Goal: Task Accomplishment & Management: Manage account settings

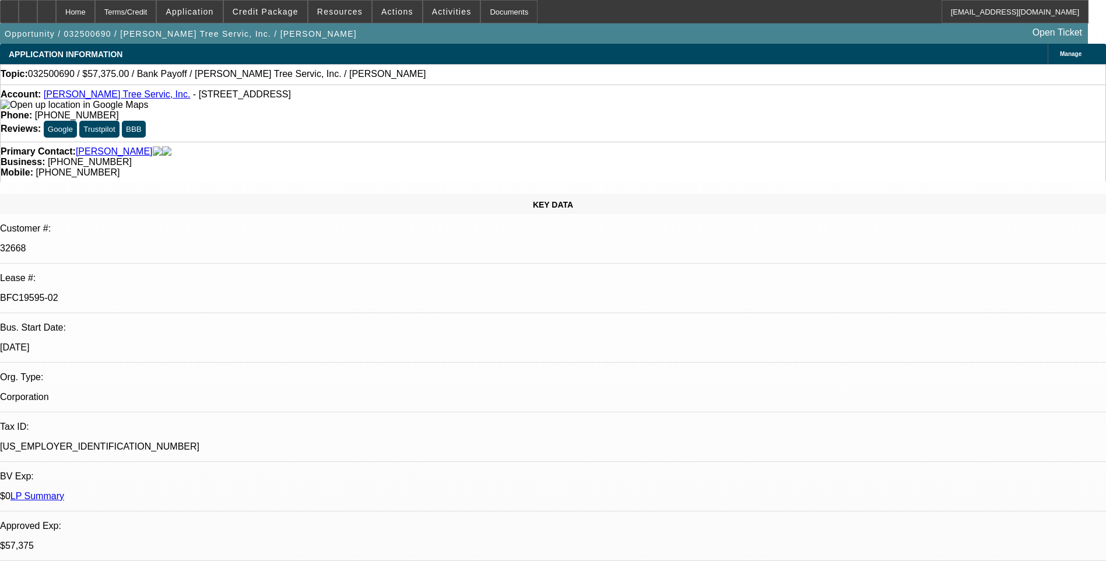
select select "0.1"
select select "0"
select select "0.1"
select select "0"
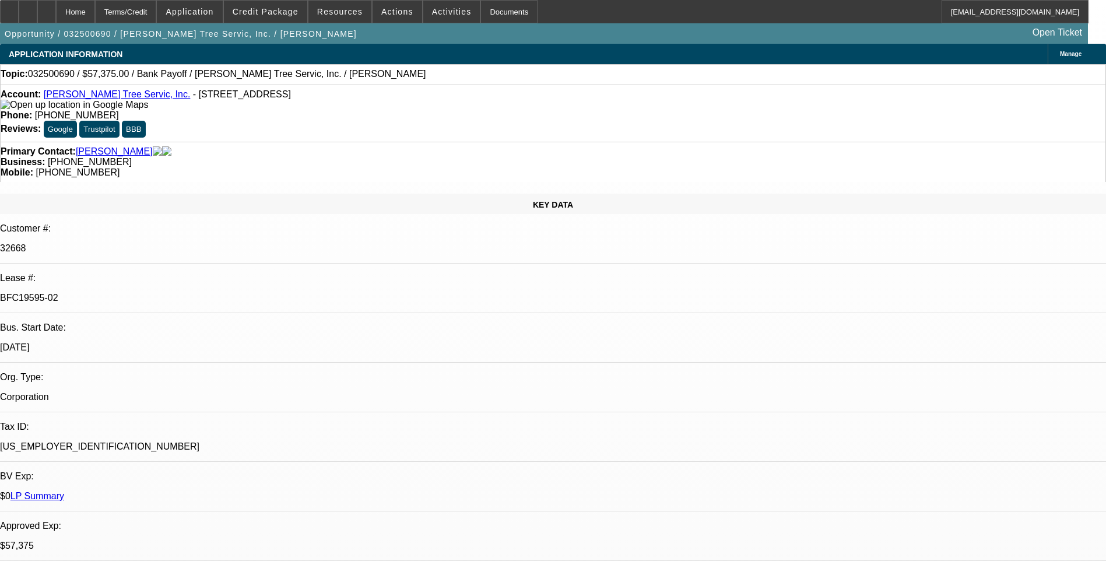
select select "0"
select select "0.1"
select select "0"
select select "0.1"
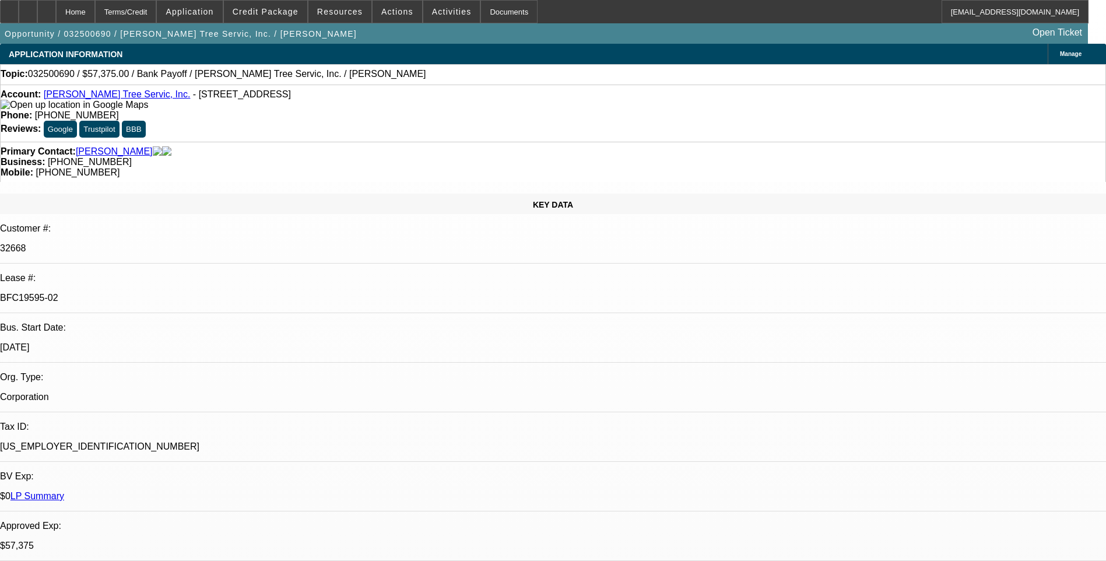
select select "0"
select select "1"
select select "3"
select select "6"
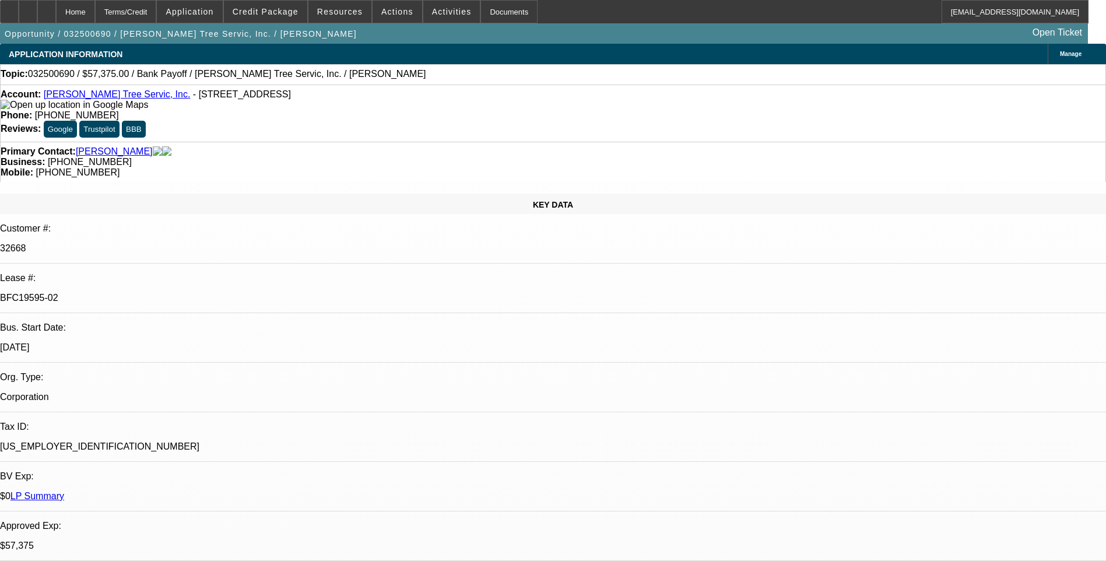
select select "1"
select select "3"
select select "6"
select select "1"
select select "3"
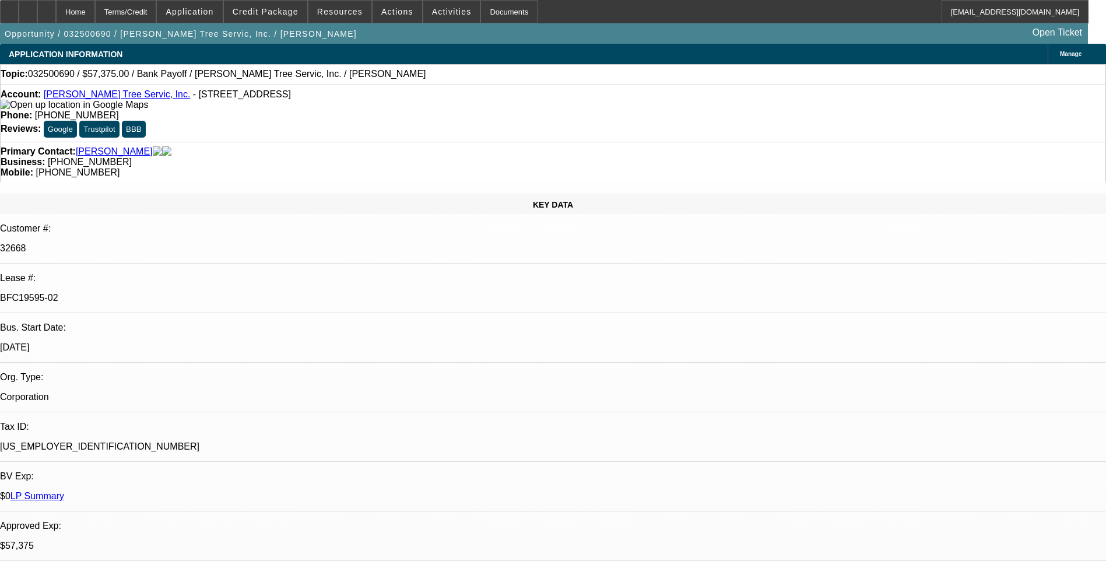
select select "6"
select select "1"
select select "3"
select select "6"
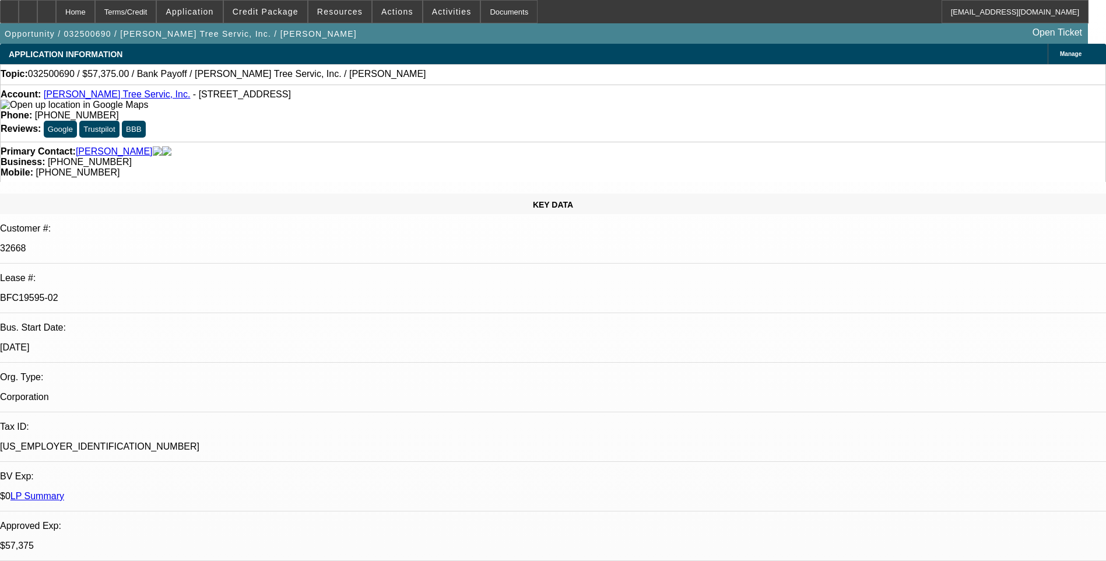
click at [152, 8] on div "Terms/Credit" at bounding box center [126, 11] width 62 height 23
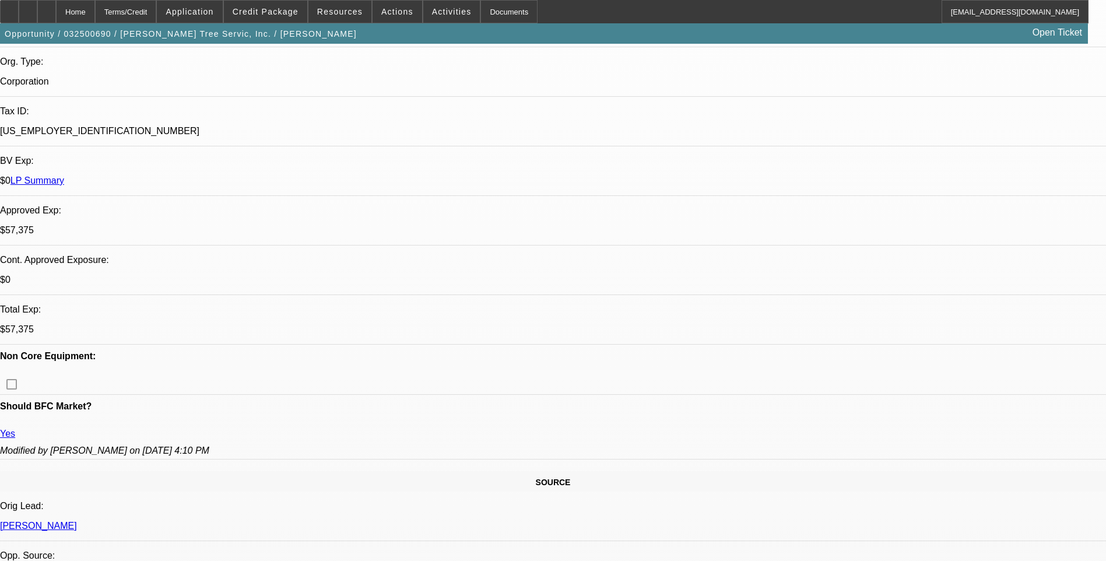
scroll to position [153, 0]
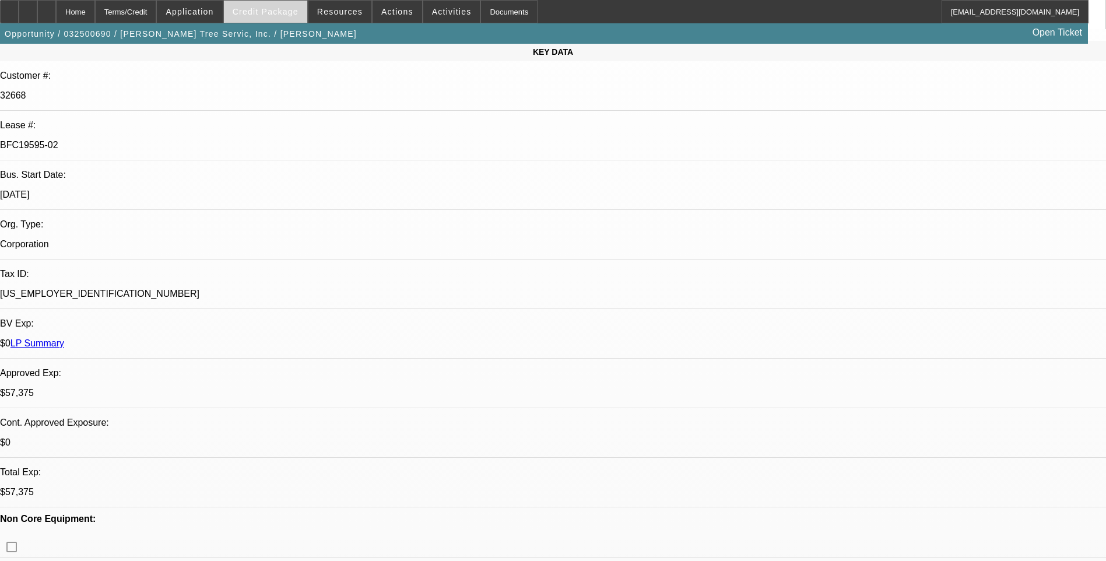
click at [277, 8] on span "Credit Package" at bounding box center [266, 11] width 66 height 9
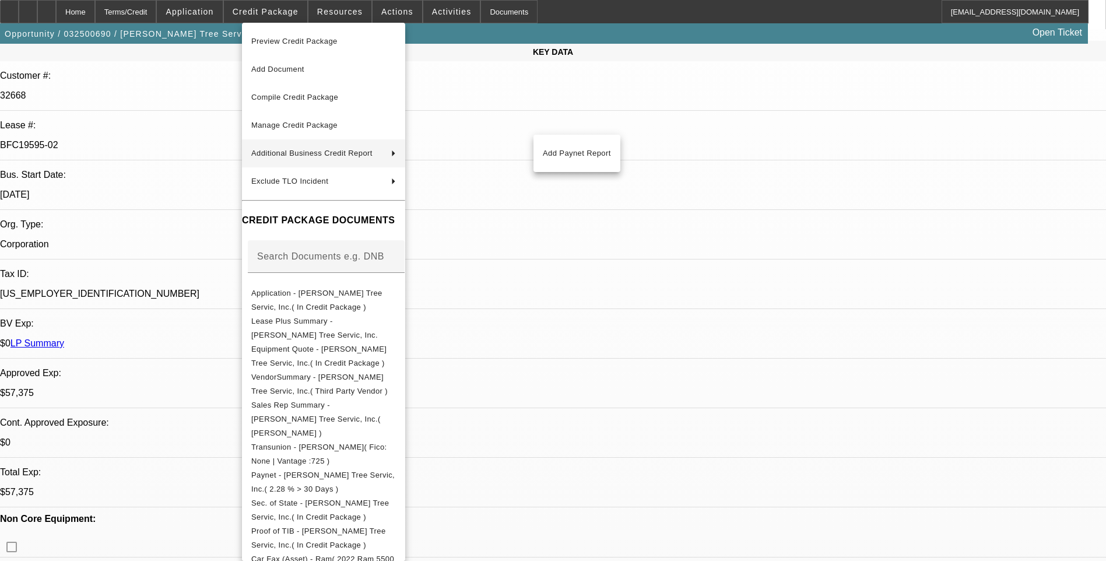
click at [619, 227] on div at bounding box center [553, 280] width 1106 height 561
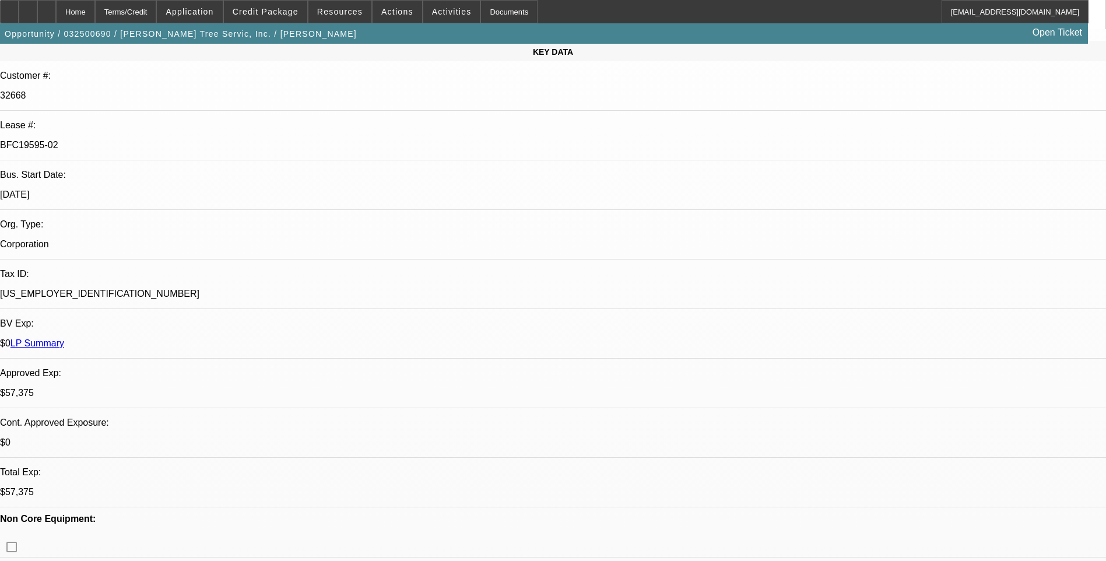
scroll to position [0, 0]
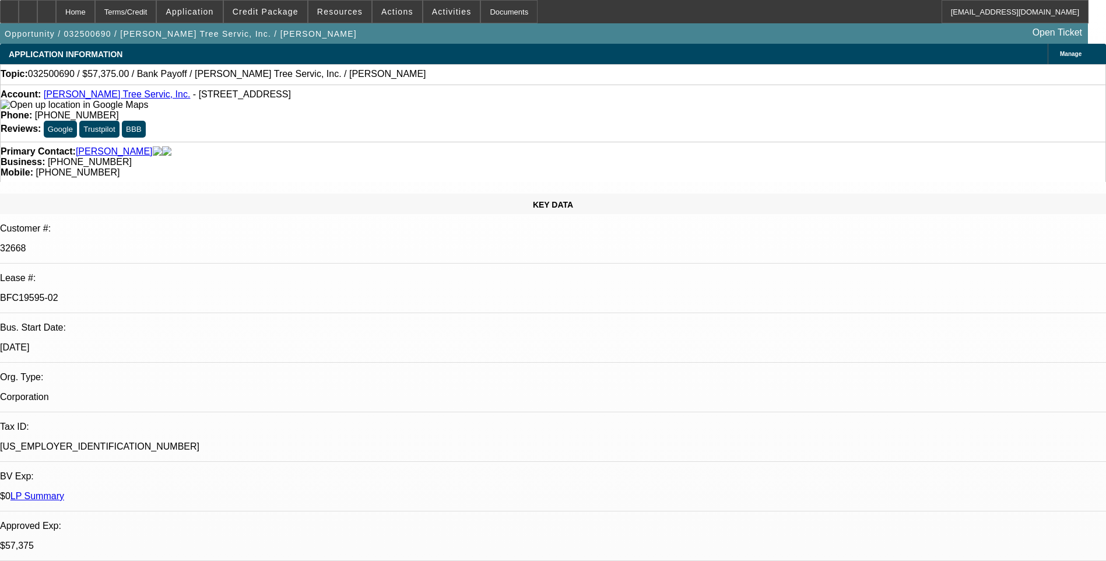
click at [273, 23] on div "Opportunity / 032500690 / Tabor Tree Servic, Inc. / Dobel, Riley Open Ticket" at bounding box center [544, 33] width 1088 height 20
click at [272, 13] on span "Credit Package" at bounding box center [266, 11] width 66 height 9
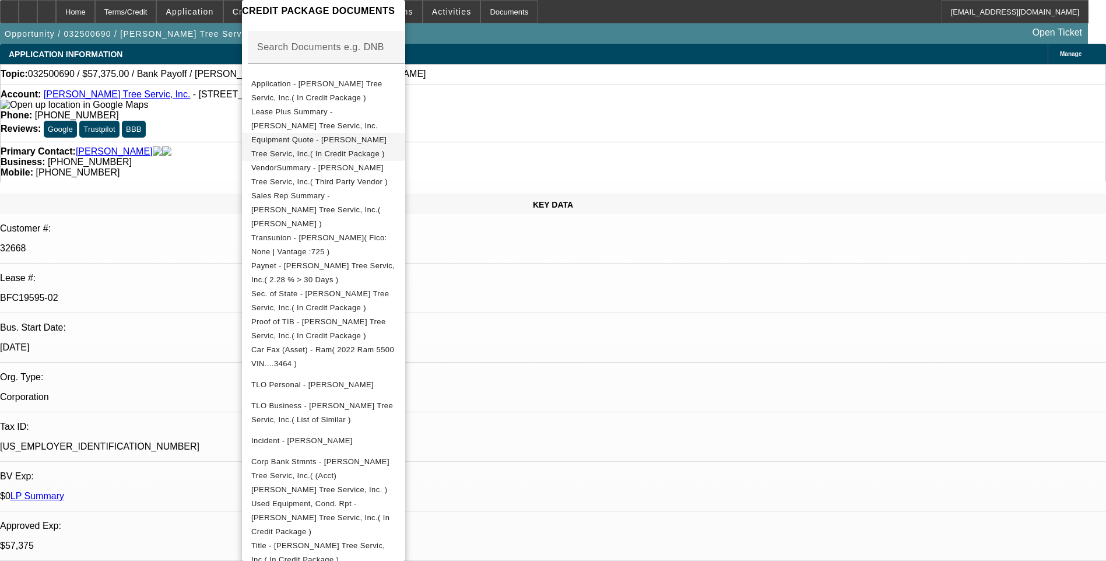
scroll to position [188, 0]
click at [563, 349] on div at bounding box center [553, 280] width 1106 height 561
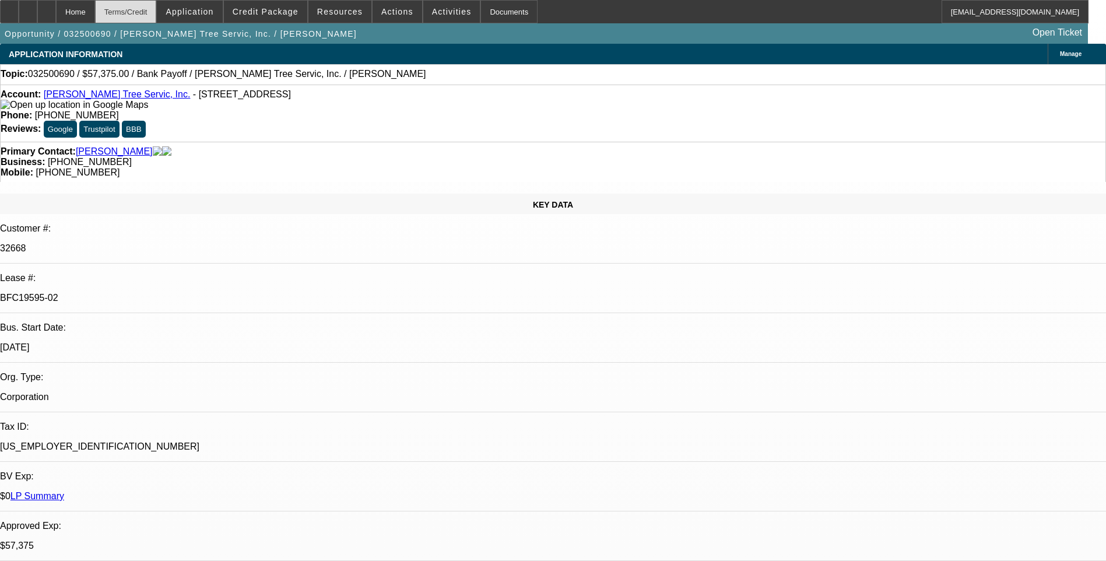
drag, startPoint x: 24, startPoint y: 13, endPoint x: 184, endPoint y: 14, distance: 160.4
click at [9, 8] on icon at bounding box center [9, 8] width 0 height 0
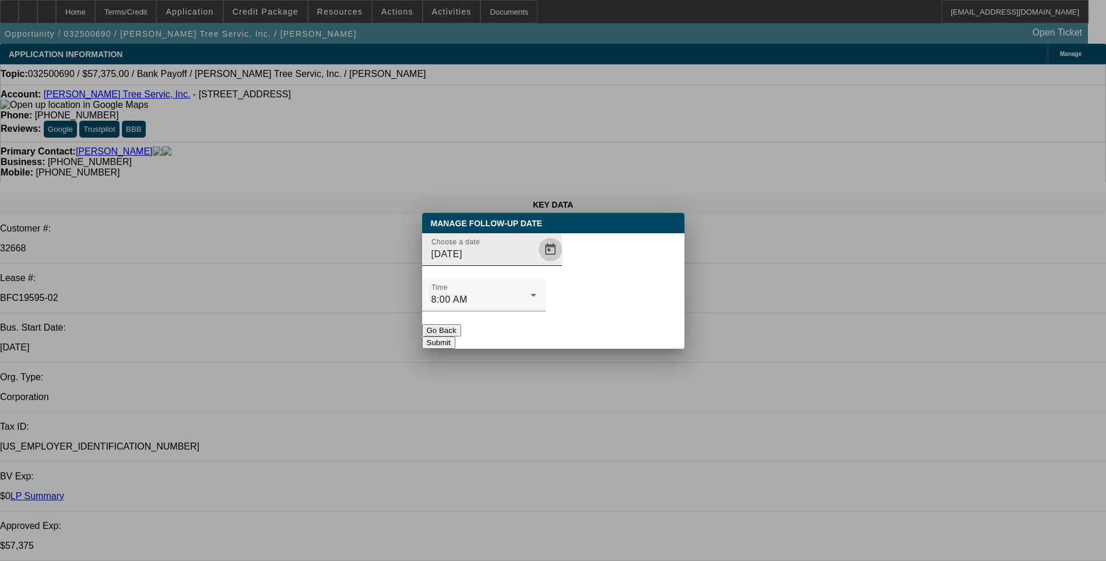
click at [537, 264] on span "Open calendar" at bounding box center [551, 250] width 28 height 28
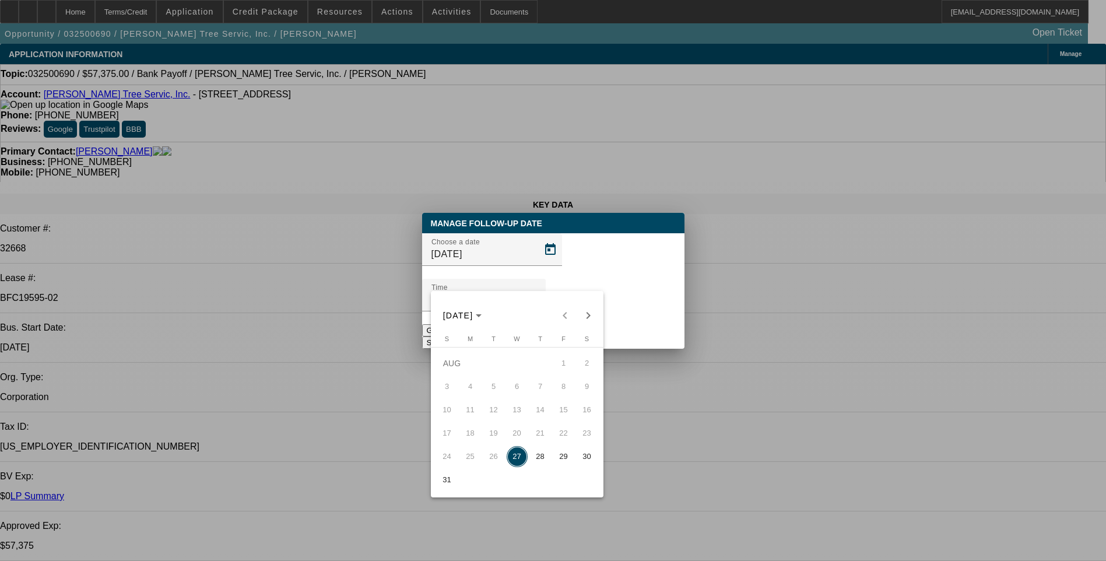
click at [540, 463] on span "28" at bounding box center [540, 456] width 21 height 21
type input "[DATE]"
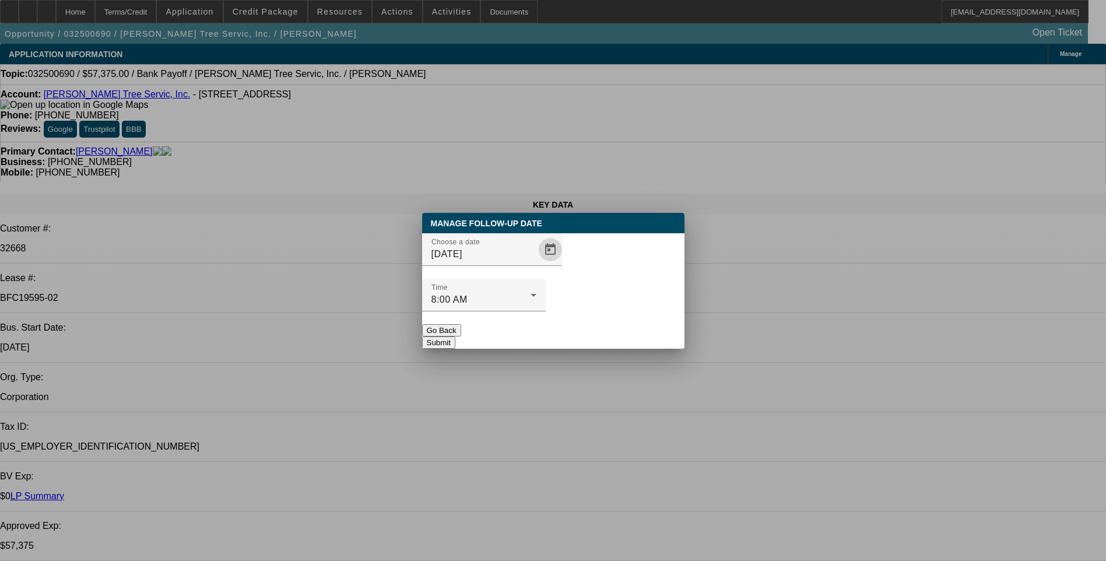
click at [456, 337] on button "Submit" at bounding box center [438, 343] width 33 height 12
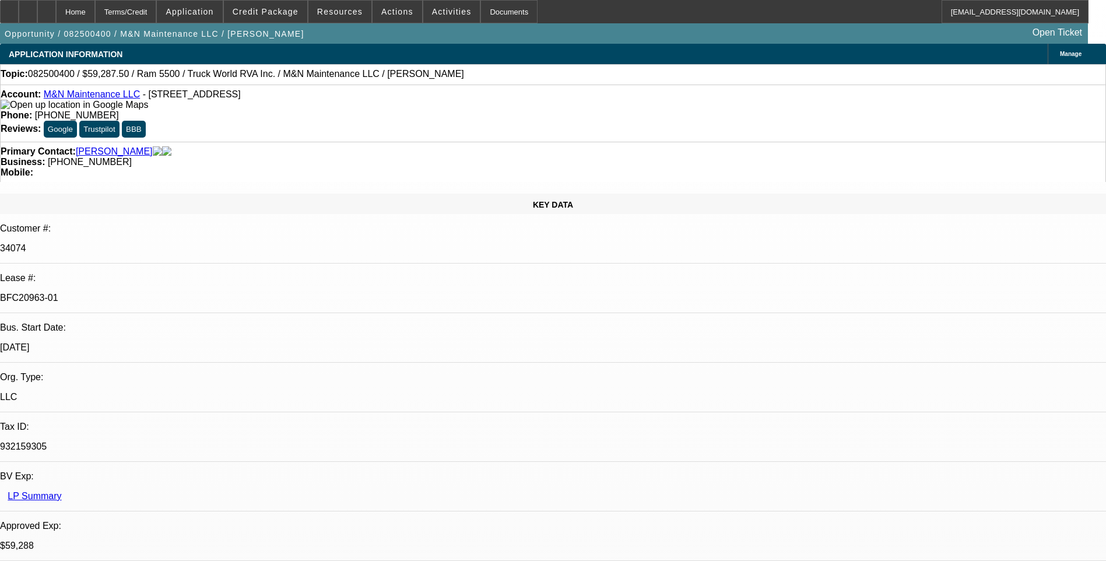
select select "0.1"
select select "0"
select select "0.1"
select select "0"
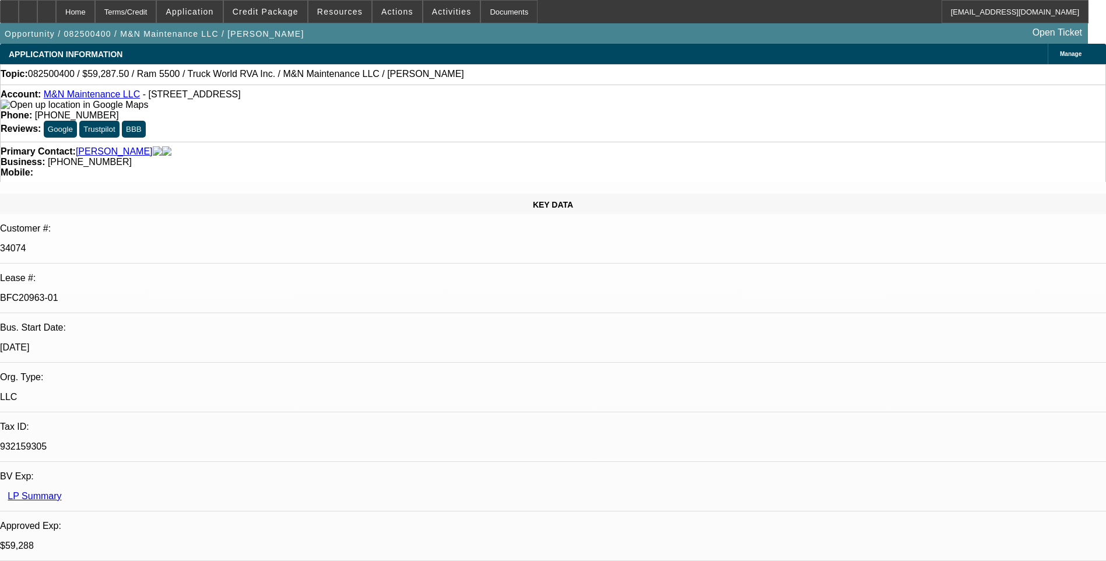
select select "0"
select select "0.1"
select select "0"
select select "1"
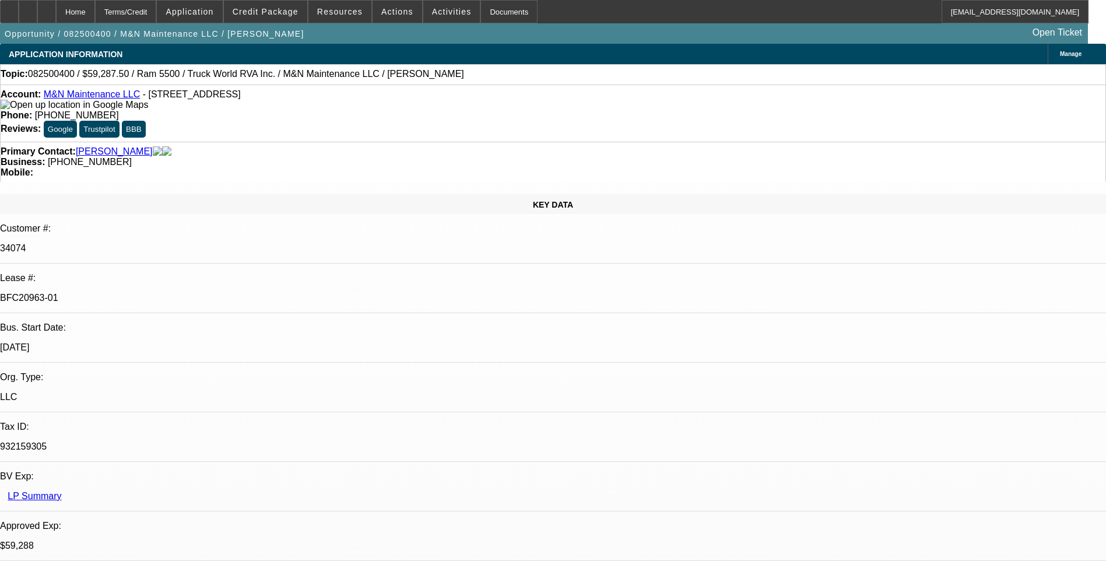
select select "1"
select select "6"
select select "1"
select select "6"
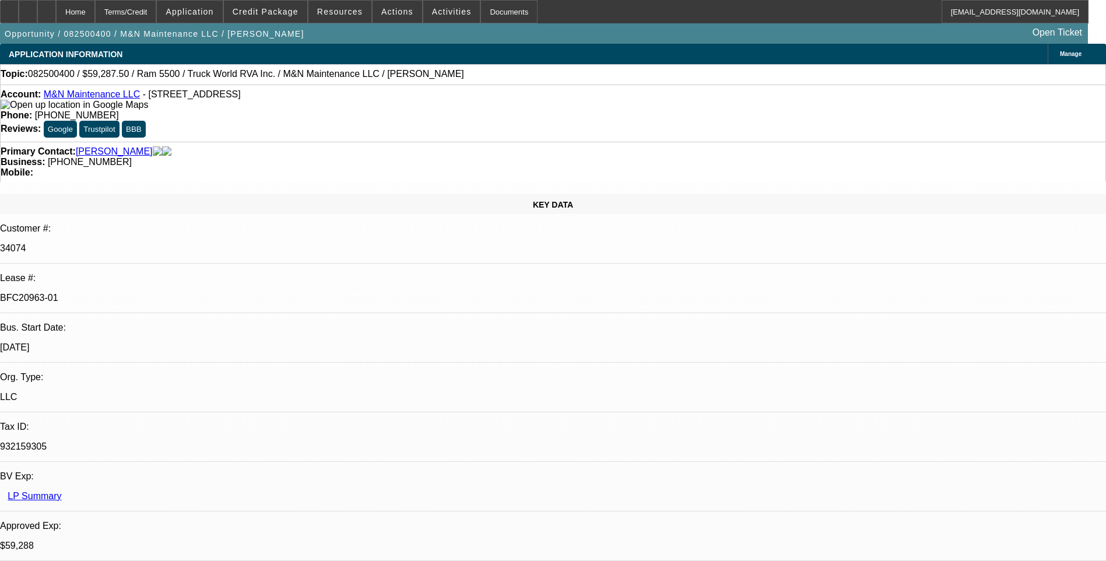
select select "1"
select select "6"
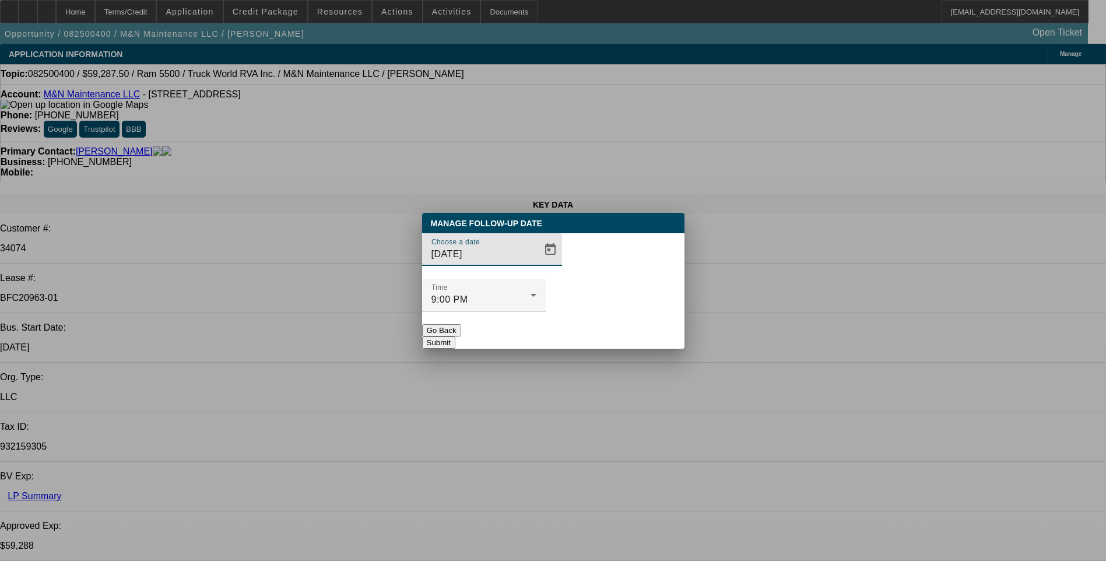
click at [461, 324] on button "Go Back" at bounding box center [441, 330] width 39 height 12
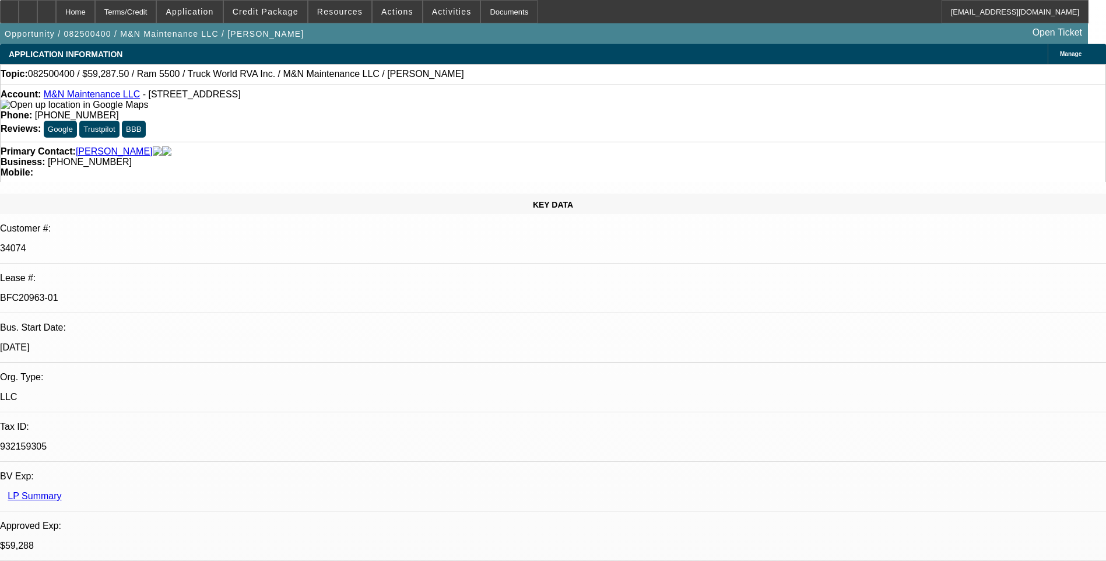
drag, startPoint x: 749, startPoint y: 328, endPoint x: 1086, endPoint y: 335, distance: 337.2
drag, startPoint x: 1086, startPoint y: 335, endPoint x: 990, endPoint y: 338, distance: 95.7
copy div "https://www.truckworldrva.com/listings/2016-ram-5500-service-truck-cummins-dies…"
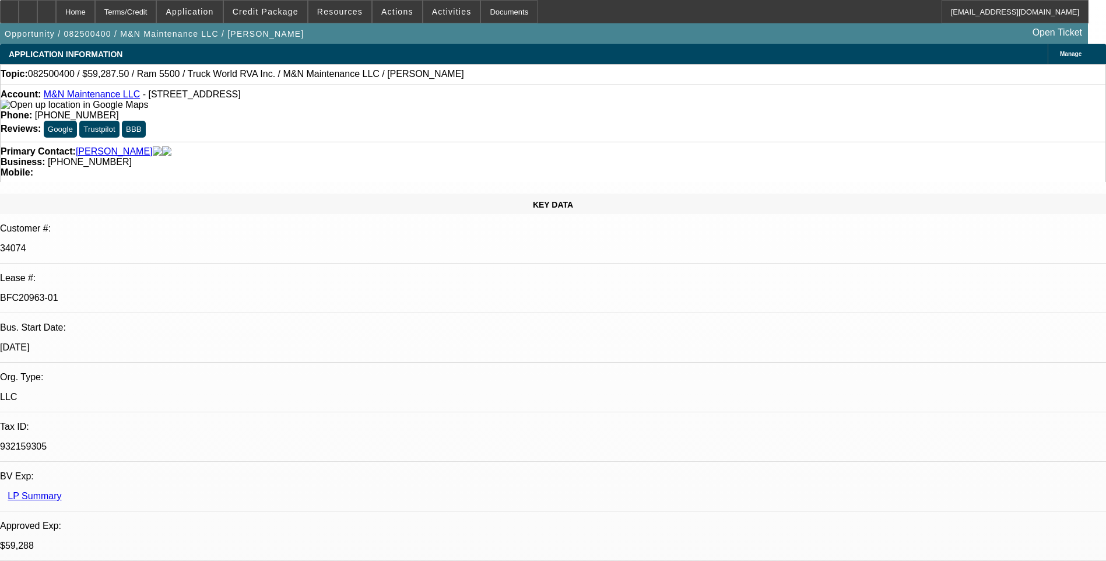
click at [146, 9] on div "Terms/Credit" at bounding box center [126, 11] width 62 height 23
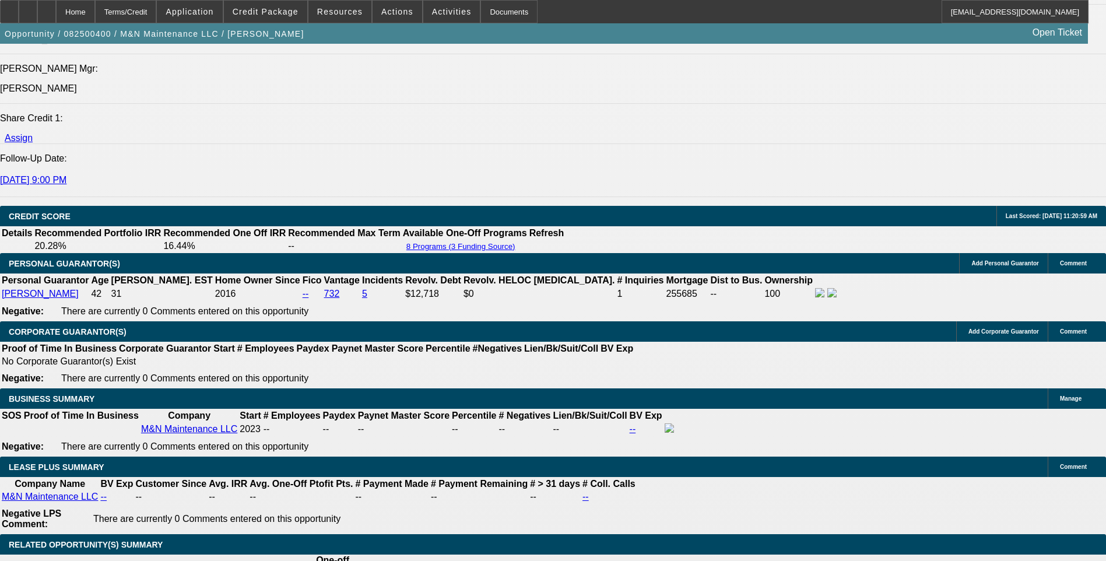
scroll to position [1649, 0]
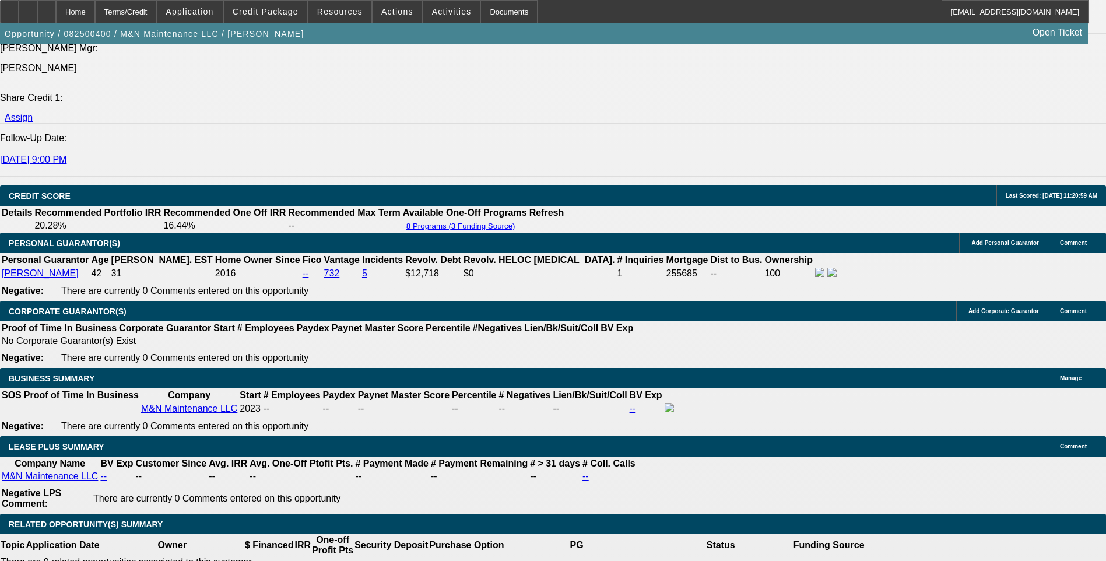
click at [729, 179] on div "APPLICATION INFORMATION Manage Topic: 082500400 / $59,287.50 / Ram 5500 / Truck…" at bounding box center [553, 422] width 1106 height 4054
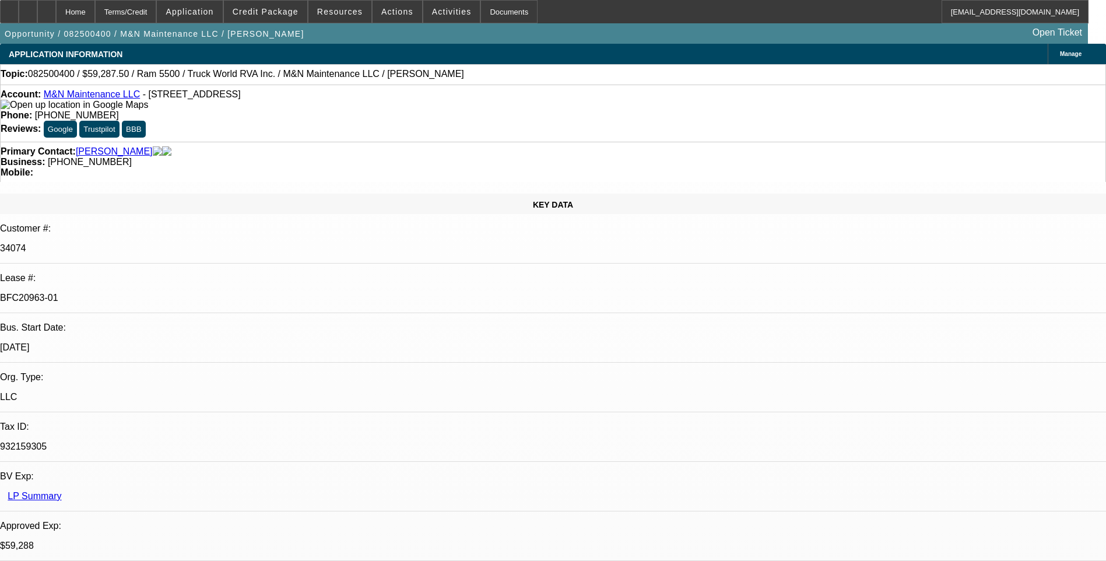
scroll to position [0, 0]
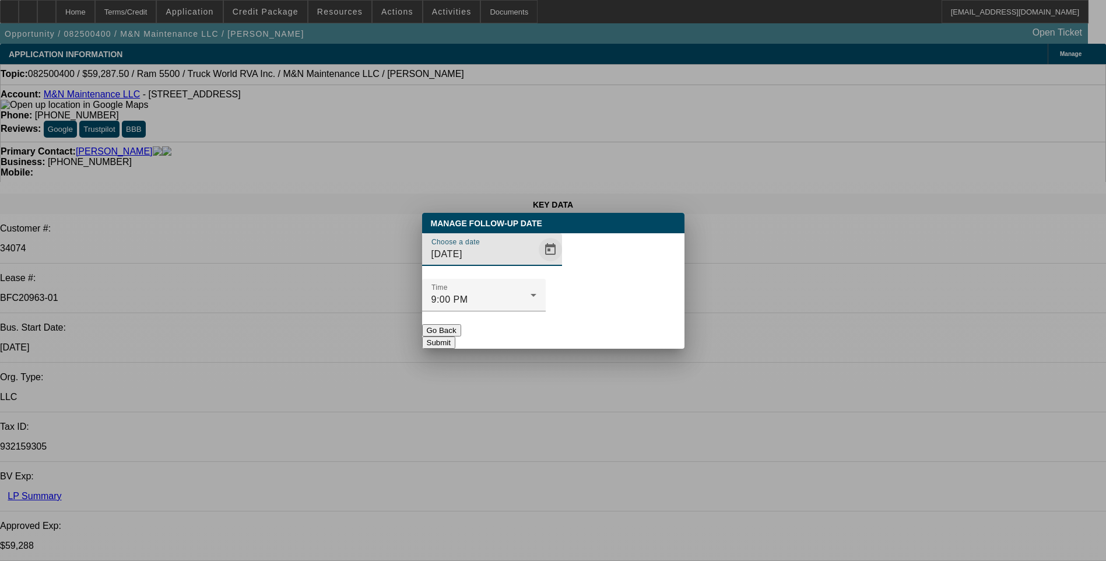
click at [537, 264] on span "Open calendar" at bounding box center [551, 250] width 28 height 28
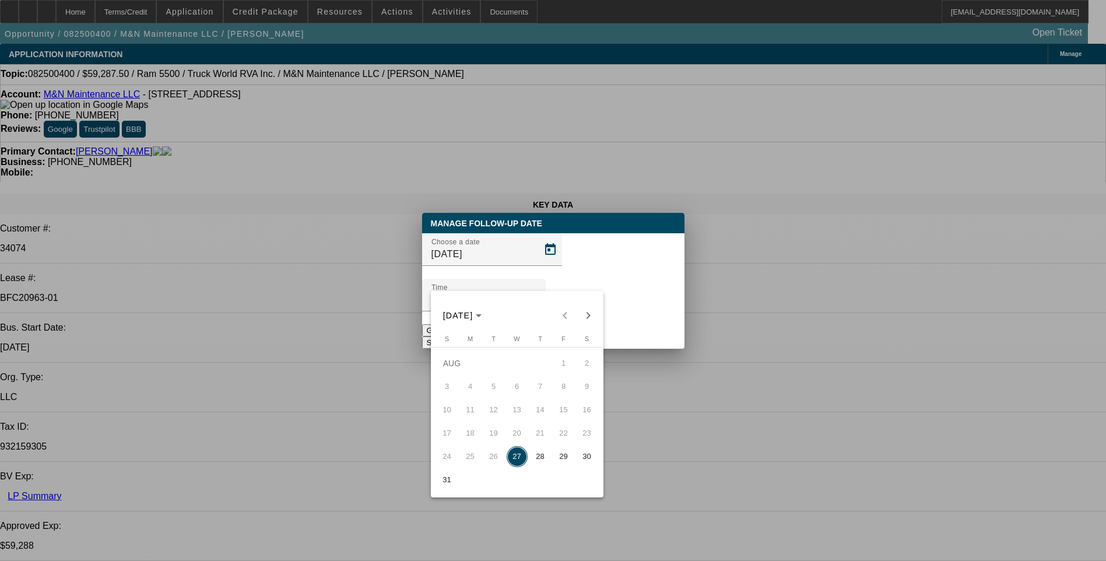
click at [540, 460] on span "28" at bounding box center [540, 456] width 21 height 21
type input "8/28/2025"
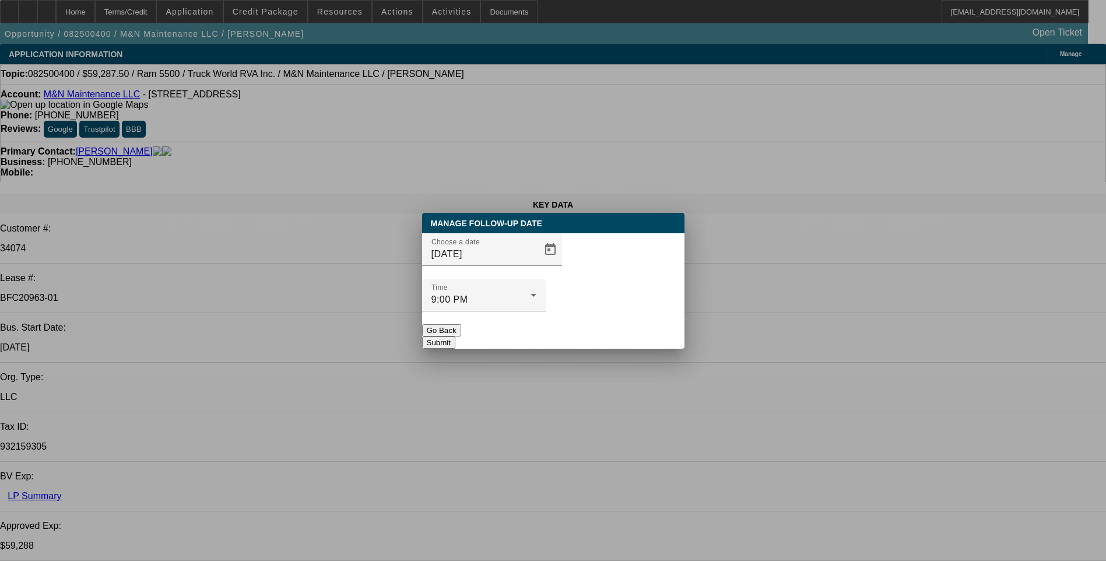
click at [456, 337] on button "Submit" at bounding box center [438, 343] width 33 height 12
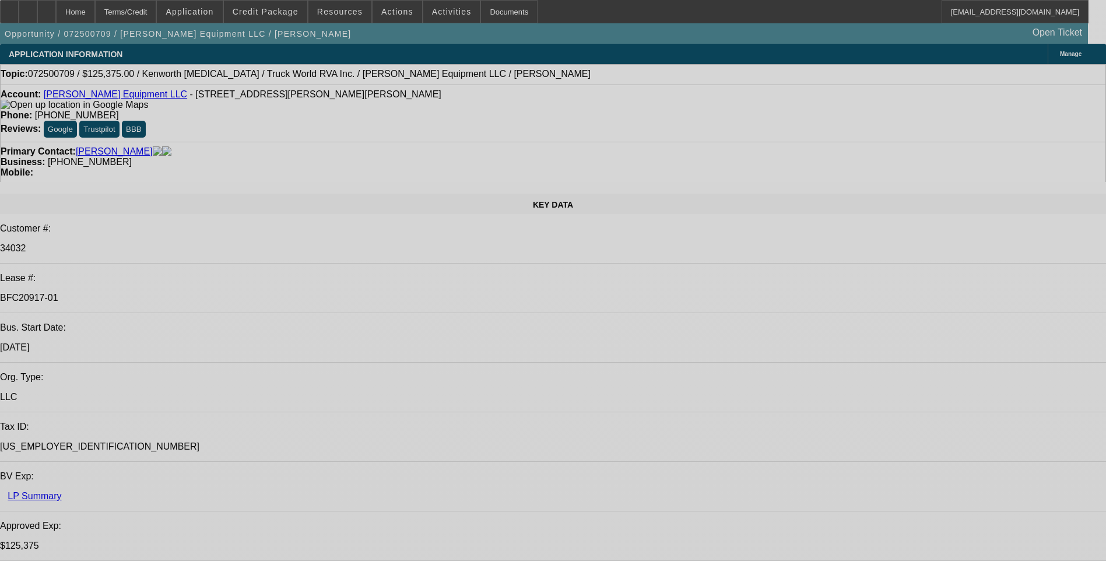
select select "0.15"
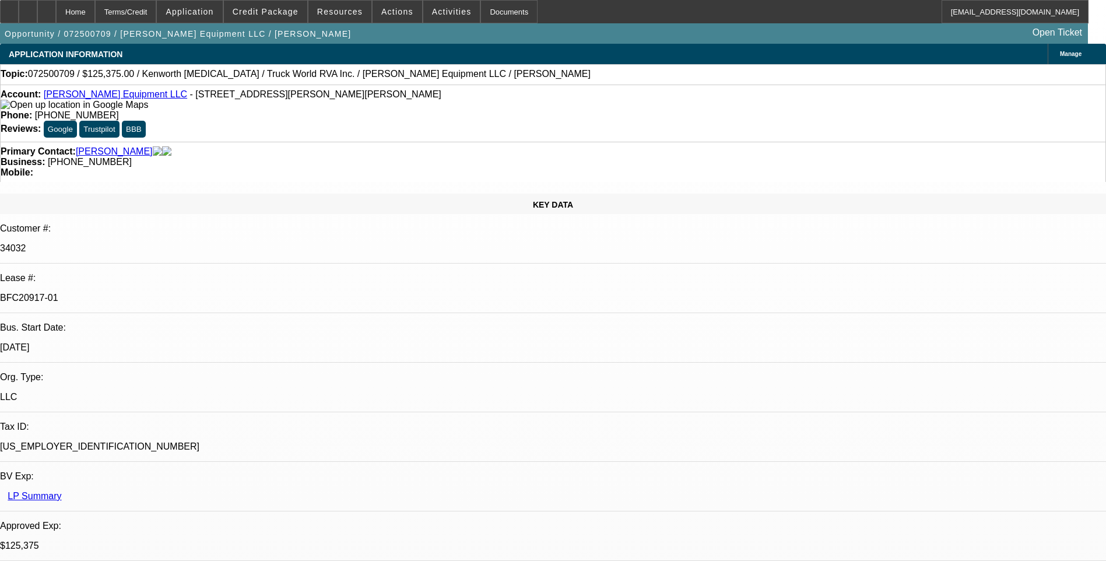
select select "2"
select select "0"
select select "0.15"
select select "2"
select select "0"
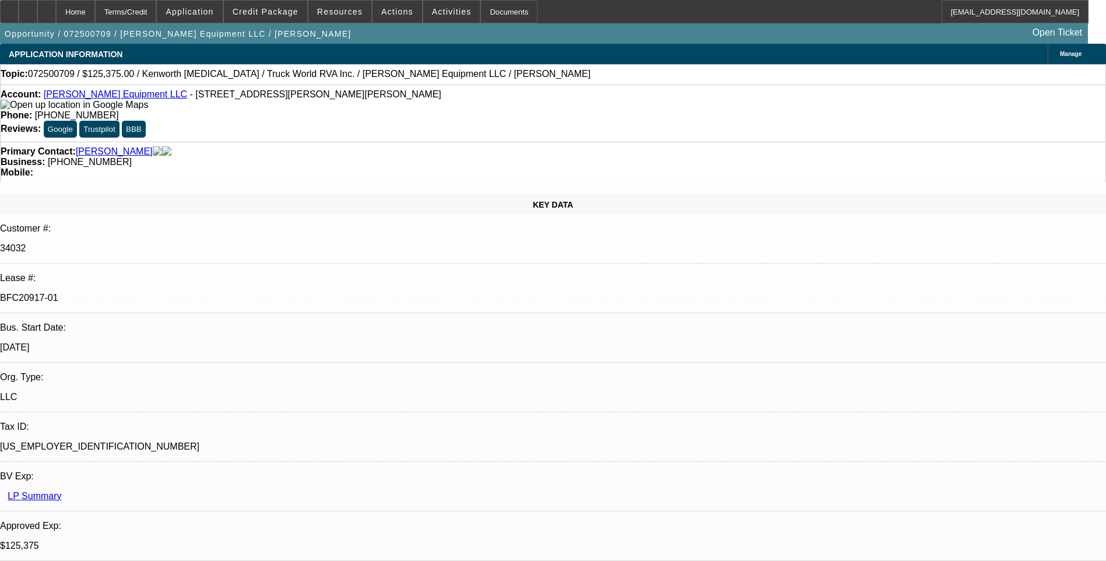
select select "0"
select select "2"
select select "0"
select select "2"
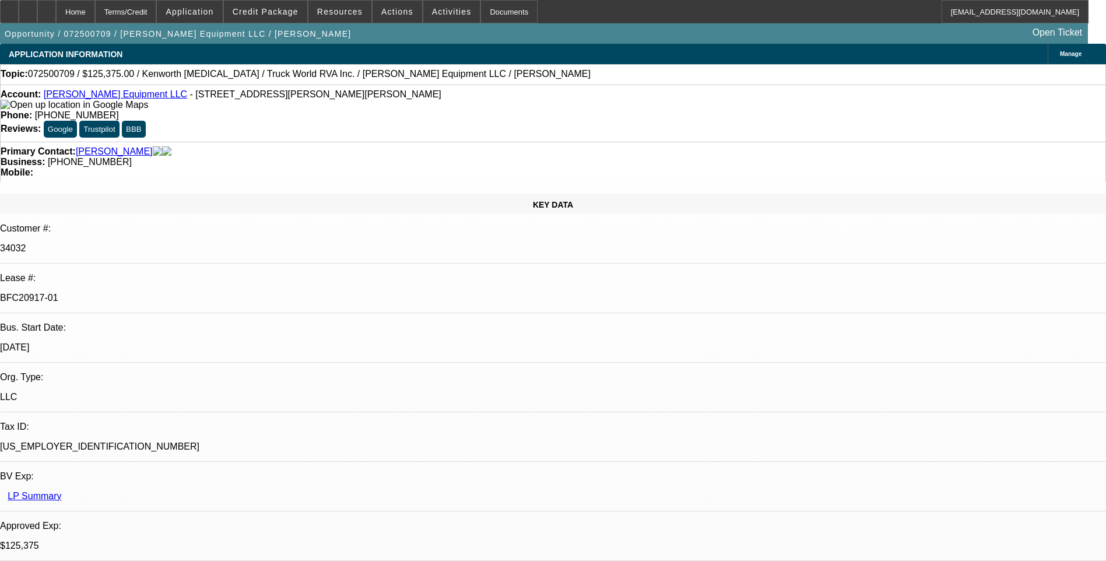
select select "0"
select select "1"
select select "2"
select select "6"
select select "1"
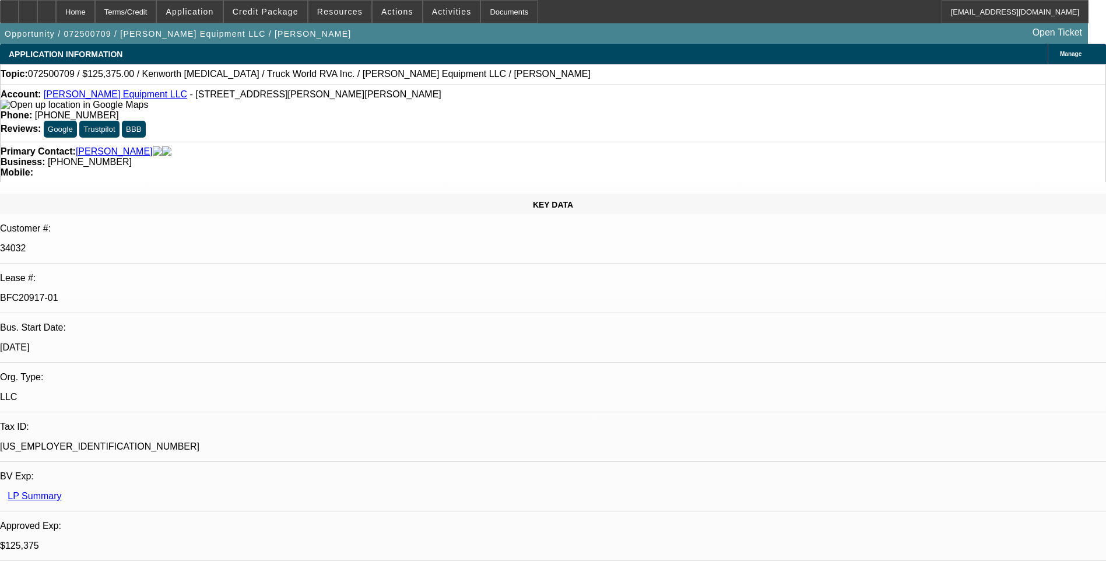
select select "2"
select select "6"
select select "1"
select select "2"
select select "6"
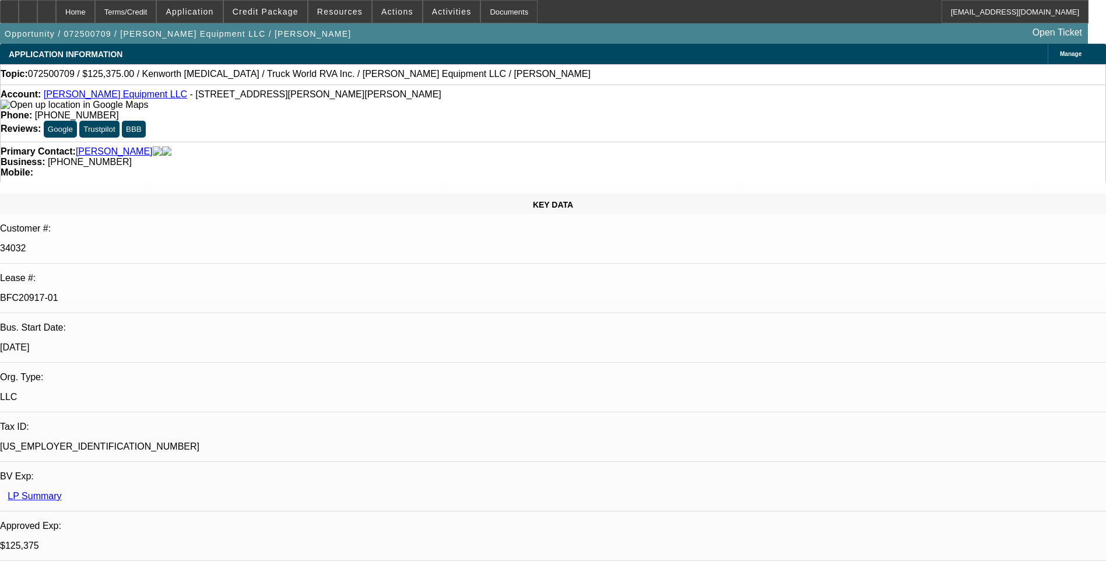
select select "1"
select select "2"
select select "6"
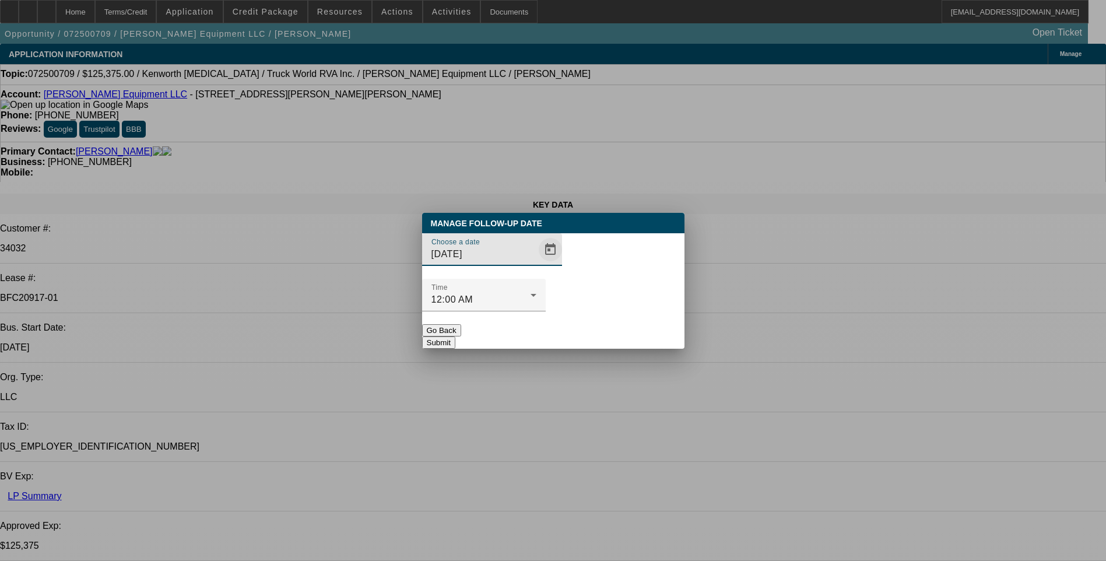
click at [537, 264] on span "Open calendar" at bounding box center [551, 250] width 28 height 28
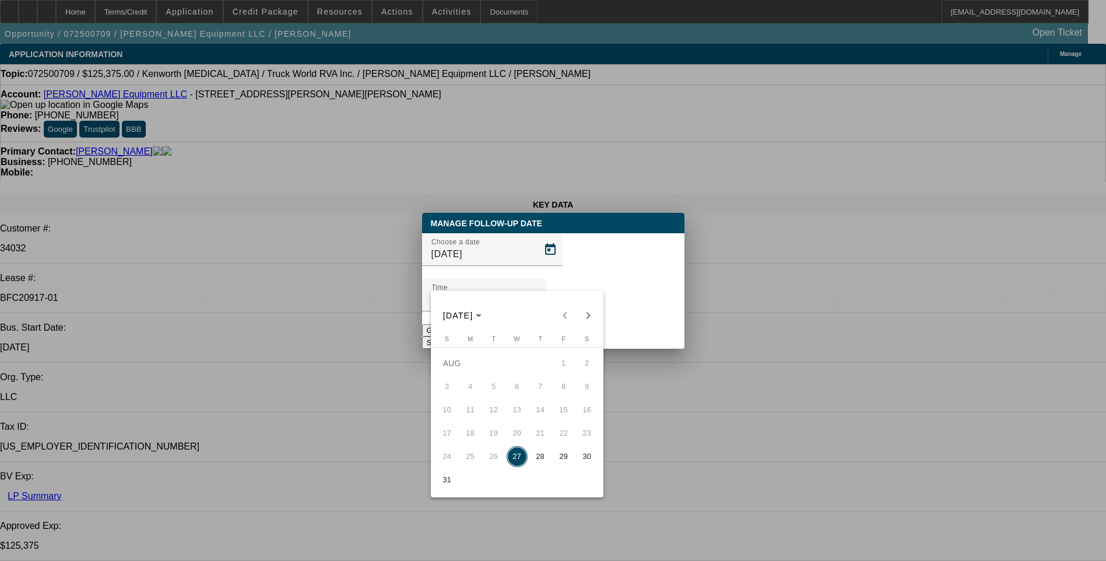
click at [545, 459] on span "28" at bounding box center [540, 456] width 21 height 21
type input "8/28/2025"
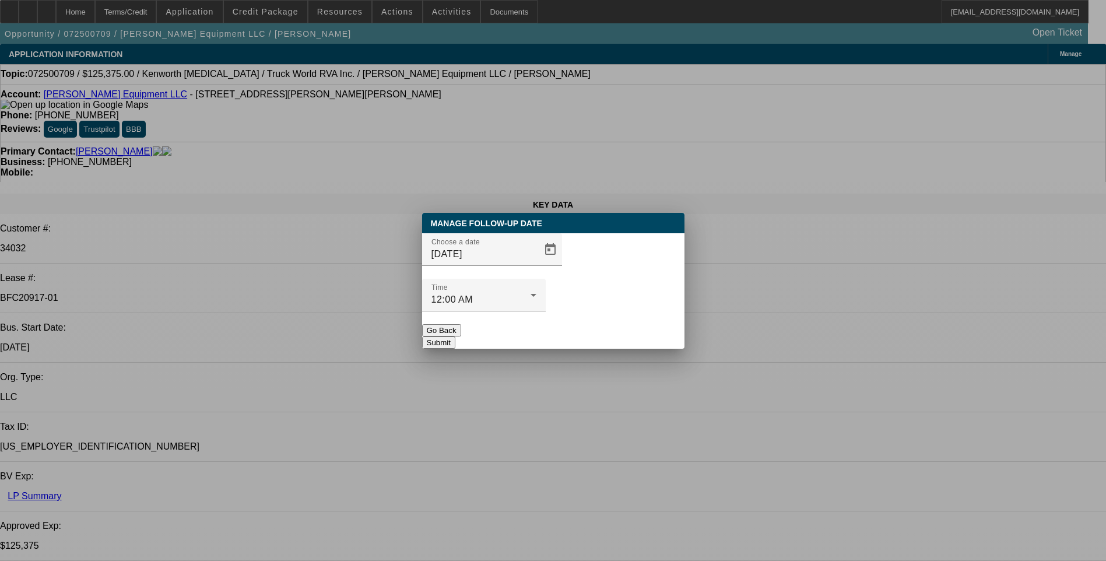
click at [456, 337] on button "Submit" at bounding box center [438, 343] width 33 height 12
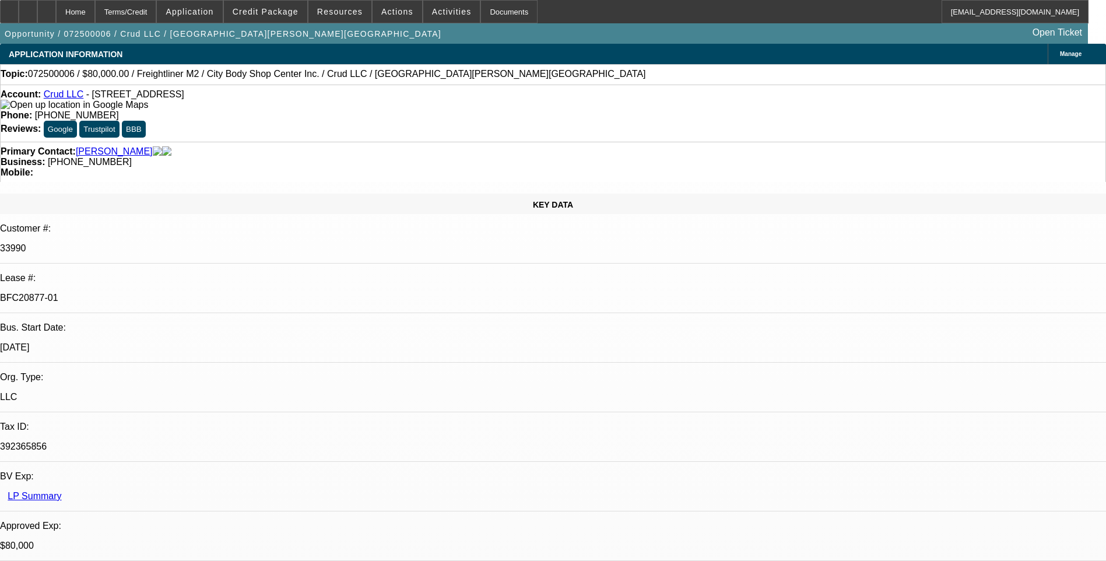
select select "0"
select select "2"
select select "0"
select select "2"
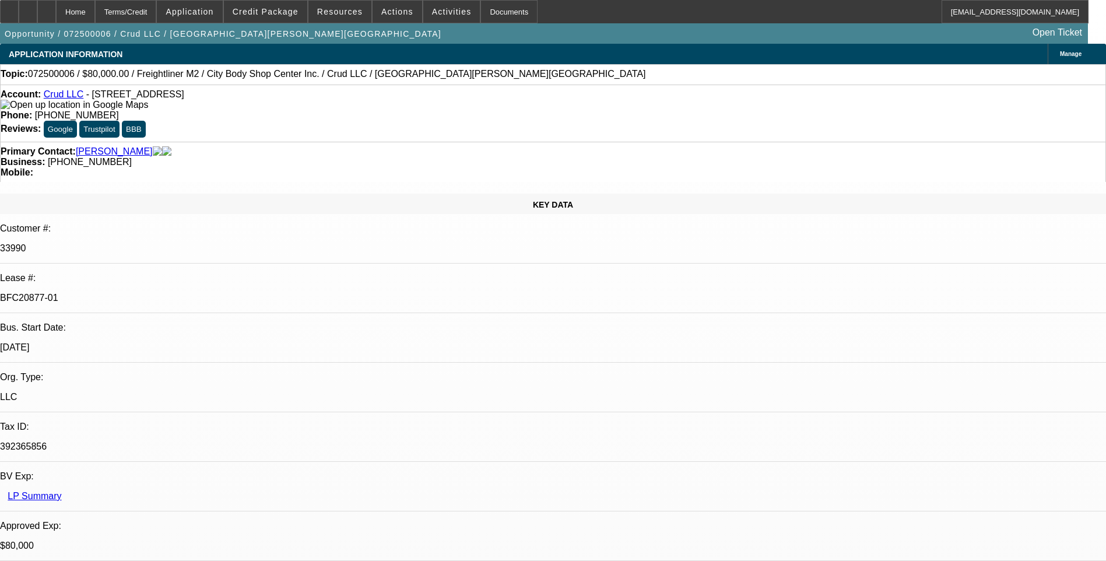
select select "0"
select select "2"
select select "0"
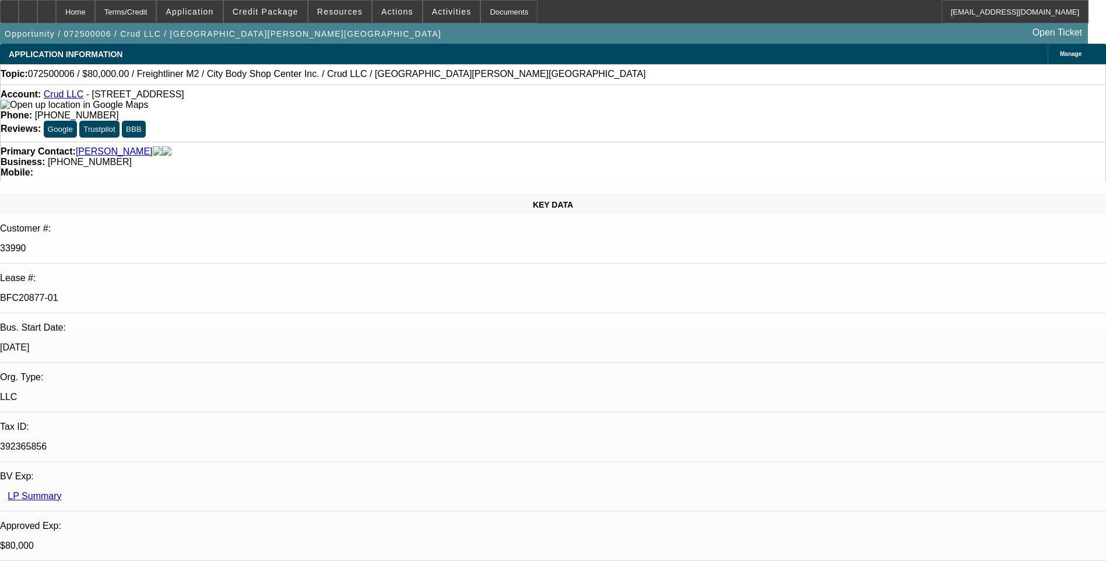
select select "2"
select select "0"
select select "1"
select select "2"
select select "6"
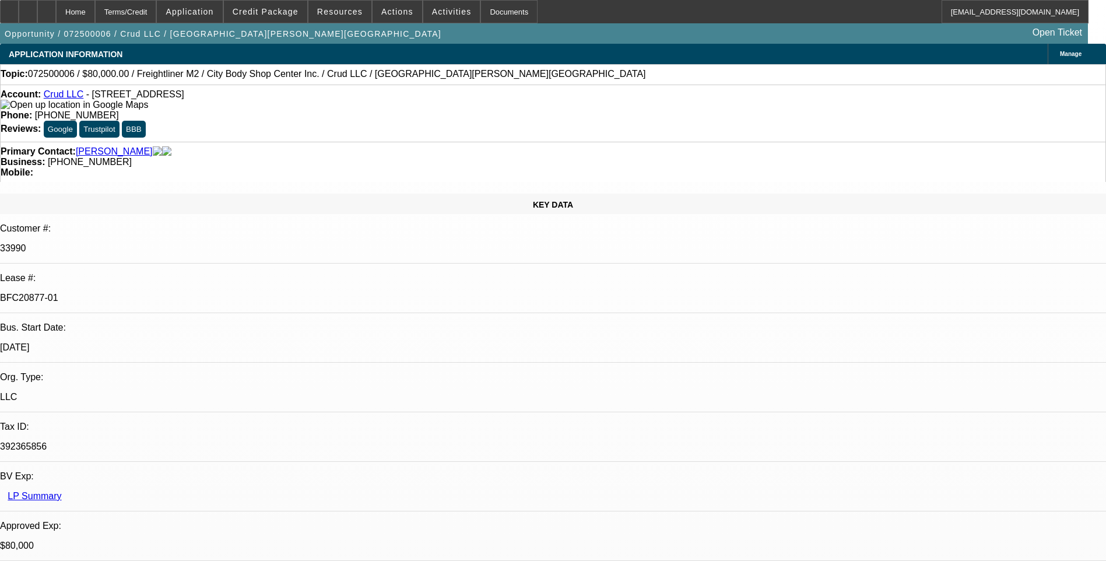
select select "1"
select select "2"
select select "6"
select select "1"
select select "2"
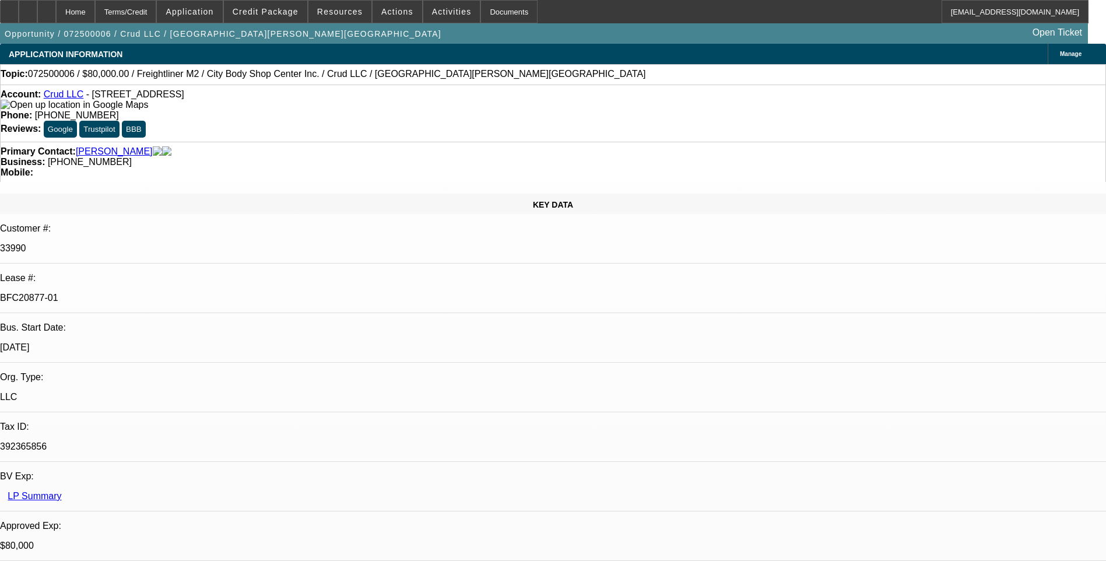
select select "6"
select select "1"
select select "2"
select select "6"
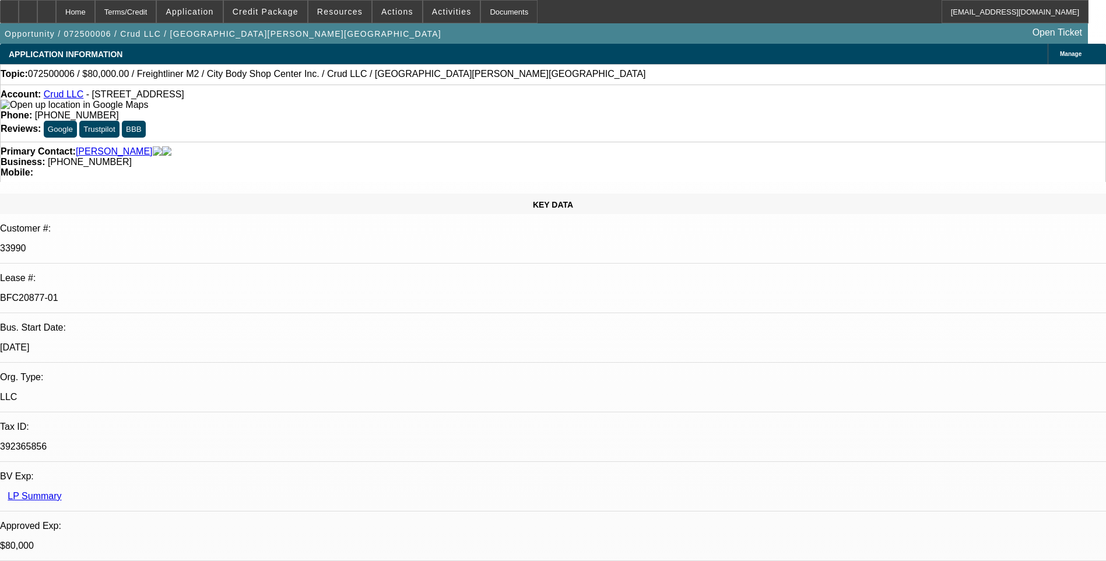
scroll to position [0, 0]
drag, startPoint x: 758, startPoint y: 76, endPoint x: 768, endPoint y: 84, distance: 12.5
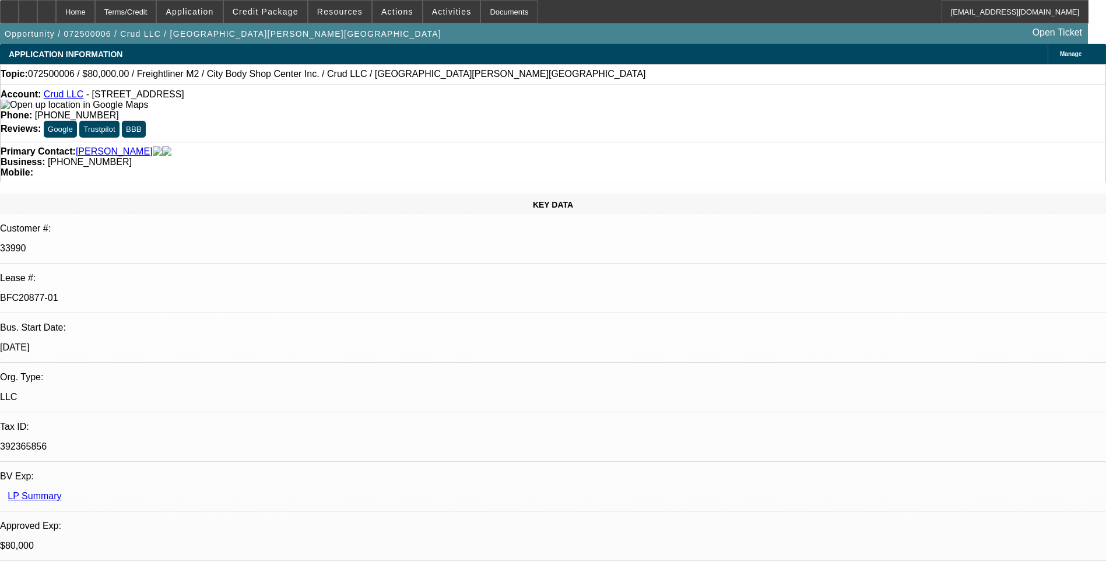
scroll to position [233, 0]
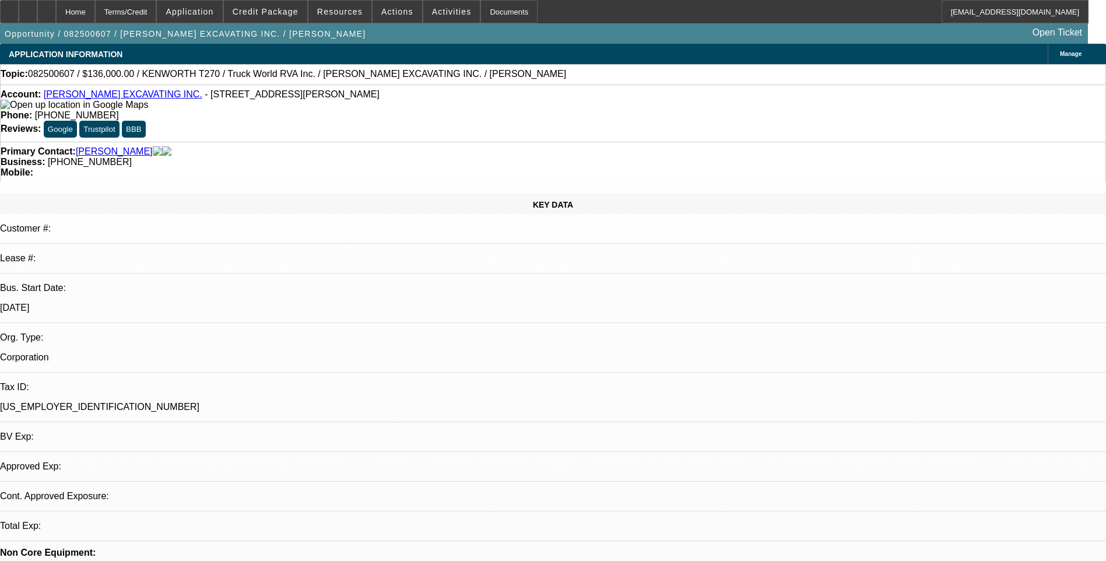
select select "0"
select select "1"
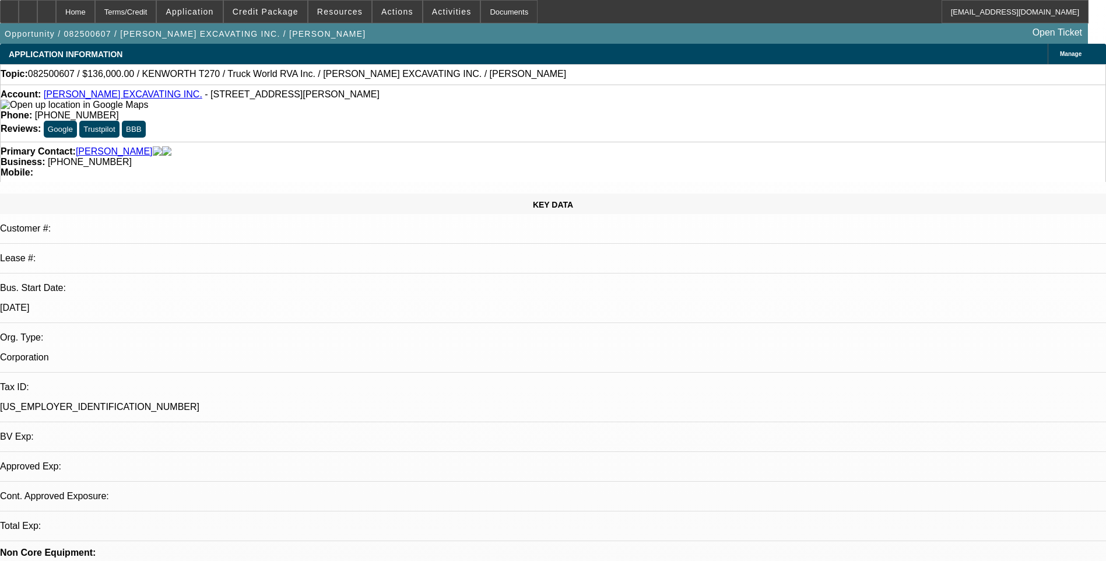
select select "6"
click at [142, 18] on div "Terms/Credit" at bounding box center [126, 11] width 62 height 23
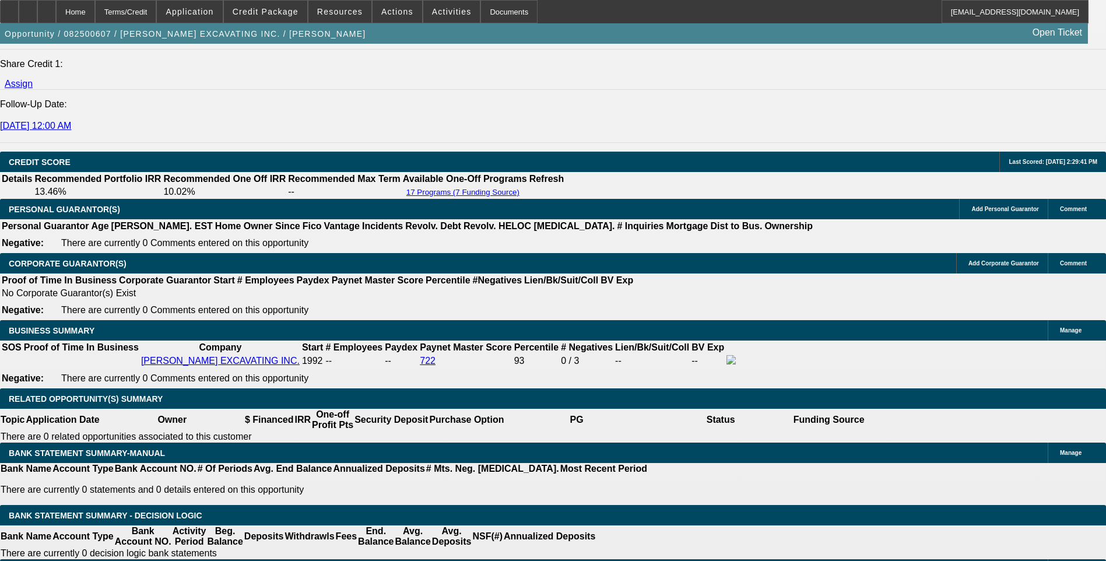
scroll to position [1575, 0]
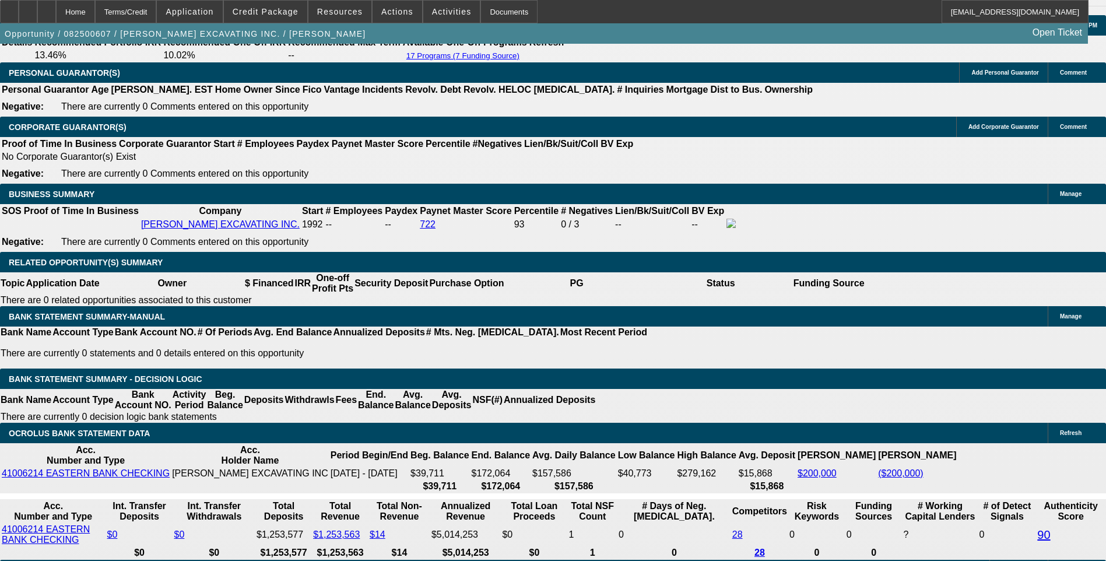
scroll to position [1750, 0]
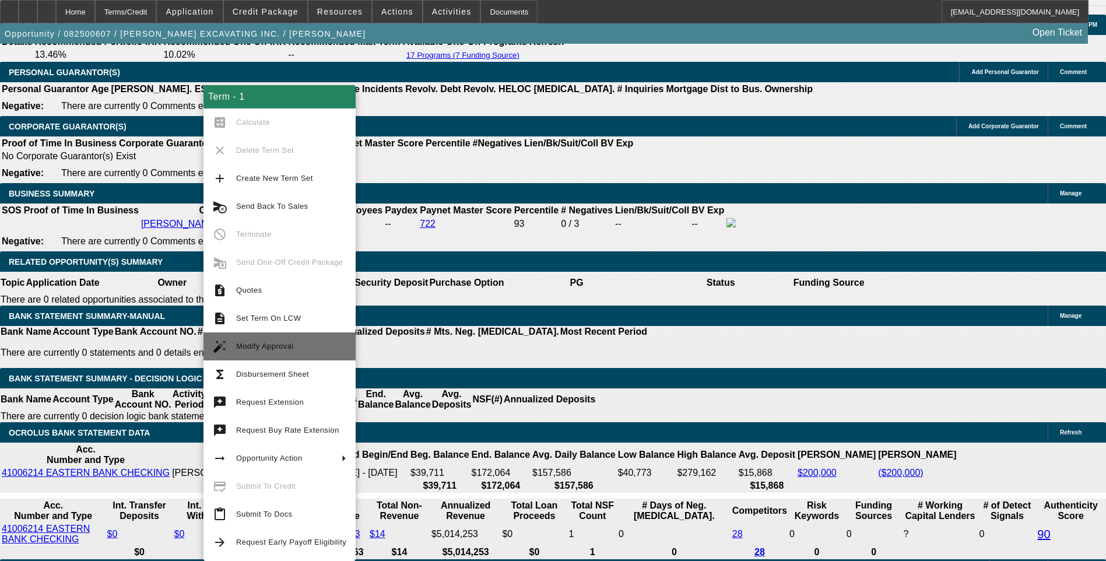
click at [307, 337] on button "auto_fix_high Modify Approval" at bounding box center [280, 346] width 152 height 28
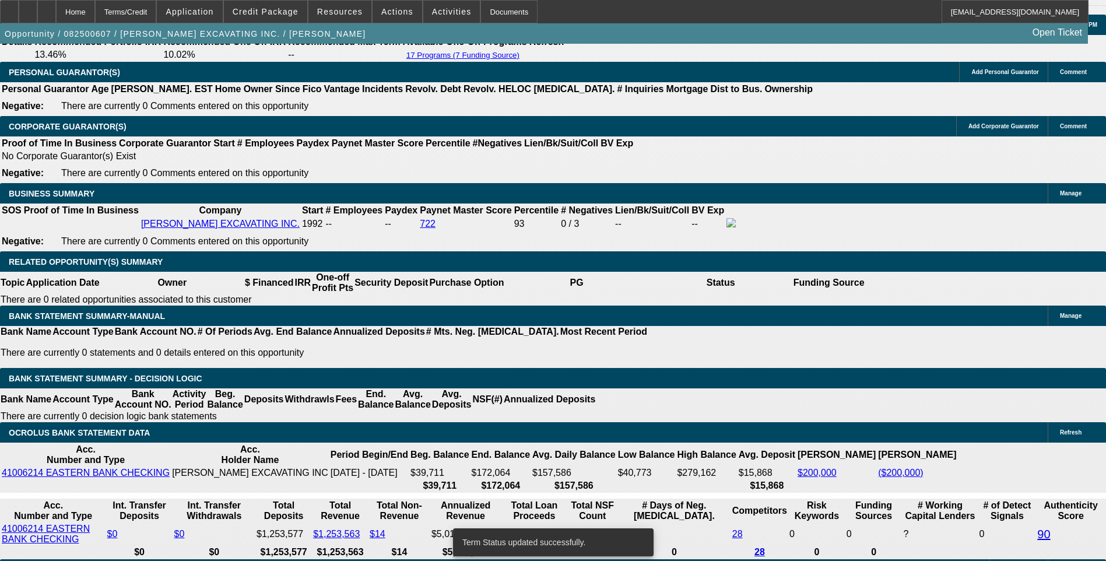
select select "0"
select select "6"
select select "0"
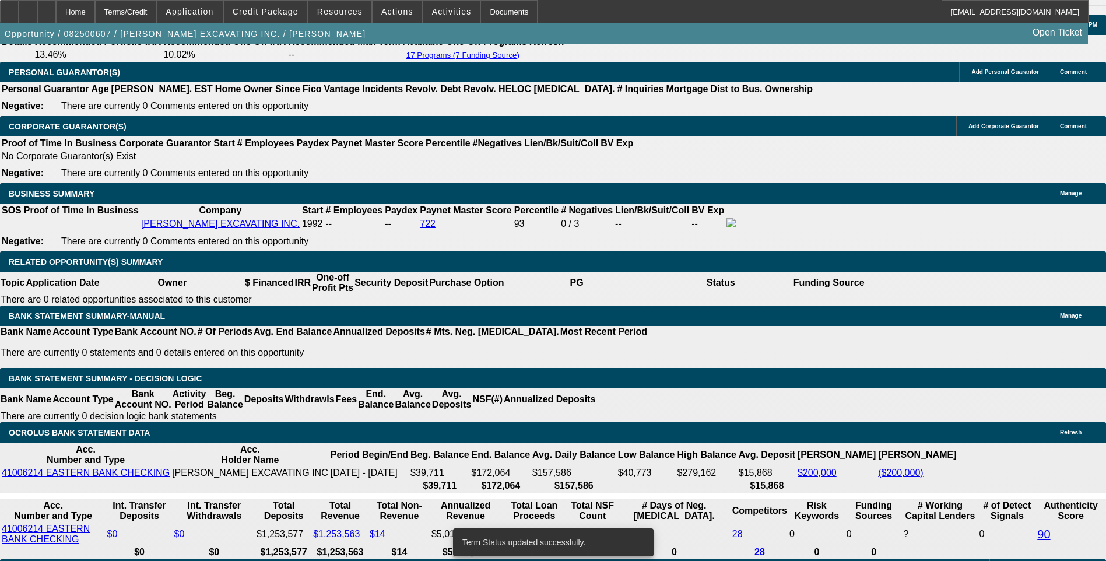
select select "0"
select select "6"
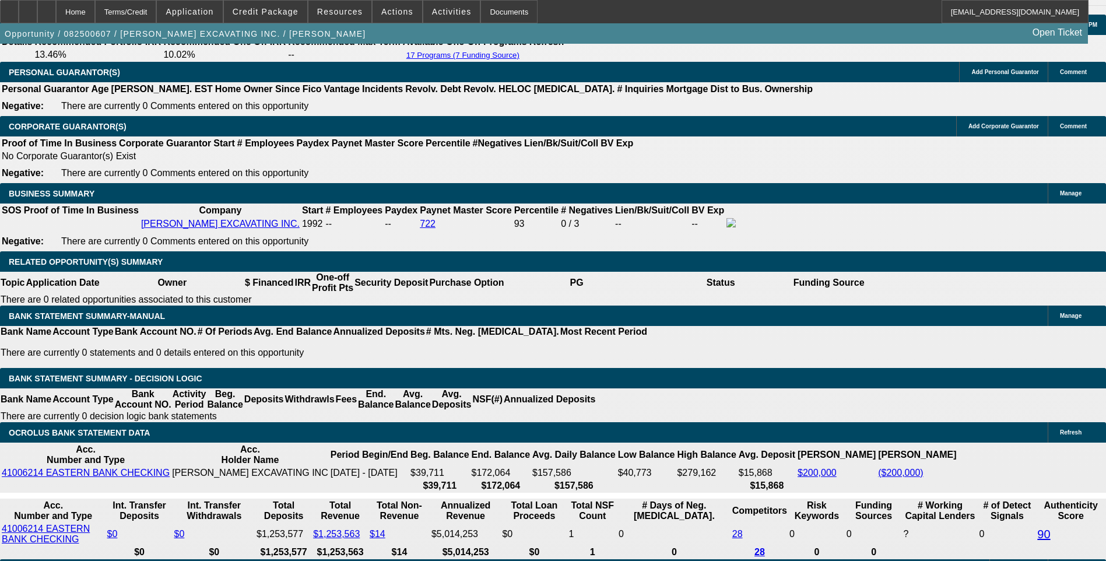
type input "2815"
type input "UNKNOWN"
type input "28"
type input "2820"
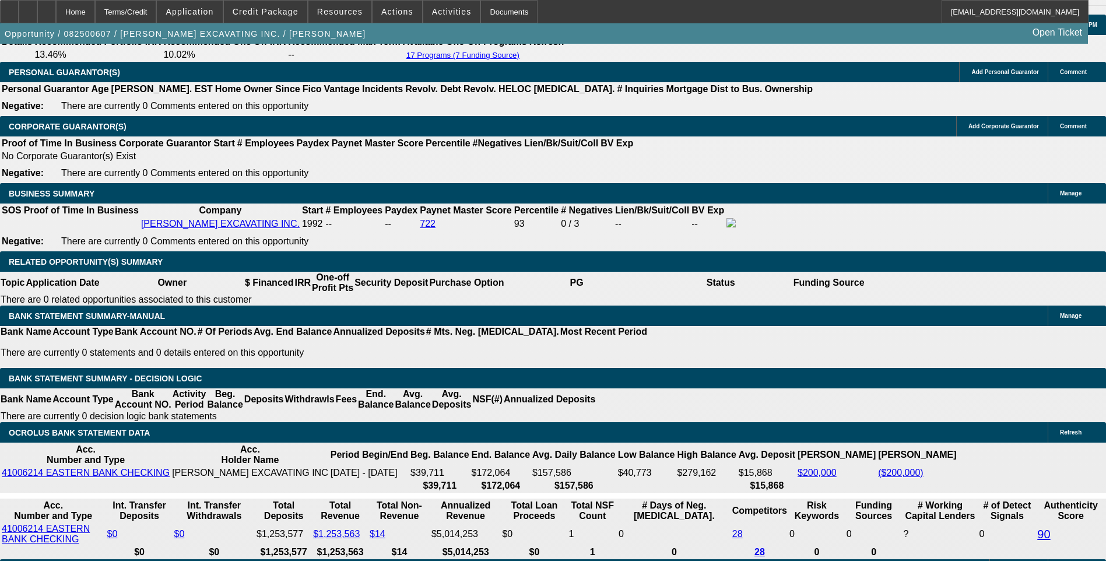
type input "9"
type input "28"
type input "2818"
type input "8.9"
type input "$2,818.00"
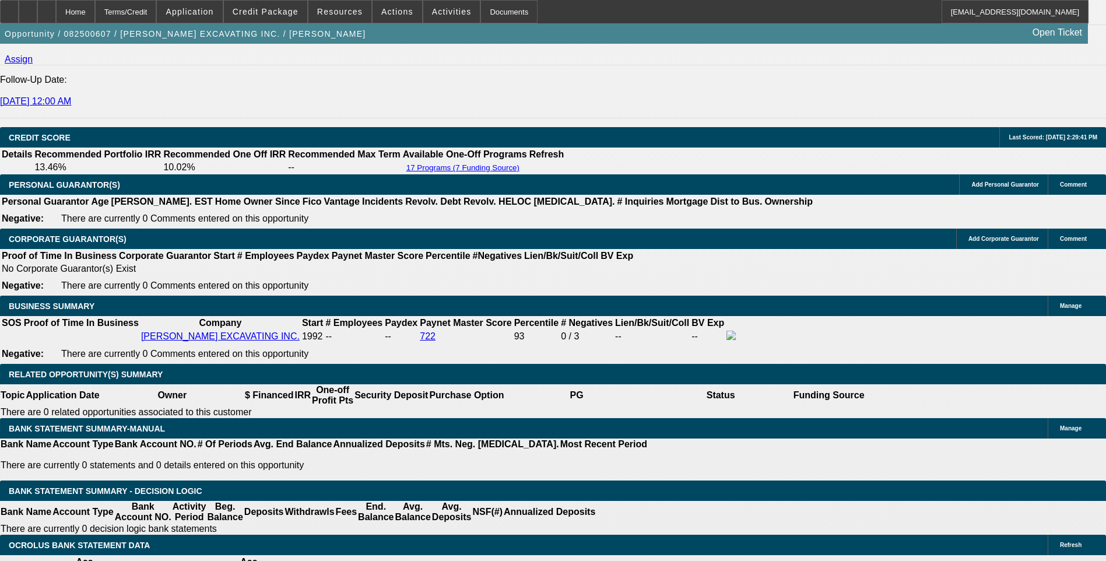
scroll to position [1633, 0]
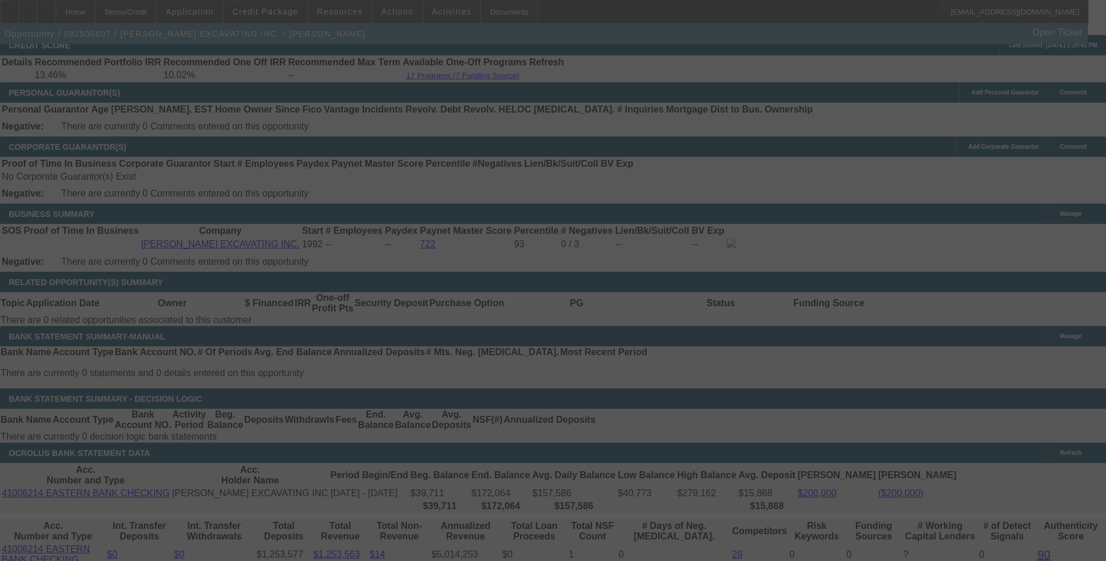
scroll to position [1750, 0]
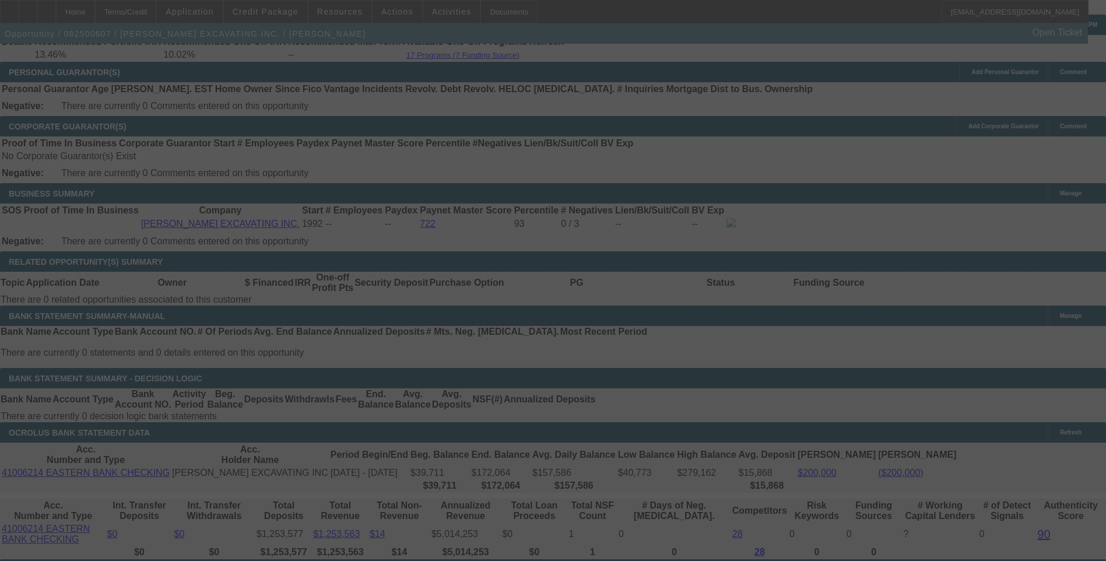
select select "0"
select select "6"
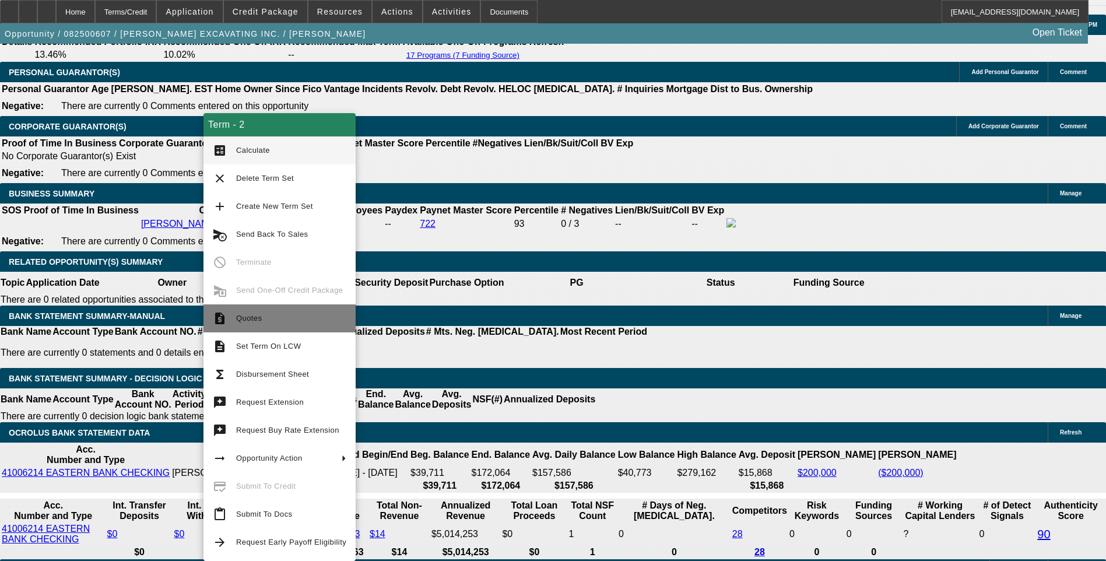
click at [265, 325] on span "Quotes" at bounding box center [291, 318] width 110 height 14
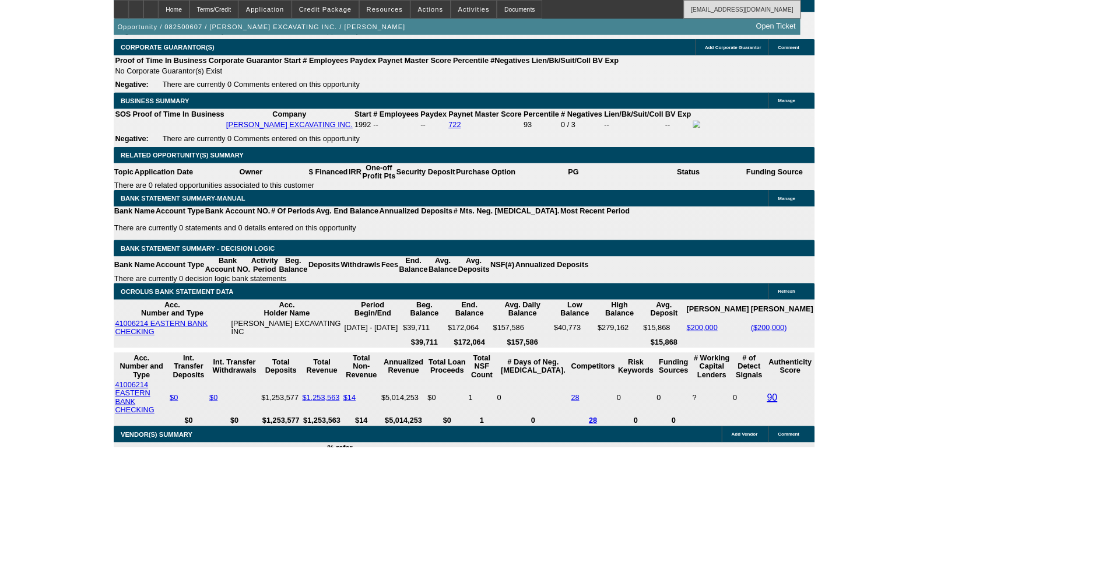
scroll to position [1691, 0]
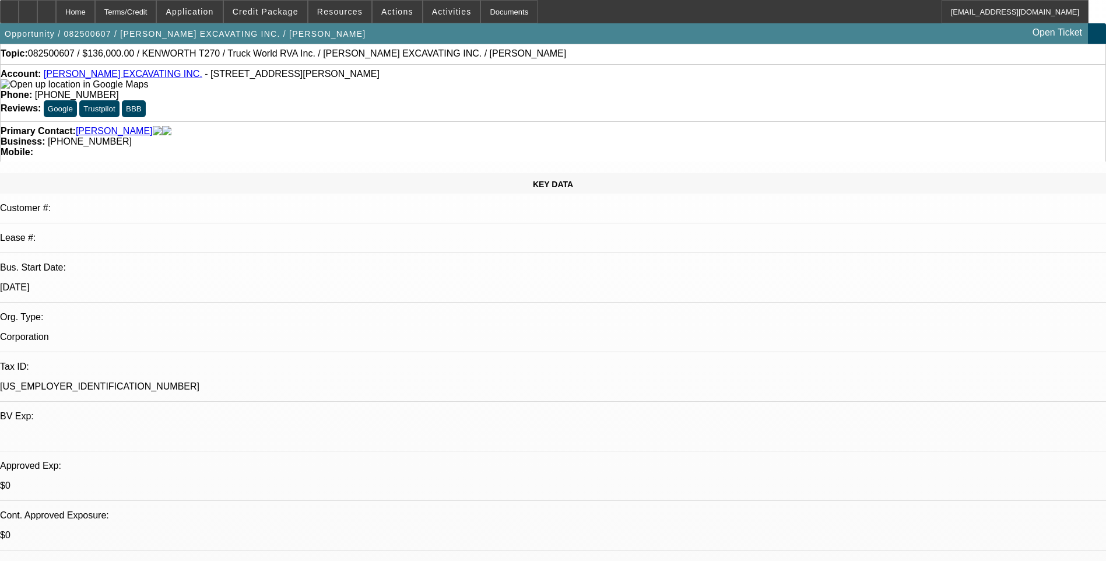
scroll to position [0, 0]
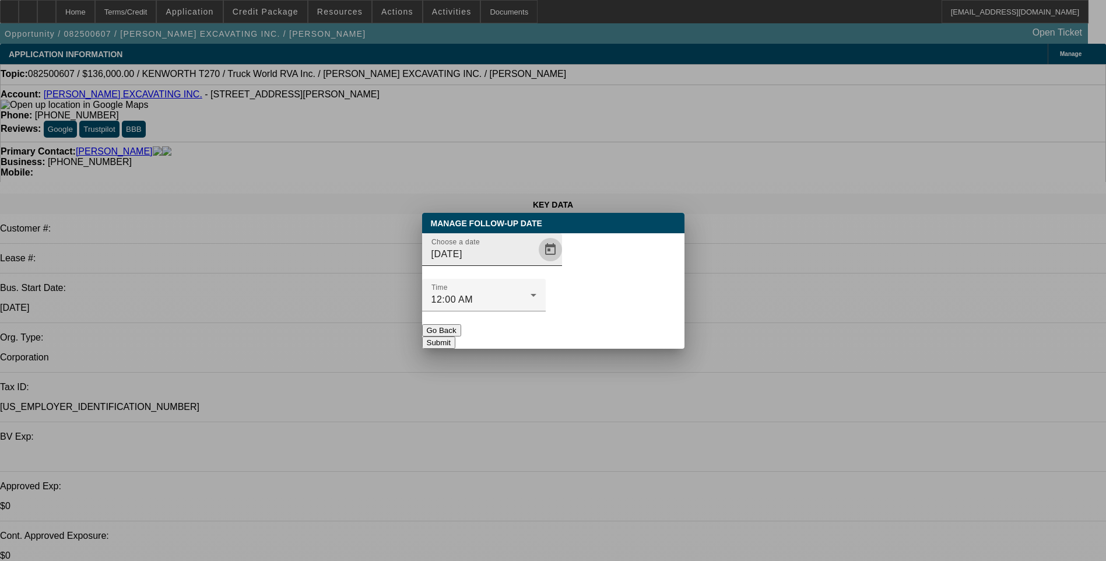
click at [537, 264] on span "Open calendar" at bounding box center [551, 250] width 28 height 28
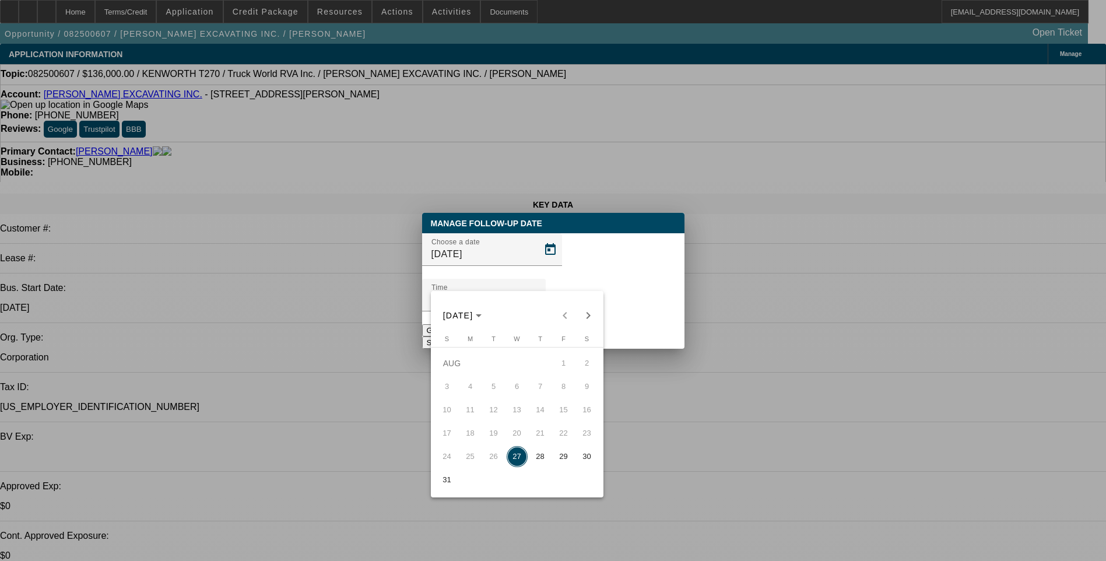
click at [542, 462] on span "28" at bounding box center [540, 456] width 21 height 21
type input "8/28/2025"
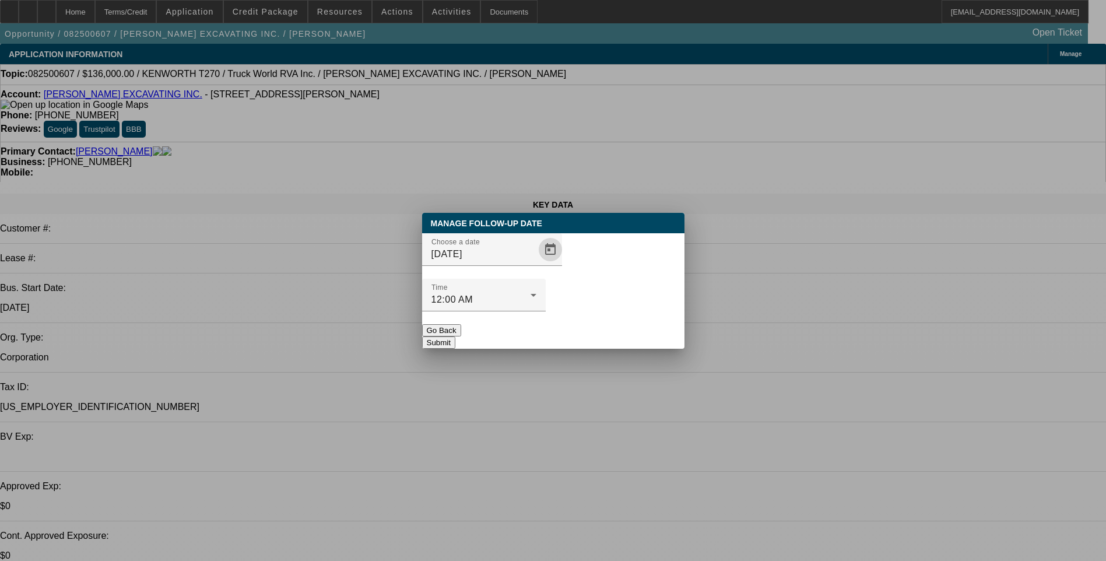
click at [456, 337] on button "Submit" at bounding box center [438, 343] width 33 height 12
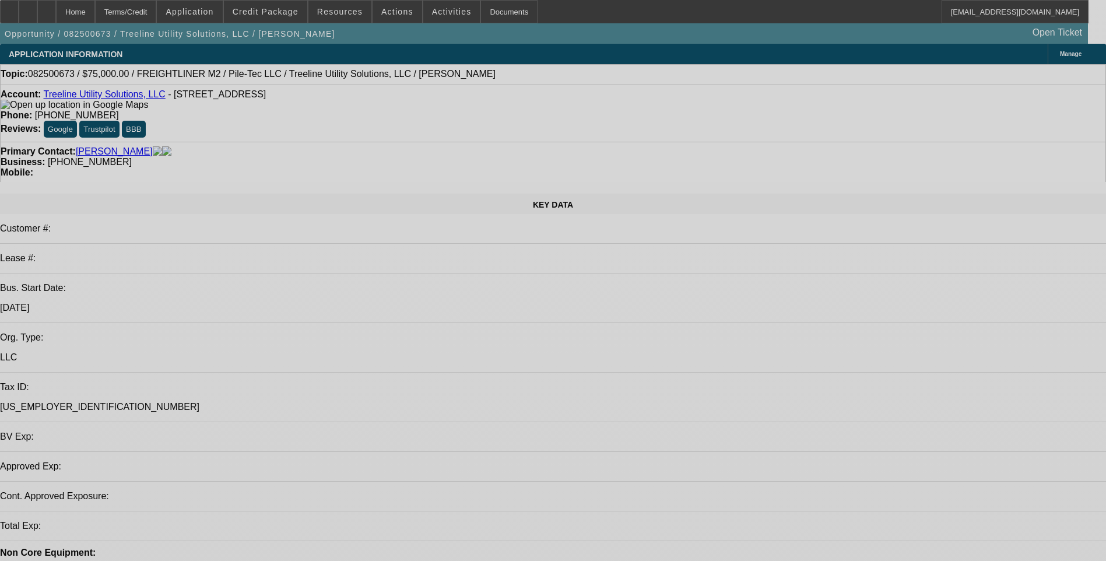
select select "0"
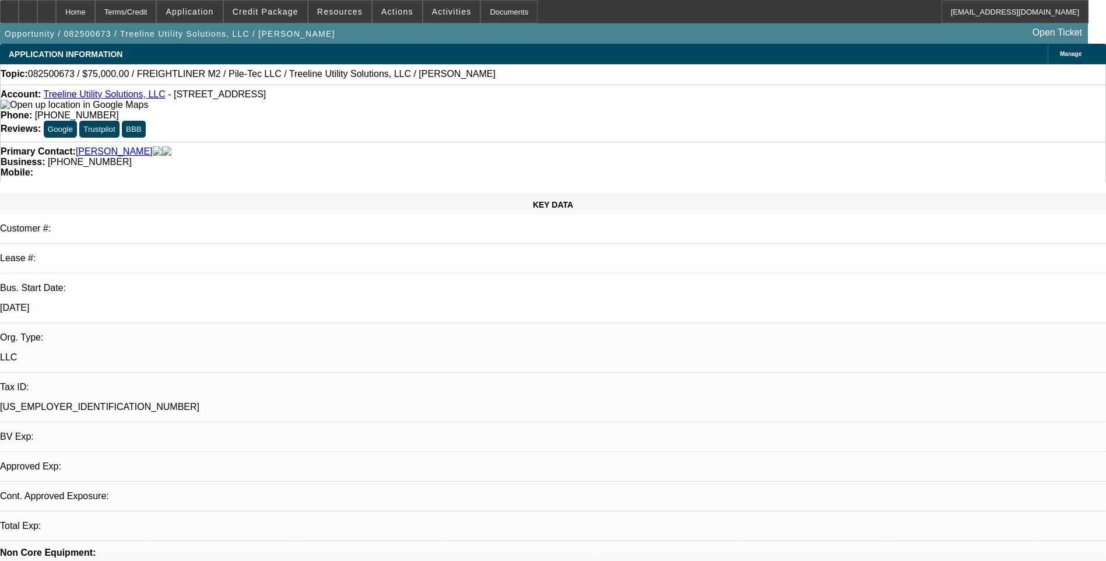
select select "2"
select select "0"
select select "2"
select select "0"
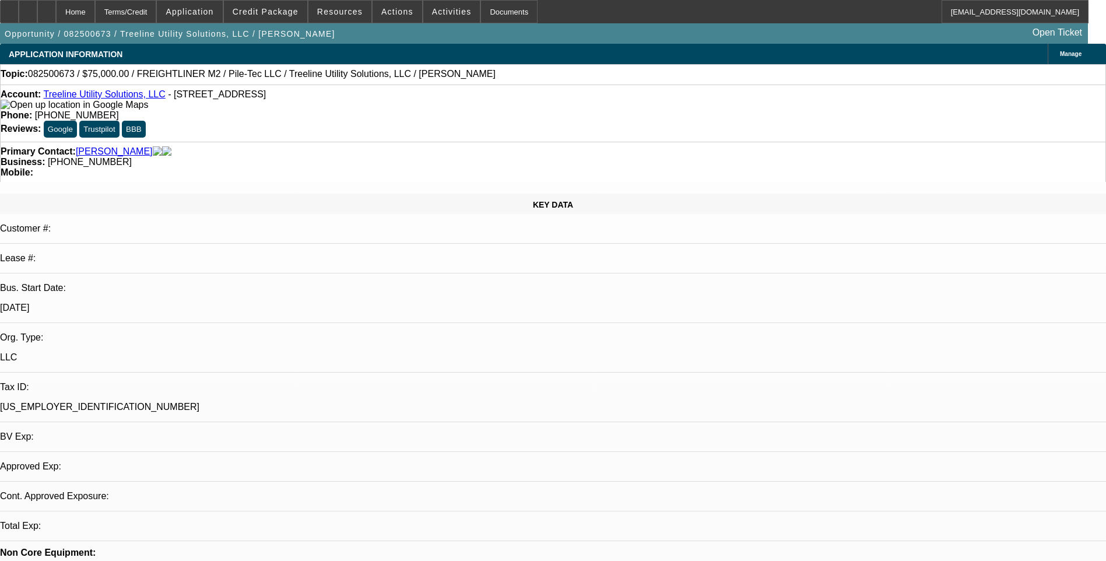
select select "0"
select select "2"
select select "0"
select select "0.1"
select select "2"
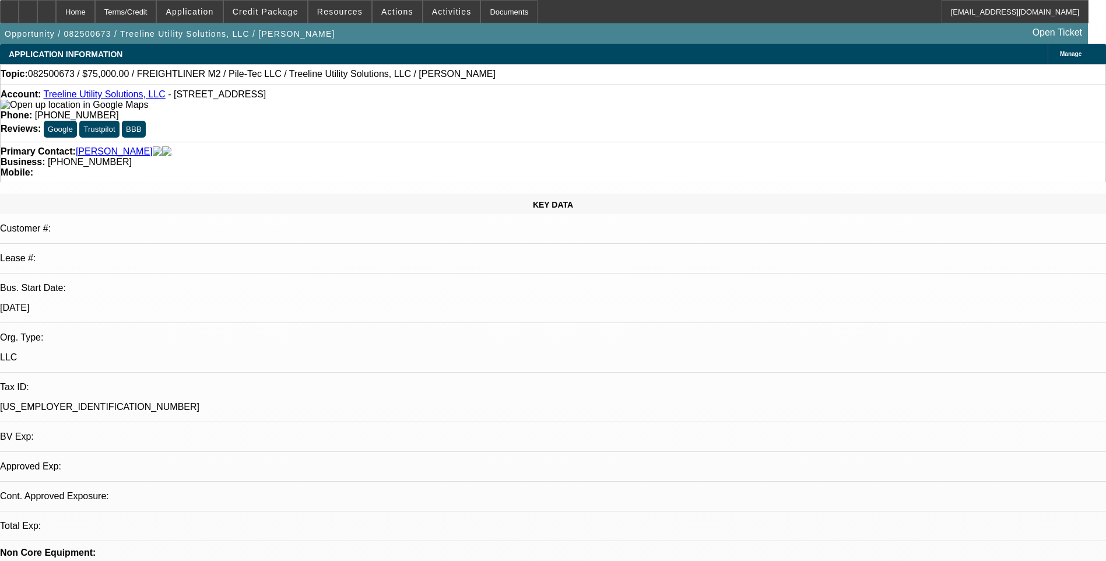
select select "0"
select select "1"
select select "2"
select select "6"
select select "1"
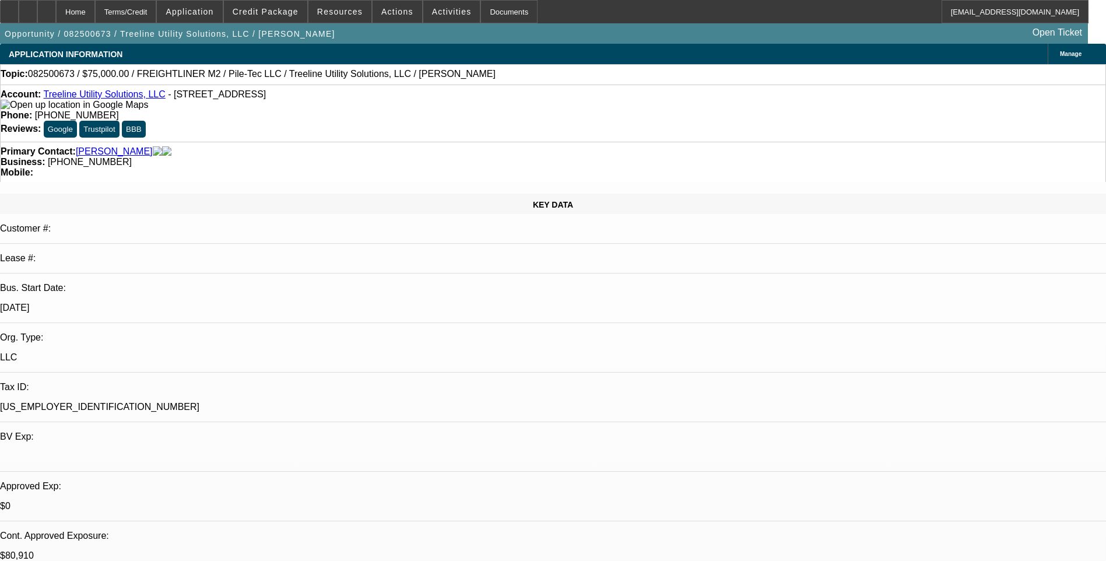
select select "2"
select select "6"
select select "1"
select select "2"
select select "6"
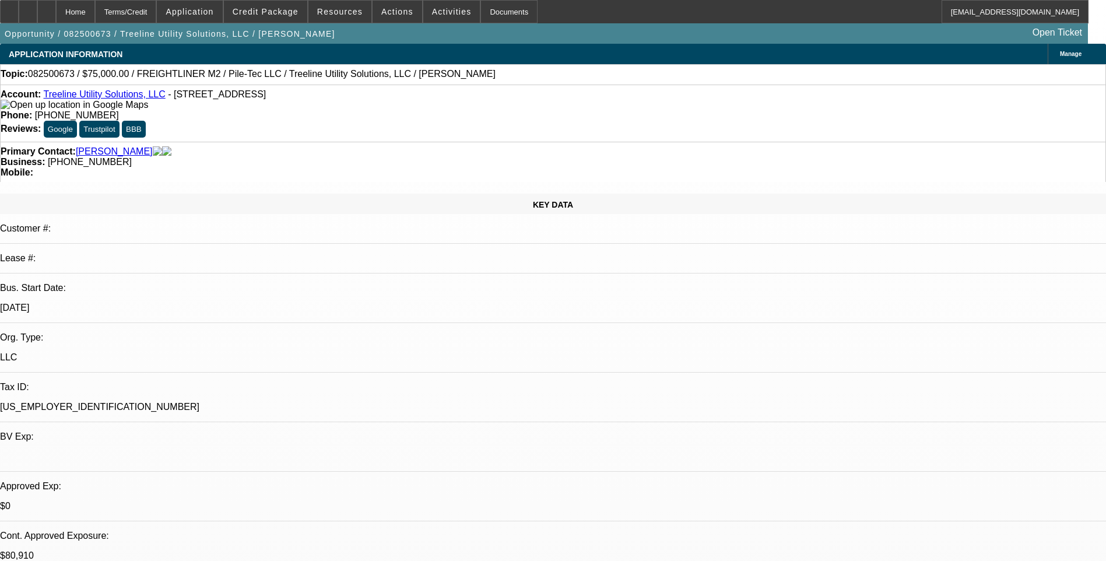
select select "1"
select select "2"
select select "6"
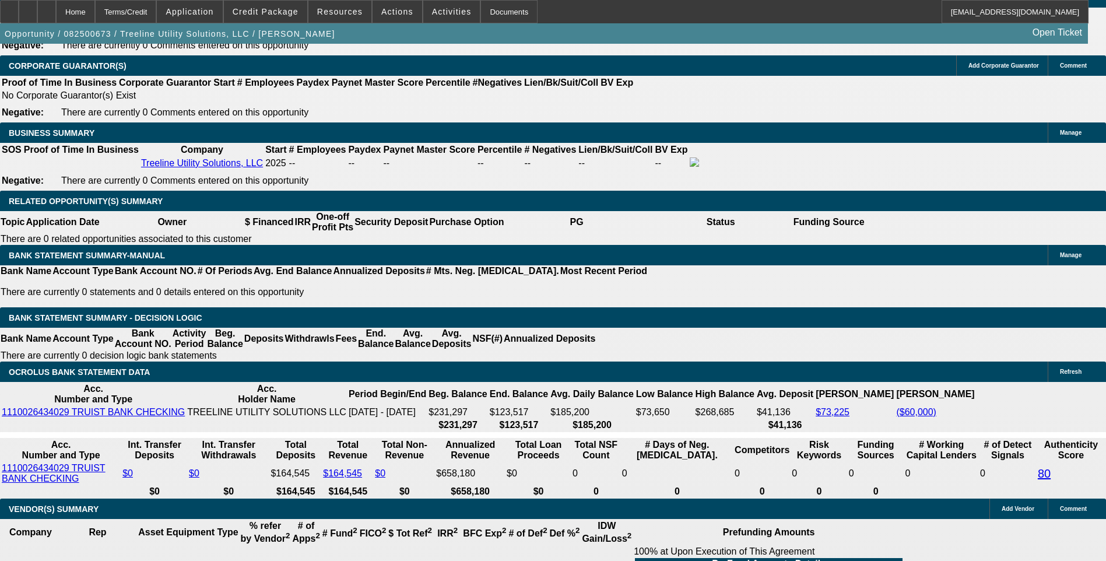
scroll to position [1750, 0]
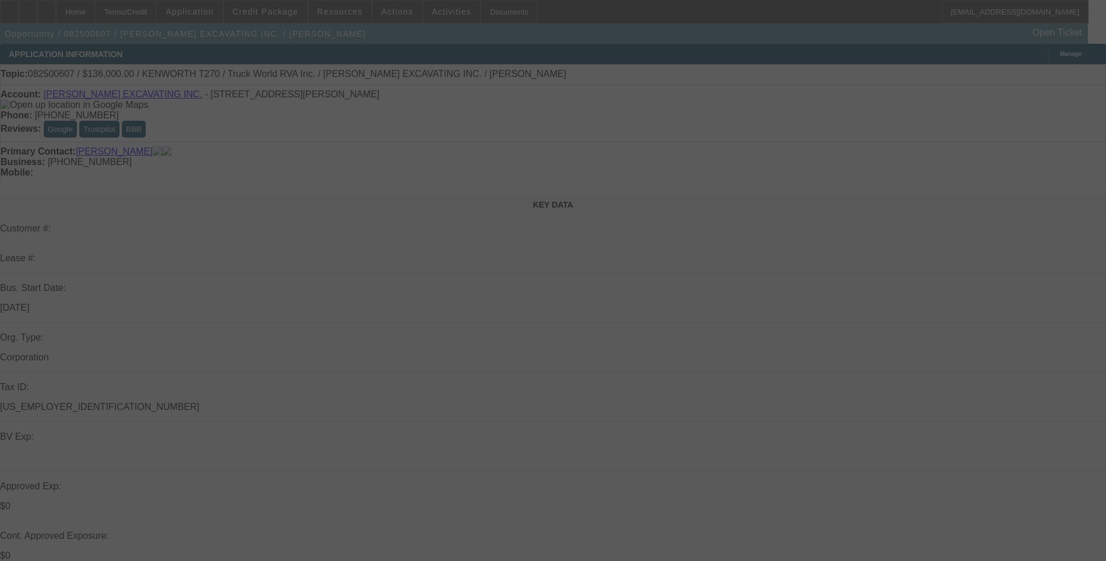
select select "0"
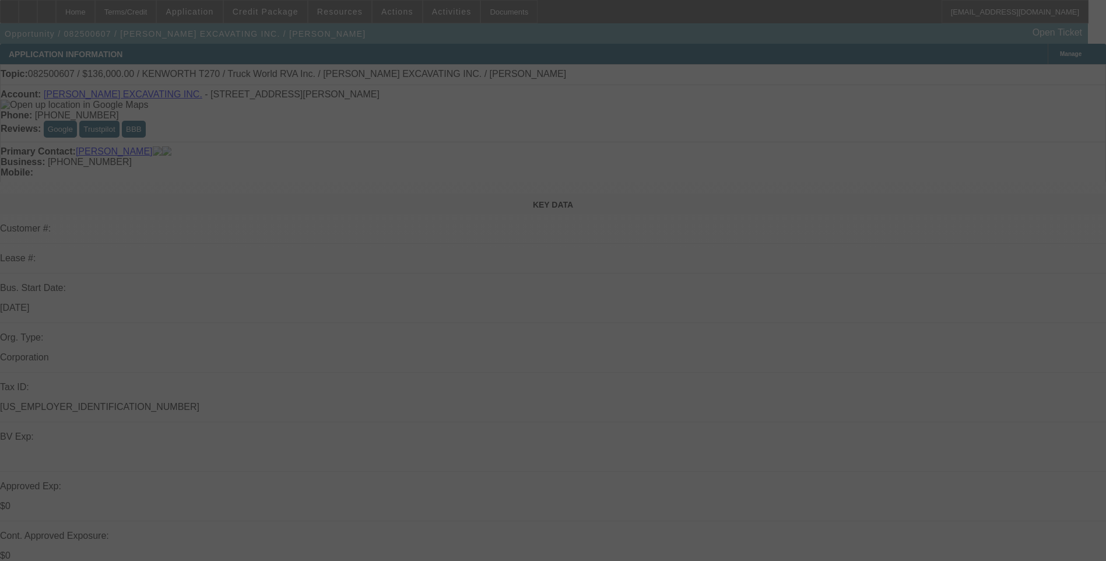
select select "0"
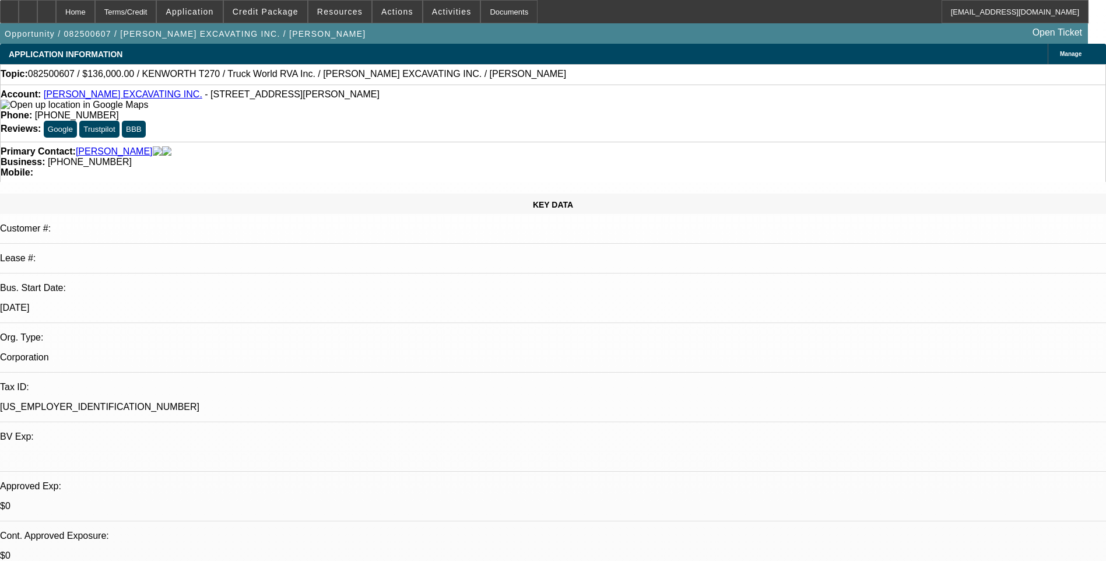
select select "1"
select select "6"
select select "1"
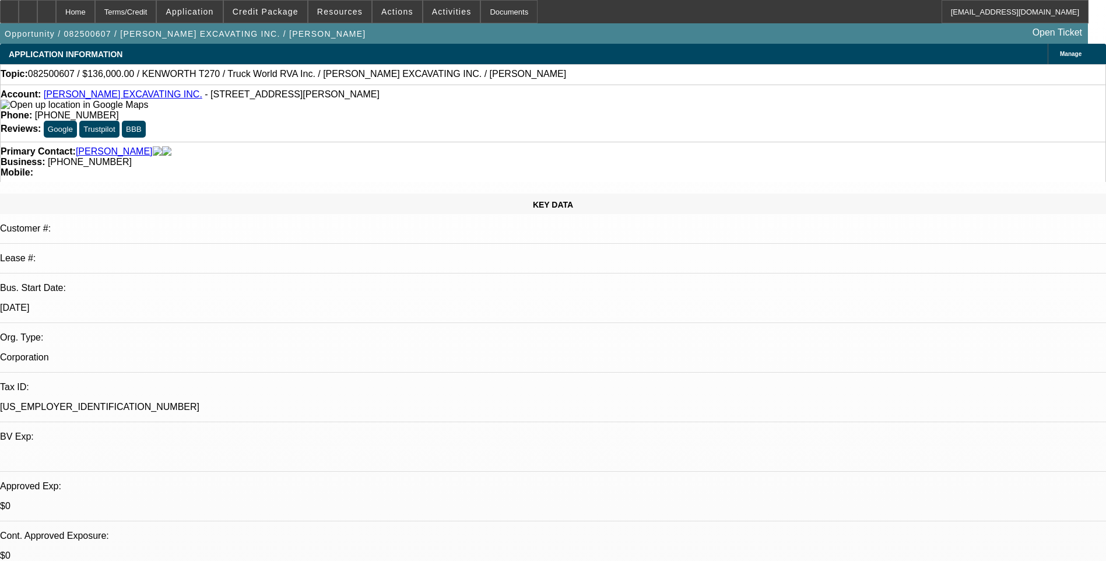
select select "6"
click at [157, 10] on div "Terms/Credit" at bounding box center [126, 11] width 62 height 23
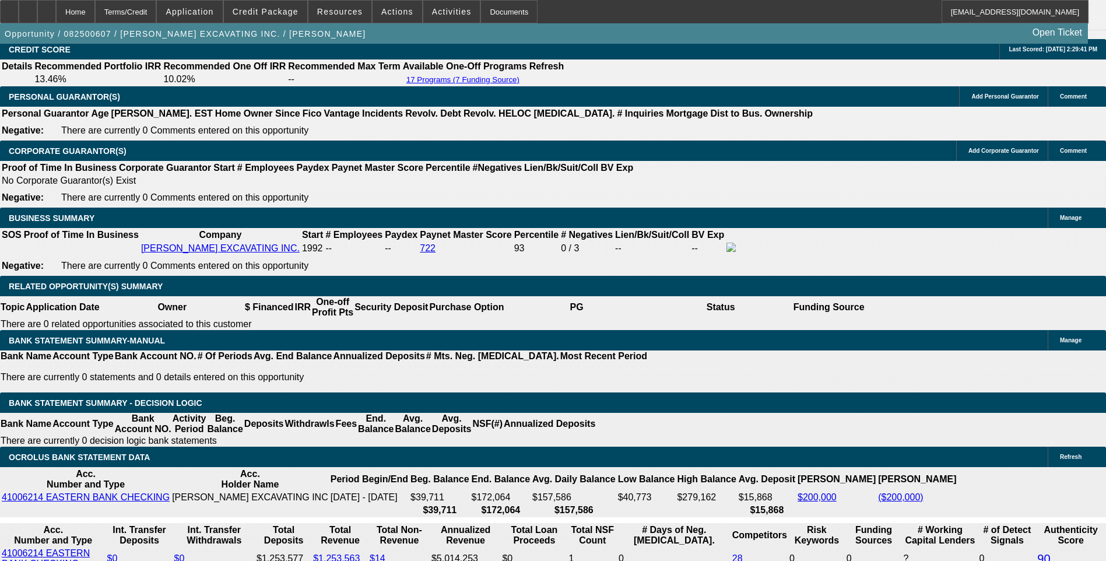
scroll to position [1746, 0]
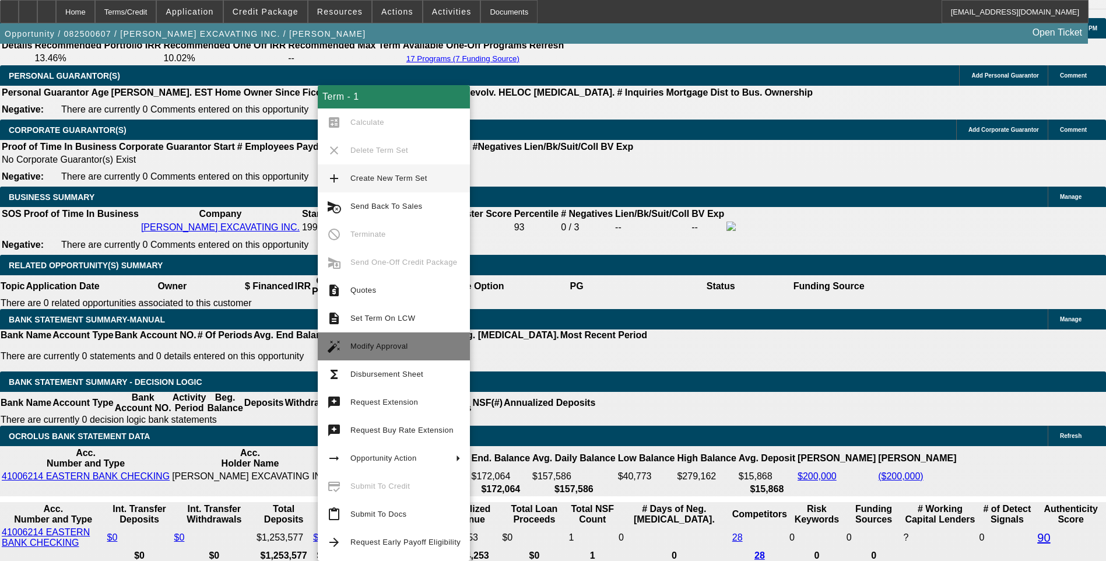
click at [362, 350] on span "Modify Approval" at bounding box center [380, 346] width 58 height 9
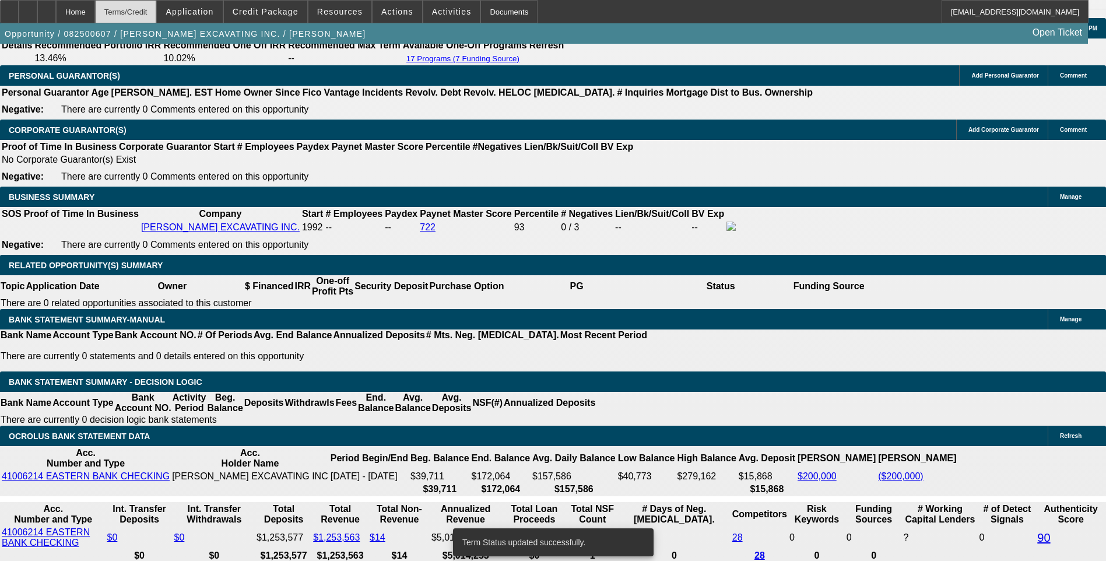
select select "0"
select select "6"
select select "0"
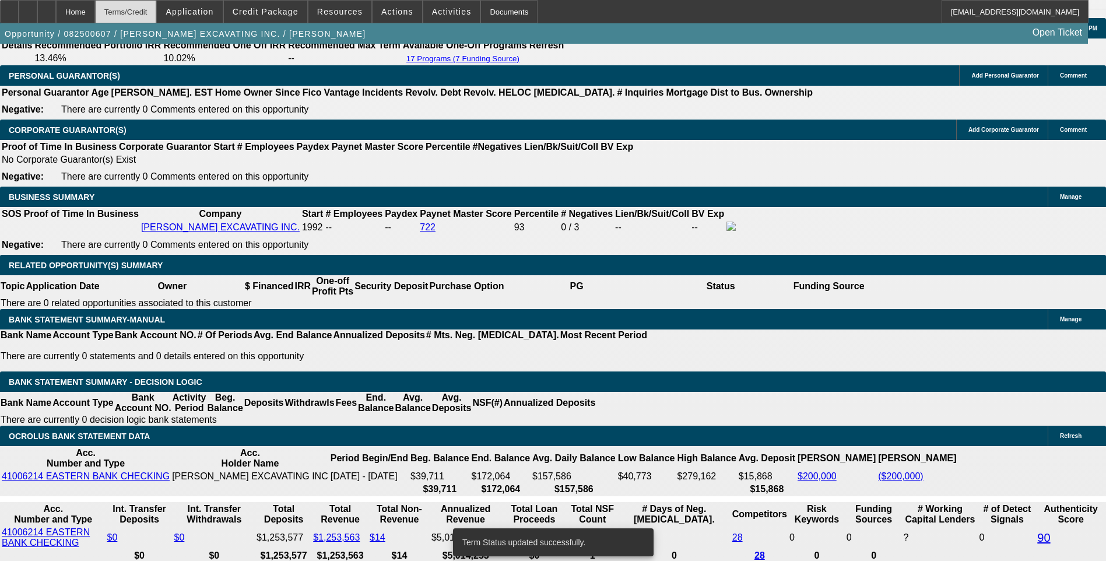
select select "0"
select select "6"
select select "0"
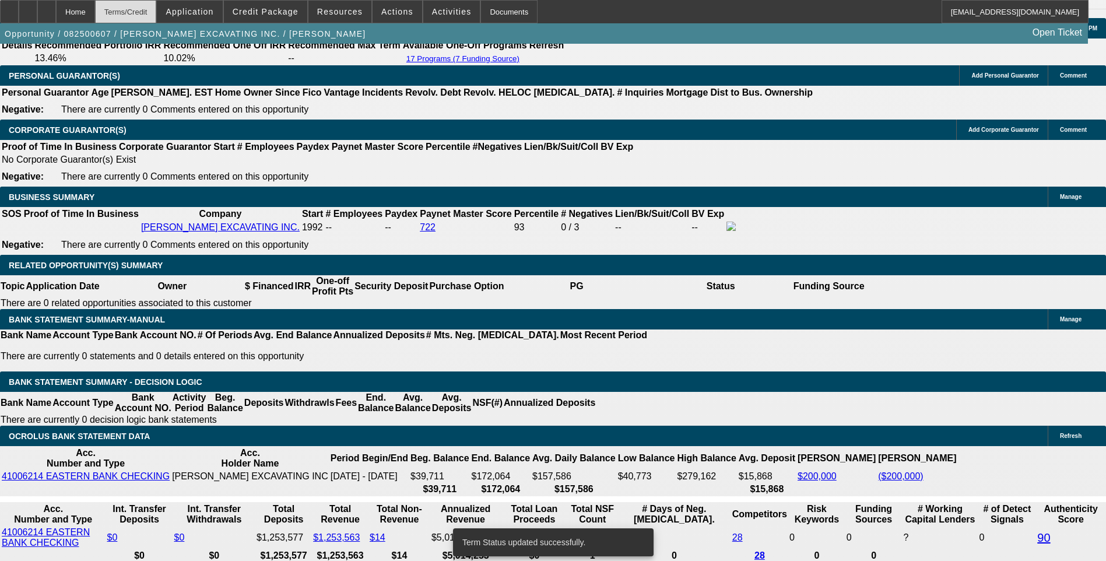
select select "0"
select select "6"
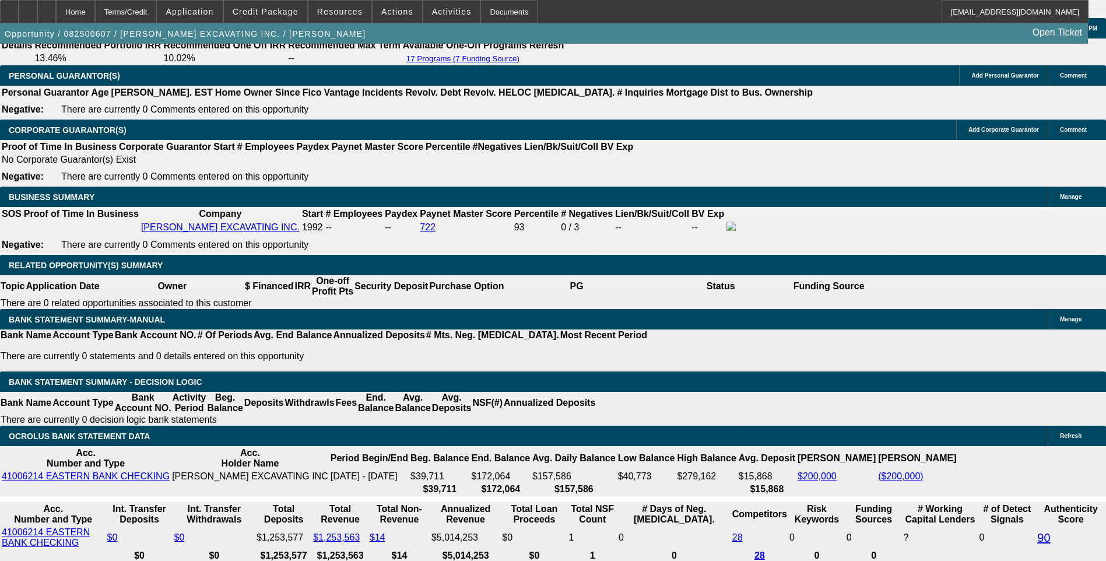
type input "UNKNOWN"
type input ".9"
type input "$2,318.90"
type input "7.9"
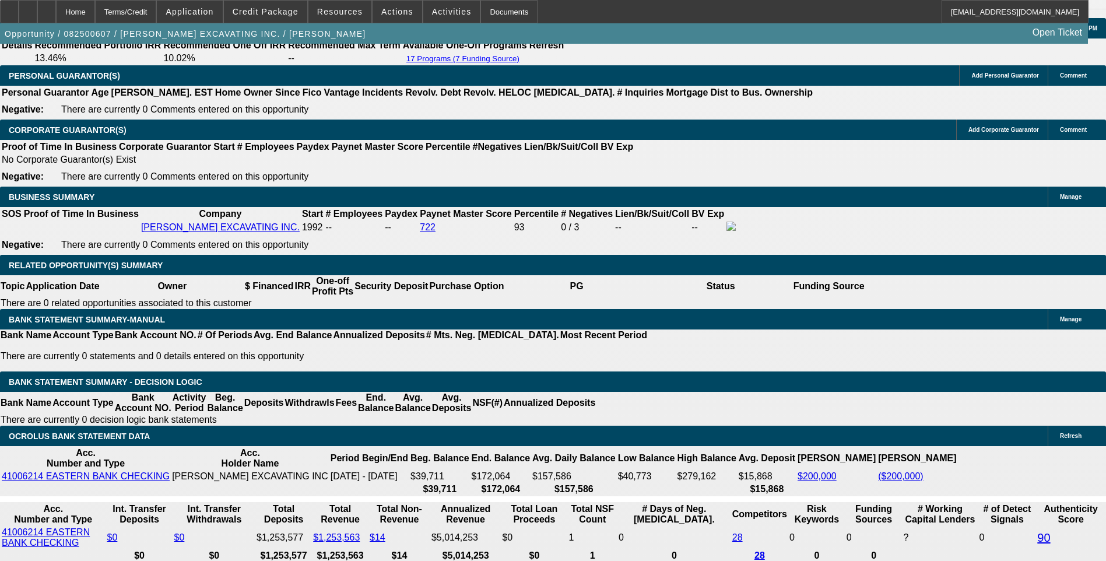
type input "$2,751.09"
type input "7.9"
type input "275"
type input "2760"
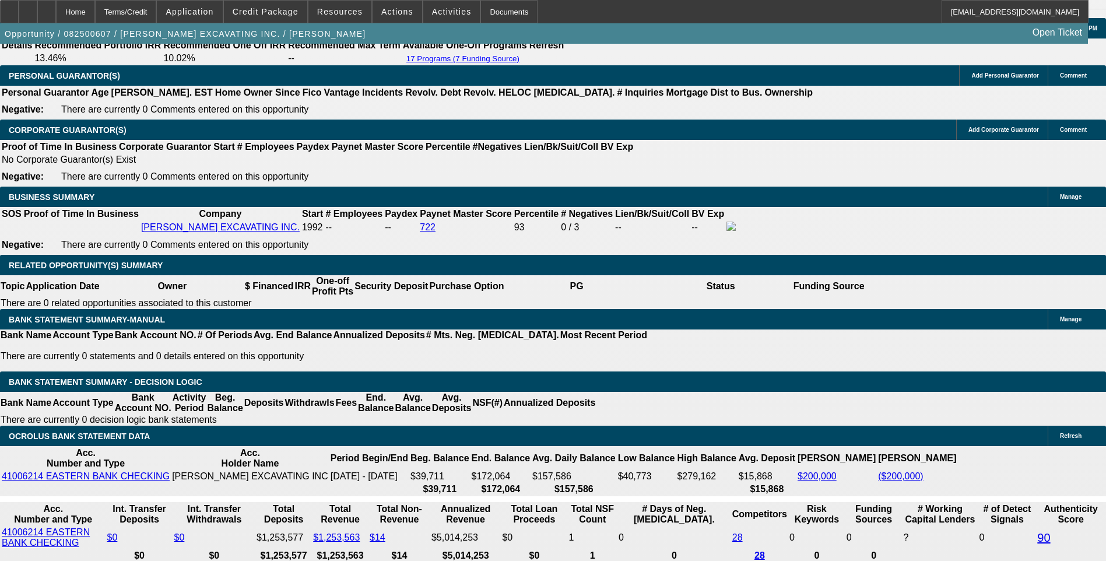
type input "8"
type input "$2,760.00"
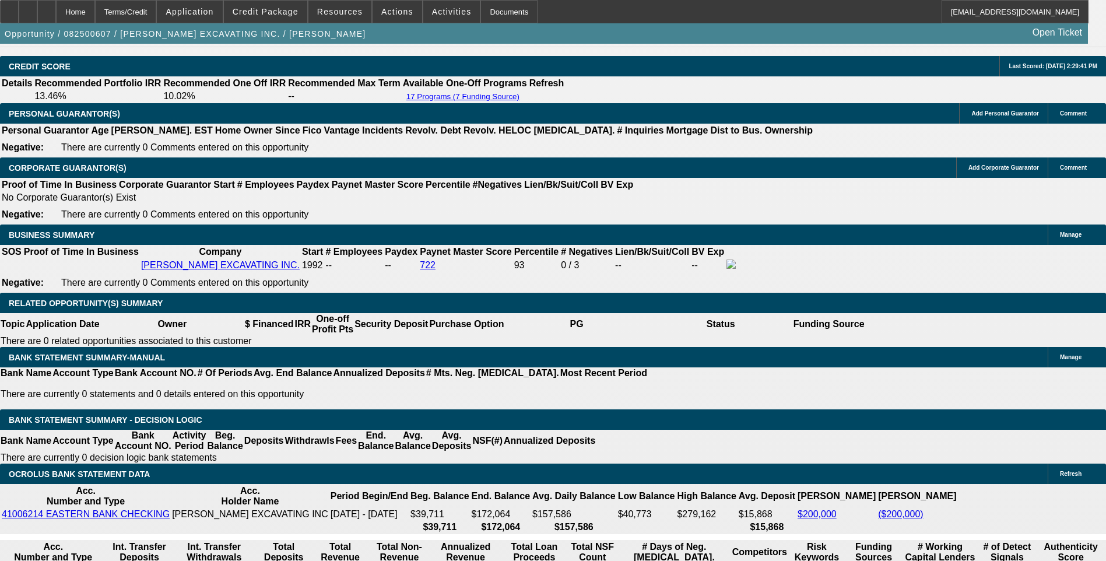
scroll to position [1630, 0]
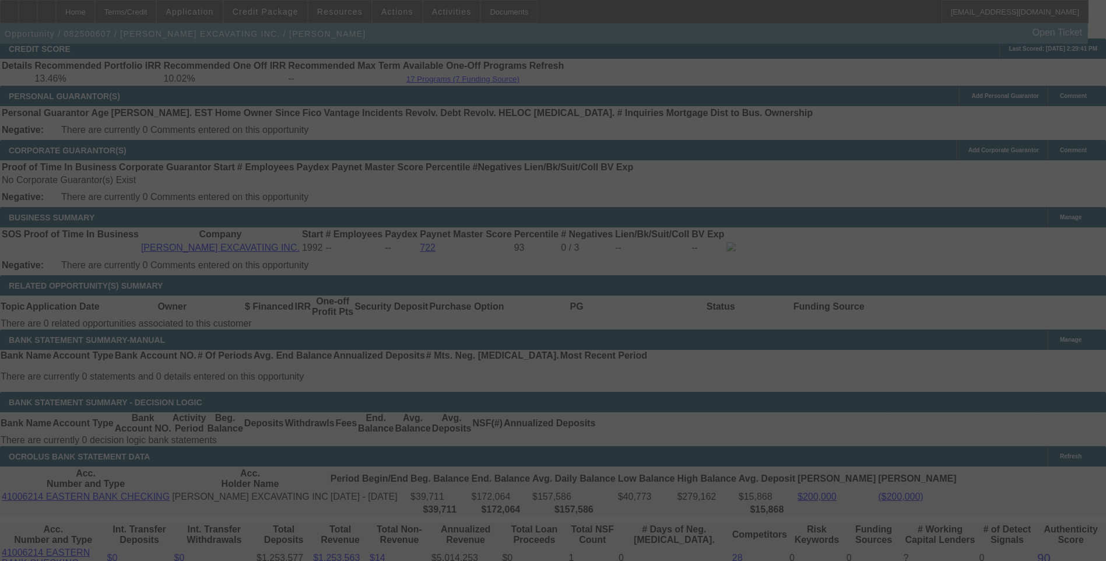
scroll to position [1746, 0]
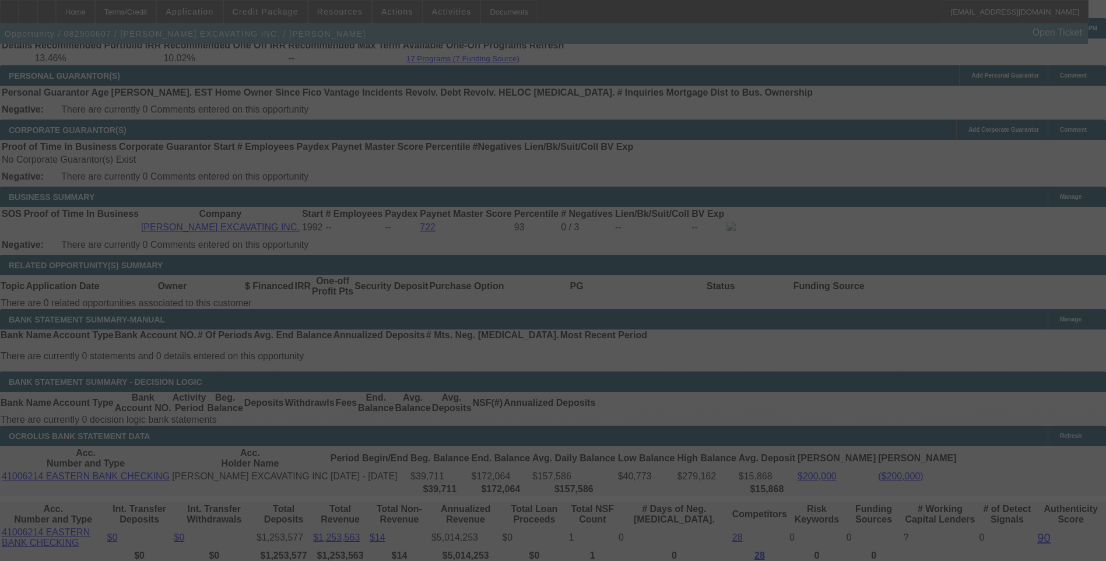
select select "0"
select select "6"
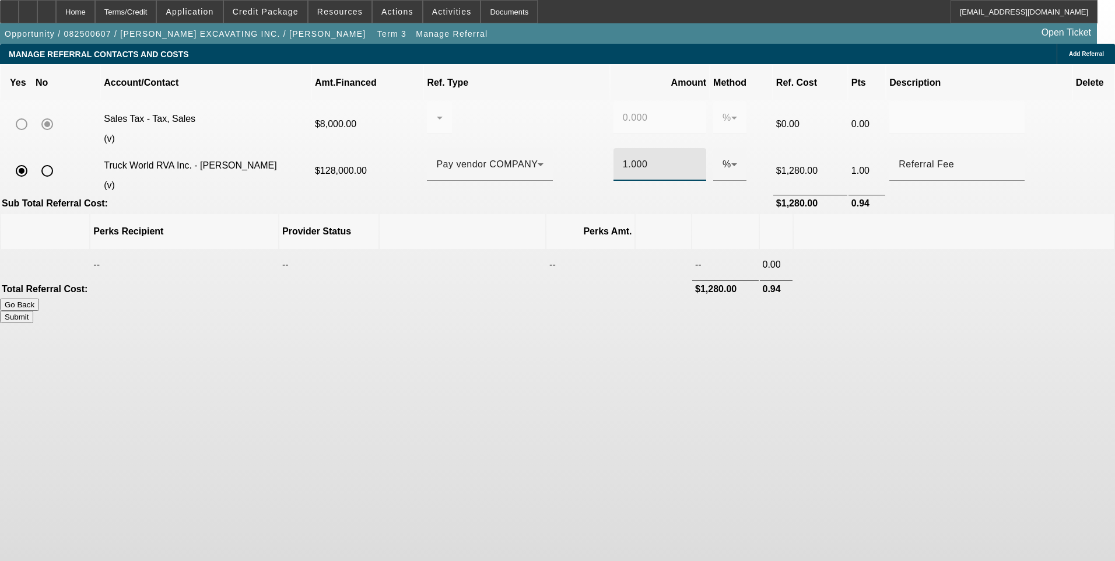
click at [623, 157] on input "1.000" at bounding box center [660, 164] width 74 height 14
type input "0.500"
drag, startPoint x: 740, startPoint y: 393, endPoint x: 746, endPoint y: 379, distance: 15.7
click at [740, 391] on body "Home Terms/Credit Application Credit Package Resources Actions Activities Docum…" at bounding box center [557, 280] width 1115 height 561
click at [33, 311] on button "Submit" at bounding box center [16, 317] width 33 height 12
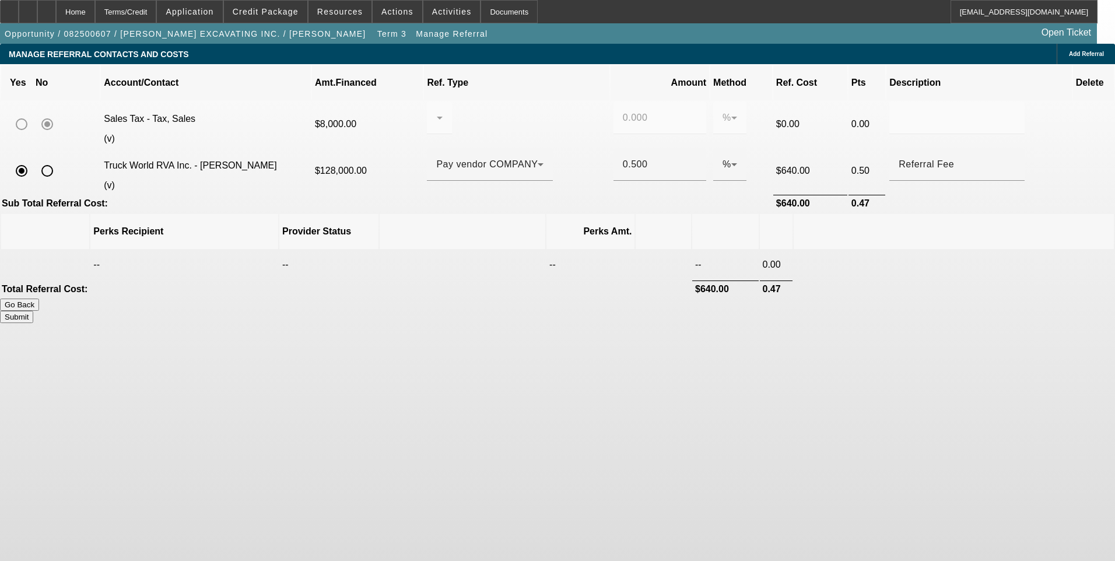
type input "0.000"
type input "0.500"
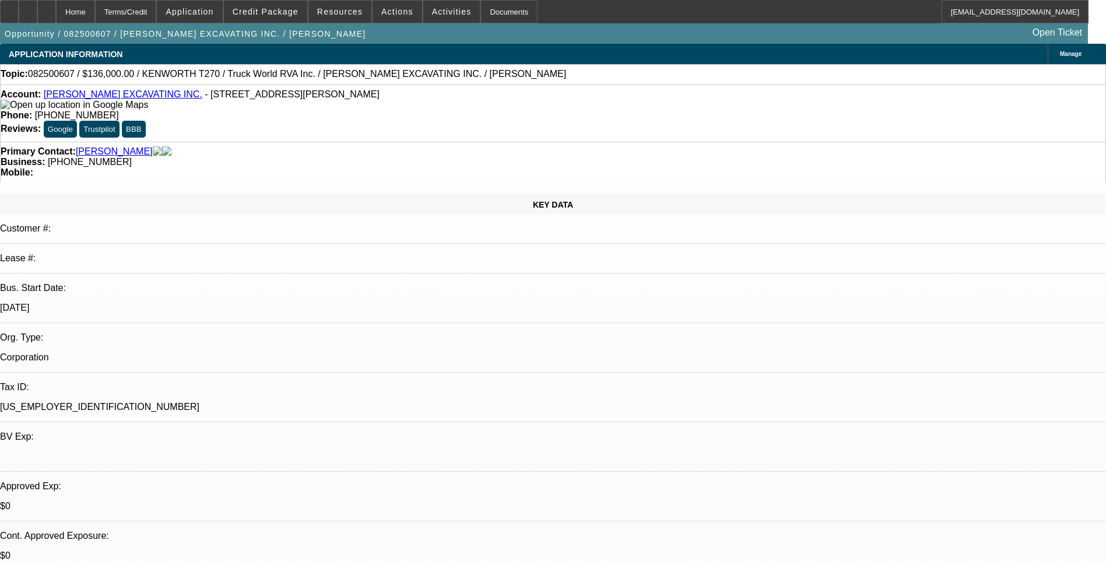
select select "0"
select select "6"
select select "0"
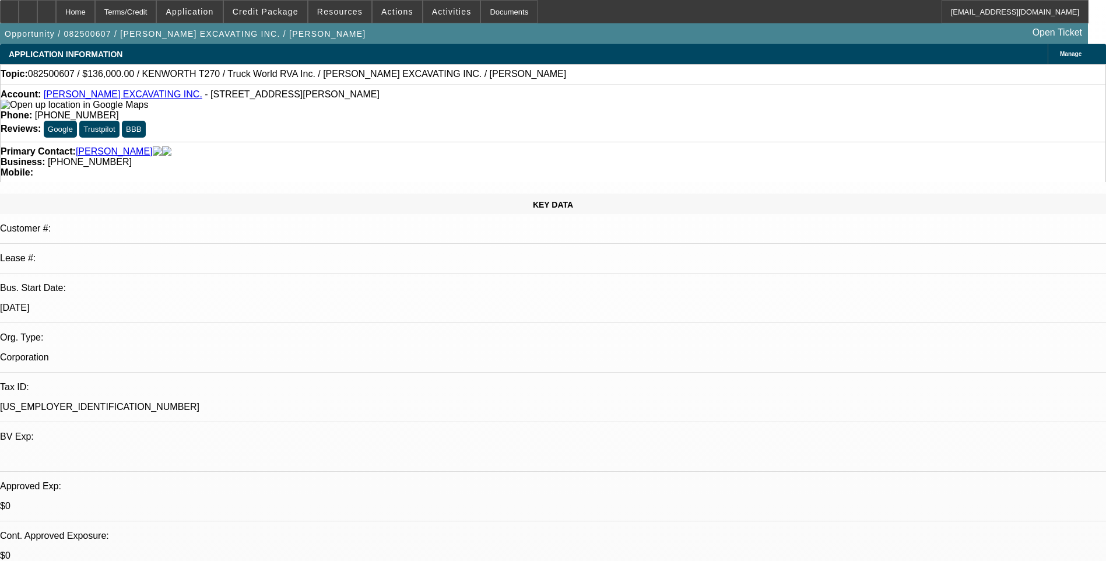
select select "0"
select select "6"
select select "0"
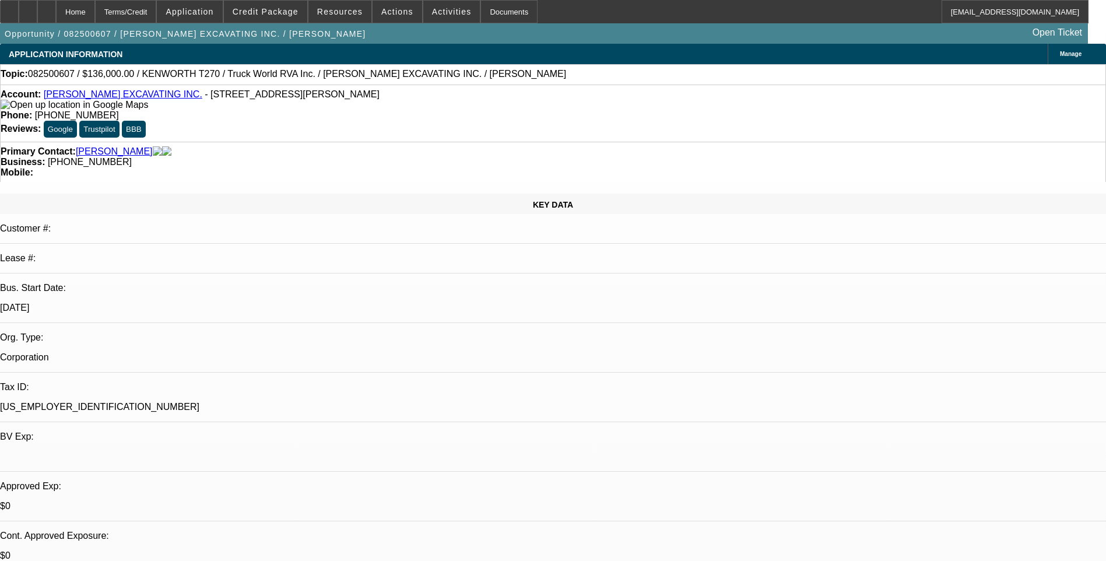
select select "0"
select select "6"
click at [157, 15] on div "Terms/Credit" at bounding box center [126, 11] width 62 height 23
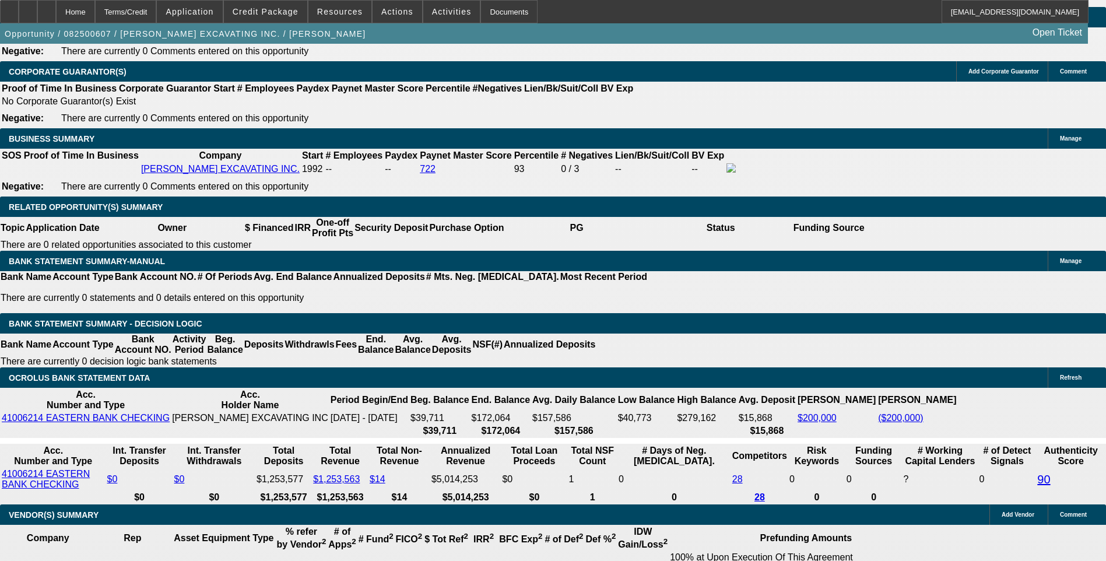
scroll to position [1746, 0]
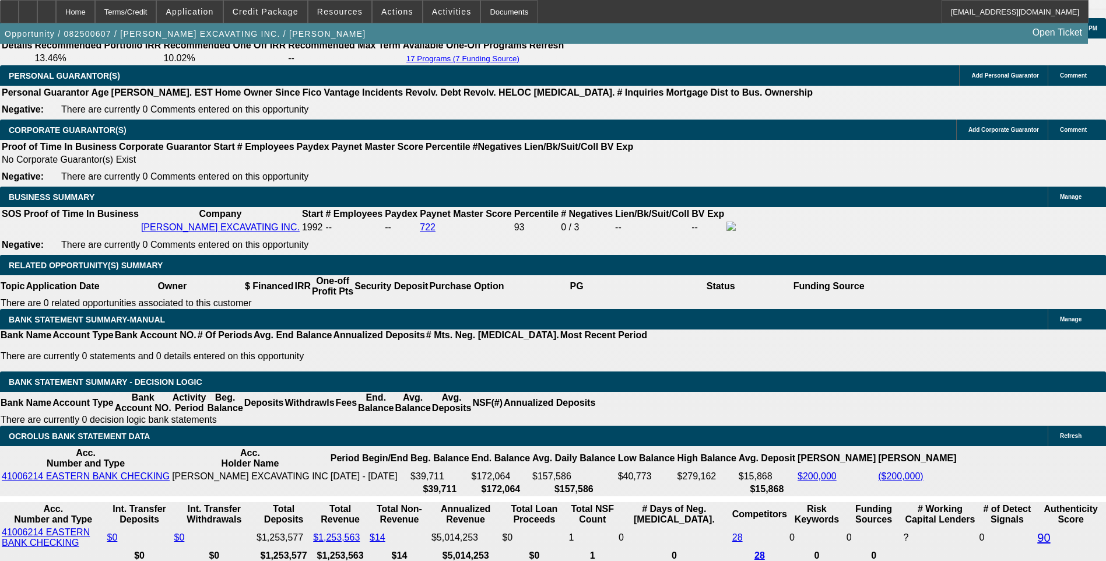
type input "27"
type input "UNKNOWN"
type input "2755"
type input "8"
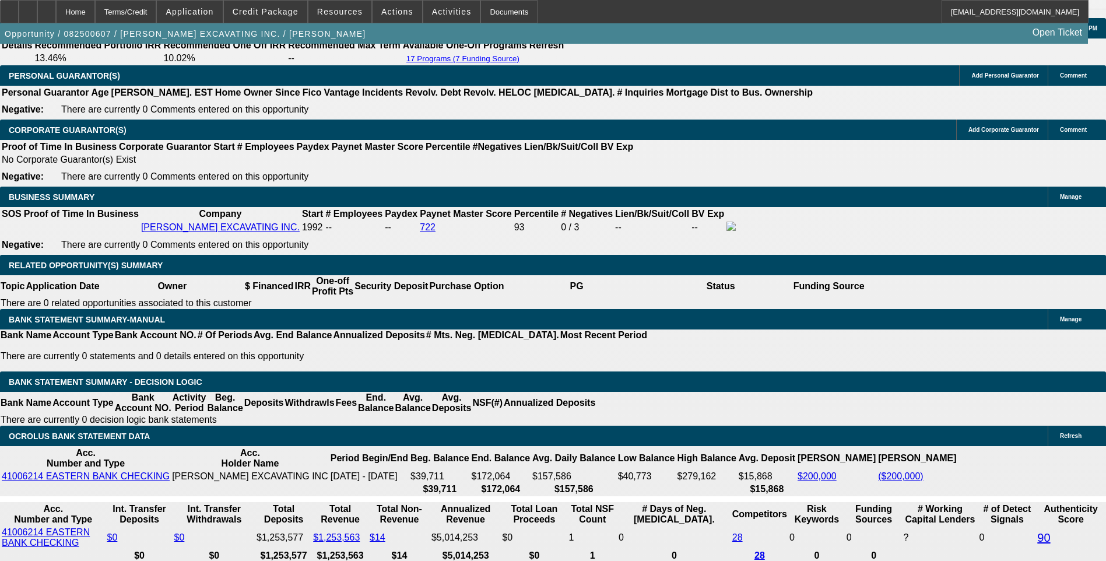
type input "27"
type input "2750"
type input "7.9"
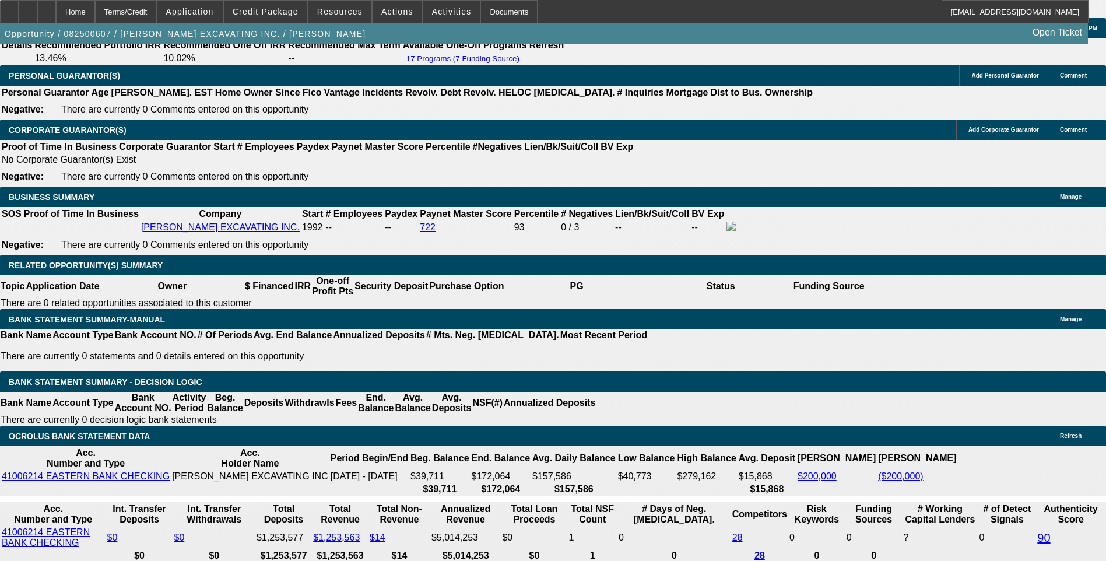
type input "$2,750.00"
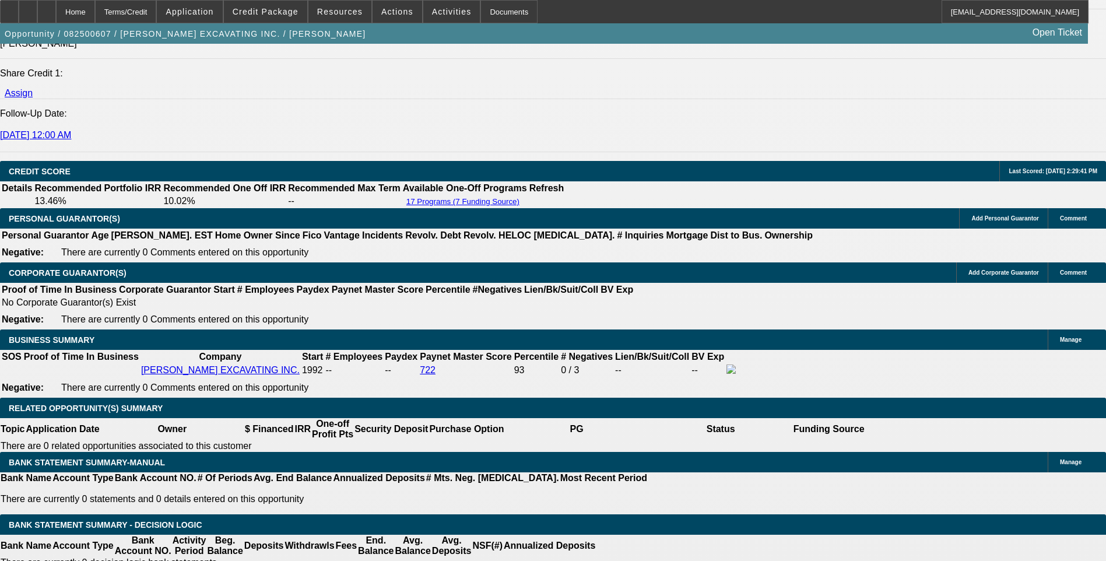
scroll to position [1571, 0]
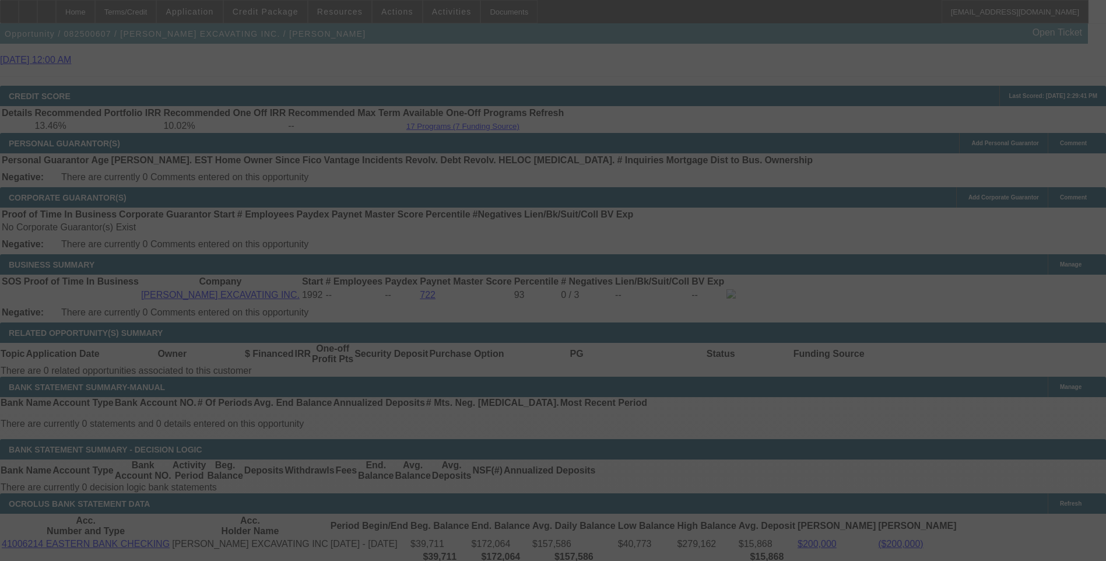
scroll to position [1688, 0]
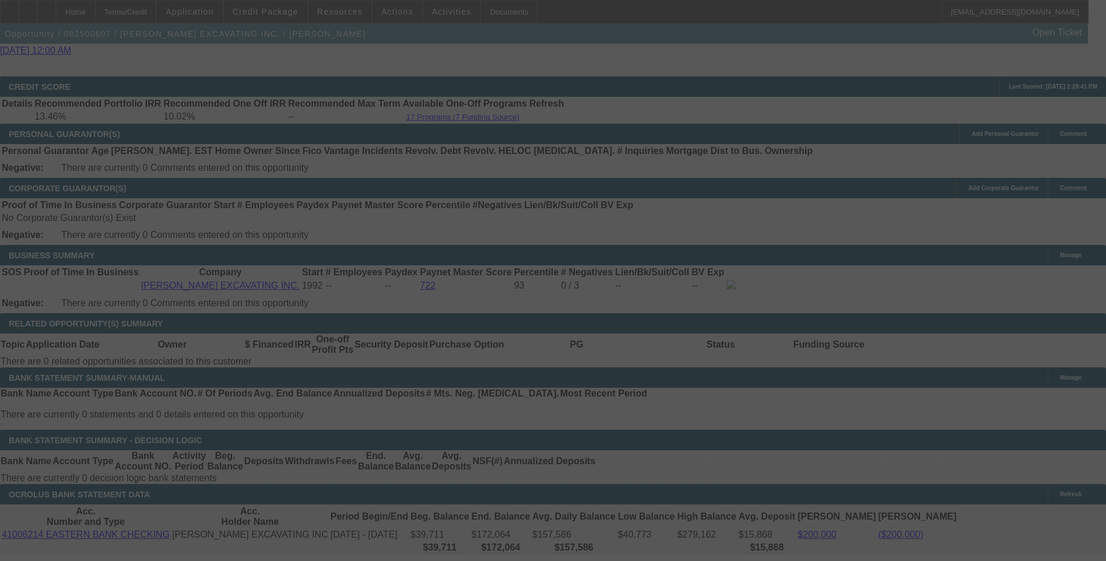
select select "0"
select select "6"
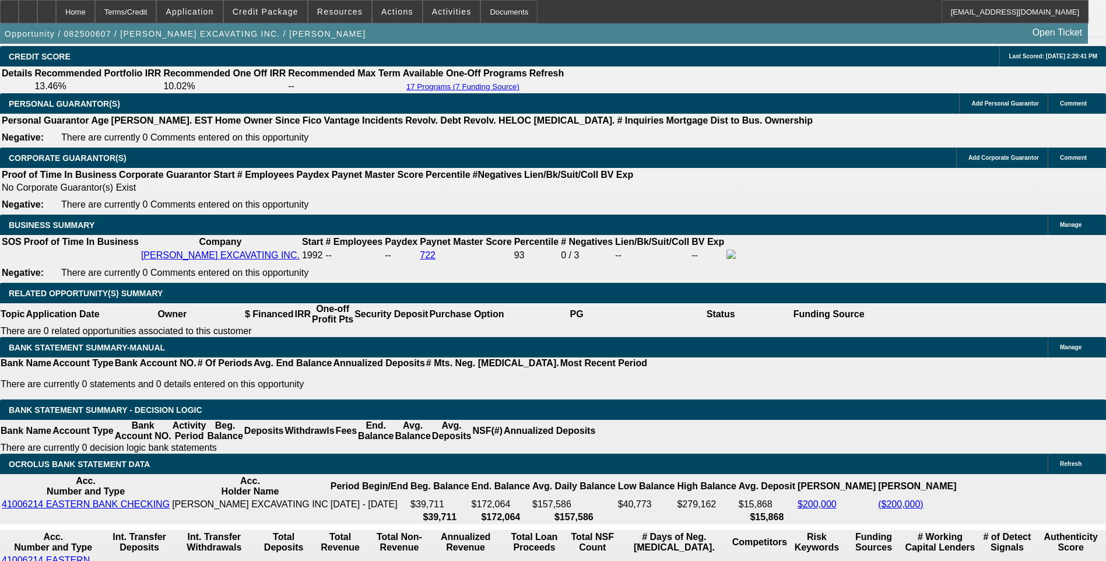
scroll to position [1746, 0]
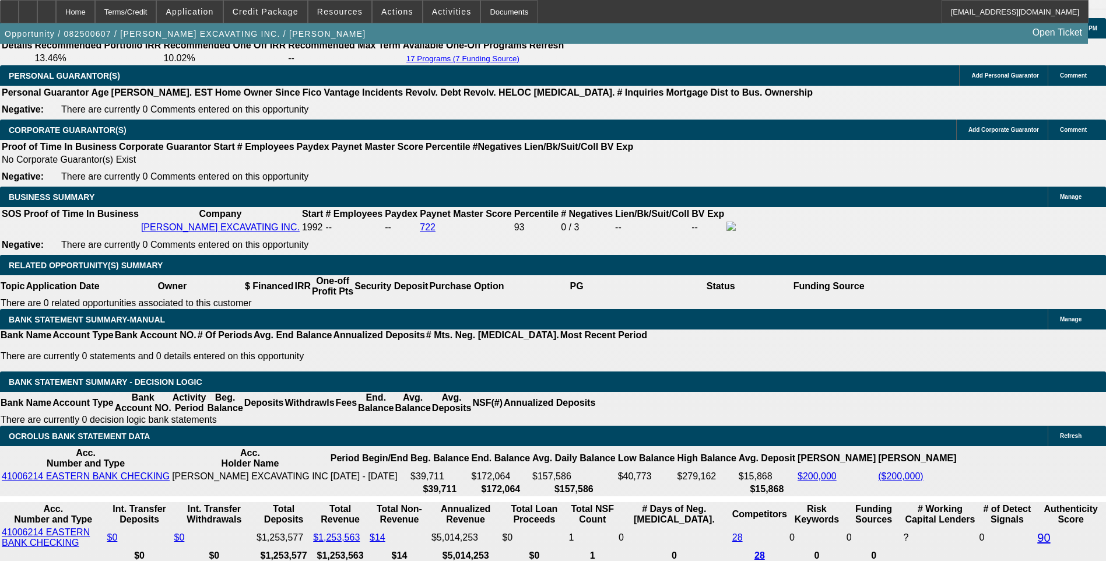
type input "275"
type input "UNKNOWN"
type input "2755"
type input "8"
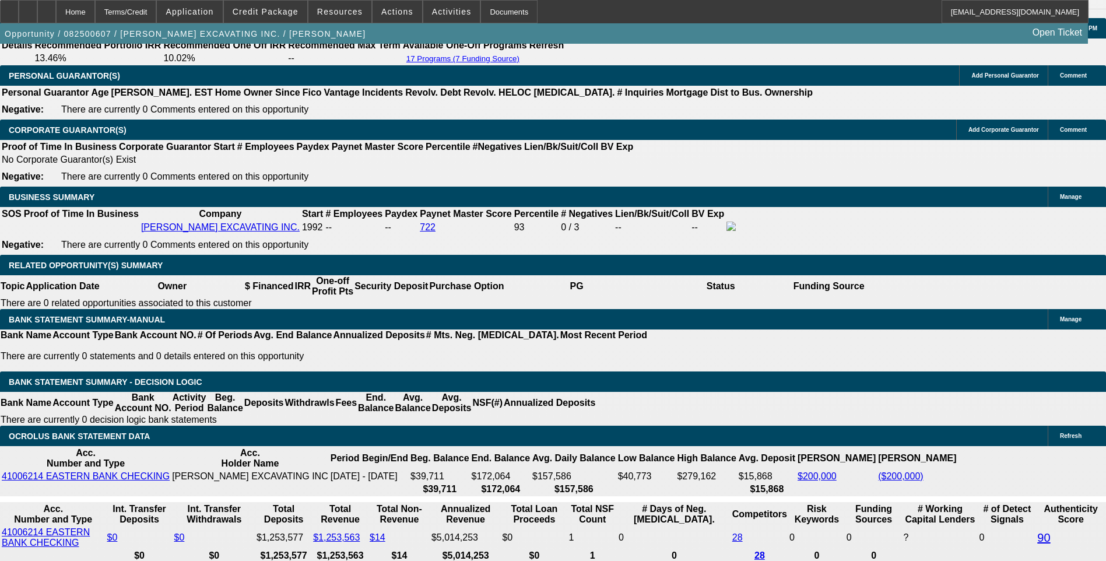
type input "275"
type input "2750"
type input "7.9"
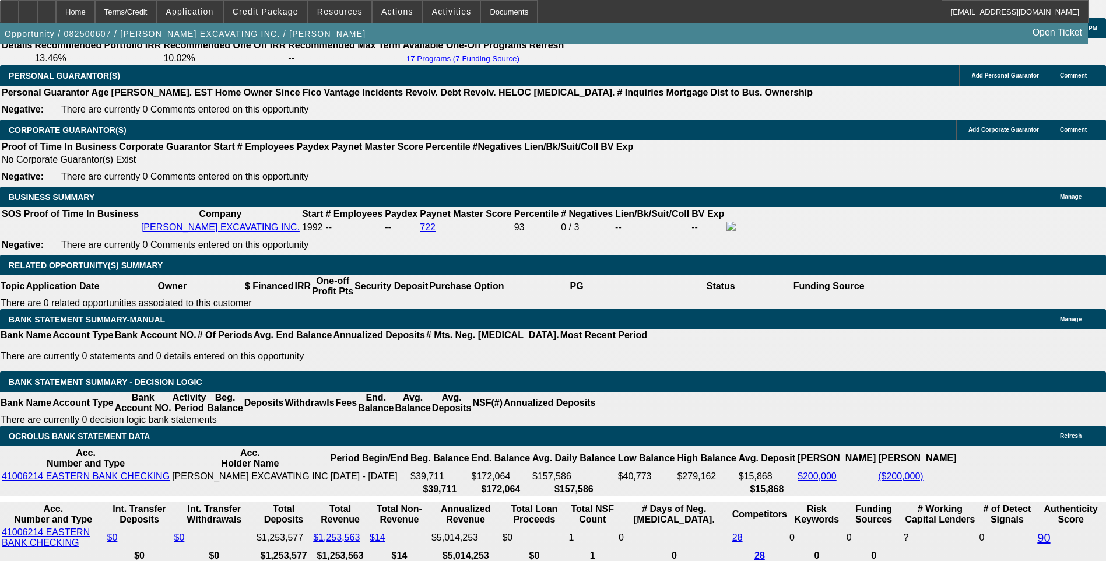
type input "$2,750.00"
drag, startPoint x: 204, startPoint y: 188, endPoint x: 211, endPoint y: 191, distance: 7.0
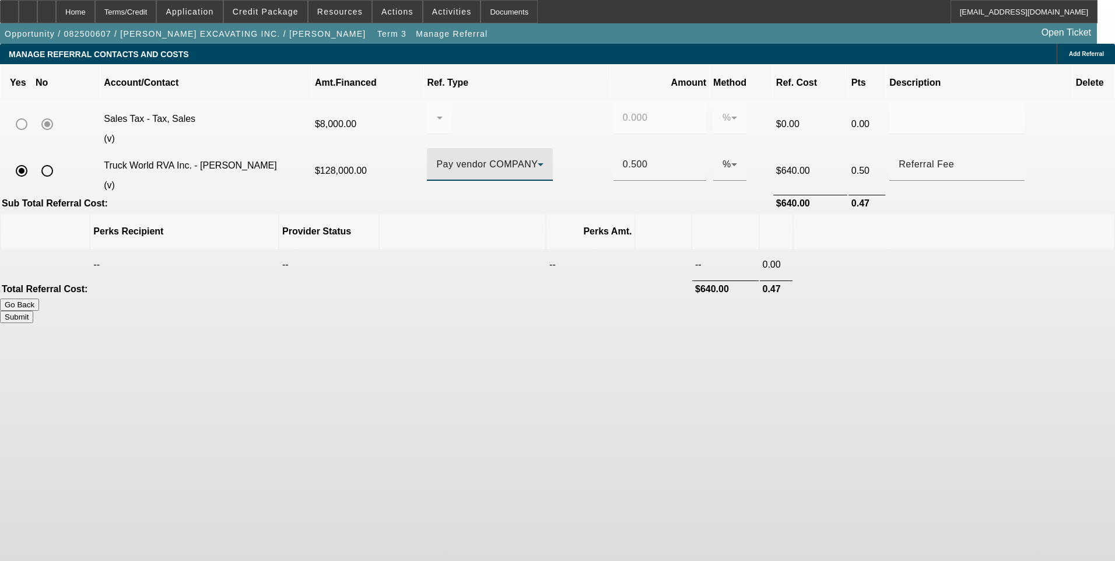
click at [548, 157] on icon at bounding box center [541, 164] width 14 height 14
click at [568, 150] on div at bounding box center [557, 280] width 1115 height 561
click at [727, 157] on icon at bounding box center [734, 164] width 14 height 14
click at [678, 206] on mat-option "$" at bounding box center [673, 211] width 35 height 28
click at [630, 157] on input "640" at bounding box center [660, 164] width 74 height 14
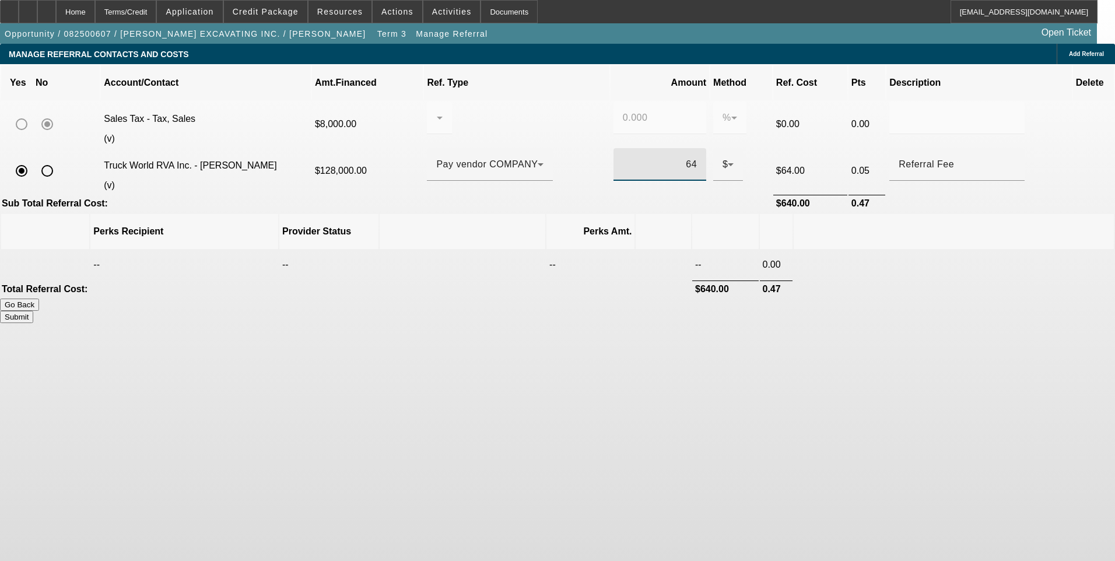
type input "6"
type input "$500.00"
click at [749, 398] on body "Home Terms/Credit Application Credit Package Resources Actions Activities Docum…" at bounding box center [557, 280] width 1115 height 561
click at [33, 311] on button "Submit" at bounding box center [16, 317] width 33 height 12
type input "0.000"
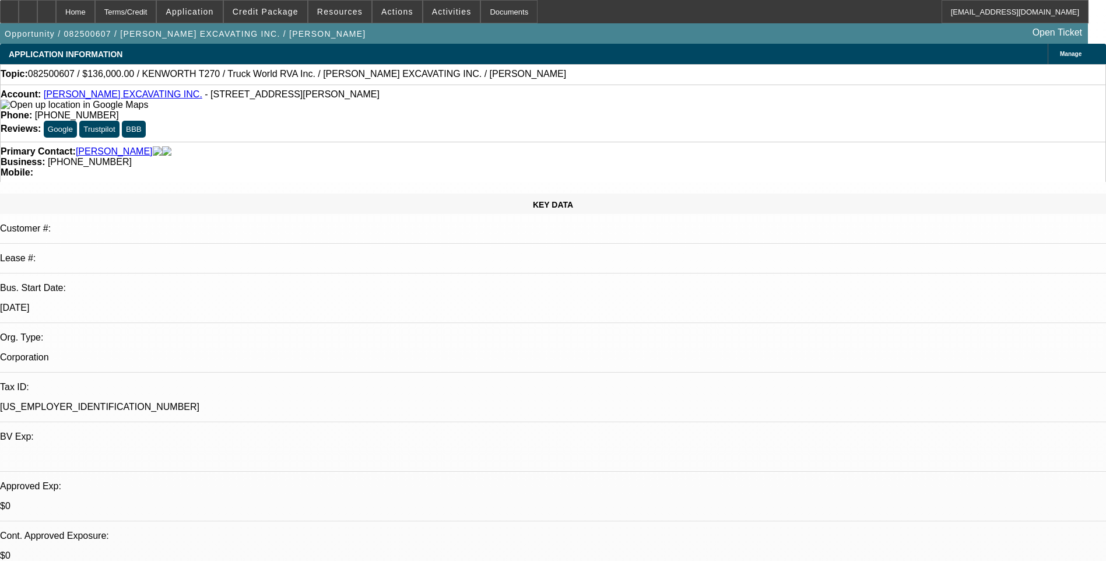
select select "0"
select select "6"
select select "0"
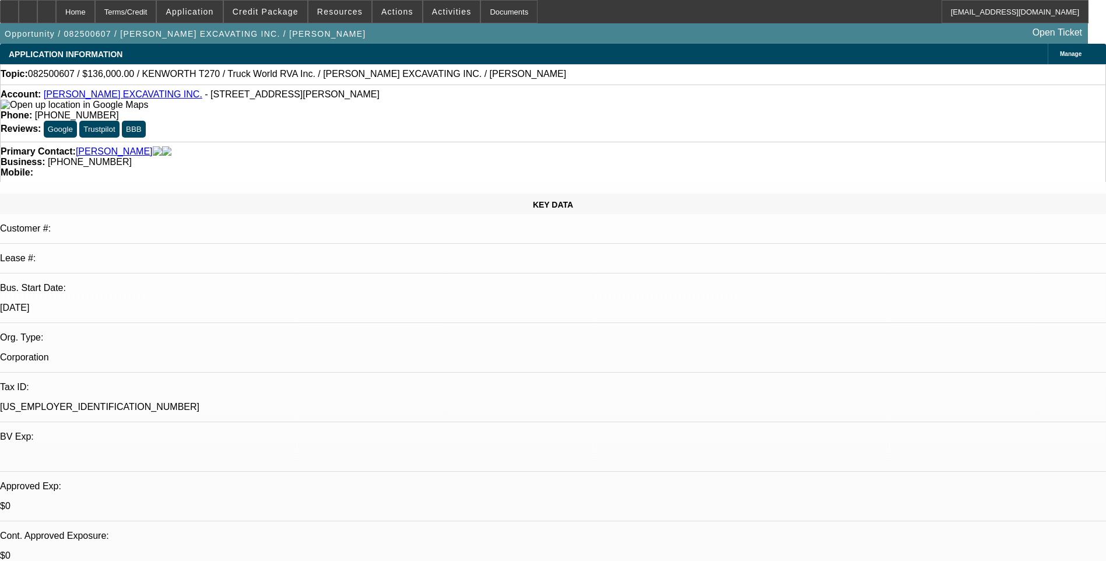
select select "0"
select select "6"
select select "0"
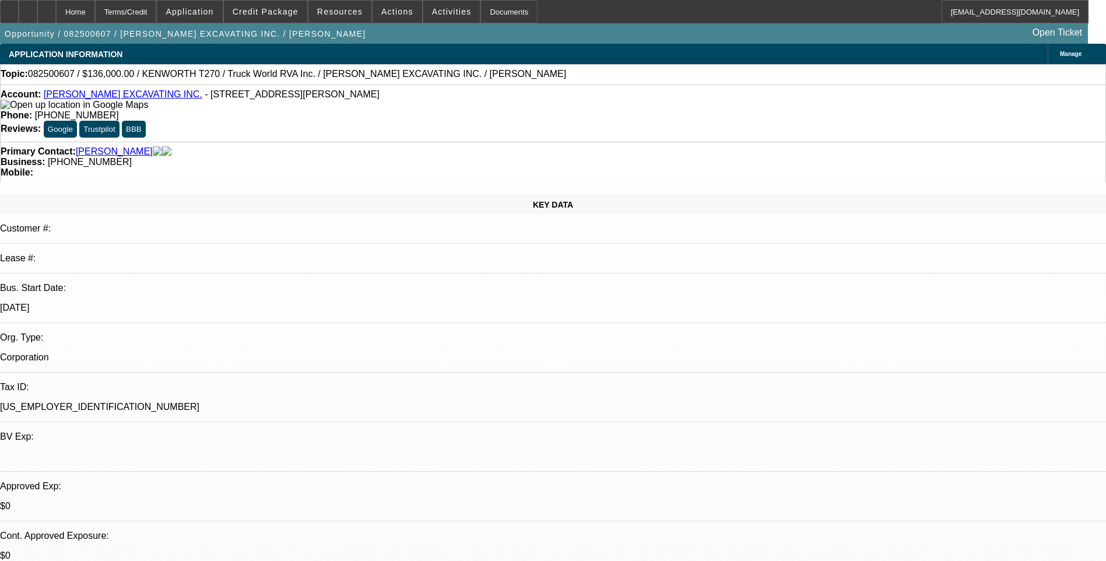
select select "0"
select select "6"
click at [154, 12] on div "Terms/Credit" at bounding box center [126, 11] width 62 height 23
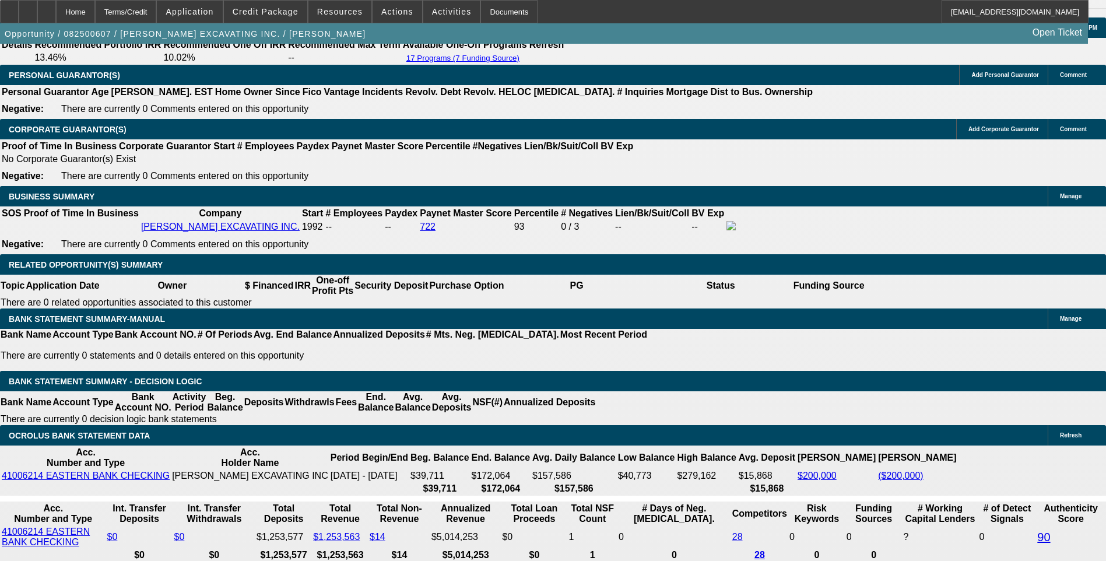
scroll to position [1746, 0]
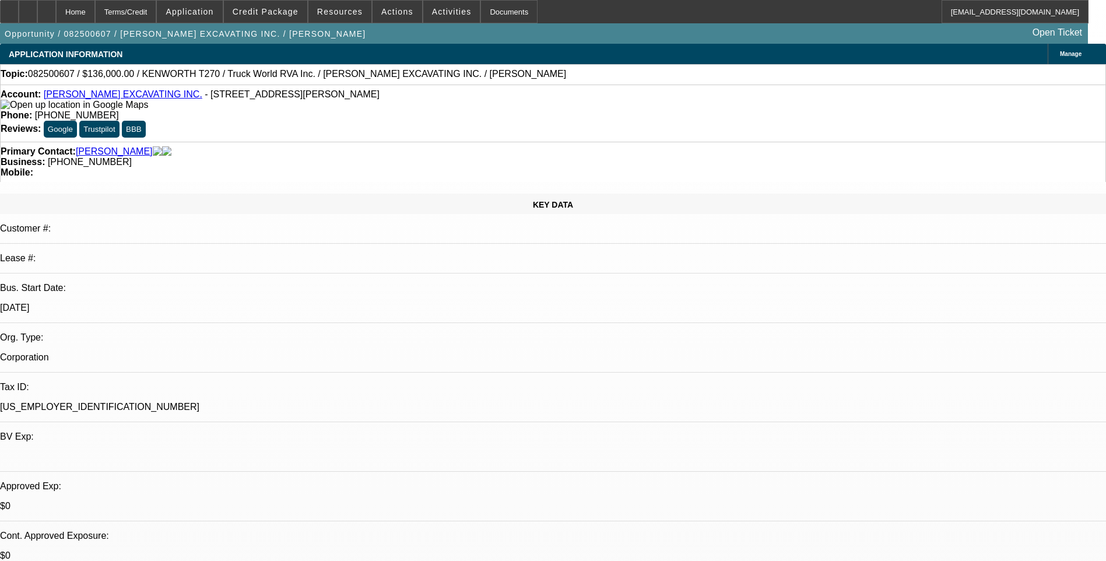
select select "0"
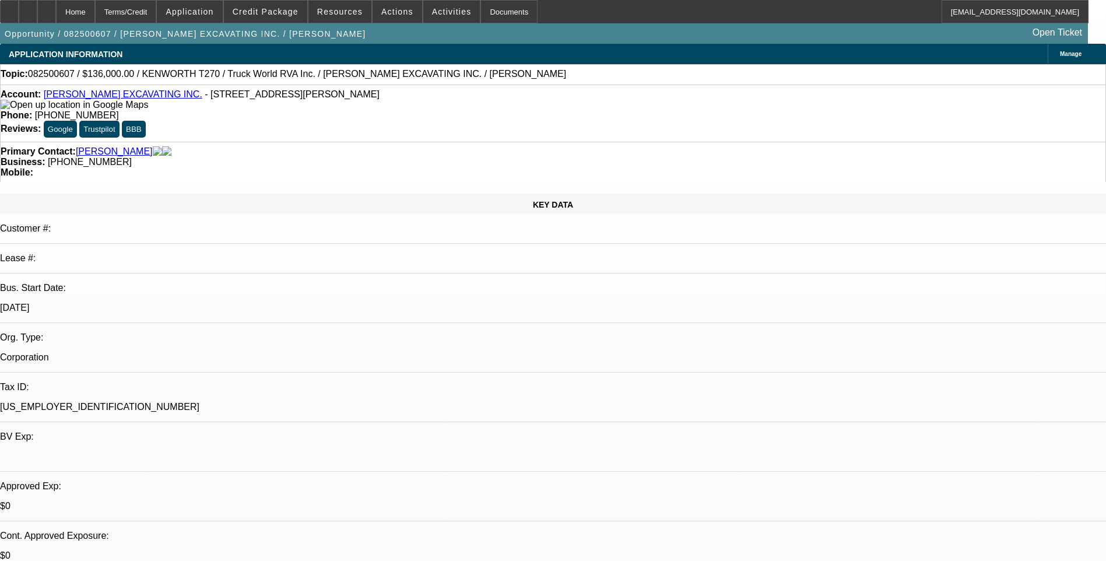
select select "0"
select select "1"
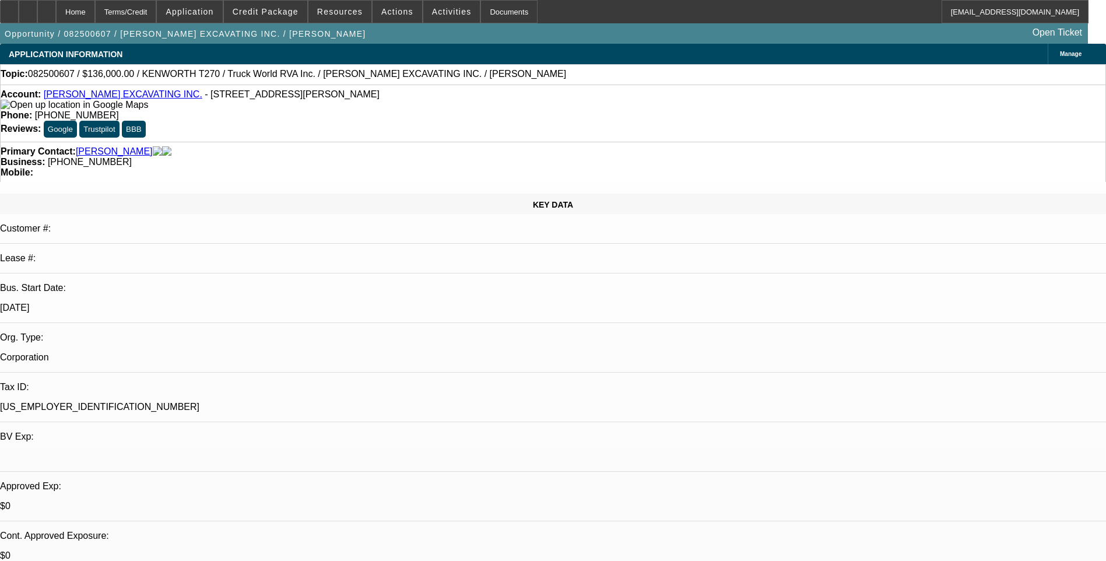
select select "1"
select select "6"
select select "1"
select select "6"
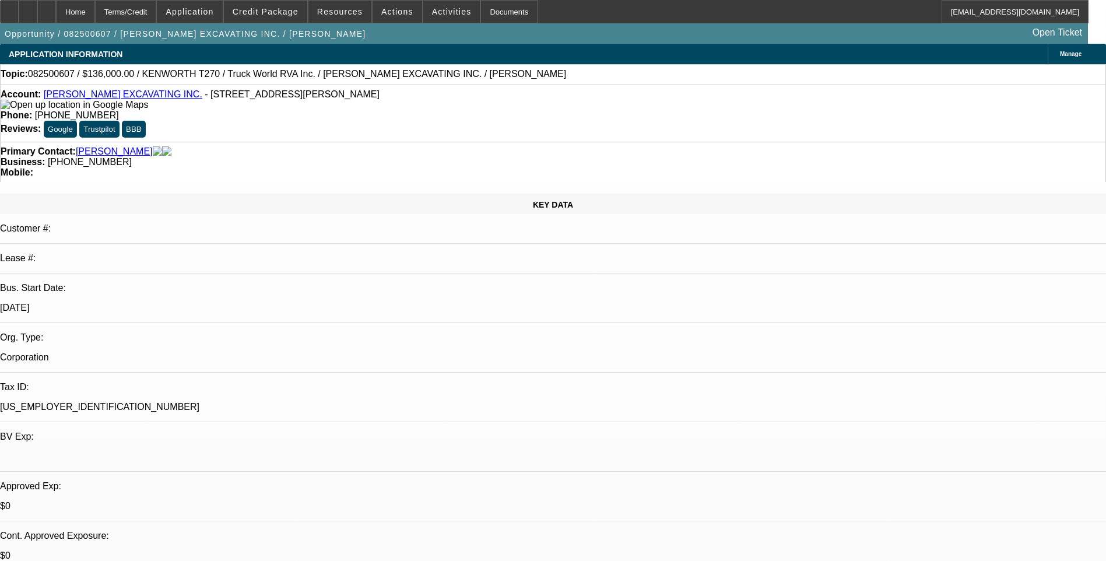
select select "1"
select select "6"
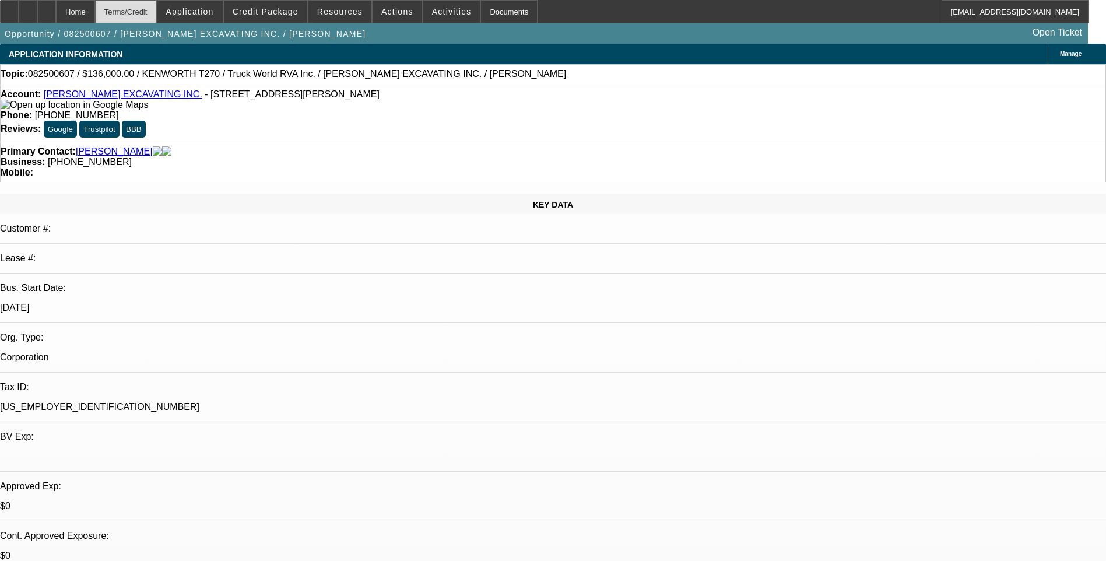
click at [157, 9] on div "Terms/Credit" at bounding box center [126, 11] width 62 height 23
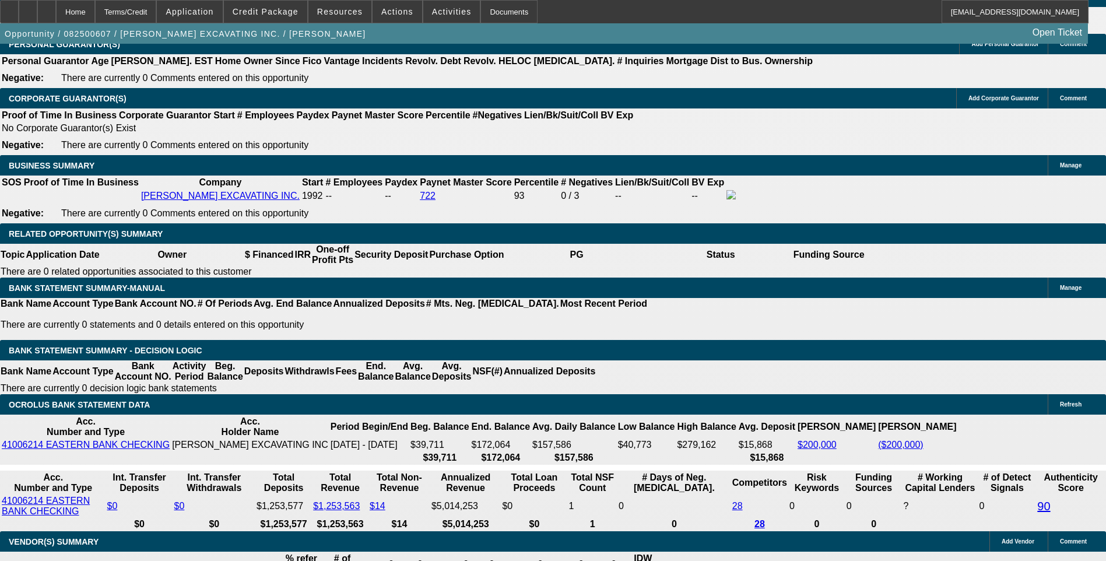
scroll to position [1805, 0]
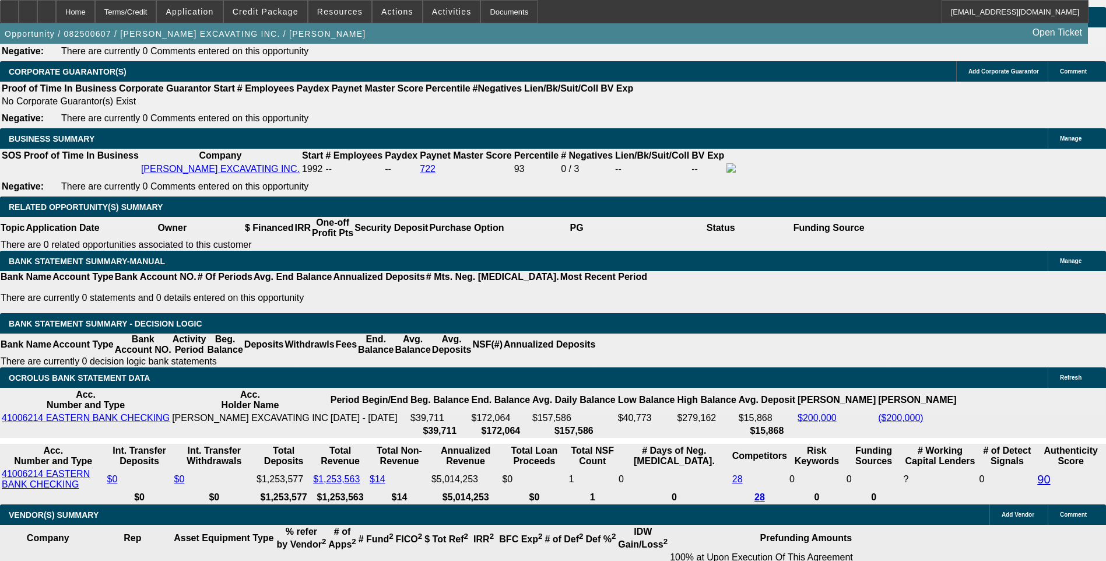
type input "27"
type input "UNKNOWN"
type input "2770"
type input "8.2"
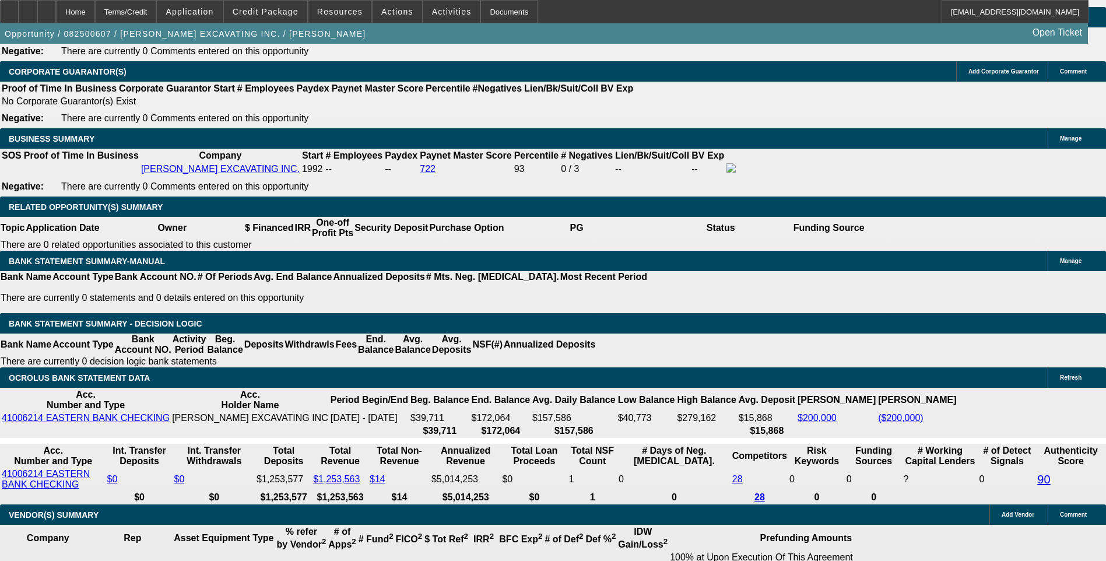
type input "$2,770.00"
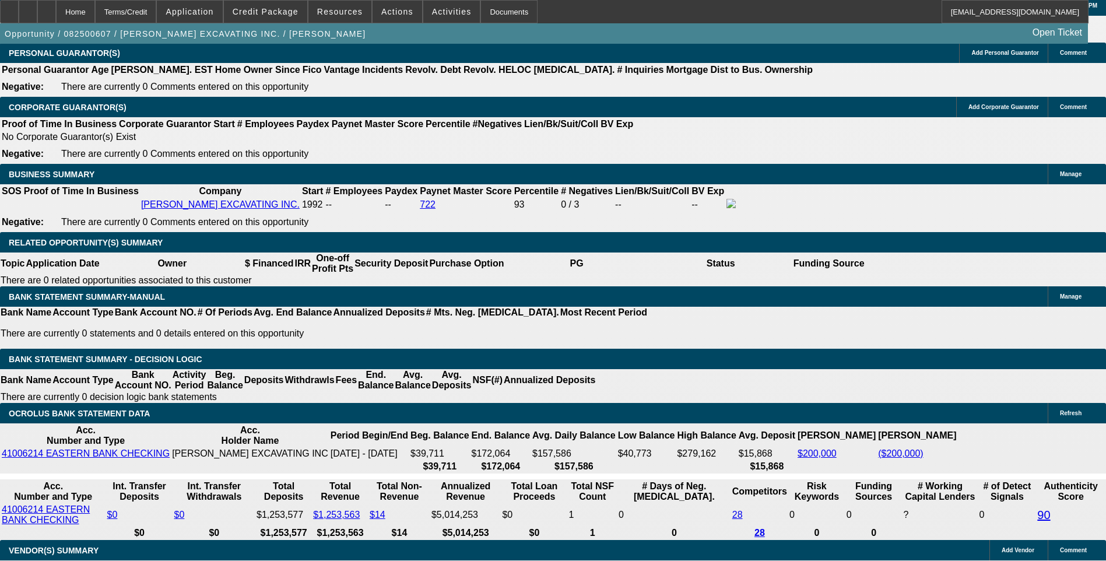
scroll to position [1630, 0]
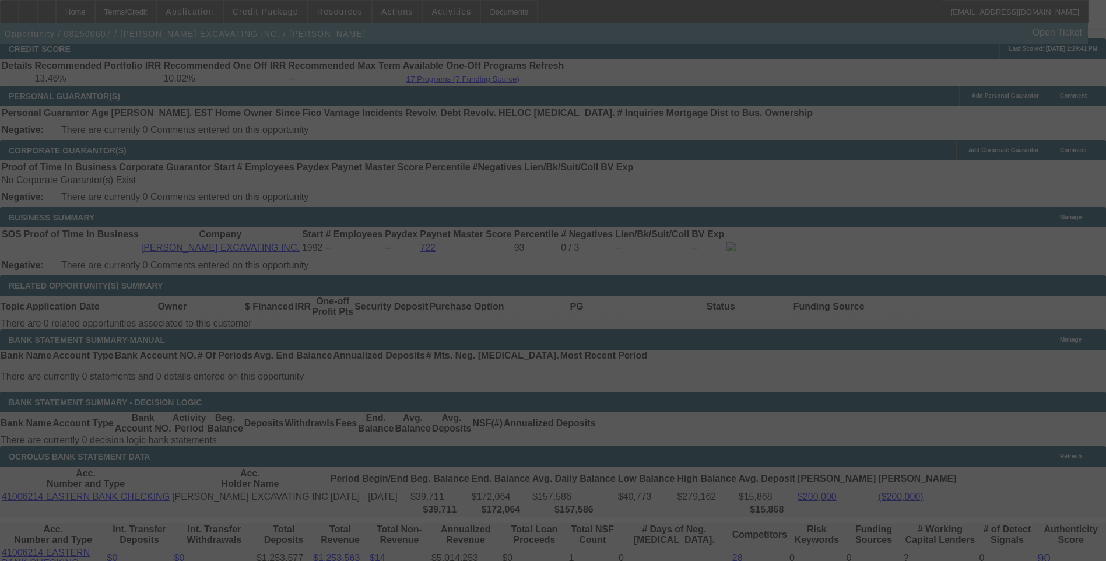
scroll to position [1746, 0]
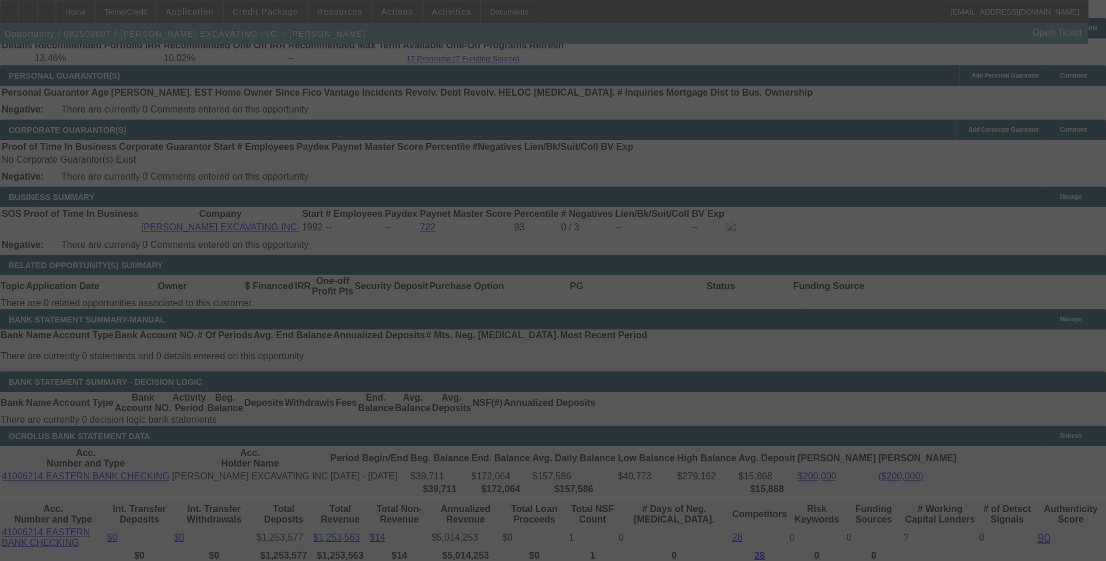
select select "0"
select select "6"
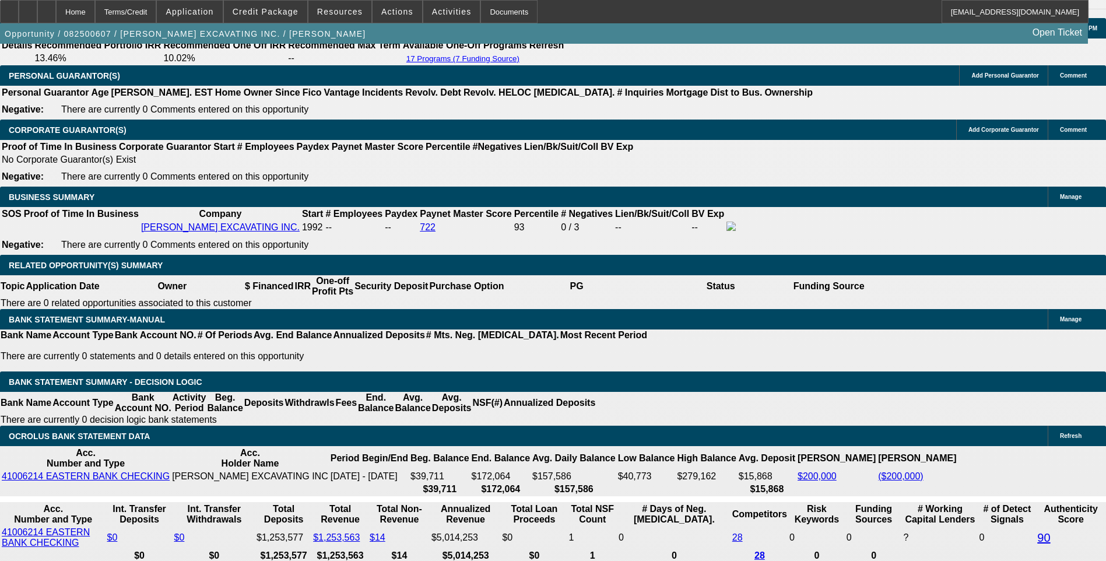
type input "27"
type input "UNKNOWN"
type input "2750"
type input "7.9"
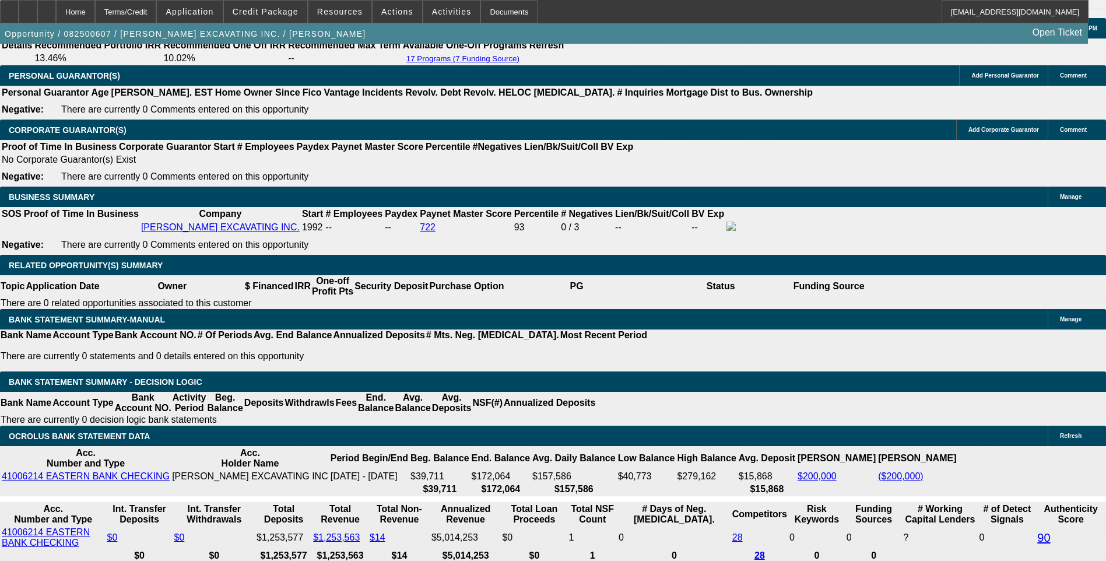
type input "$2,750.00"
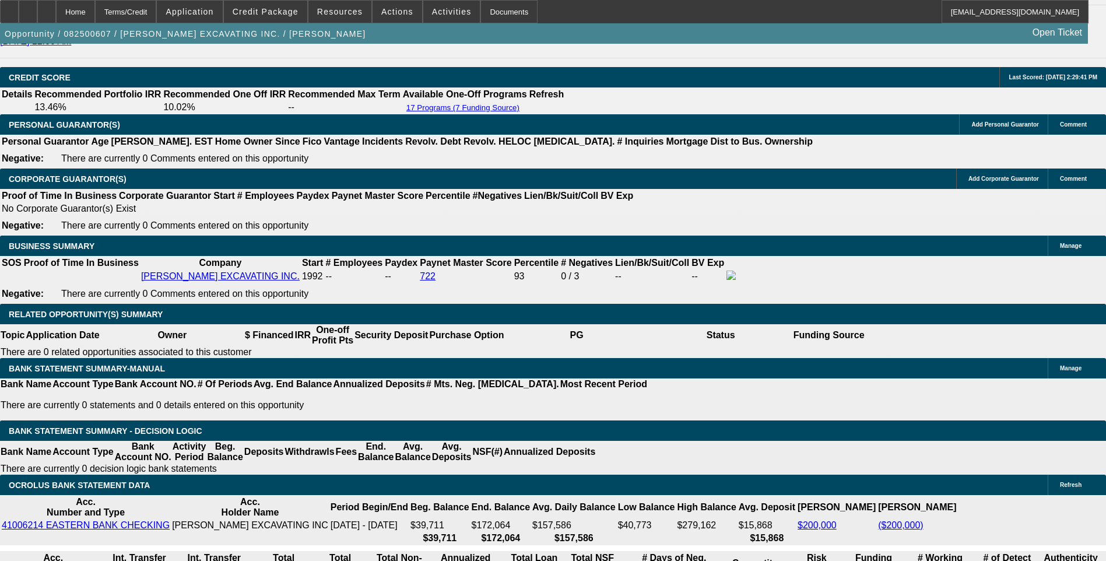
scroll to position [1630, 0]
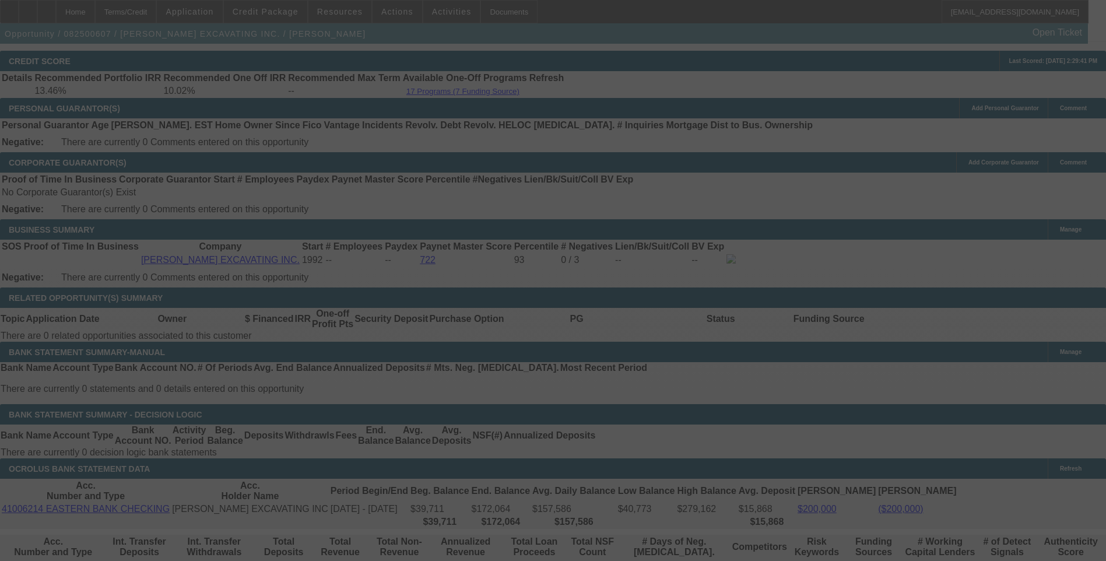
scroll to position [1746, 0]
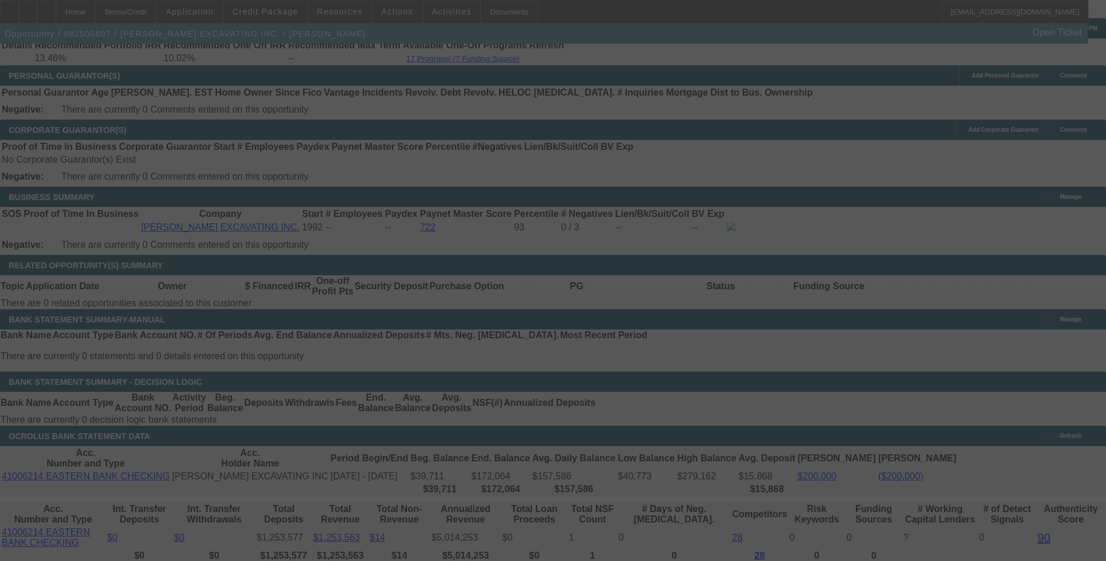
select select "0"
select select "6"
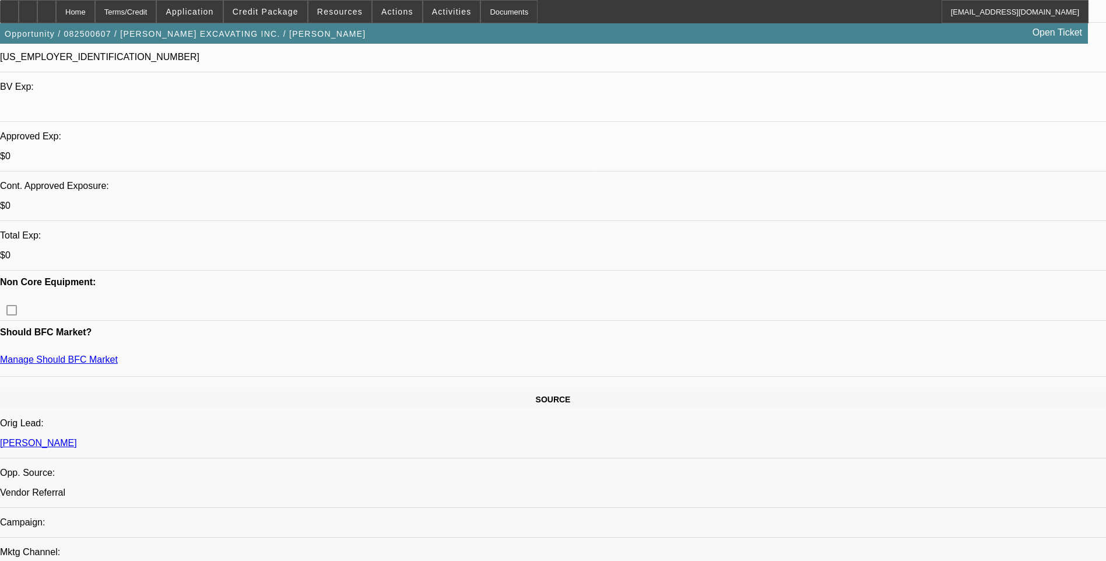
scroll to position [0, 0]
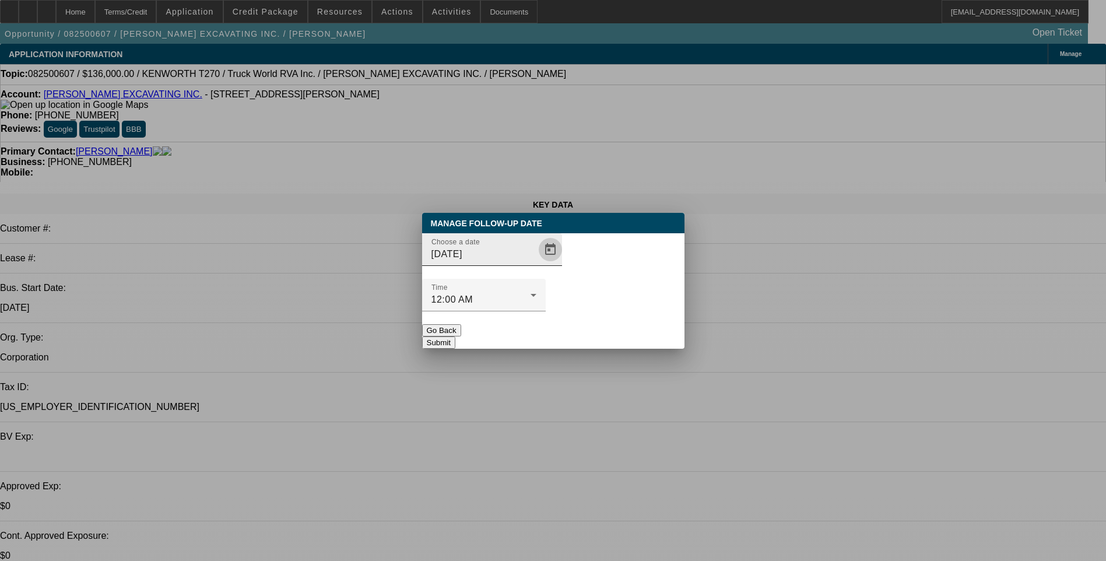
click at [537, 264] on span "Open calendar" at bounding box center [551, 250] width 28 height 28
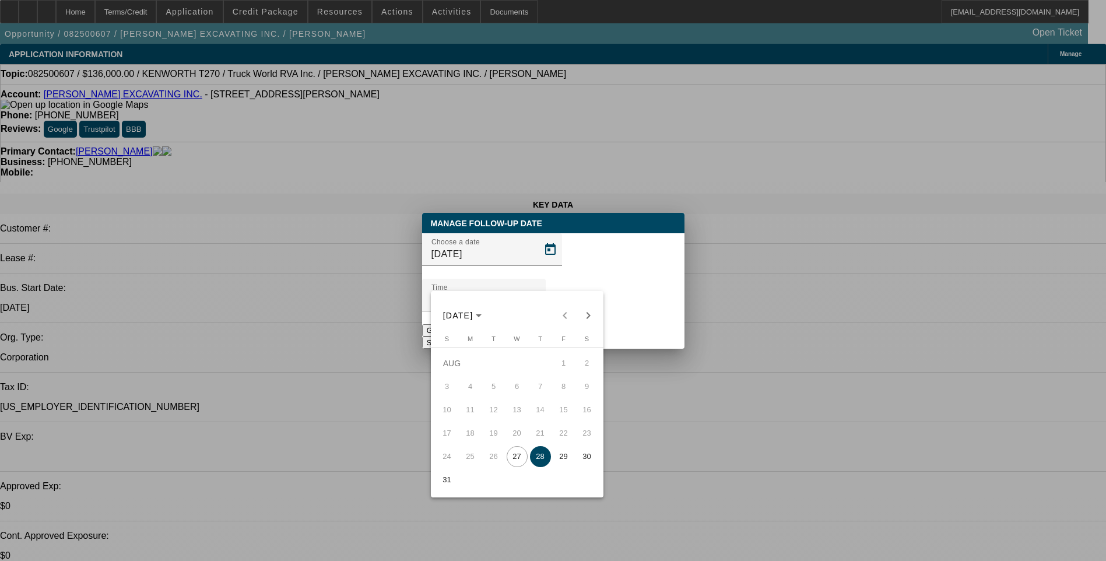
click at [516, 463] on span "27" at bounding box center [517, 456] width 21 height 21
type input "8/27/2025"
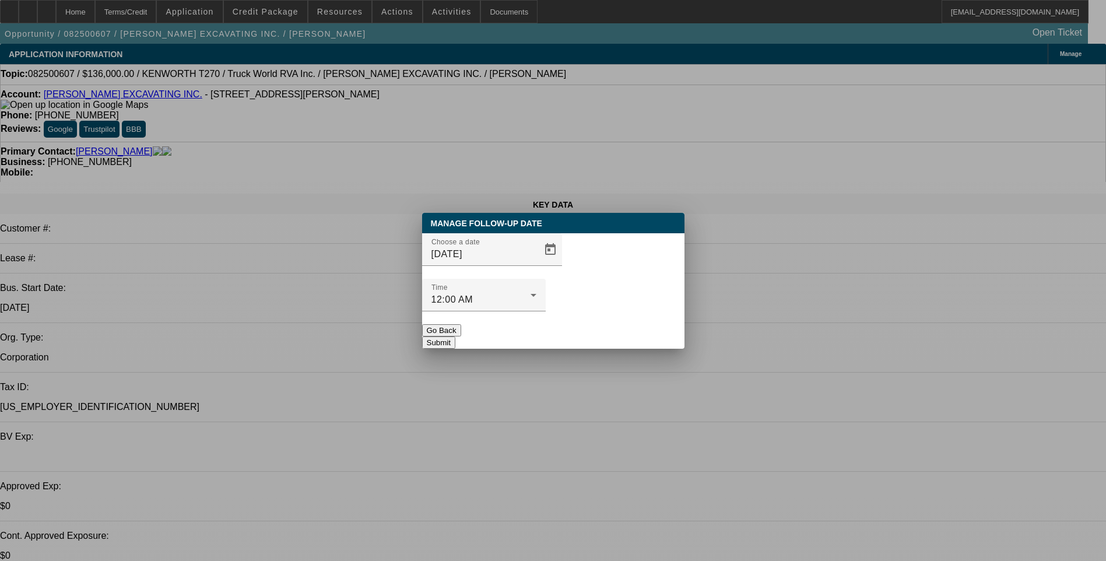
click at [456, 337] on button "Submit" at bounding box center [438, 343] width 33 height 12
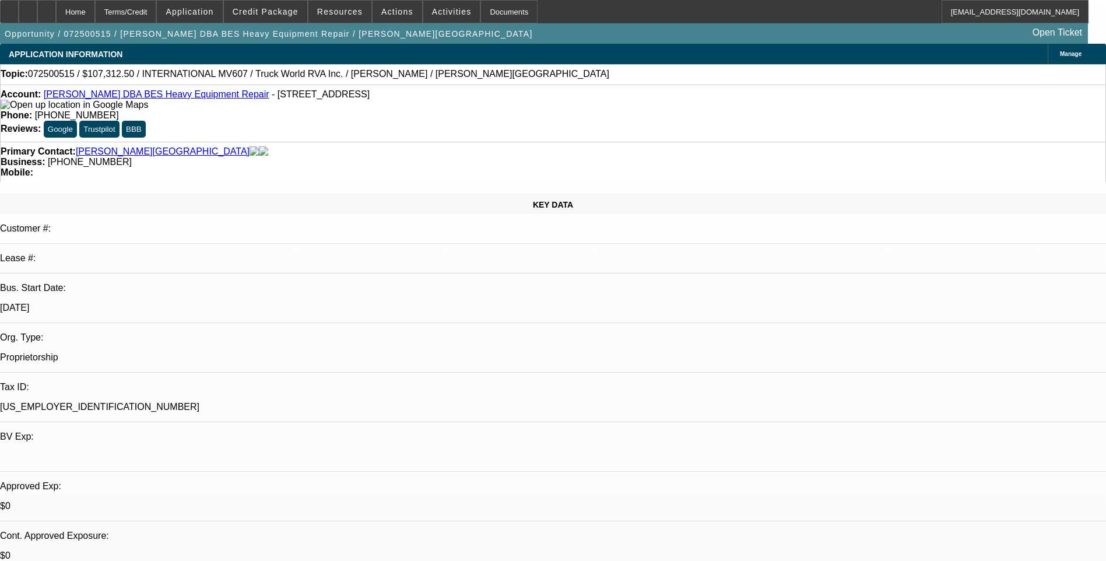
select select "0"
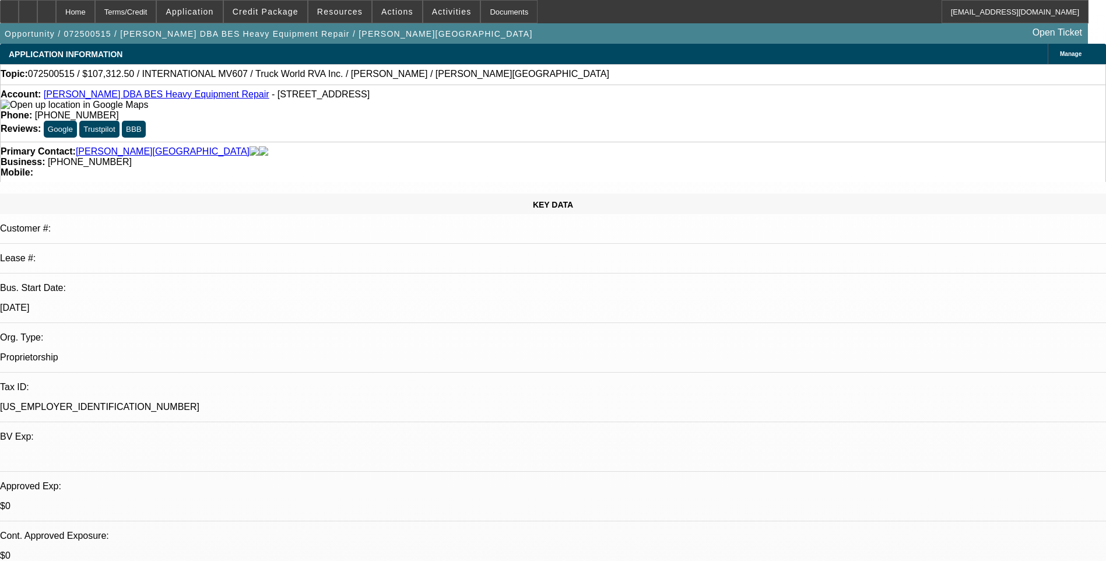
select select "0"
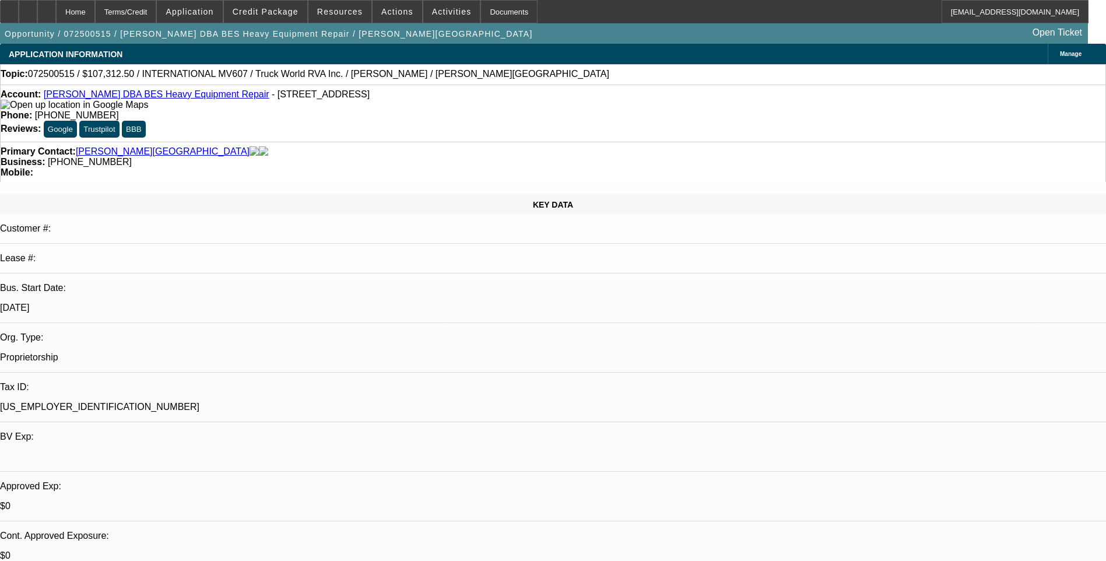
select select "0"
select select "1"
select select "6"
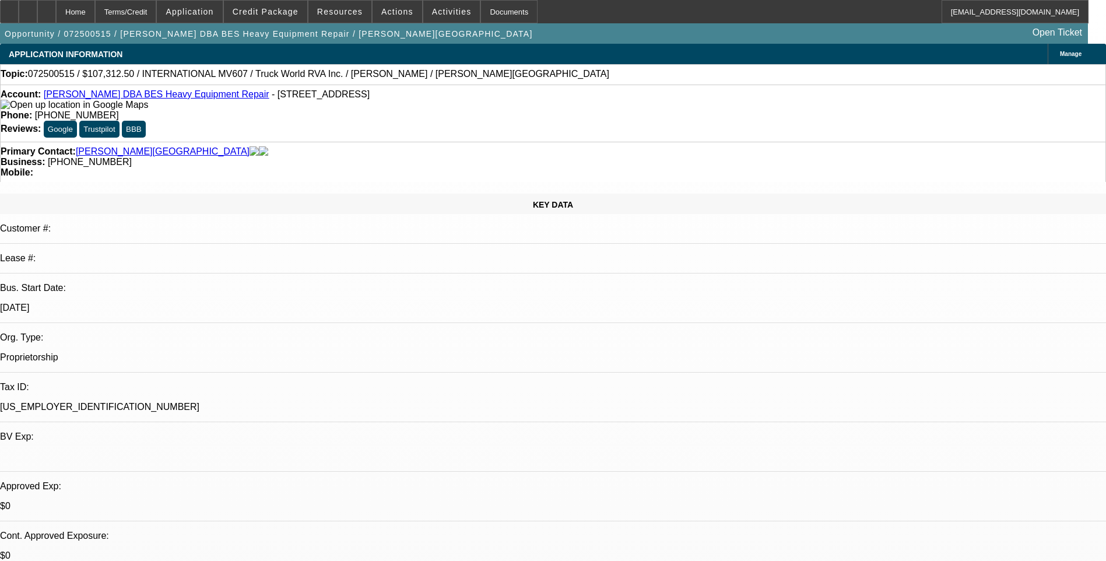
select select "1"
select select "6"
select select "1"
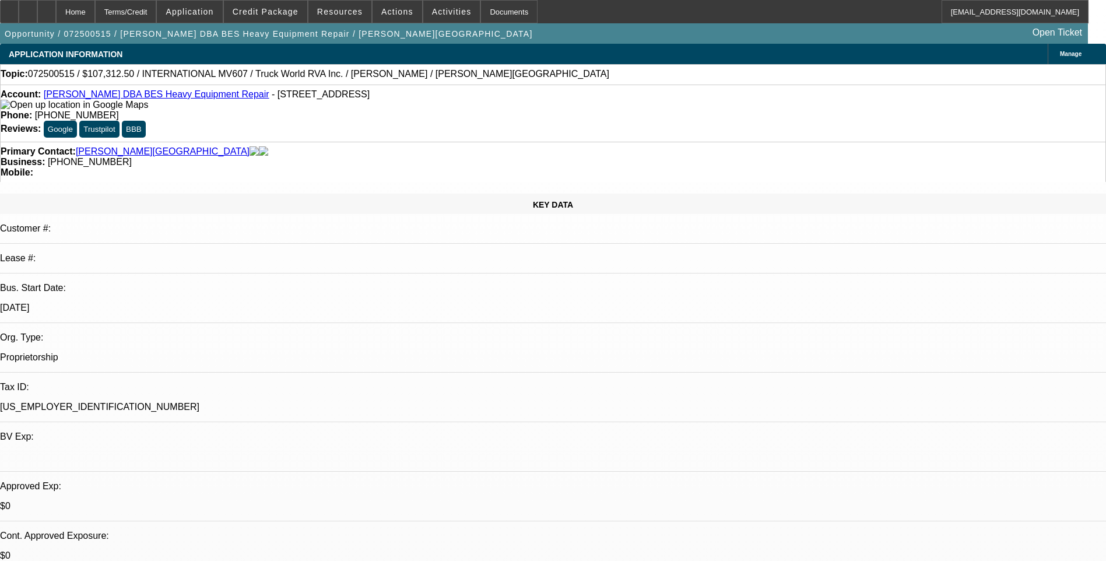
select select "6"
select select "1"
select select "6"
click at [157, 10] on div "Terms/Credit" at bounding box center [126, 11] width 62 height 23
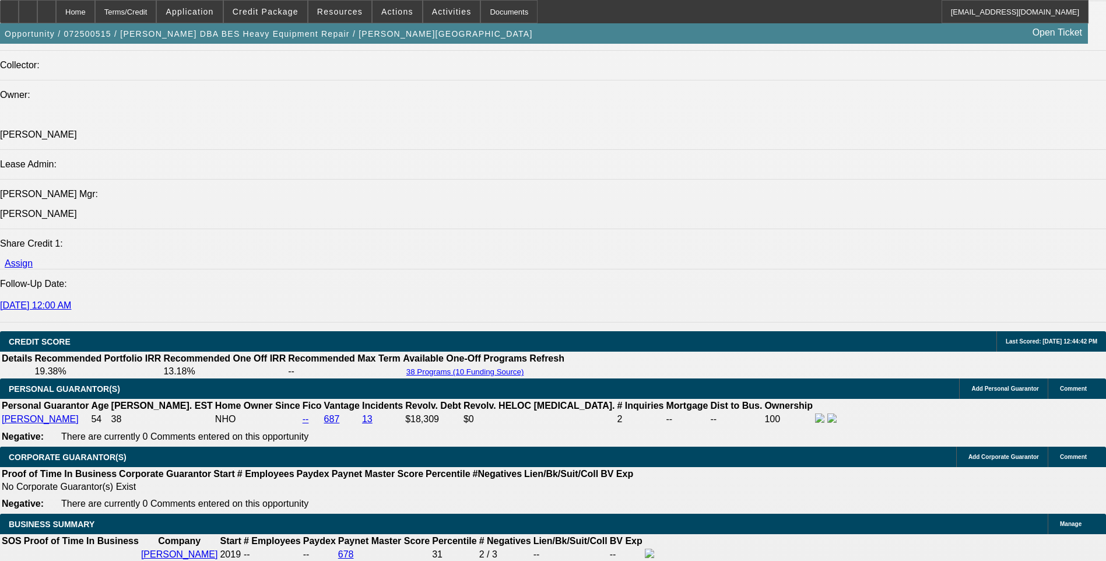
scroll to position [1406, 0]
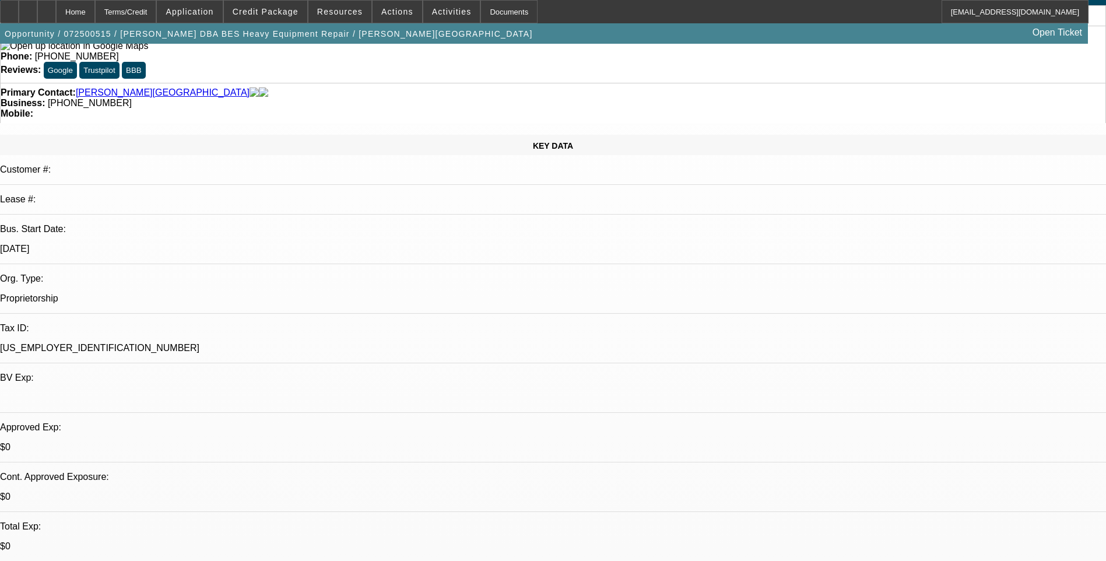
scroll to position [0, 0]
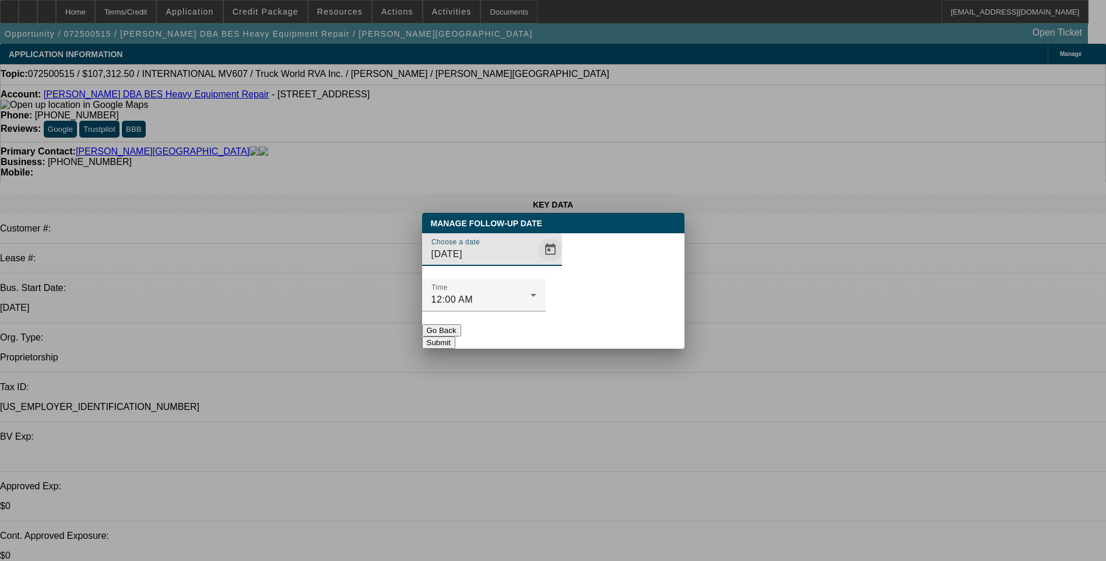
click at [537, 264] on span "Open calendar" at bounding box center [551, 250] width 28 height 28
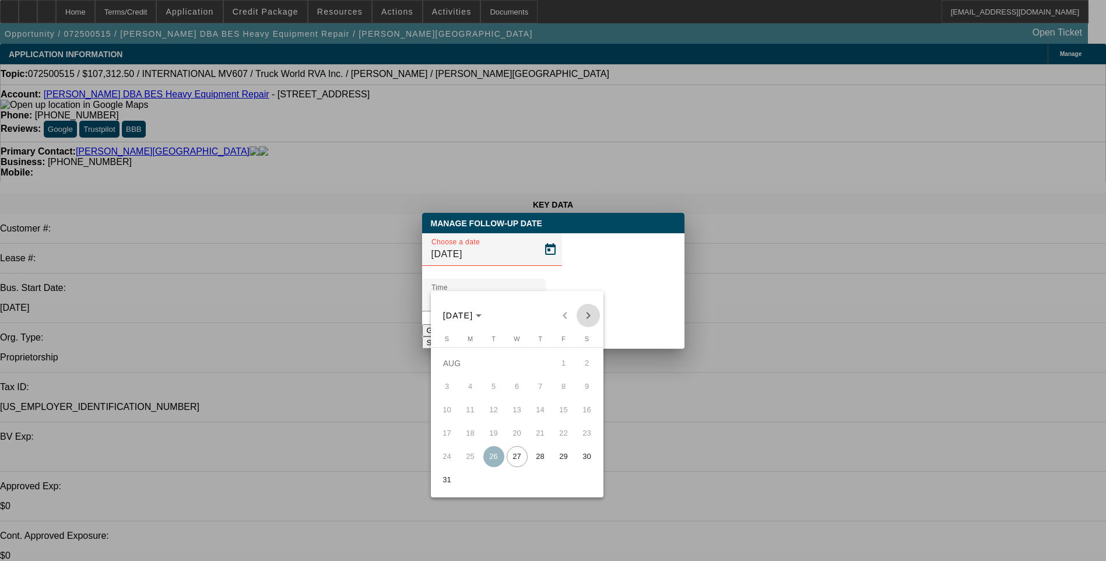
click at [591, 315] on span "Next month" at bounding box center [588, 315] width 23 height 23
click at [513, 390] on span "3" at bounding box center [517, 386] width 21 height 21
type input "9/3/2025"
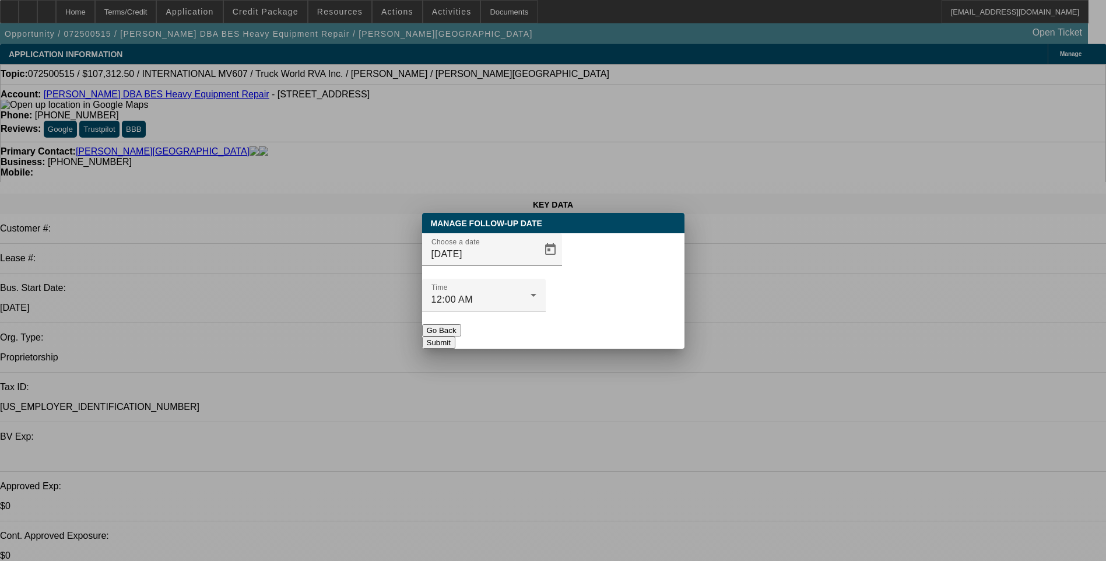
click at [456, 337] on button "Submit" at bounding box center [438, 343] width 33 height 12
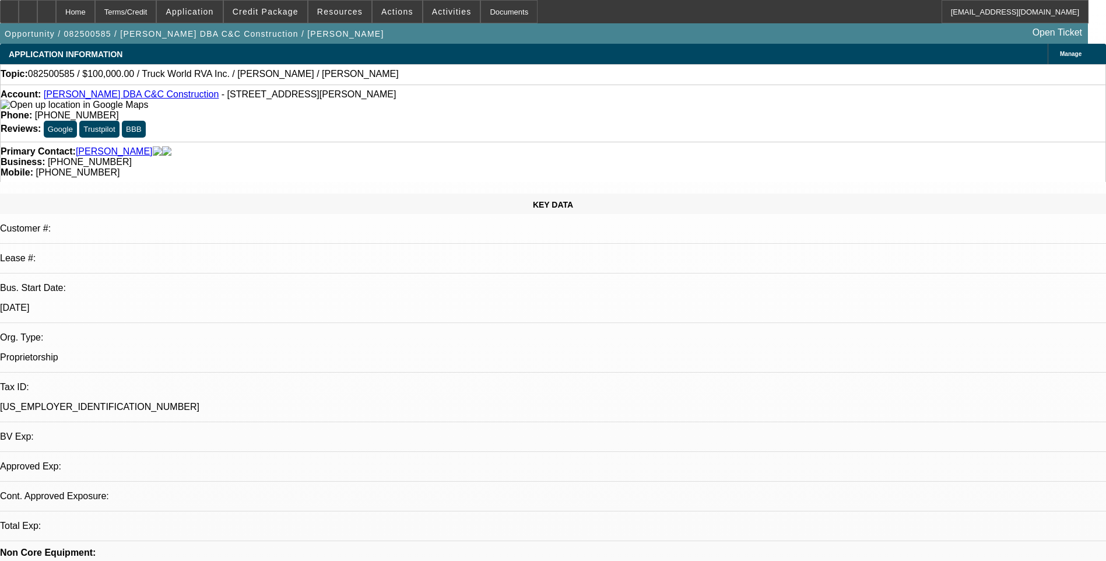
select select "0"
select select "2"
select select "0.1"
select select "1"
select select "2"
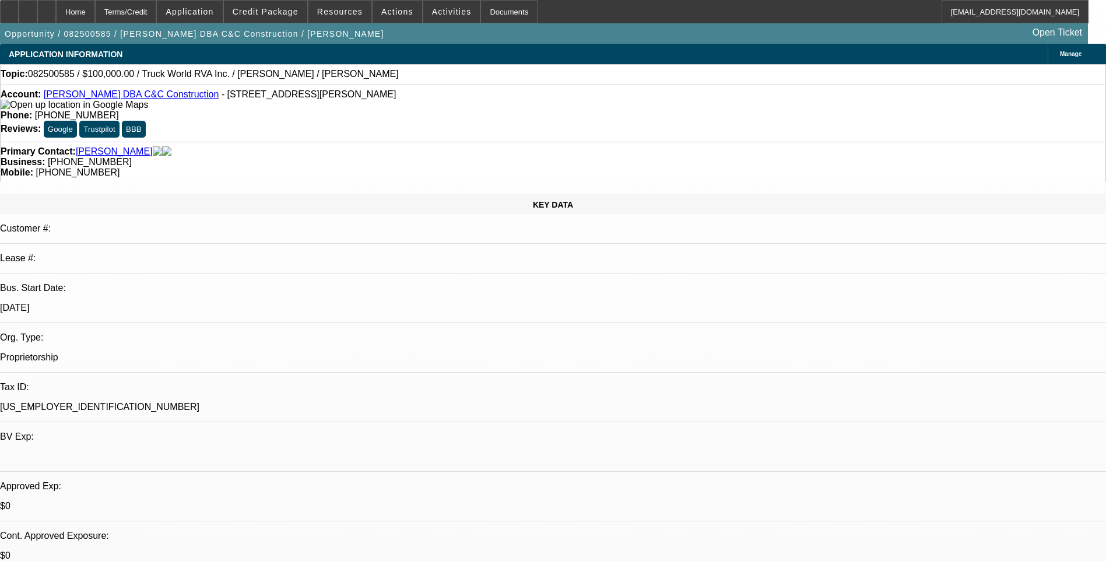
select select "4"
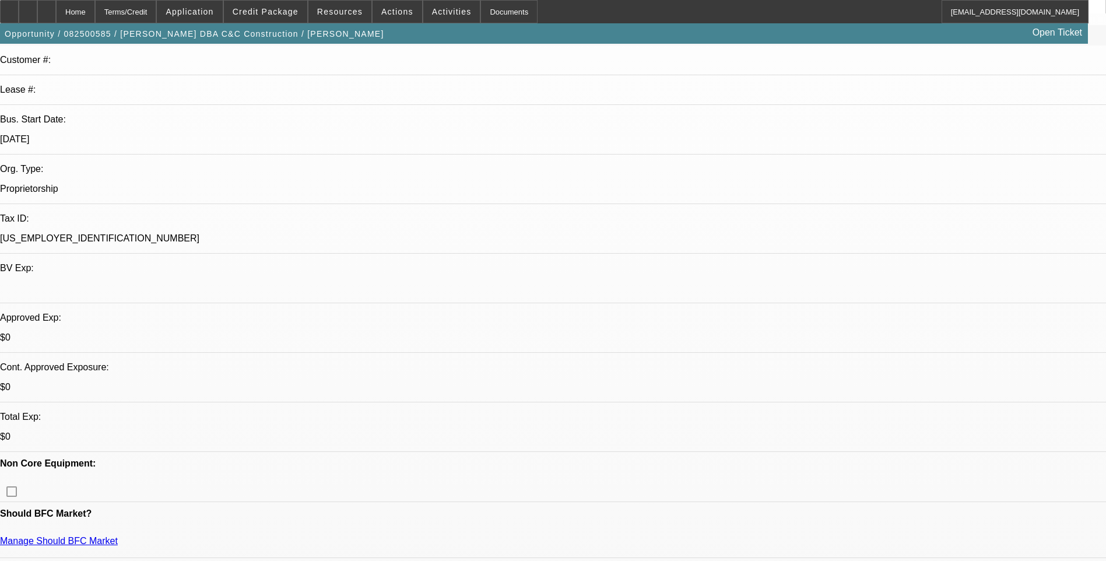
scroll to position [175, 0]
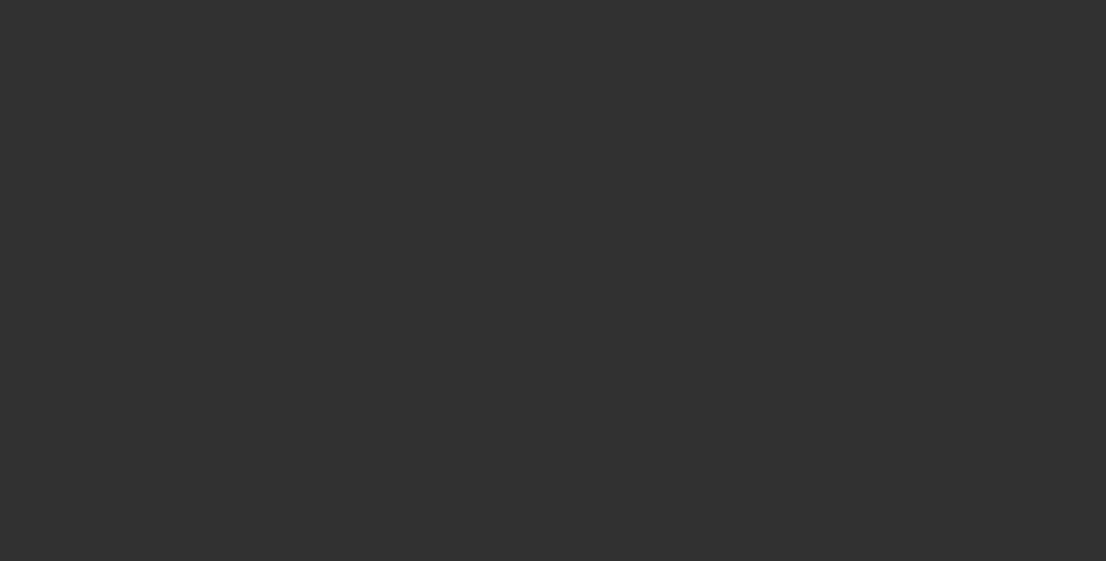
scroll to position [0, 0]
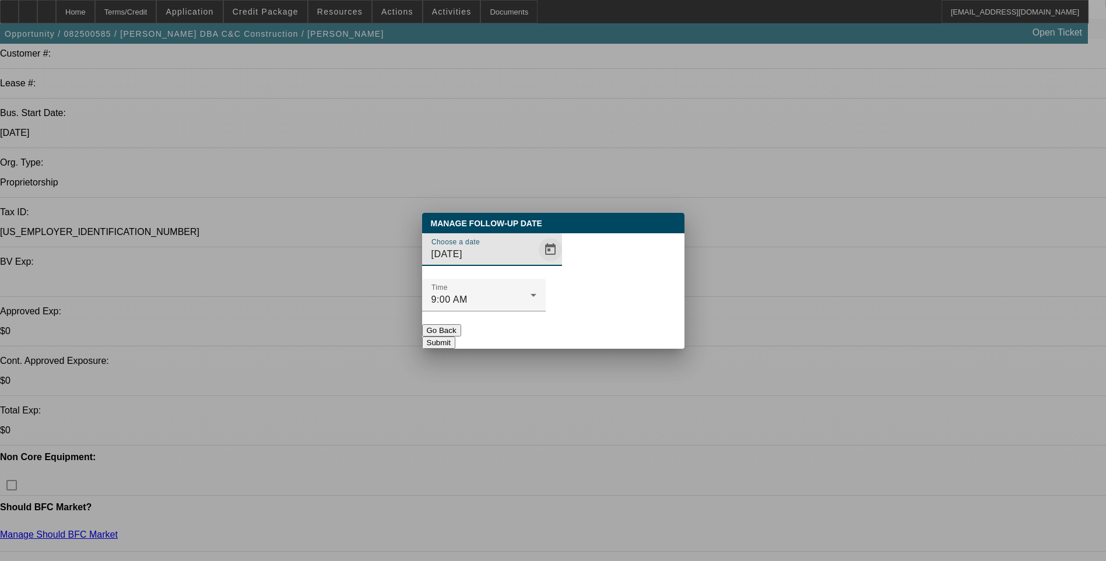
click at [537, 264] on span "Open calendar" at bounding box center [551, 250] width 28 height 28
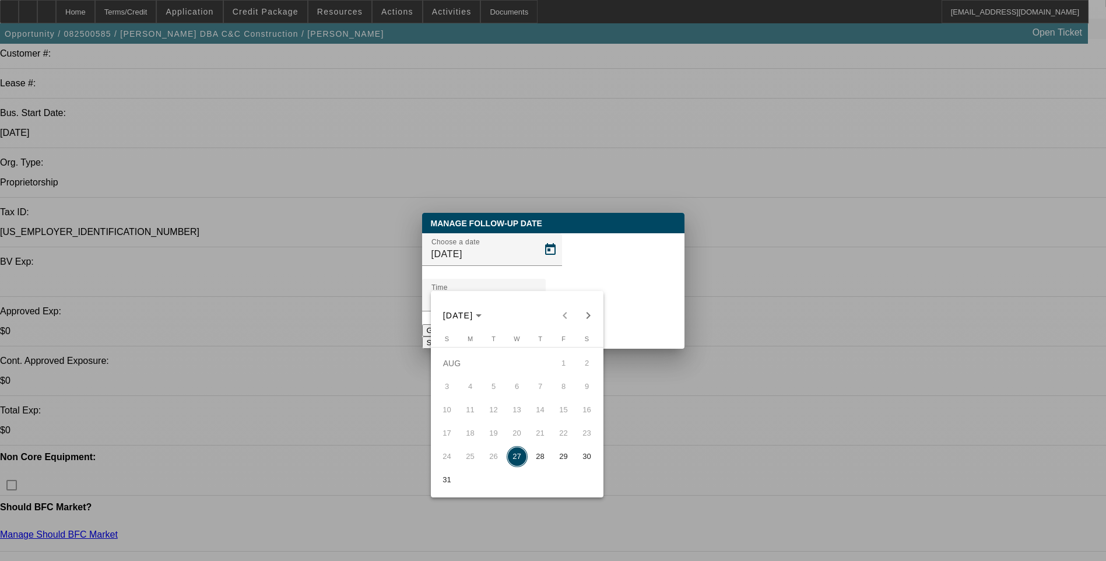
click at [561, 459] on span "29" at bounding box center [564, 456] width 21 height 21
type input "8/29/2025"
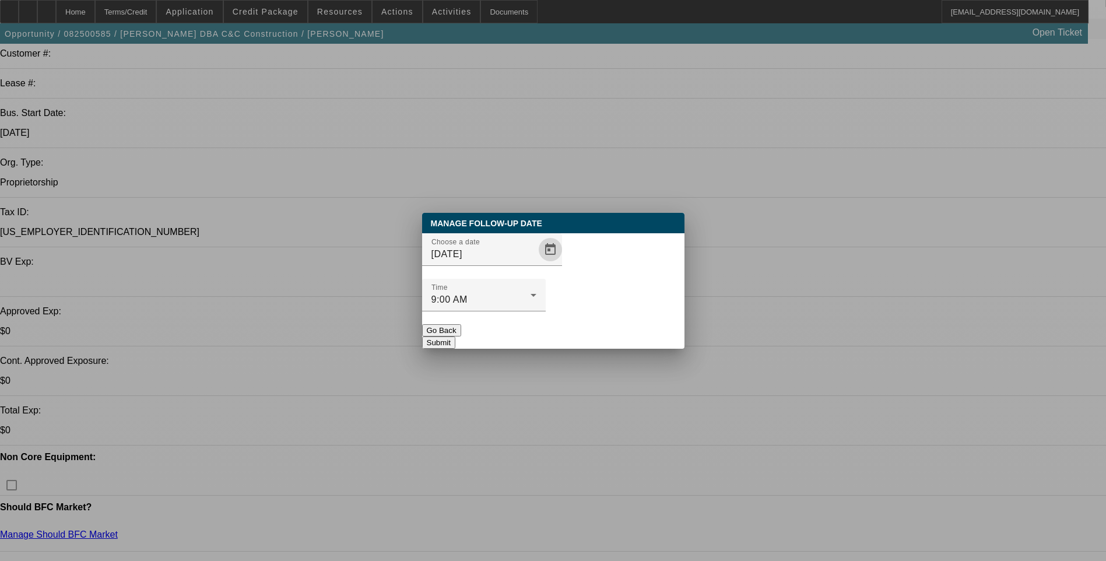
click at [456, 337] on button "Submit" at bounding box center [438, 343] width 33 height 12
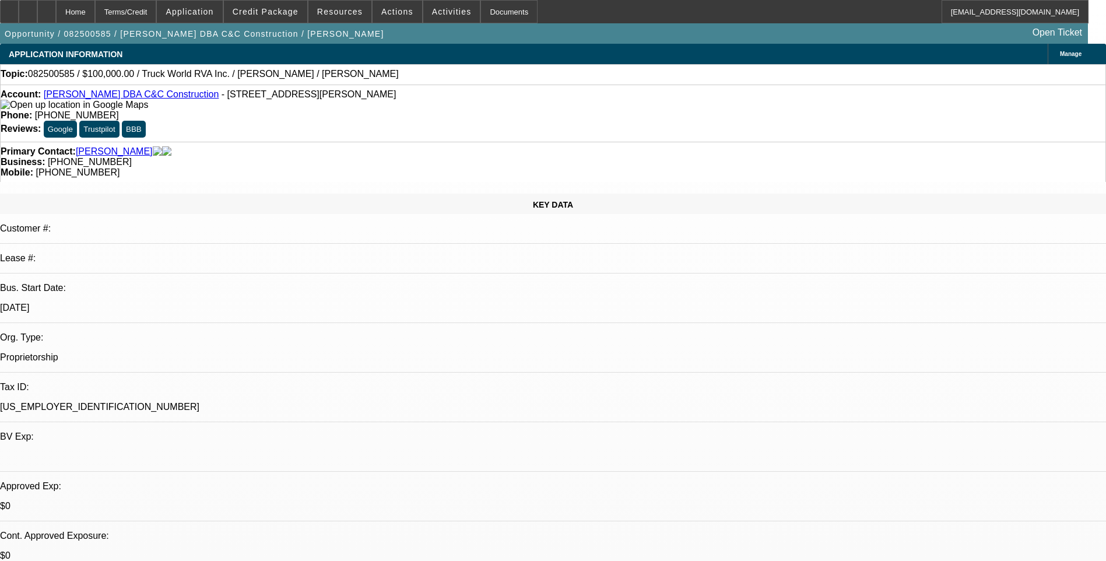
scroll to position [175, 0]
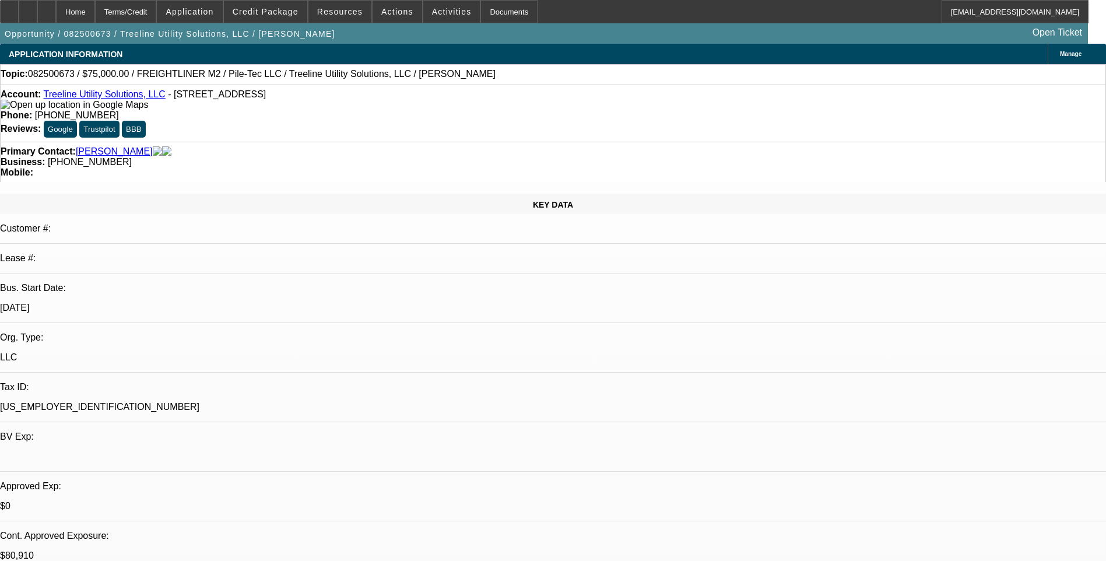
select select "0"
select select "2"
select select "0"
select select "2"
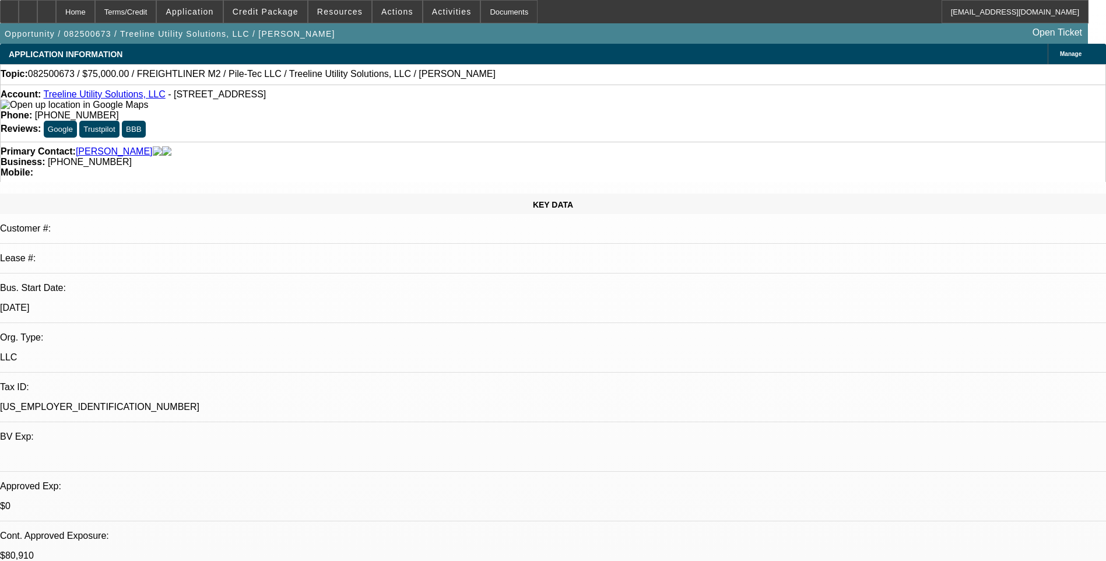
select select "0"
select select "2"
select select "0"
select select "0.1"
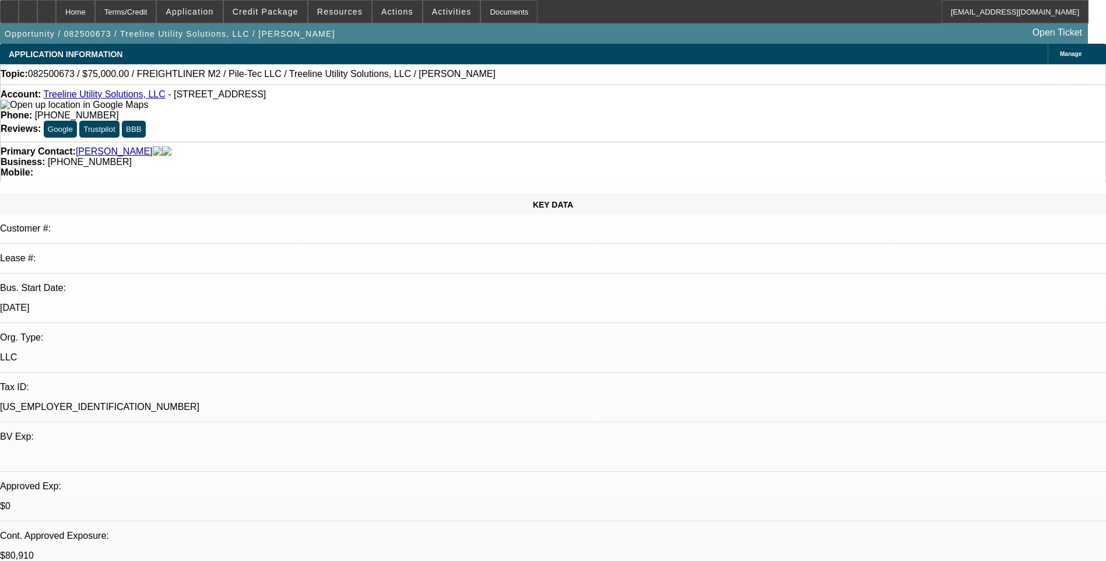
select select "2"
select select "0"
select select "1"
select select "2"
select select "6"
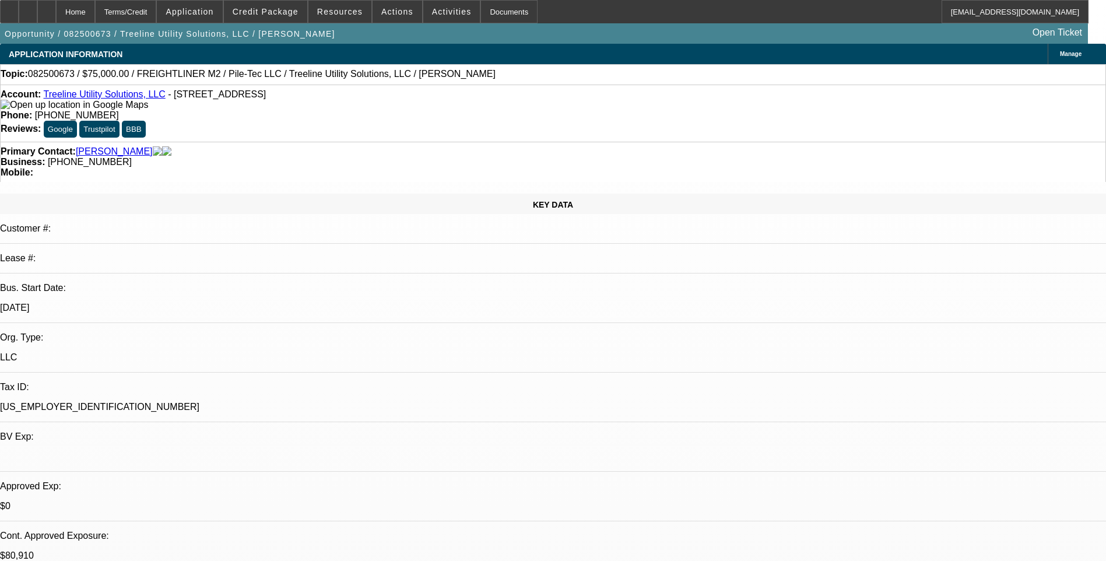
select select "1"
select select "2"
select select "6"
select select "1"
select select "2"
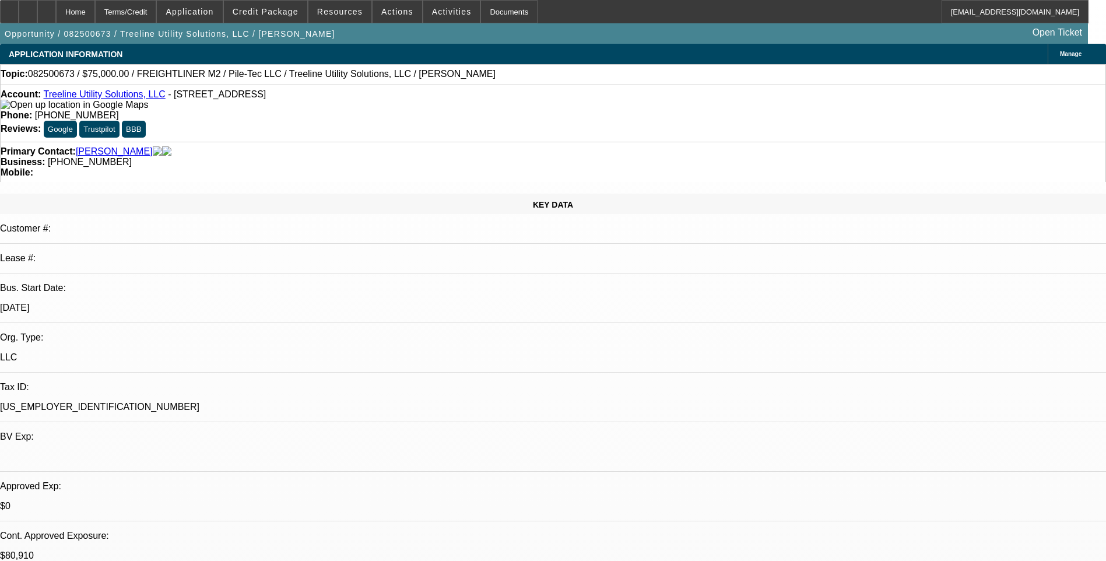
select select "6"
select select "1"
select select "2"
select select "6"
click at [37, 15] on div at bounding box center [28, 11] width 19 height 23
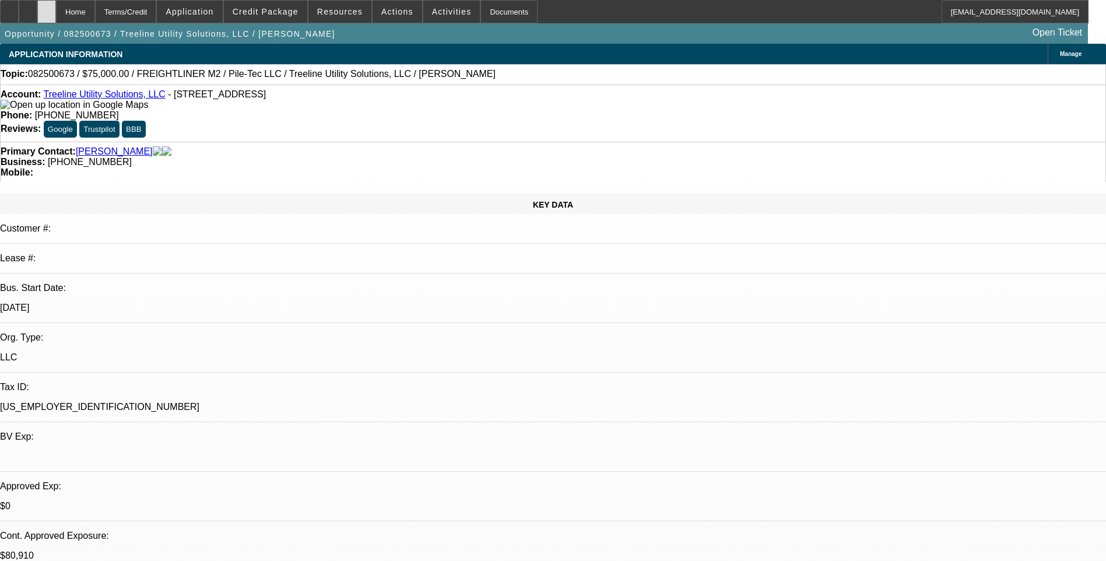
click at [47, 8] on icon at bounding box center [47, 8] width 0 height 0
select select "0"
select select "2"
select select "0"
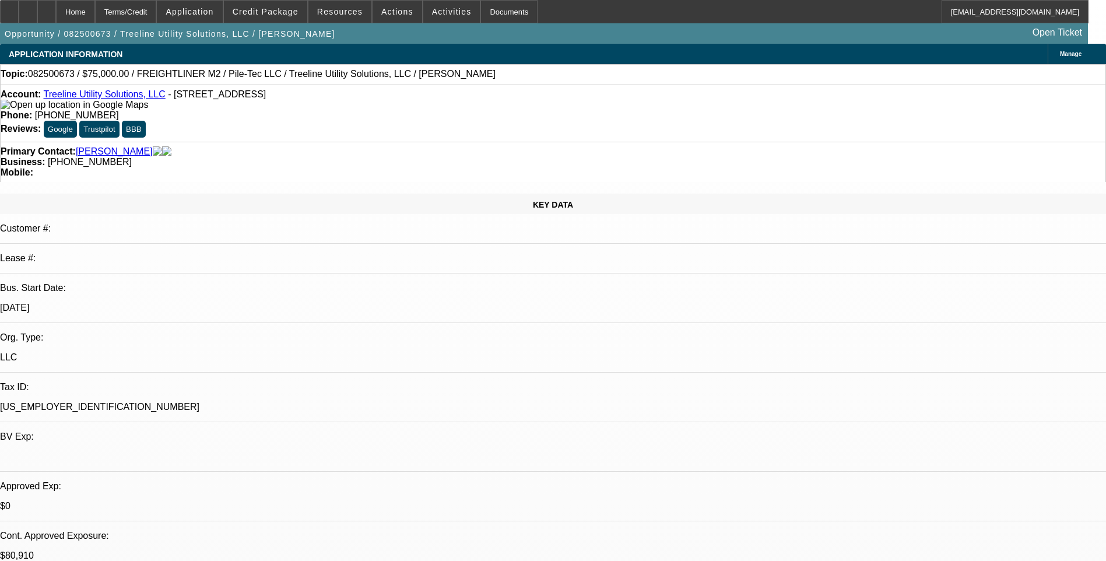
select select "2"
select select "0"
select select "2"
select select "0"
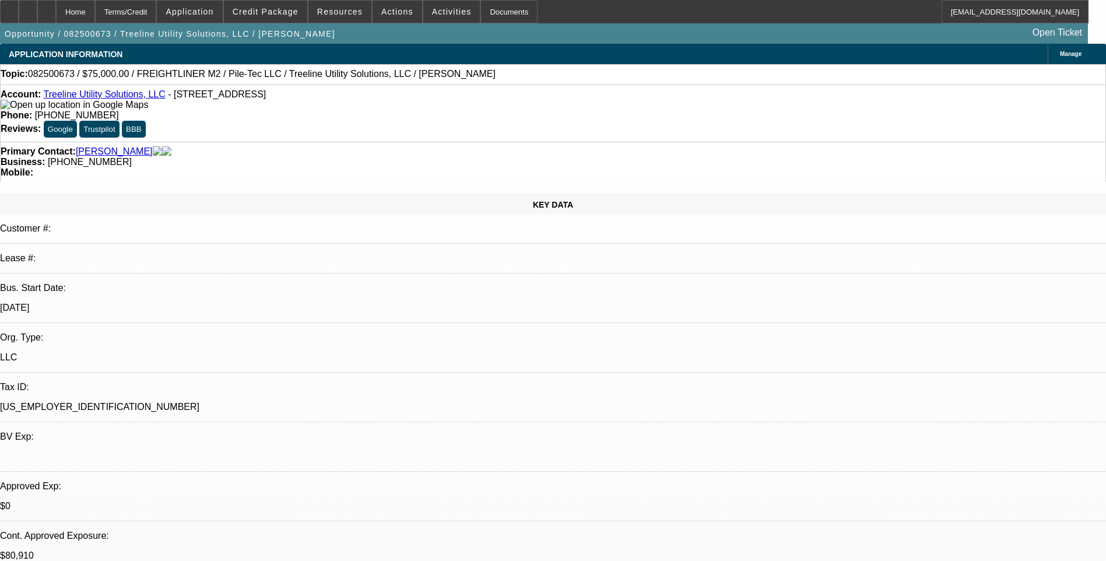
select select "0.1"
select select "2"
select select "0"
select select "1"
select select "2"
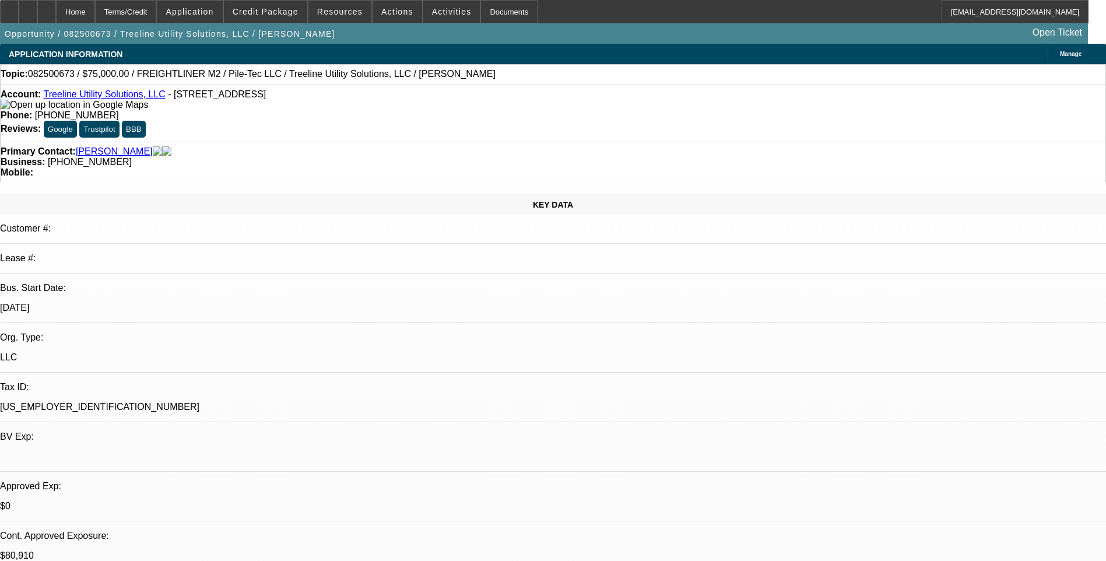
select select "6"
select select "1"
select select "2"
select select "6"
select select "1"
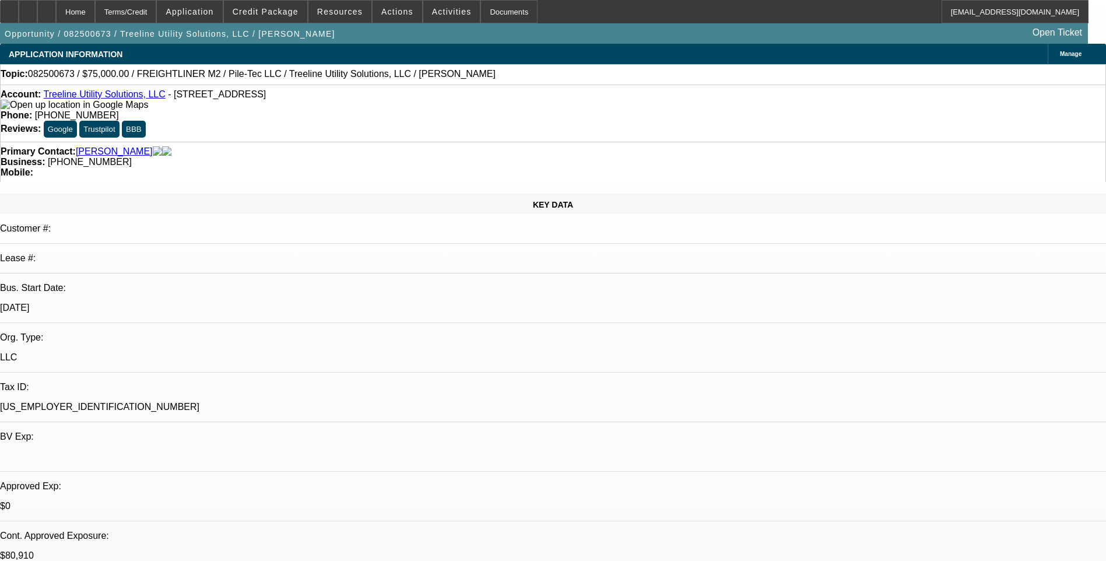
select select "2"
select select "6"
select select "1"
select select "2"
select select "6"
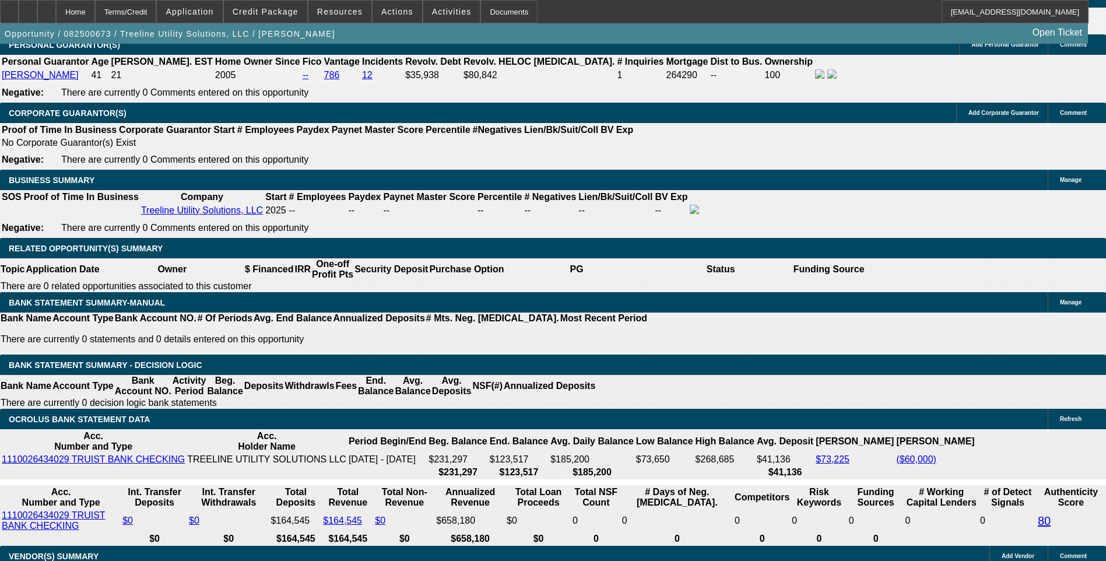
scroll to position [1750, 0]
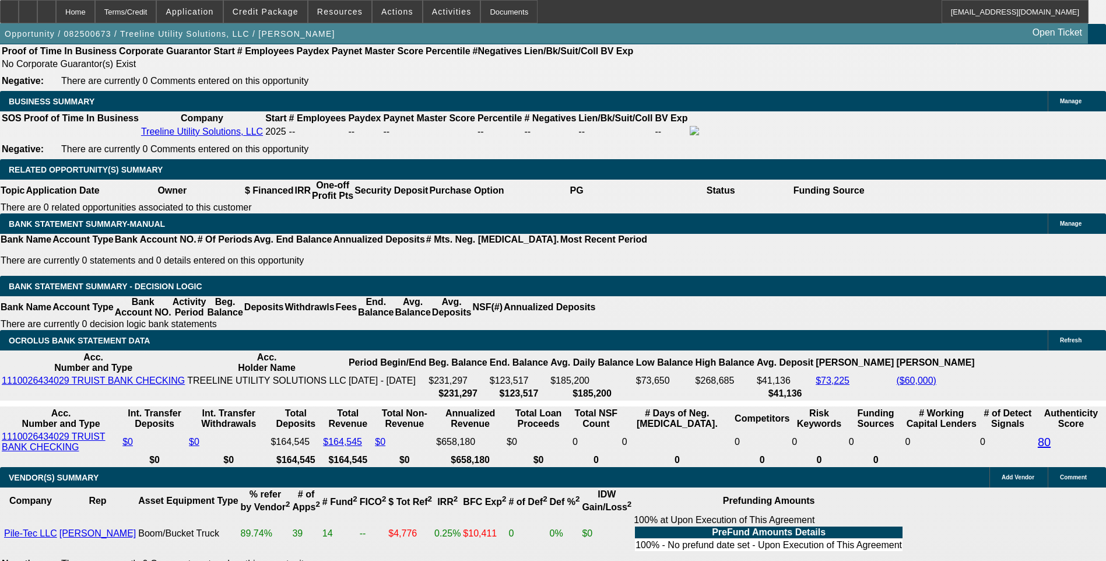
scroll to position [117, 0]
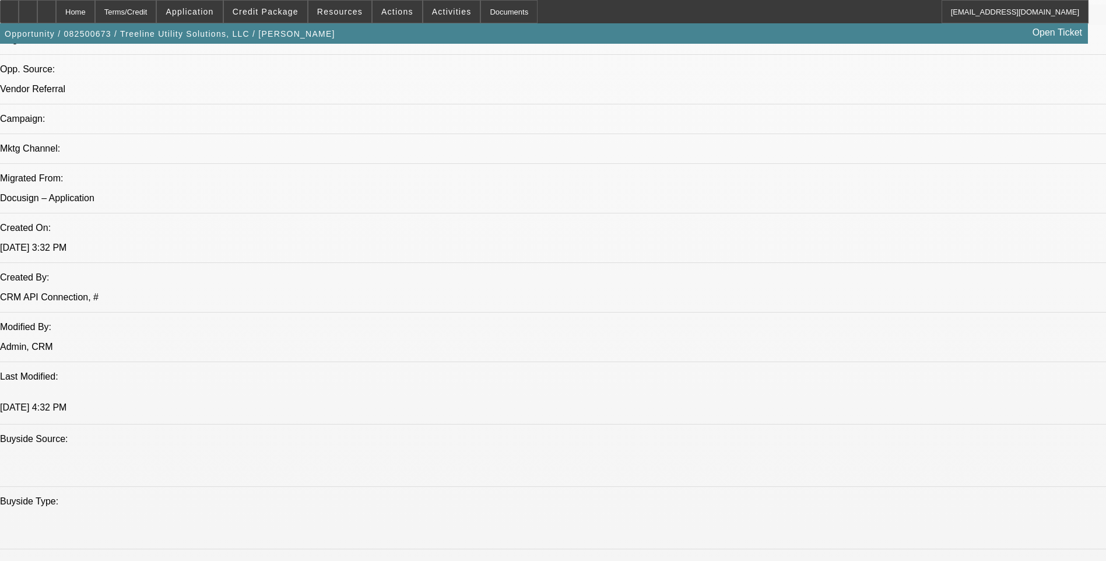
scroll to position [758, 0]
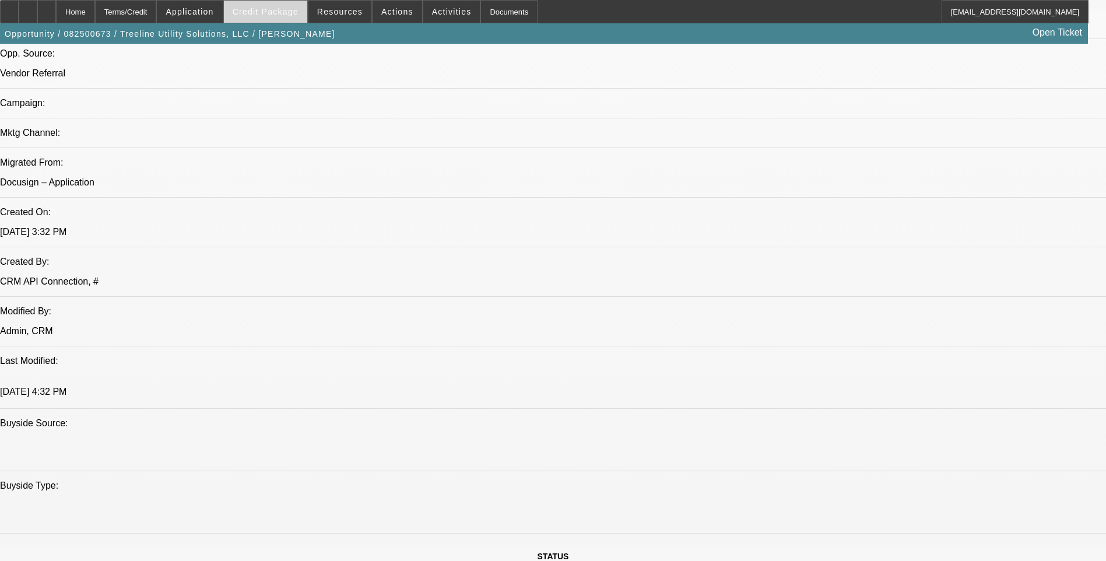
click at [279, 9] on span "Credit Package" at bounding box center [266, 11] width 66 height 9
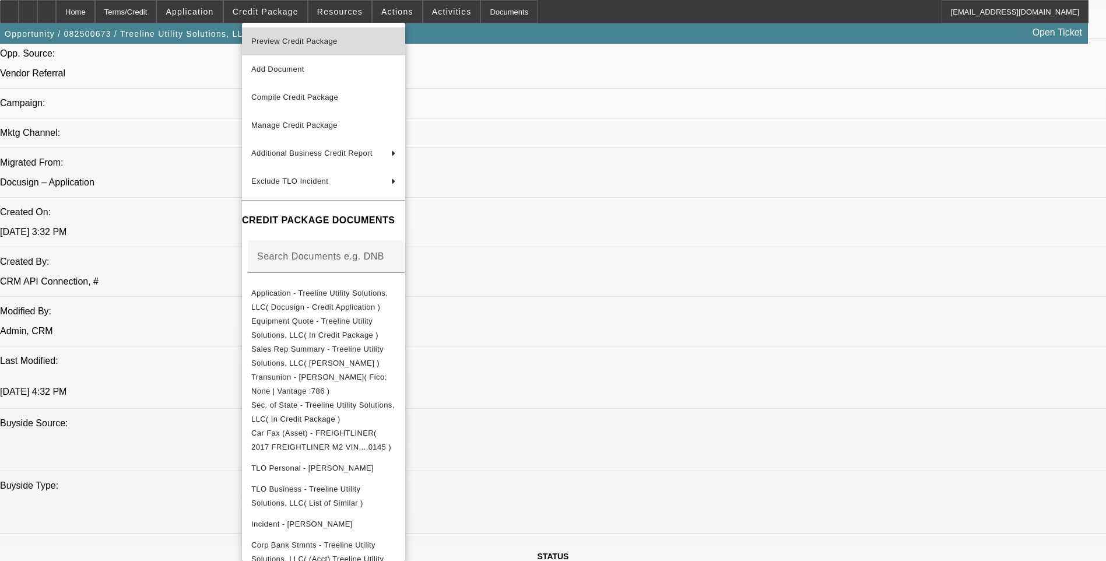
click at [307, 43] on span "Preview Credit Package" at bounding box center [294, 41] width 86 height 9
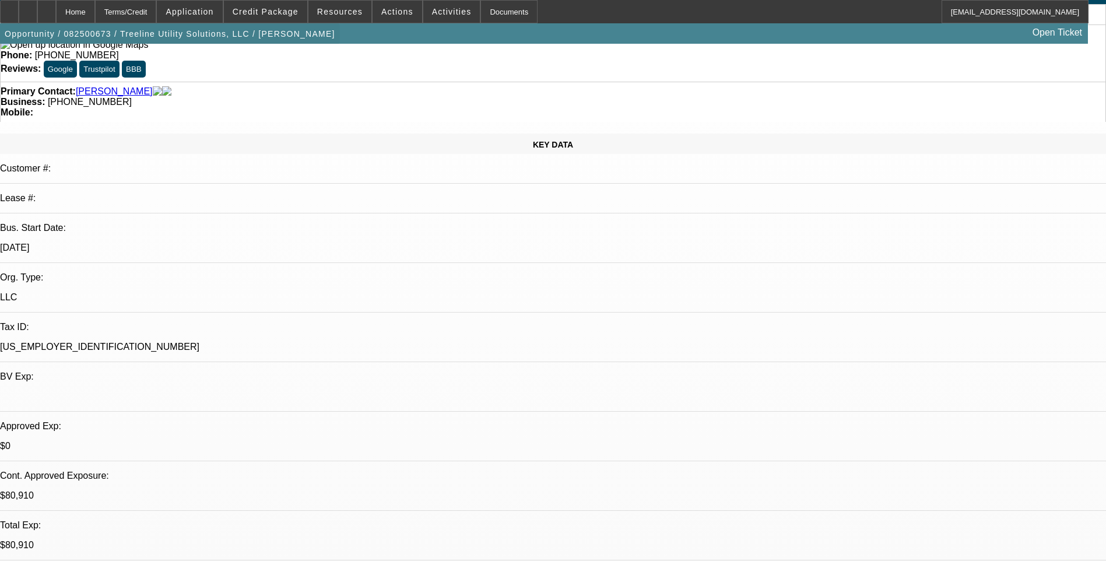
scroll to position [58, 0]
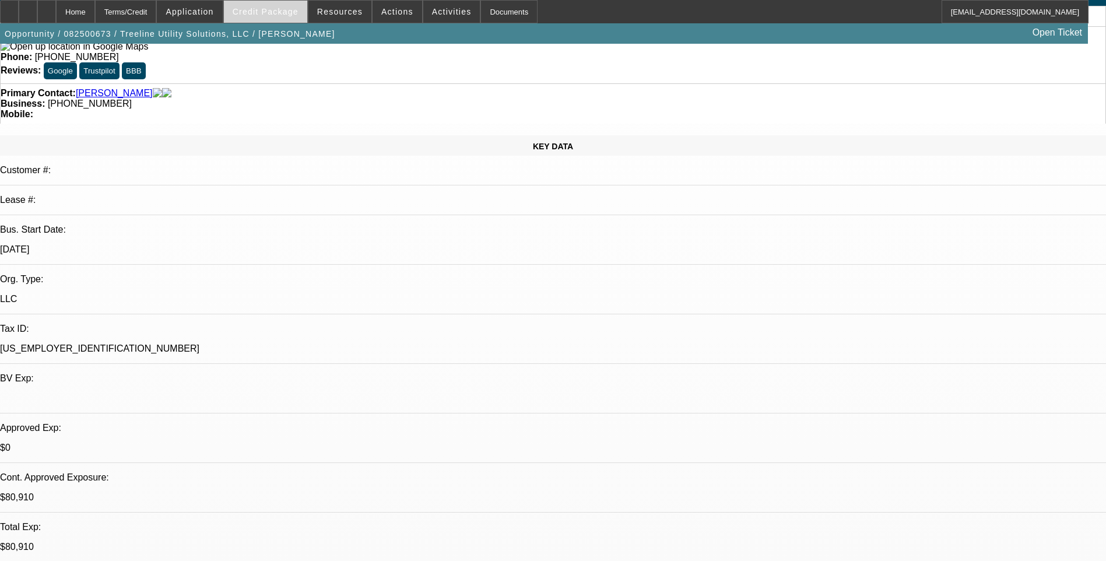
click at [274, 19] on span at bounding box center [265, 12] width 83 height 28
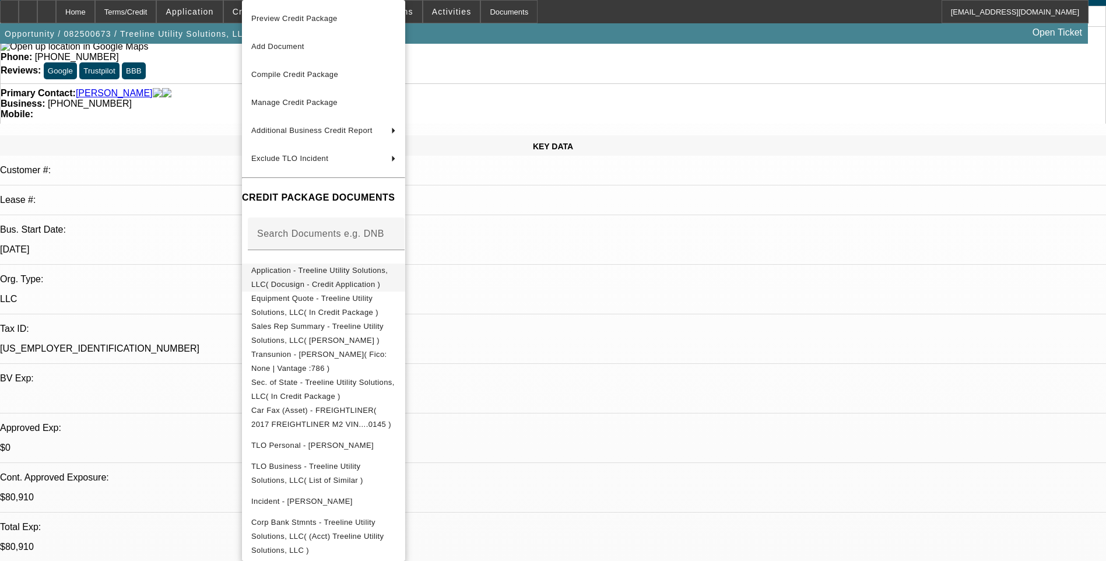
click at [317, 276] on span "Application - Treeline Utility Solutions, LLC( Docusign - Credit Application )" at bounding box center [319, 277] width 136 height 23
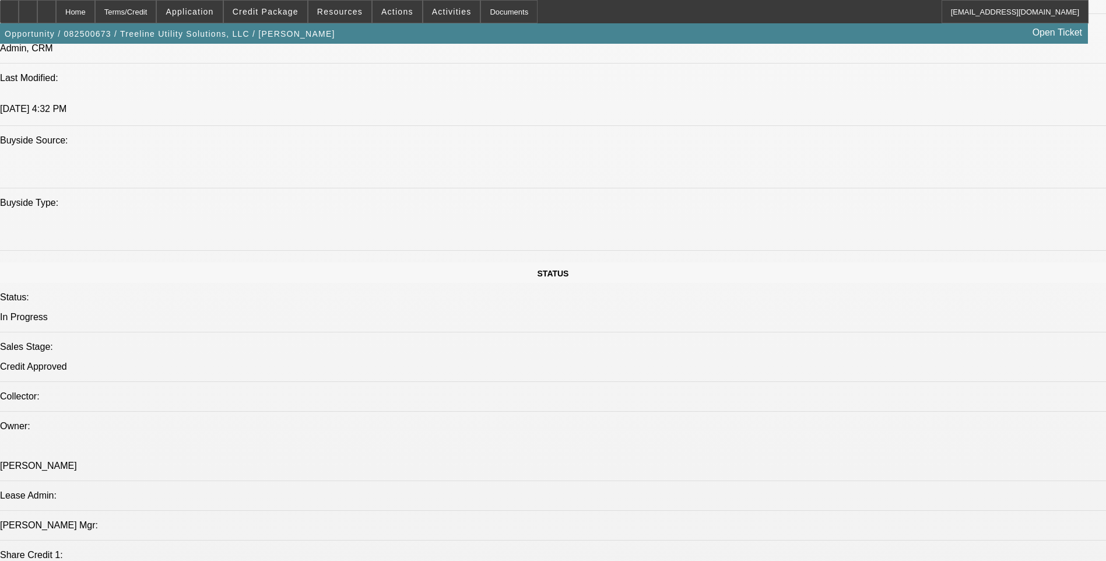
scroll to position [875, 0]
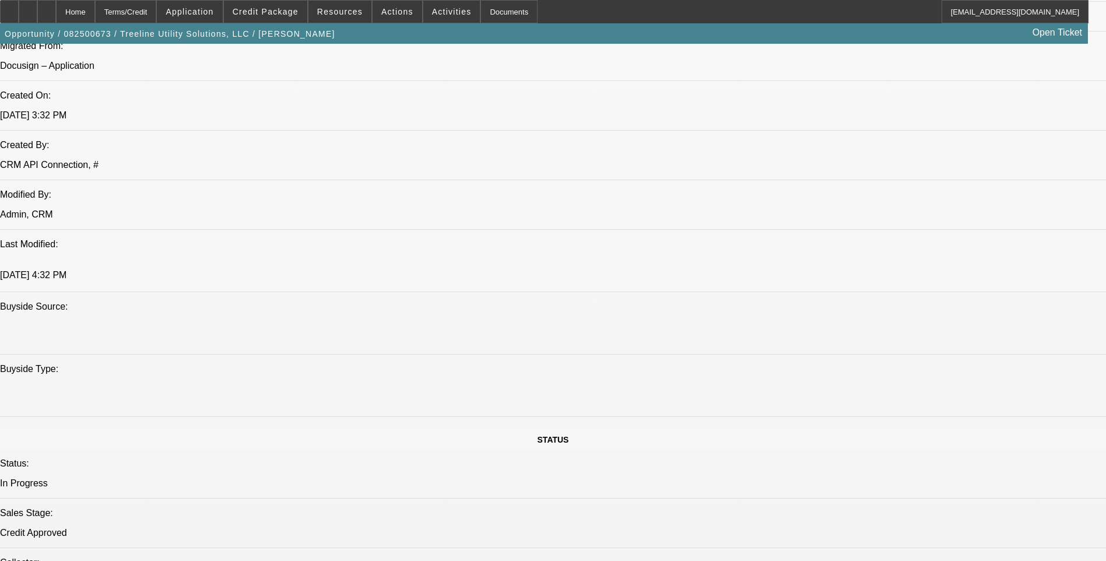
click at [213, 10] on span "Application" at bounding box center [190, 11] width 48 height 9
click at [234, 43] on span "Account" at bounding box center [240, 41] width 89 height 14
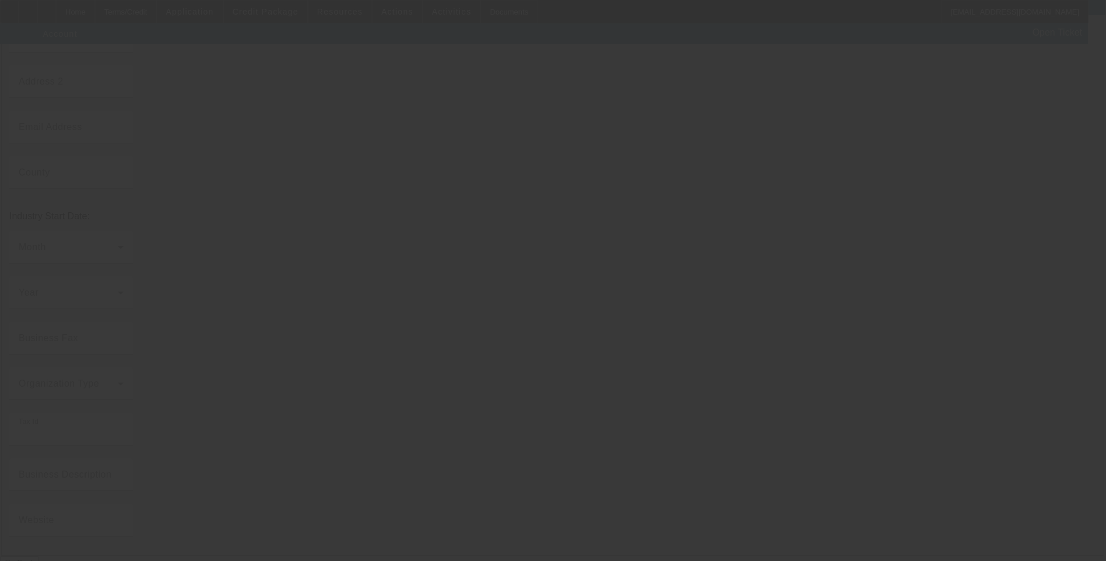
type input "Treeline Utility Solutions, LLC"
type input "3140 Tea Roll Ln NW"
type input "30721"
type input "Dalton"
type input "[PHONE_NUMBER]"
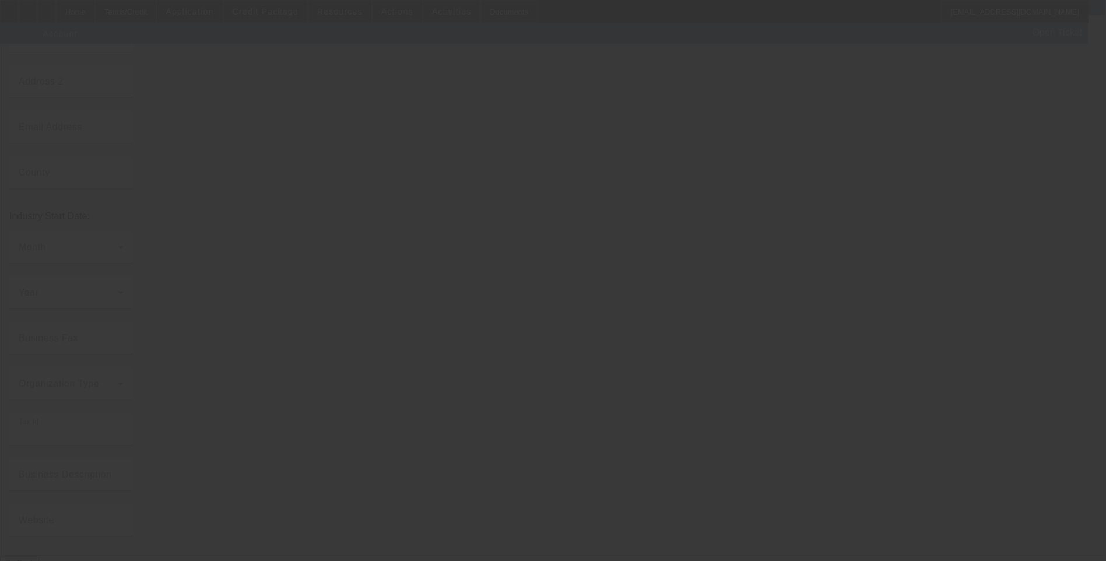
type input "[US_EMPLOYER_IDENTIFICATION_NUMBER]"
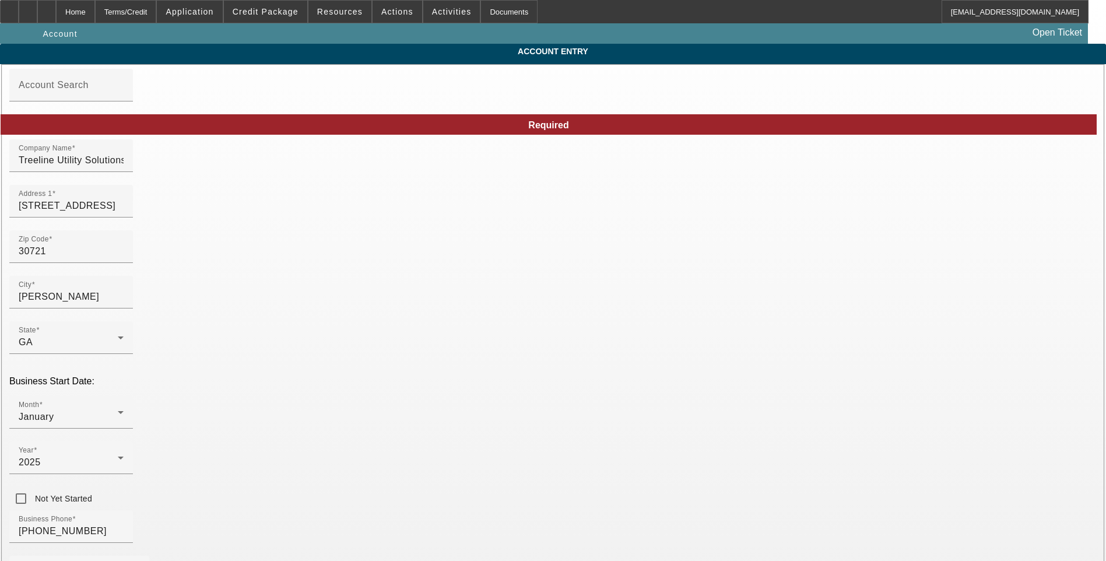
type input "8/25/2025"
click at [95, 6] on div "Home" at bounding box center [75, 11] width 39 height 23
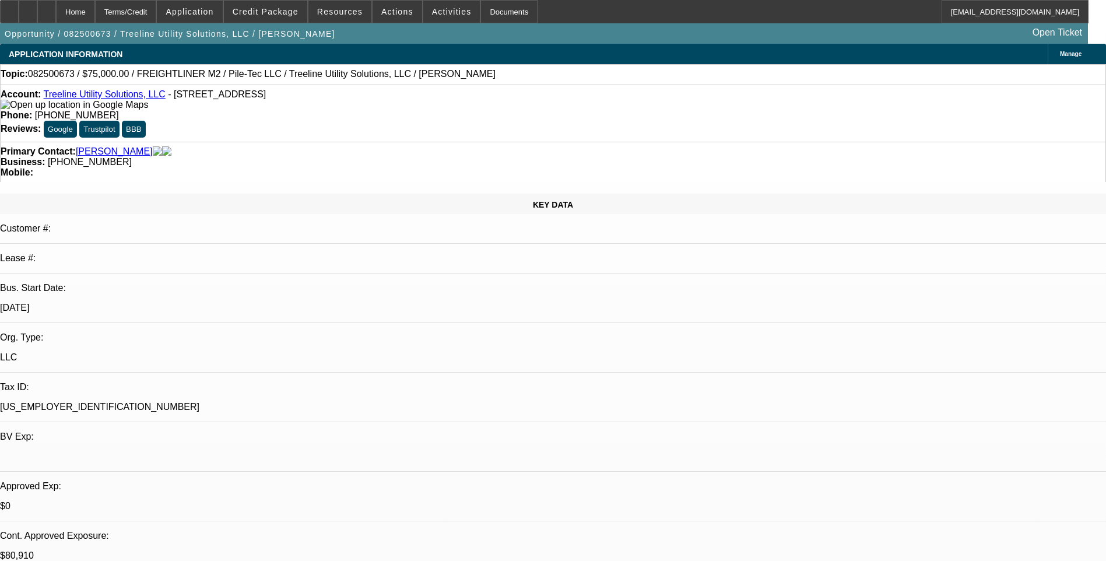
select select "0"
select select "2"
select select "0"
select select "6"
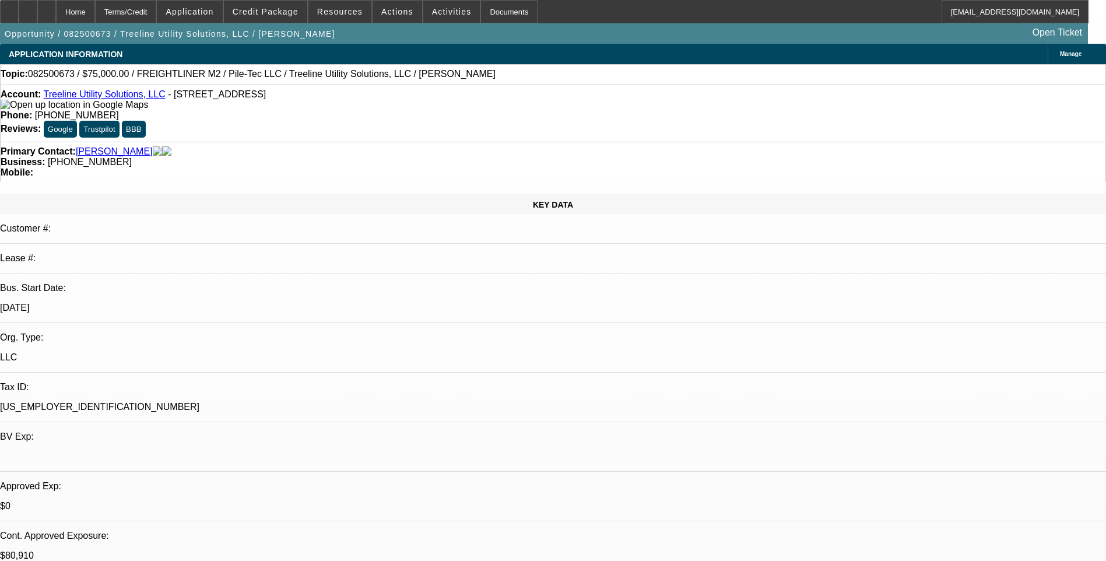
select select "0"
select select "2"
select select "0"
select select "6"
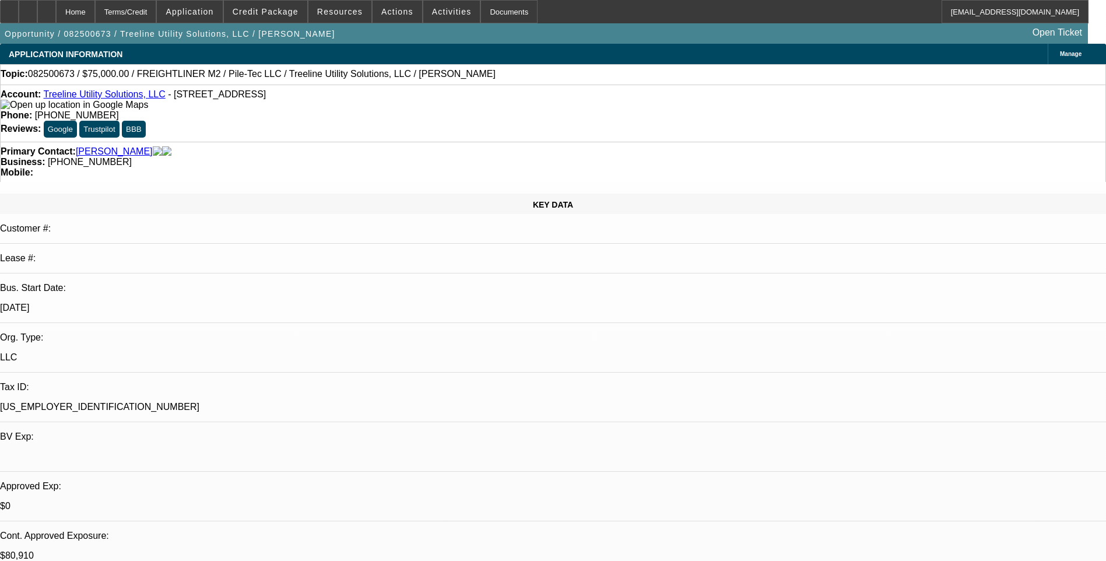
select select "0"
select select "2"
select select "0"
select select "6"
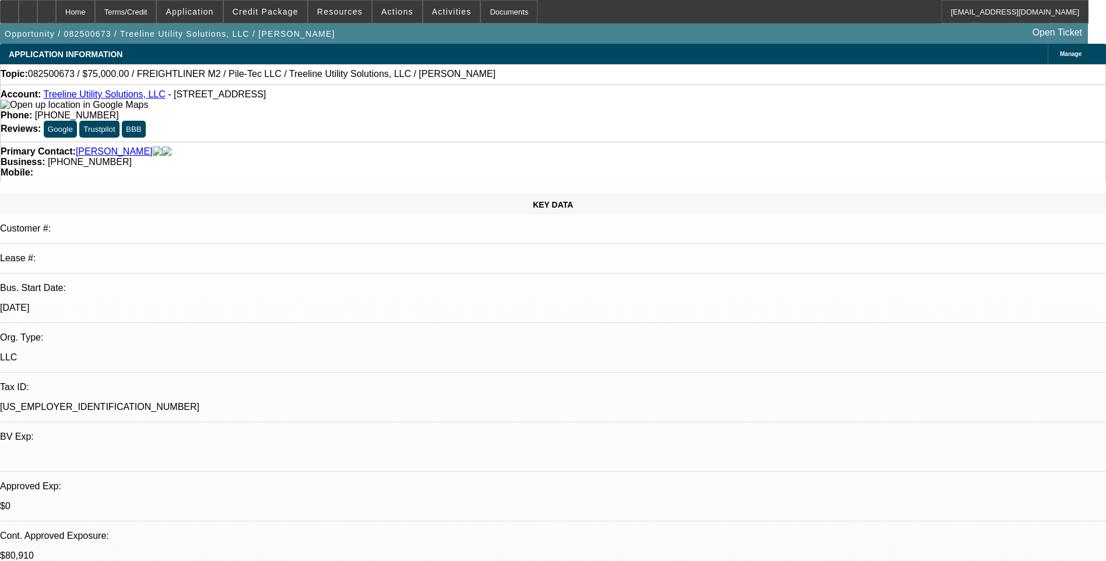
select select "0.1"
select select "2"
select select "0"
select select "6"
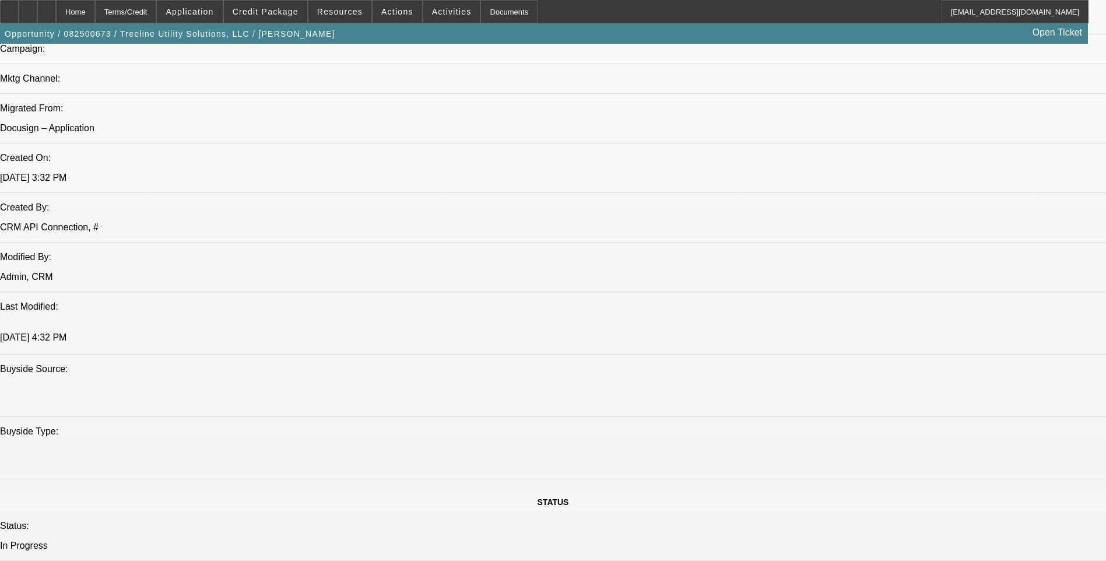
scroll to position [992, 0]
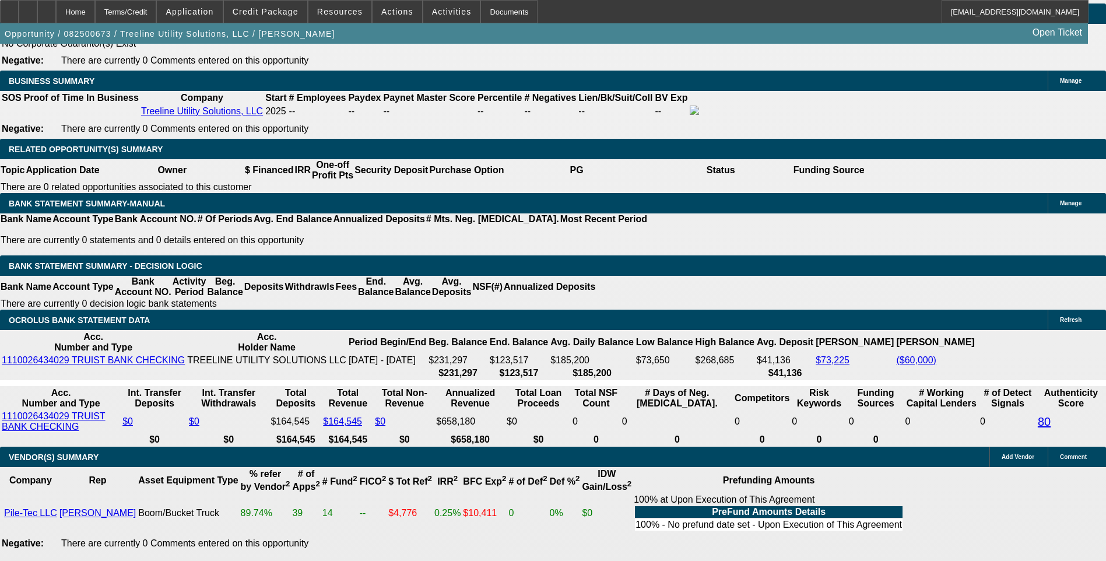
scroll to position [1808, 0]
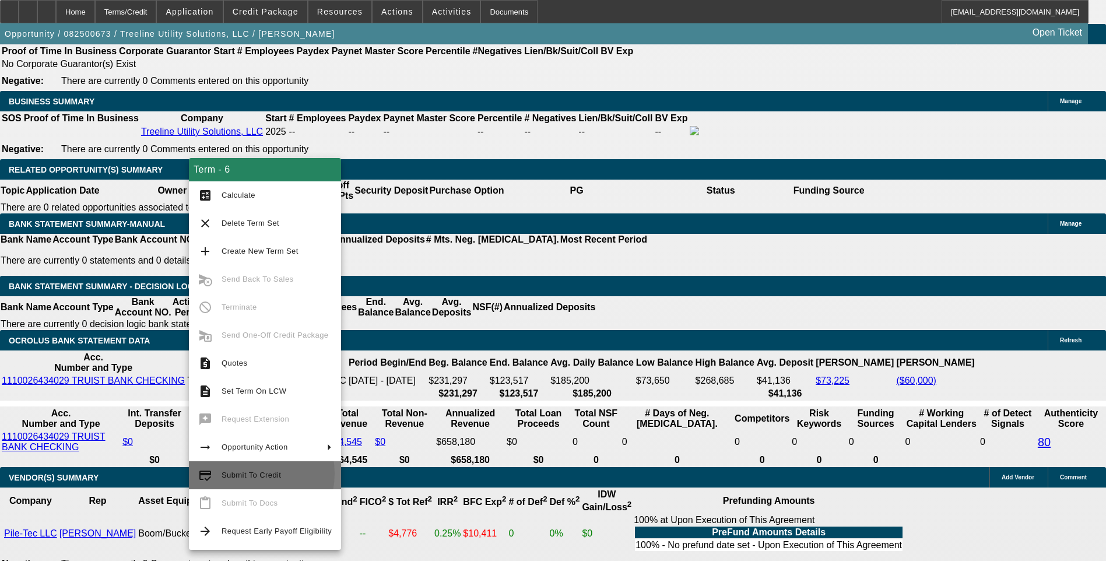
click at [246, 474] on span "Submit To Credit" at bounding box center [251, 475] width 59 height 9
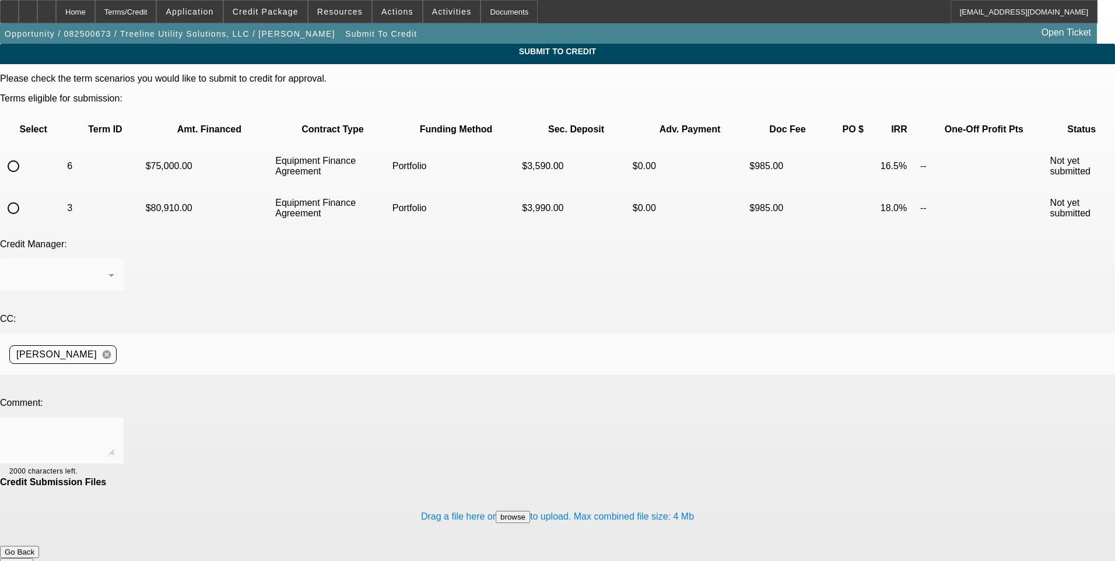
click at [25, 155] on input "radio" at bounding box center [13, 166] width 23 height 23
radio input "true"
click at [108, 268] on div "[PERSON_NAME]" at bounding box center [58, 275] width 99 height 14
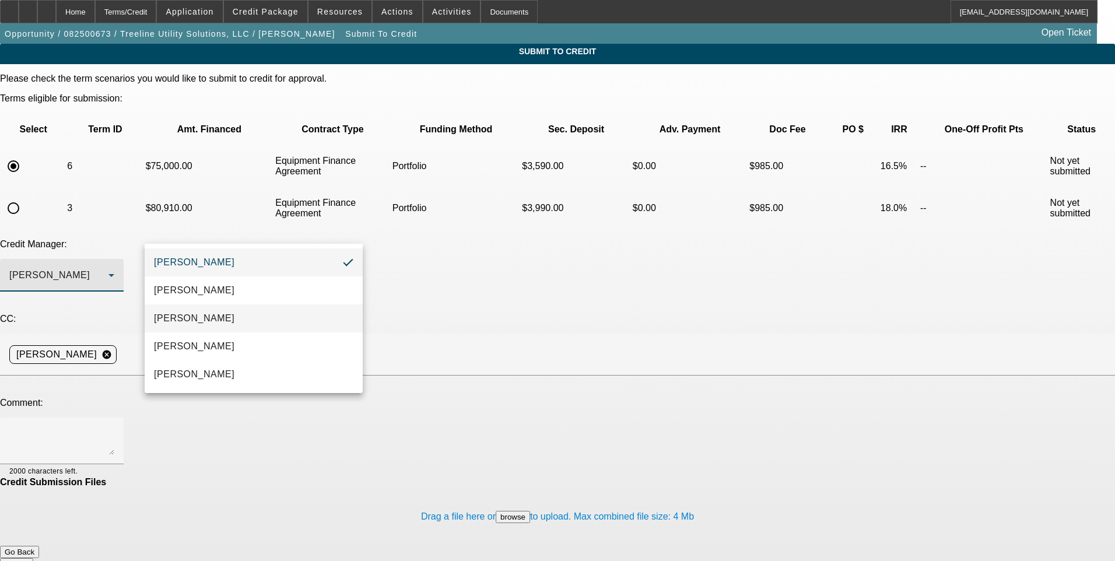
click at [248, 314] on mat-option "Arida, Michael" at bounding box center [254, 318] width 218 height 28
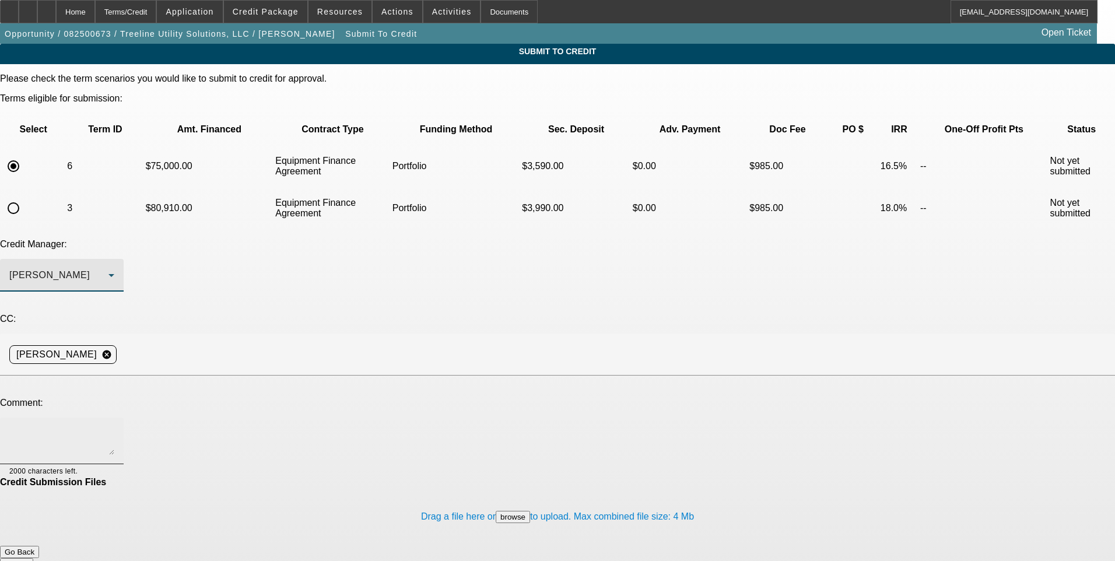
click at [114, 427] on textarea at bounding box center [61, 441] width 105 height 28
click at [114, 427] on textarea "Michael, boom certification is uploaded in misc." at bounding box center [61, 441] width 105 height 28
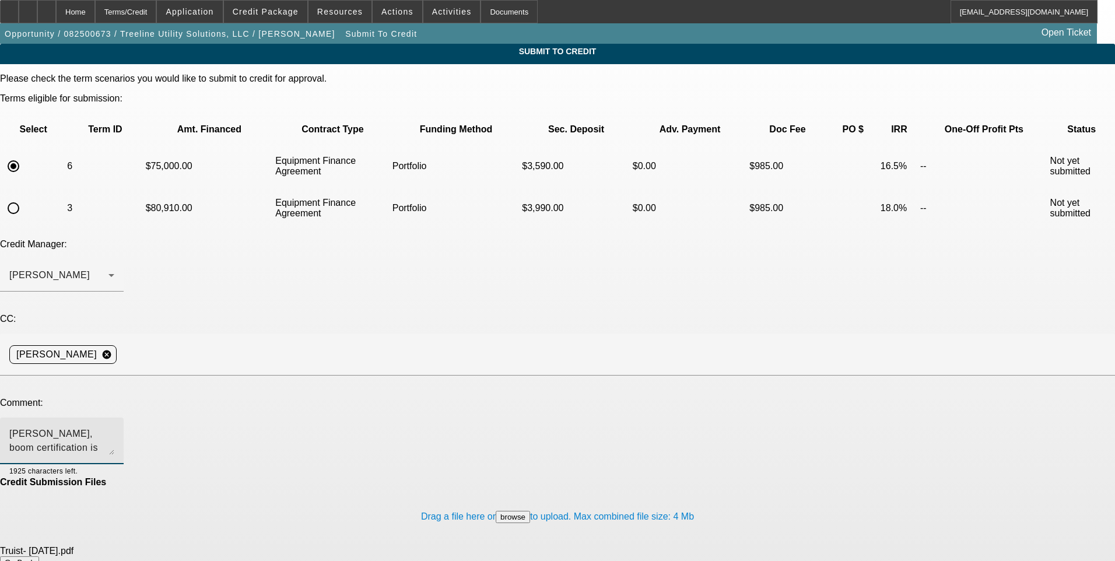
click at [114, 427] on textarea "Michael, boom certification is uploaded in misc. Regarding the statements," at bounding box center [61, 441] width 105 height 28
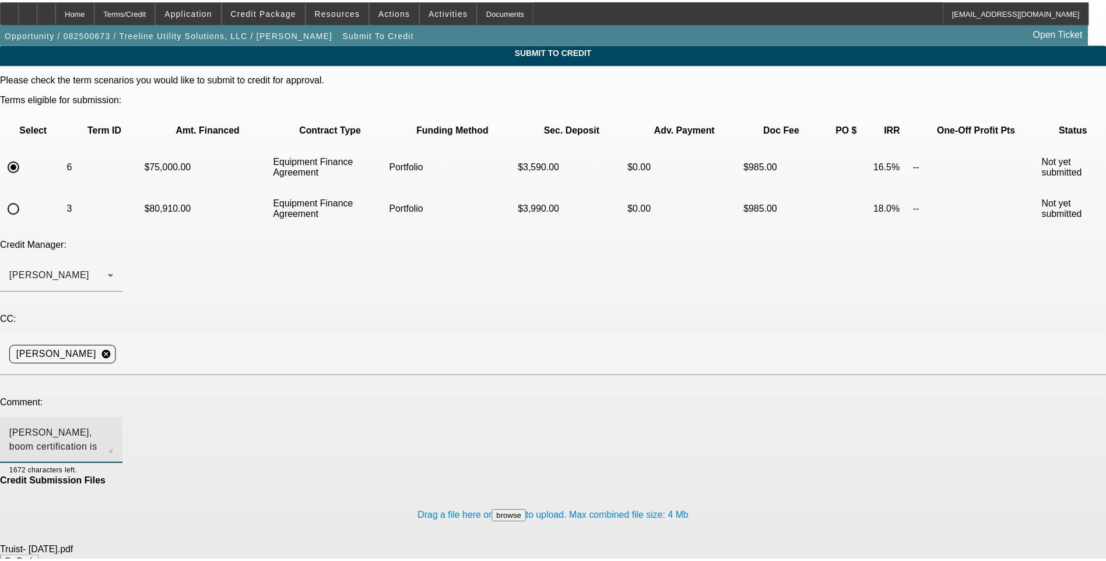
scroll to position [11, 0]
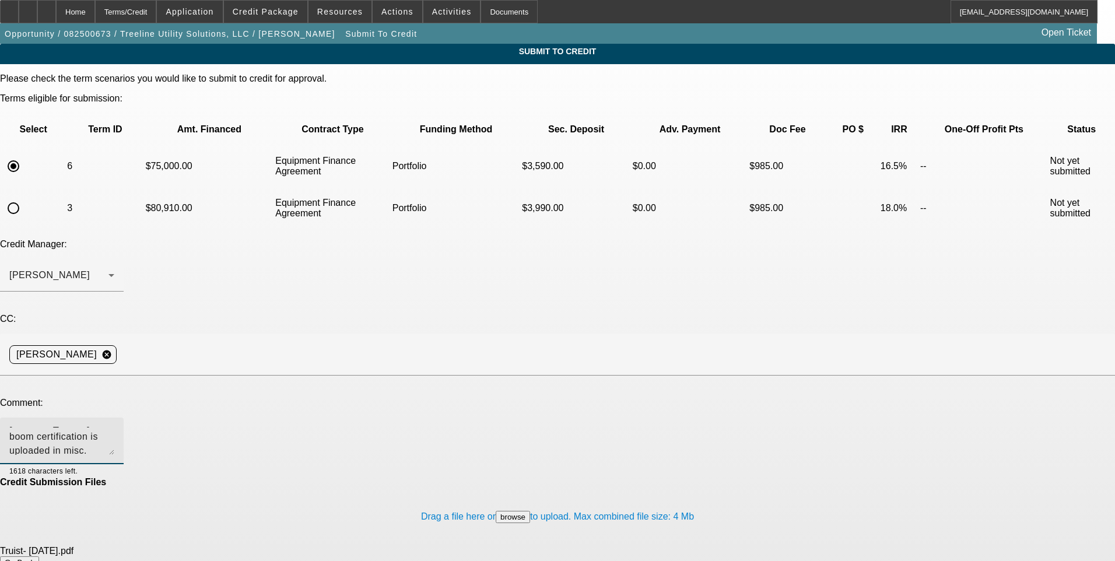
type textarea "Michael, boom certification is uploaded in misc. Regarding the statements, the …"
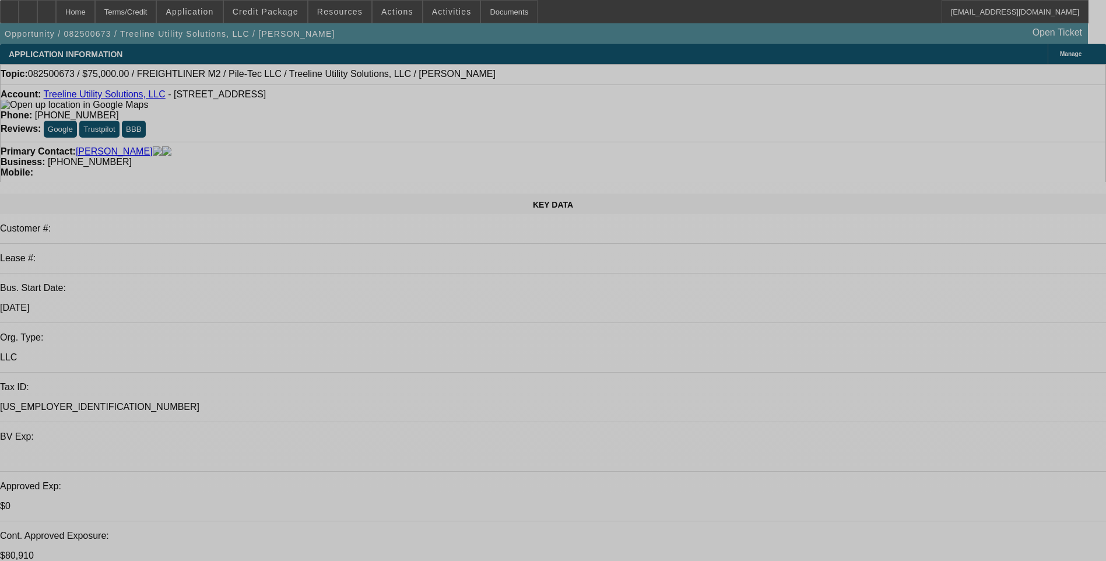
select select "0"
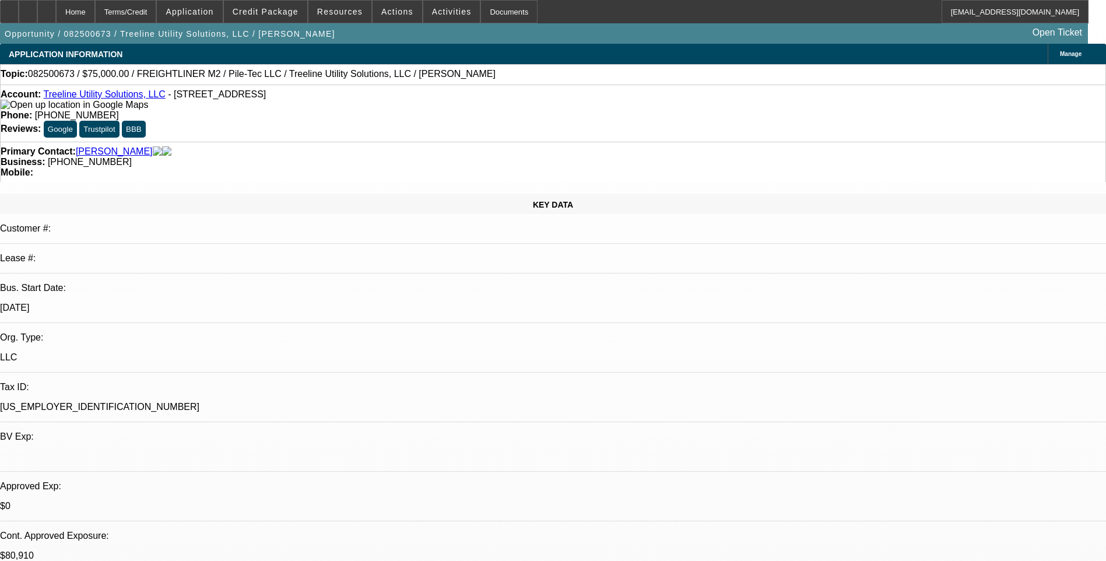
select select "2"
select select "0"
select select "6"
select select "0"
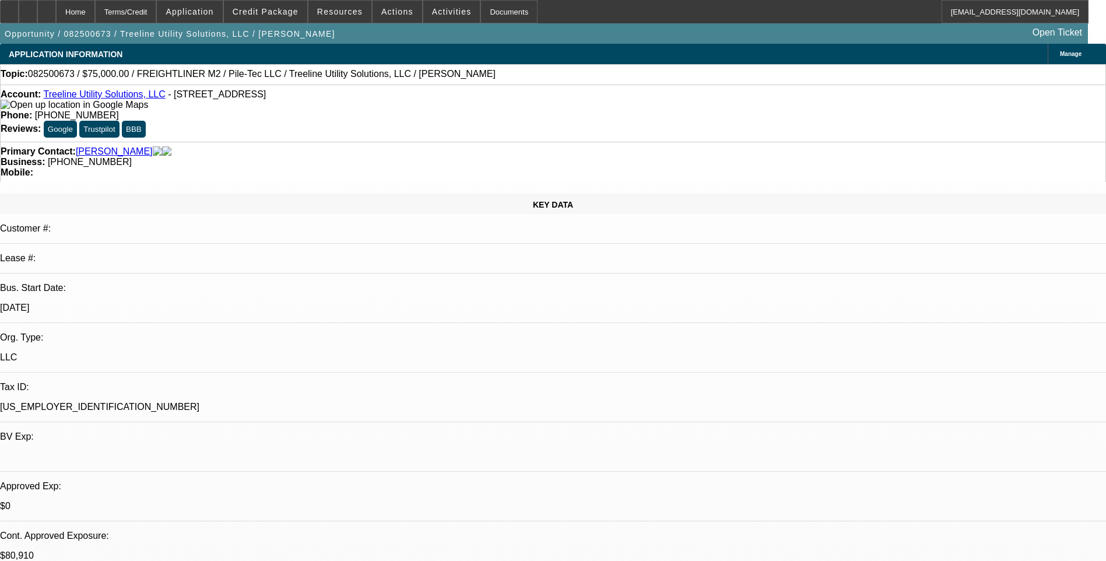
select select "2"
select select "0"
select select "6"
select select "0"
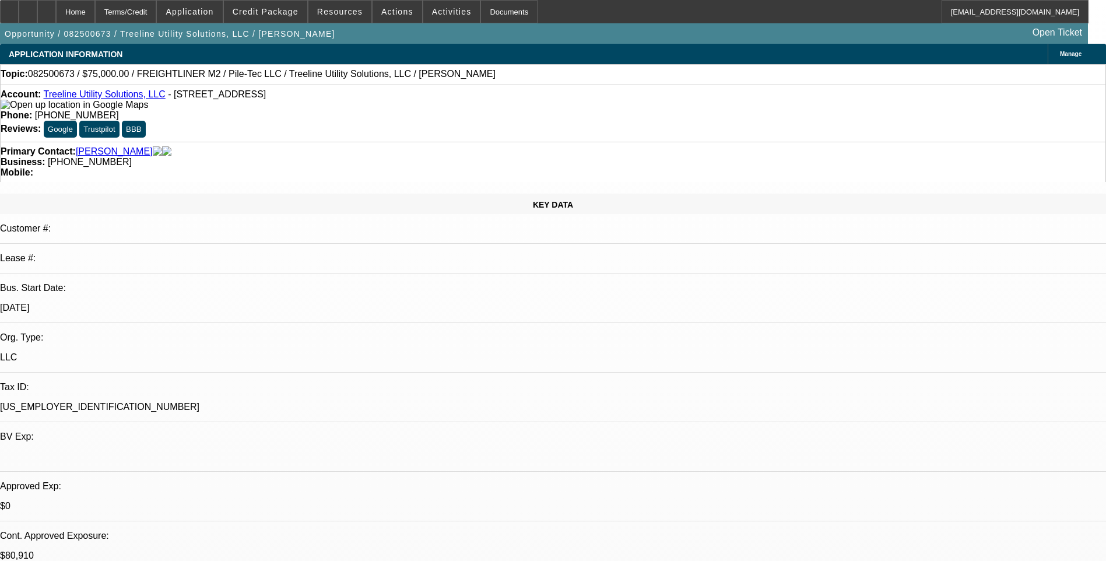
select select "2"
select select "0"
select select "6"
select select "0.1"
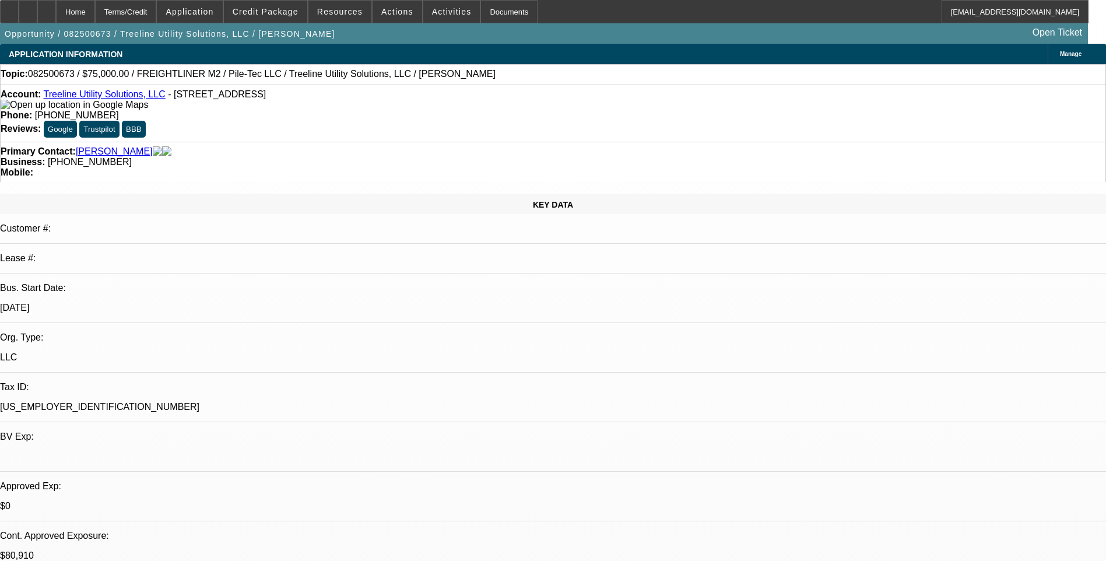
select select "2"
select select "0"
select select "6"
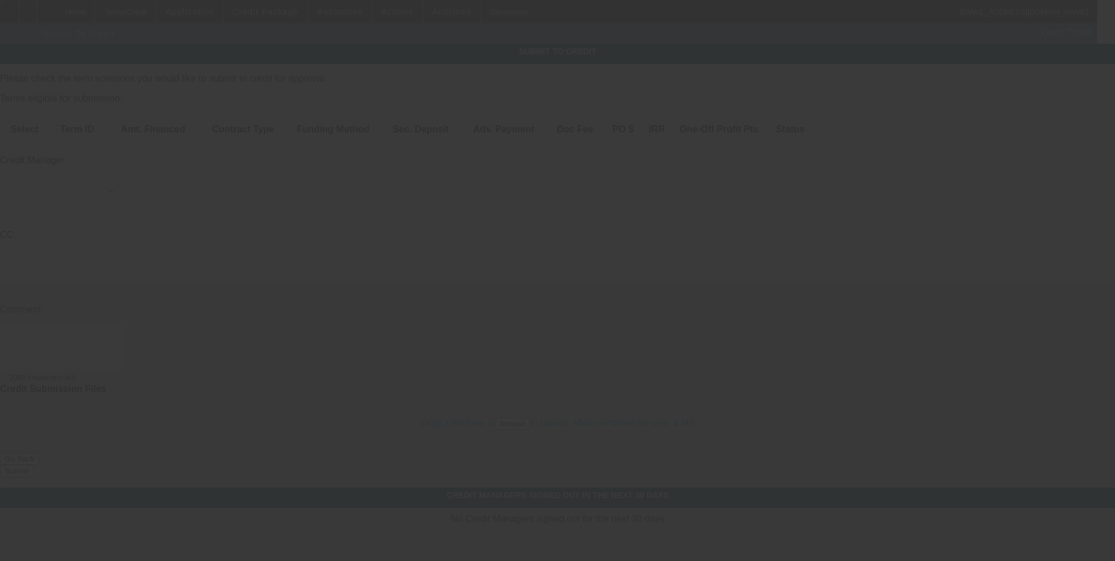
click at [107, 16] on div at bounding box center [557, 280] width 1115 height 561
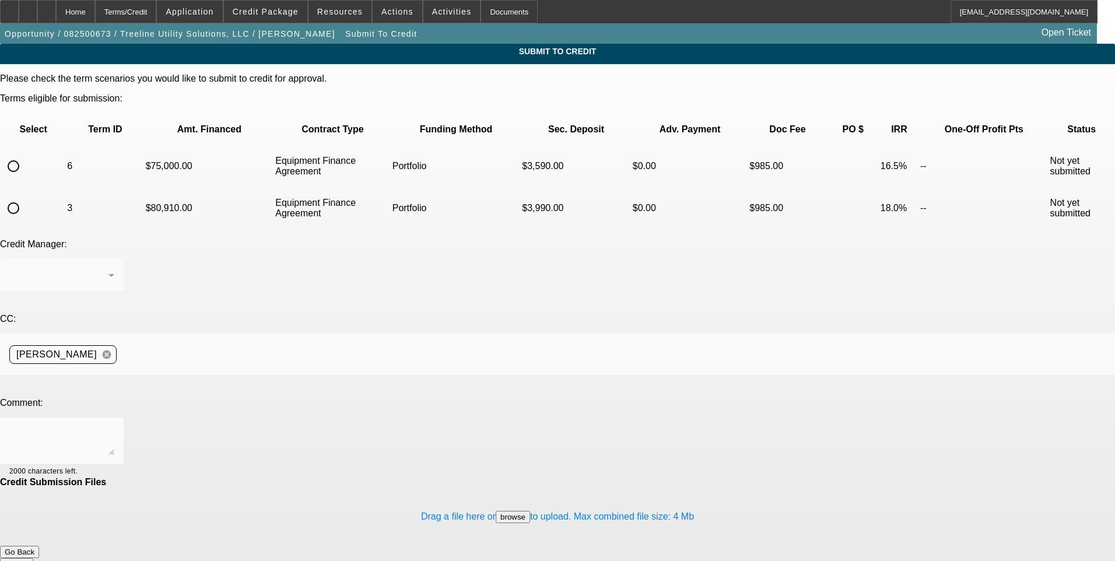
click at [95, 12] on div "Home" at bounding box center [75, 11] width 39 height 23
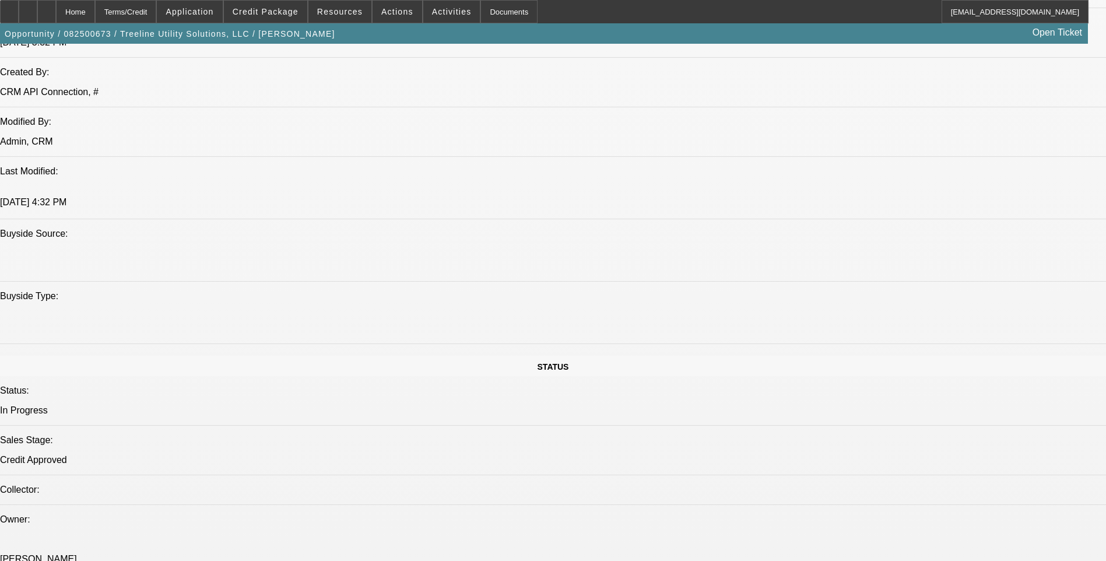
select select "0"
select select "2"
select select "0"
select select "2"
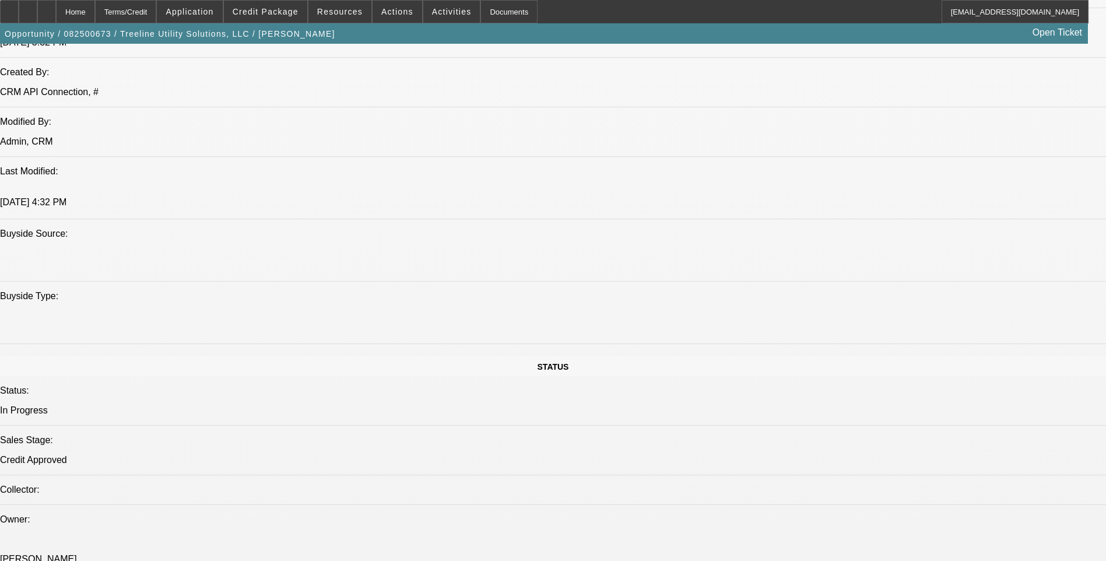
select select "0"
select select "2"
select select "0"
select select "0.1"
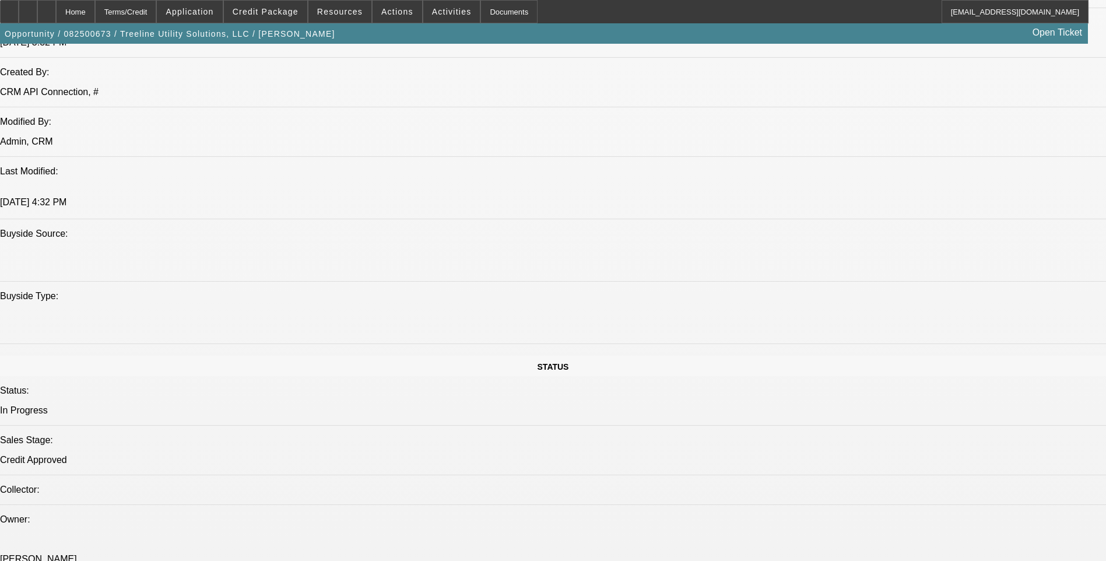
select select "2"
select select "0"
select select "1"
select select "2"
select select "6"
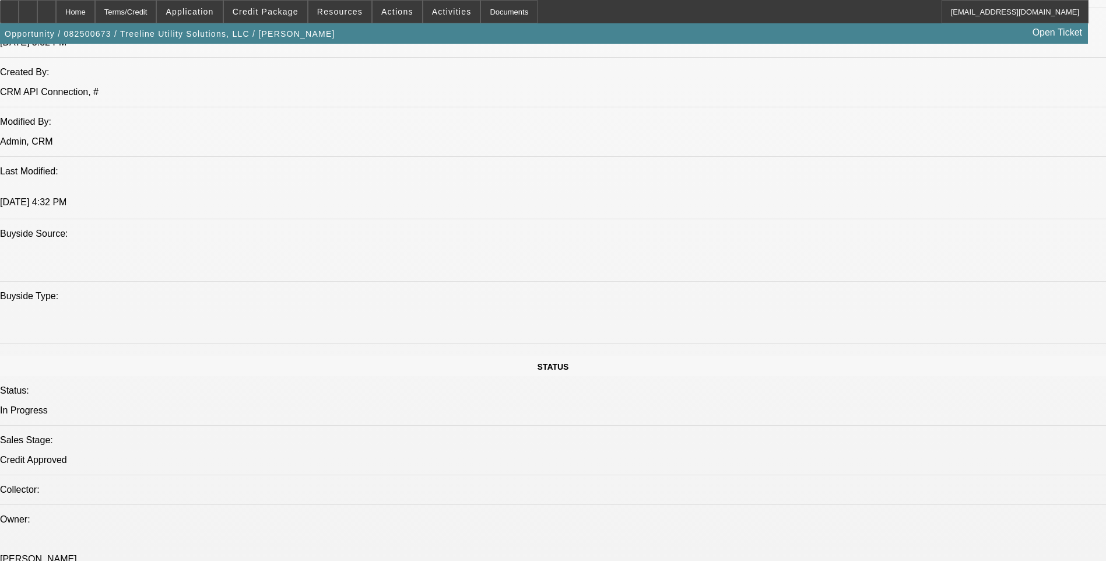
select select "1"
select select "2"
select select "6"
select select "1"
select select "2"
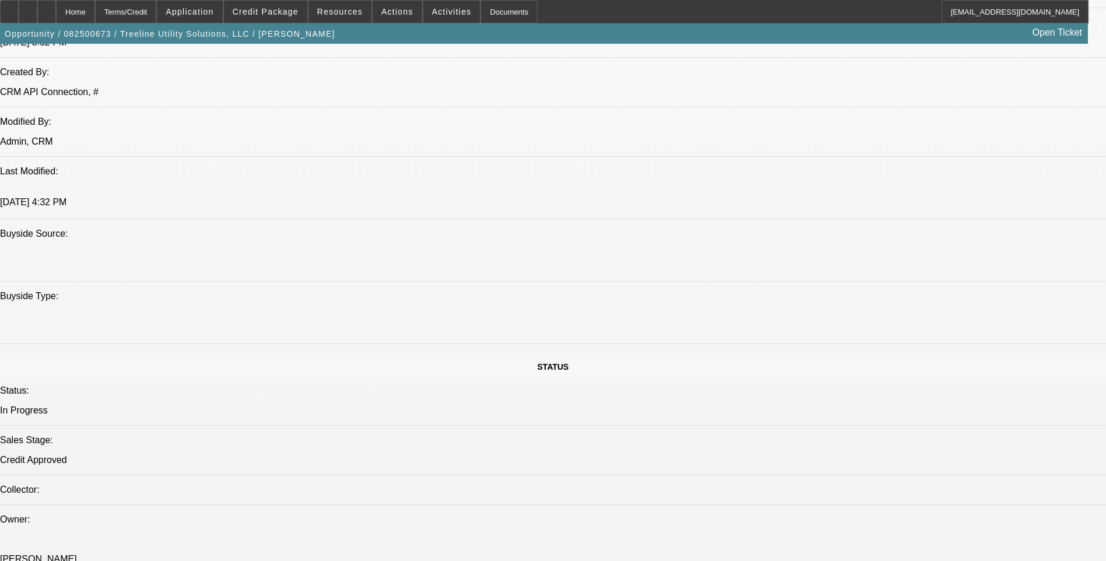
select select "6"
select select "1"
select select "2"
select select "6"
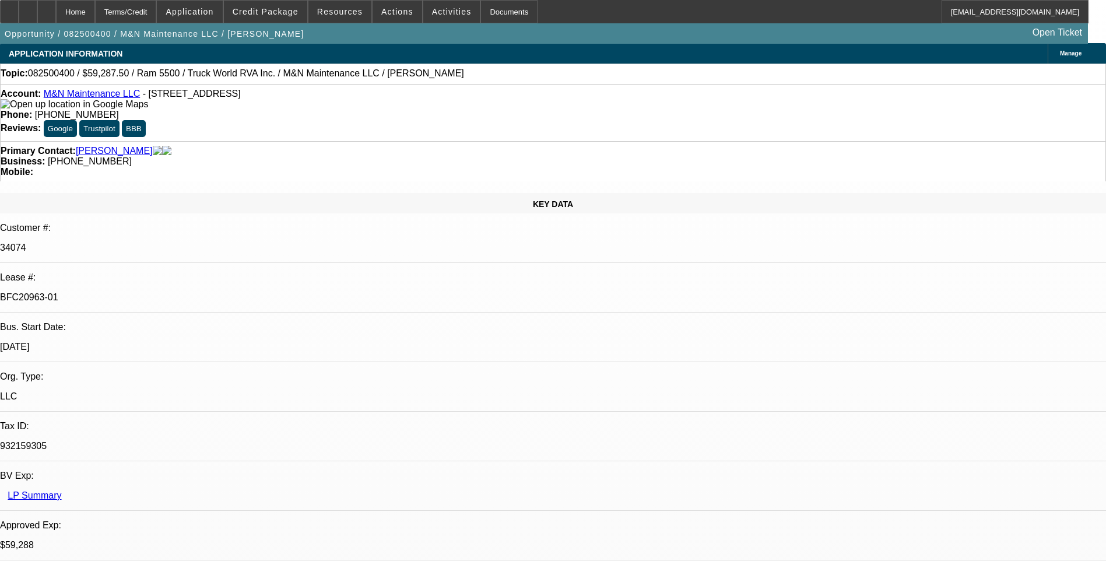
select select "0.1"
select select "0"
select select "0.1"
select select "0"
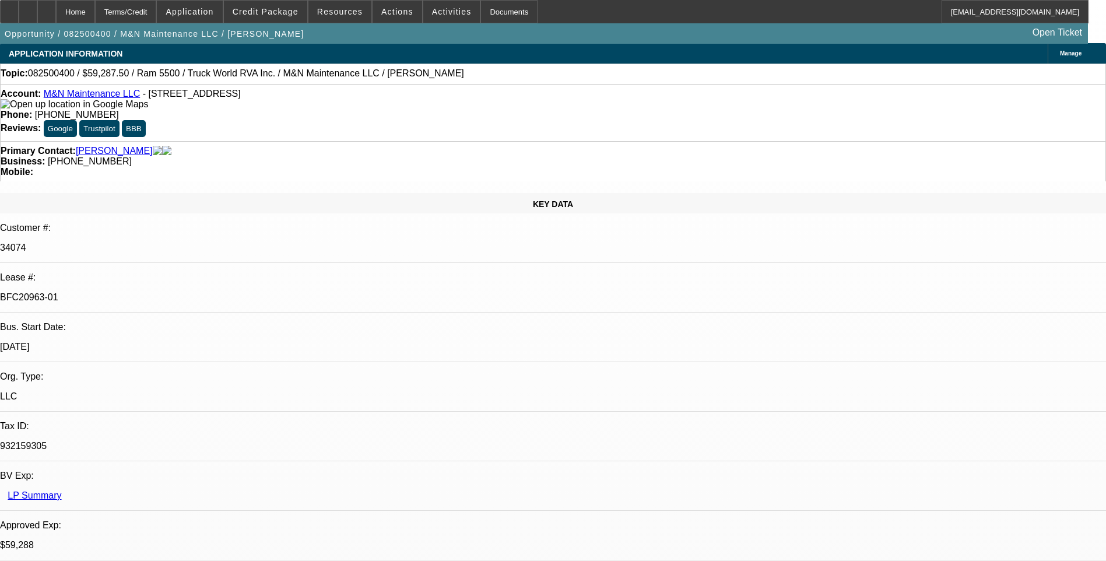
select select "0"
select select "0.1"
select select "0"
select select "1"
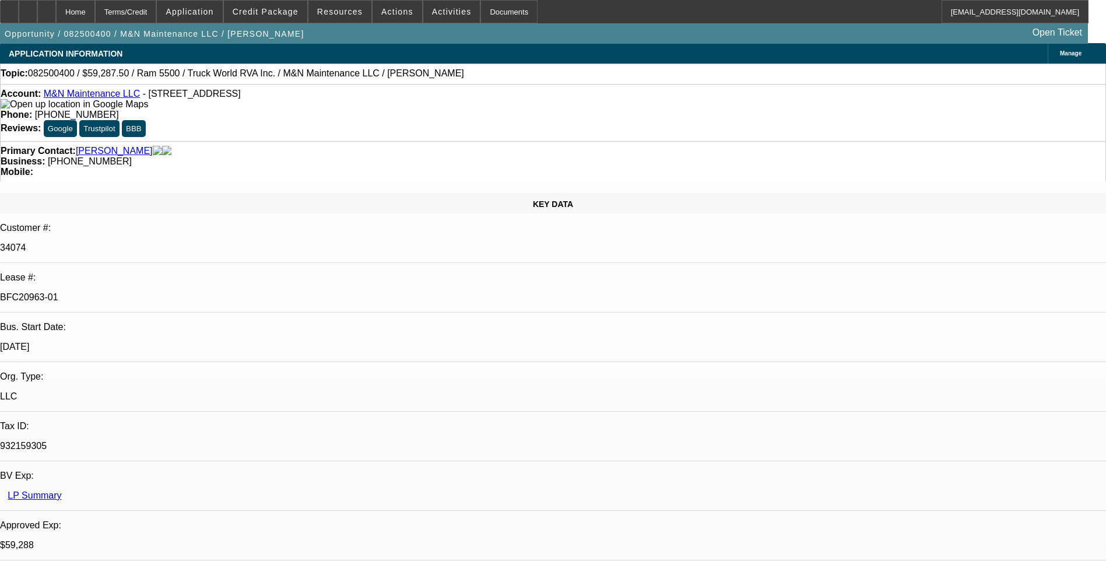
select select "1"
select select "6"
select select "1"
select select "6"
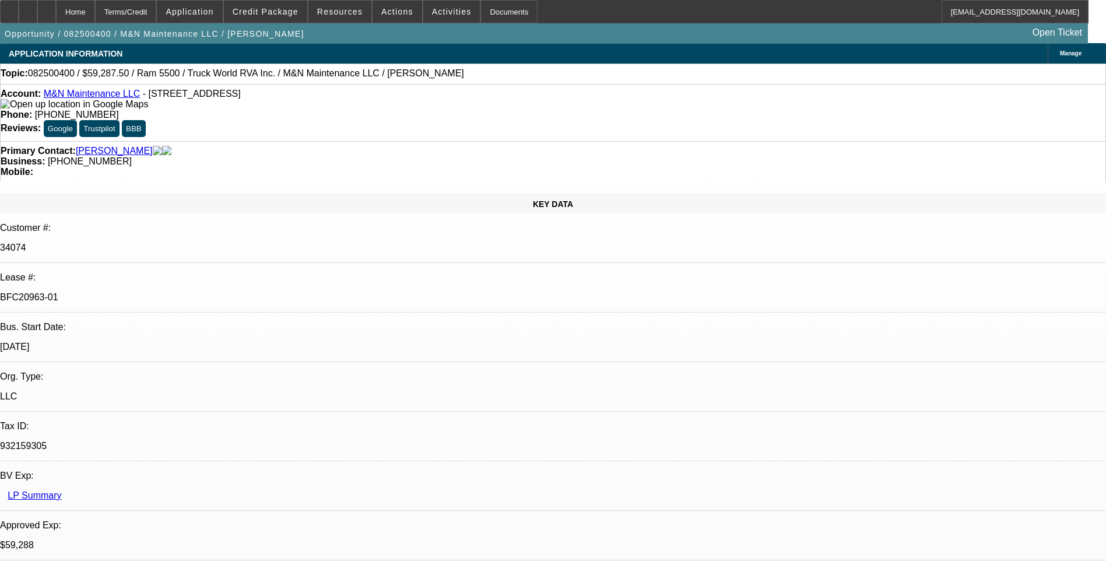
select select "1"
select select "6"
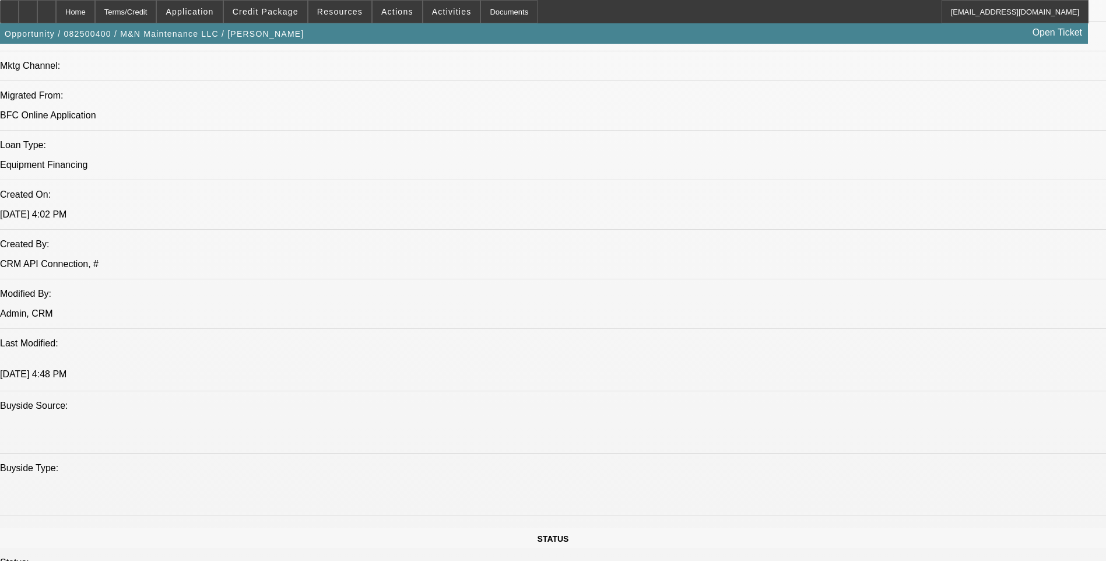
scroll to position [875, 0]
click at [272, 10] on span "Credit Package" at bounding box center [266, 11] width 66 height 9
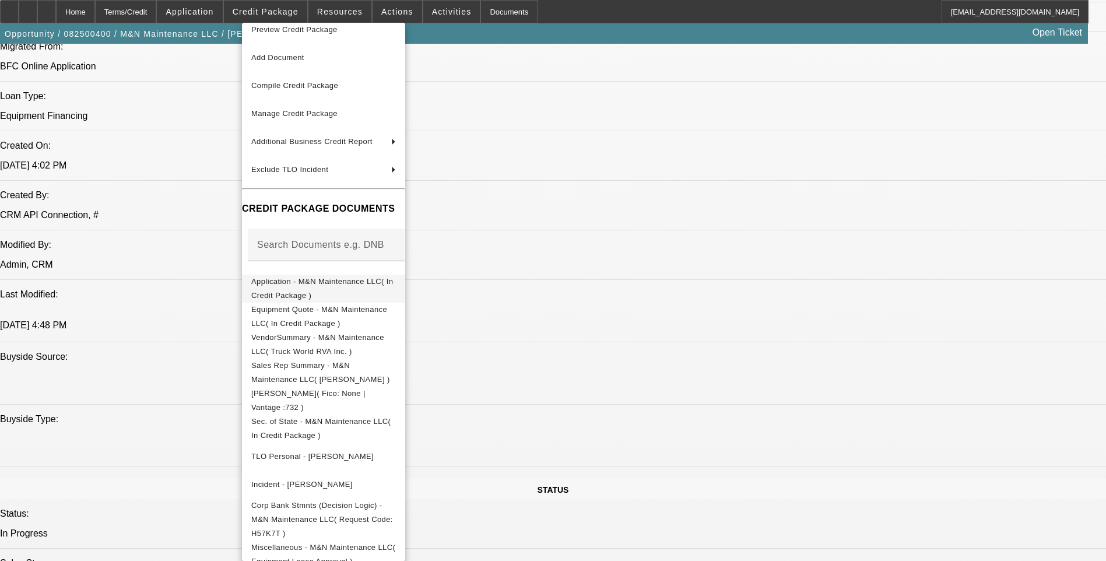
scroll to position [1108, 0]
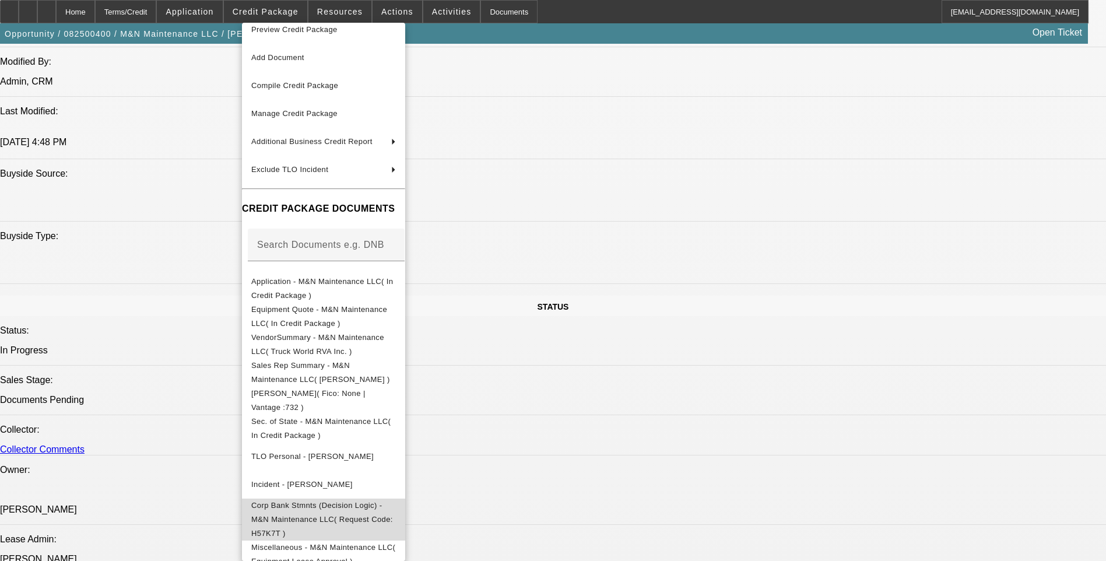
click at [377, 505] on span "Corp Bank Stmnts (Decision Logic) - M&N Maintenance LLC( Request Code: H57K7T )" at bounding box center [322, 519] width 142 height 37
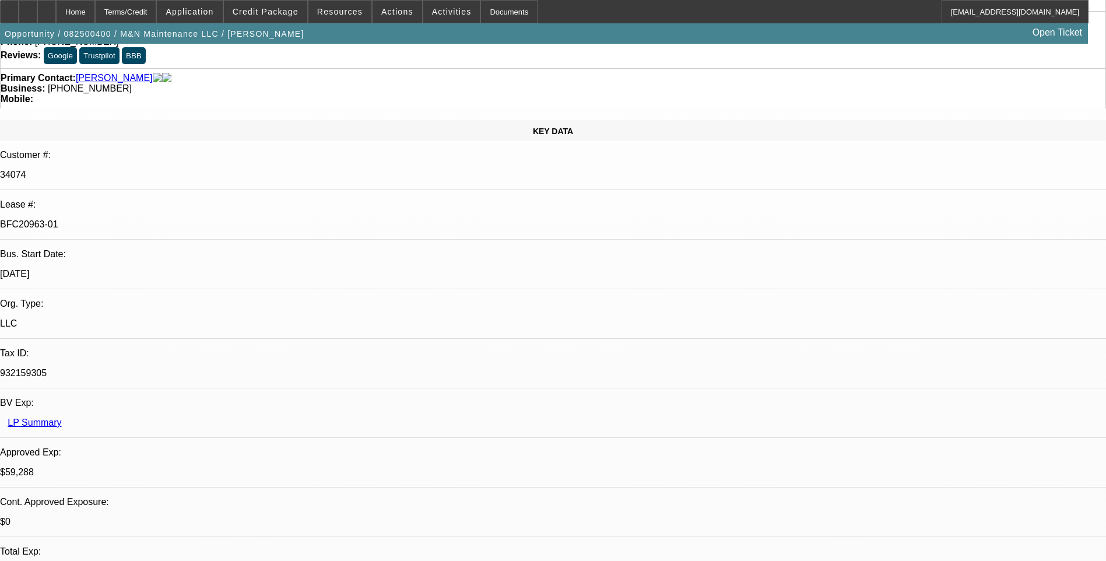
scroll to position [0, 0]
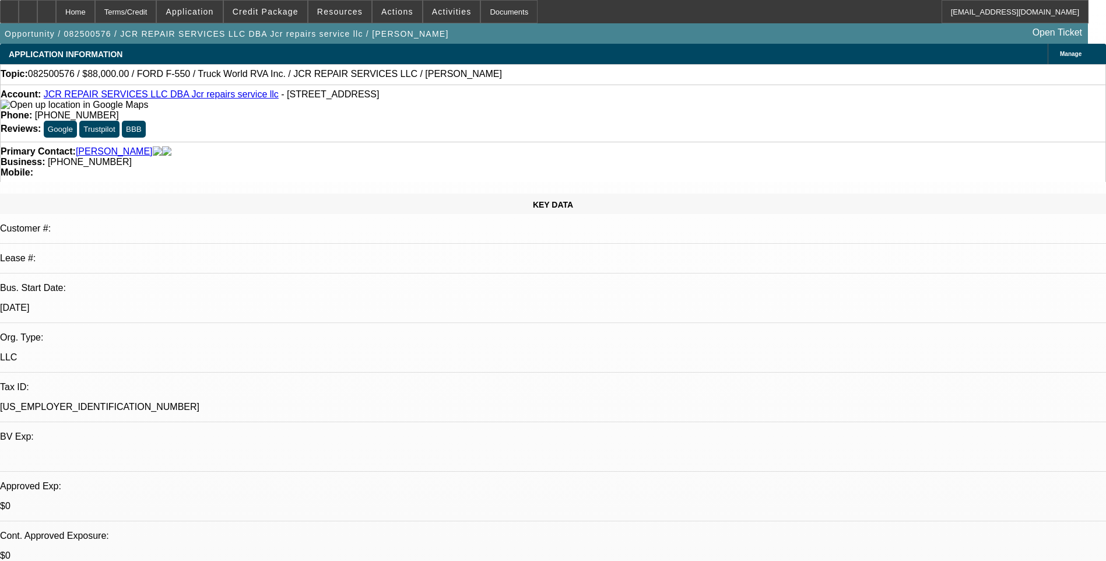
select select "0"
select select "2"
select select "0.1"
select select "1"
select select "2"
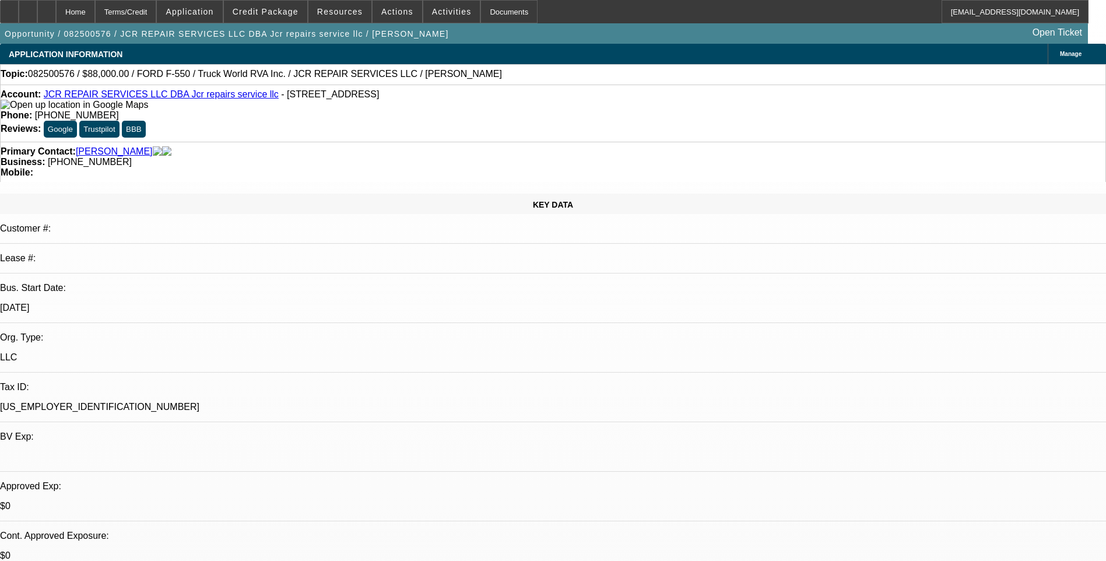
select select "4"
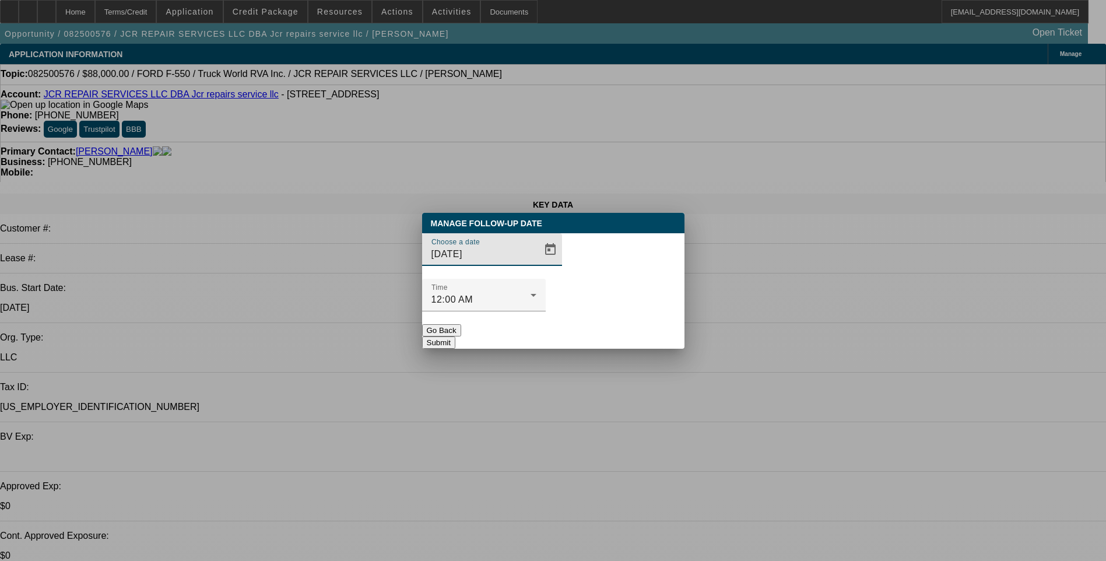
click at [537, 264] on span "Open calendar" at bounding box center [551, 250] width 28 height 28
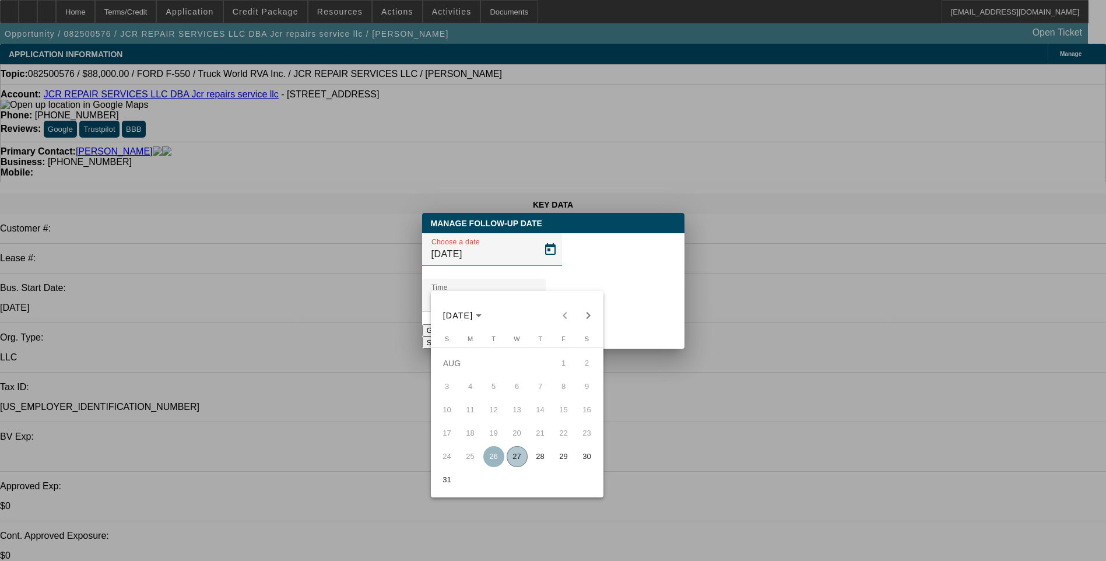
click at [544, 463] on span "28" at bounding box center [540, 456] width 21 height 21
type input "[DATE]"
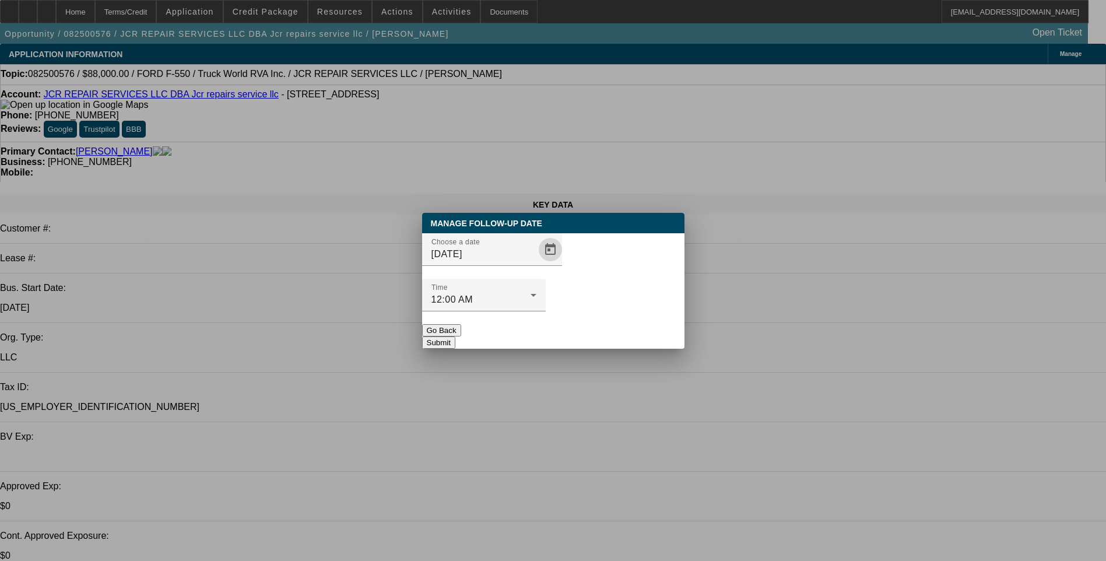
click at [456, 337] on button "Submit" at bounding box center [438, 343] width 33 height 12
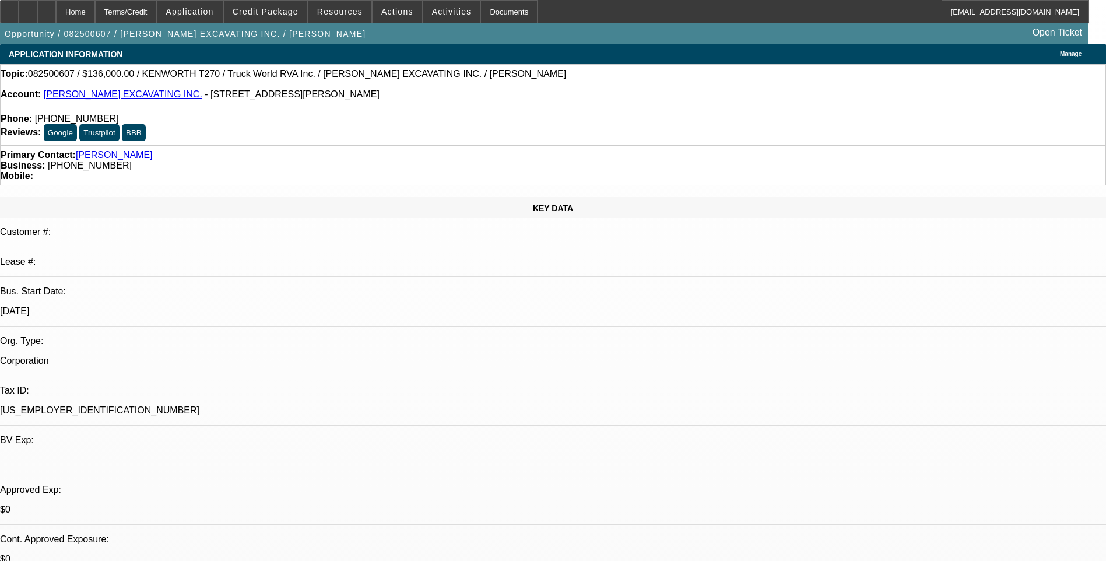
select select "0"
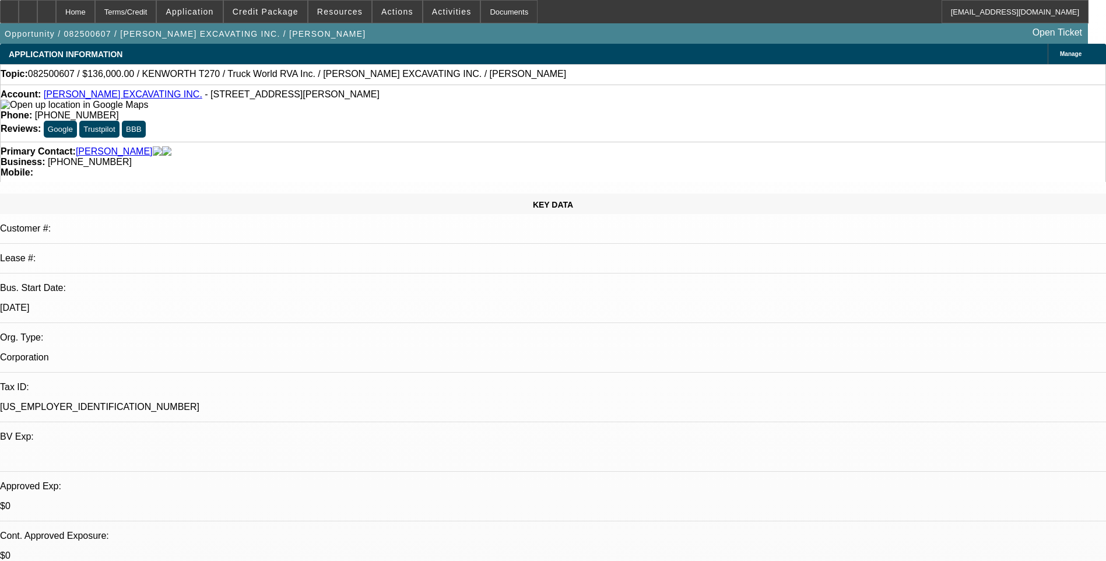
select select "0"
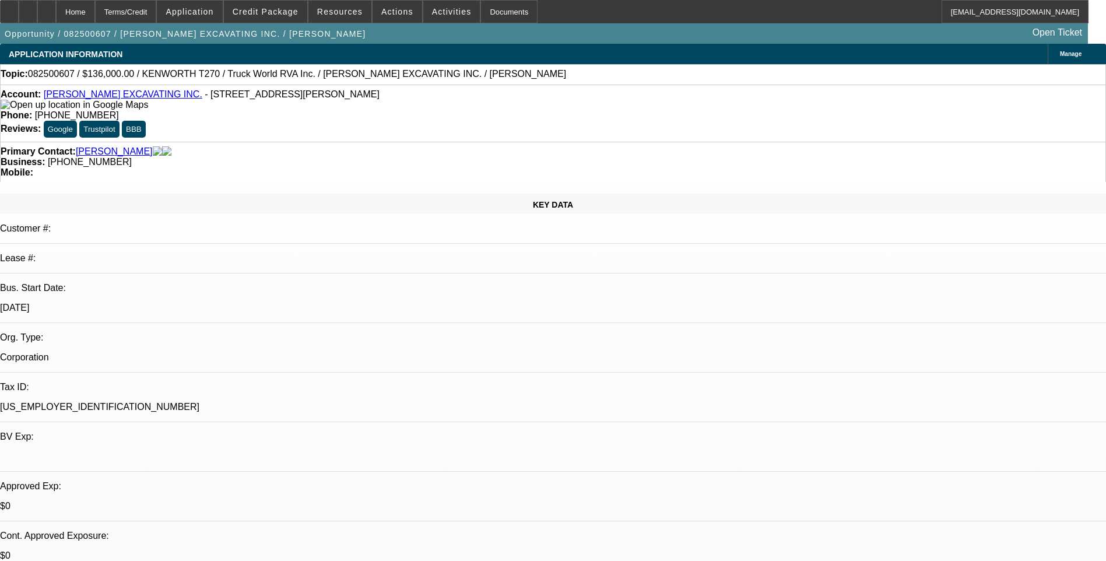
select select "0"
select select "1"
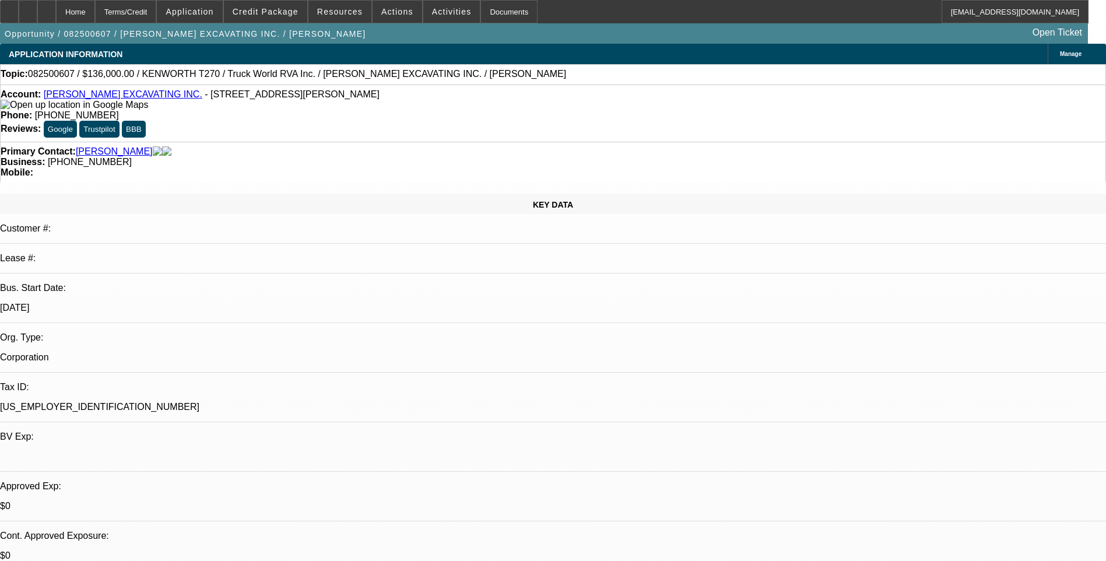
select select "6"
select select "1"
select select "6"
select select "1"
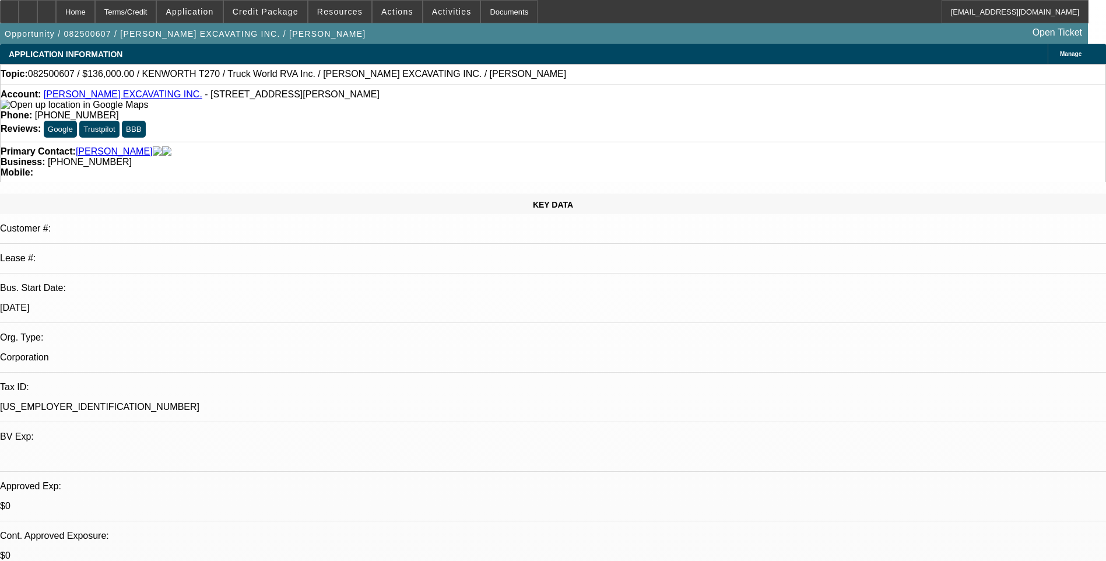
select select "1"
select select "6"
click at [157, 18] on div "Terms/Credit" at bounding box center [126, 11] width 62 height 23
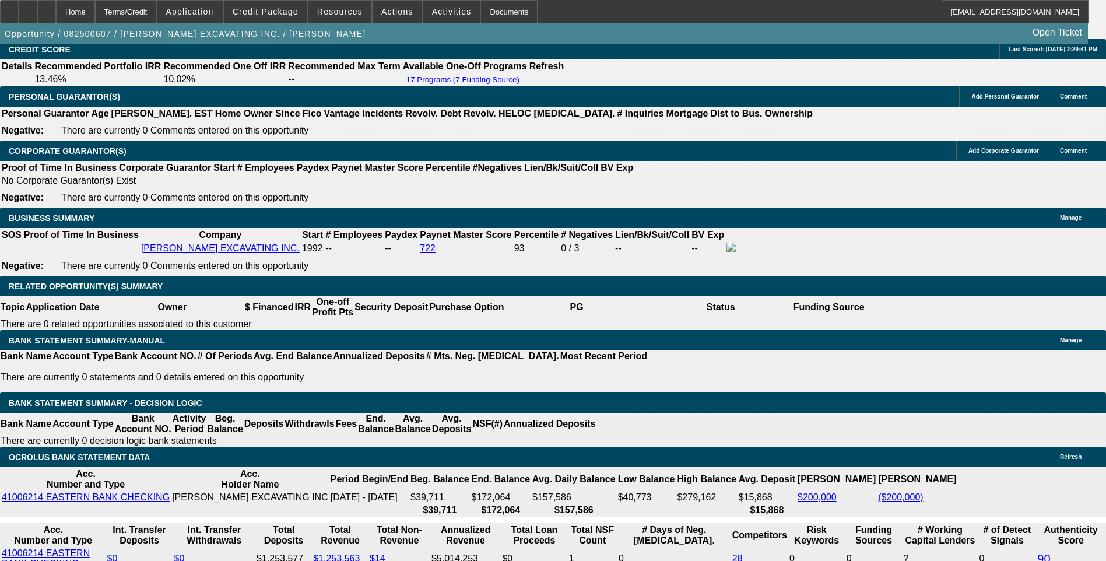
scroll to position [1746, 0]
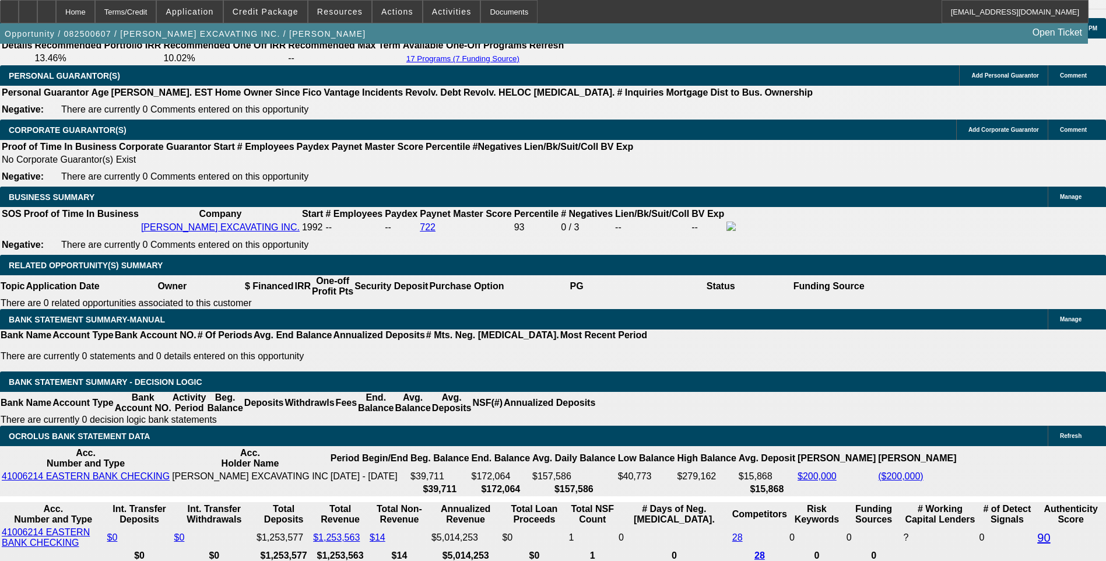
type input "275"
type input "UNKNOWN"
type input "2755"
type input "8"
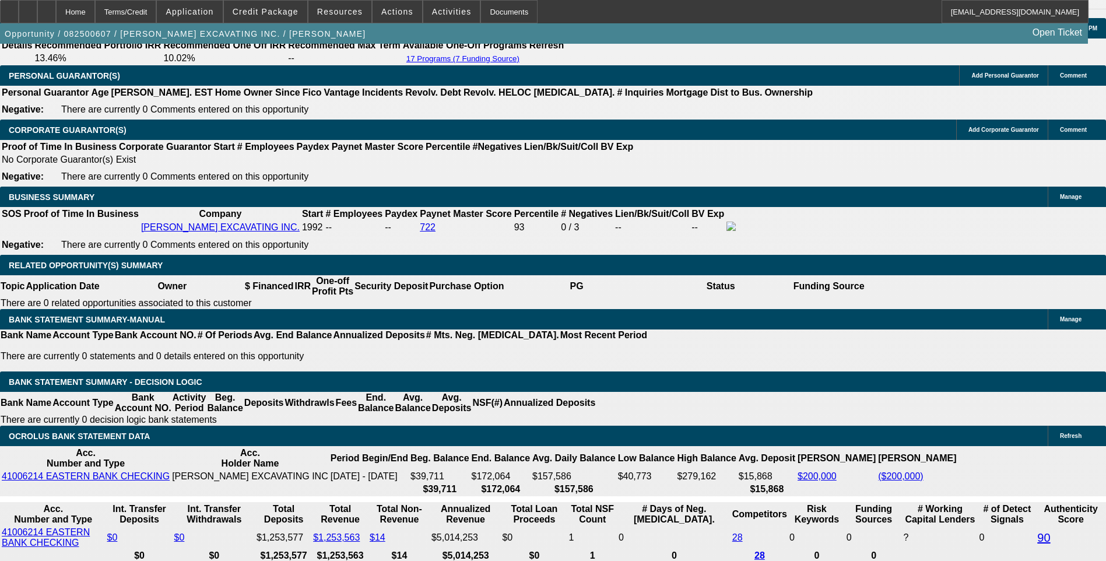
type input "275"
type input "2754"
type input "7.9"
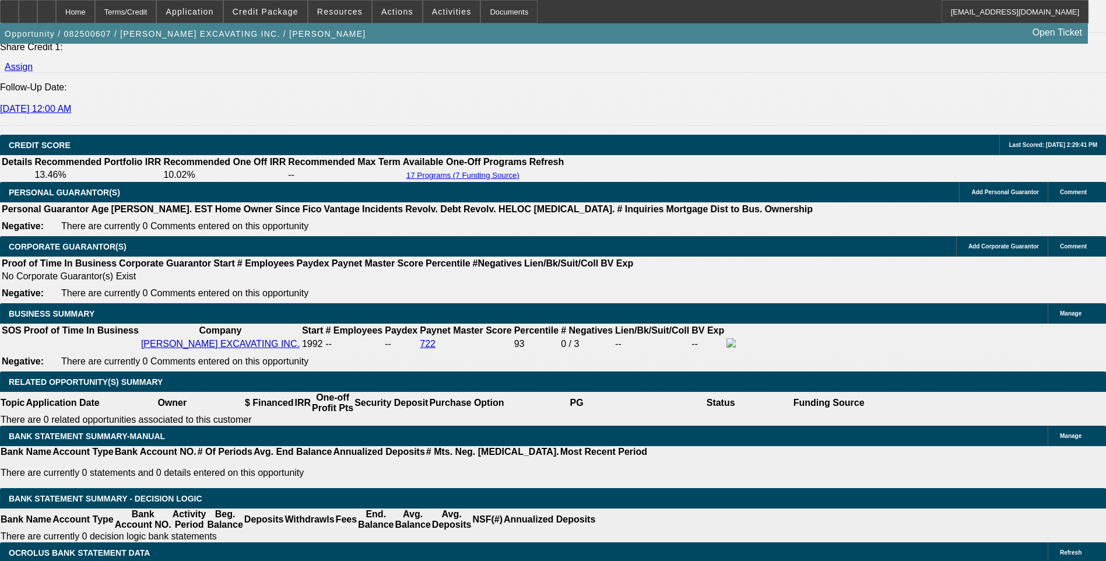
type input "$2,754.00"
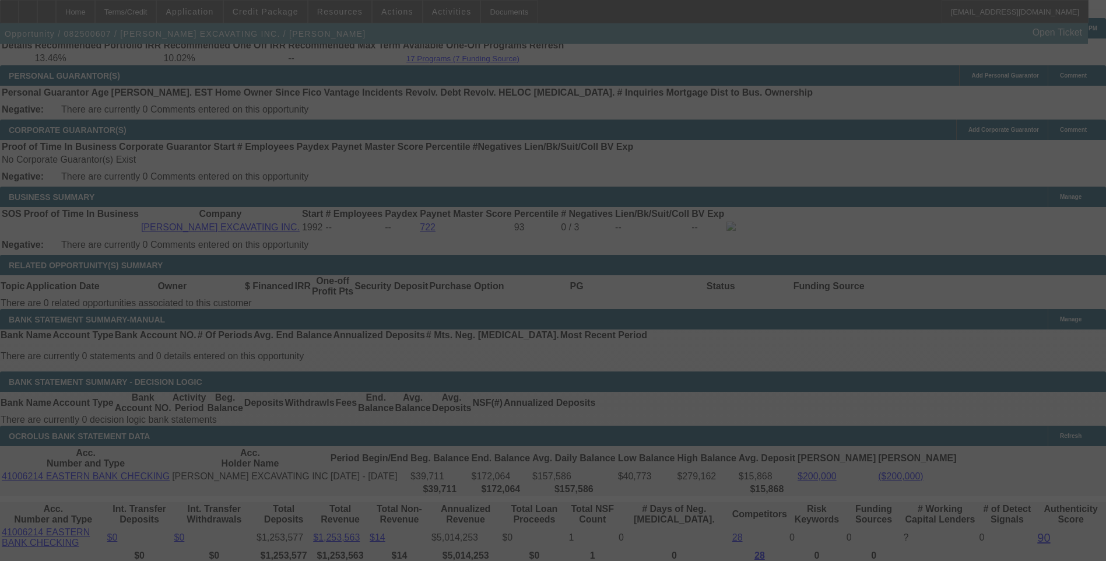
select select "0"
select select "6"
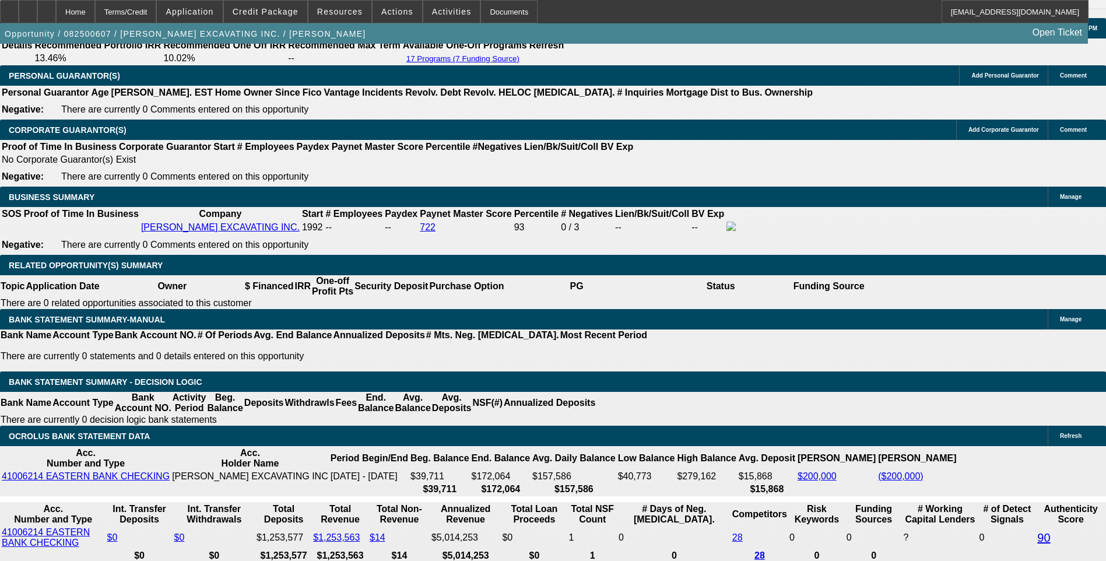
type input "275"
type input "UNKNOWN"
type input "2750"
type input "7.9"
type input "$2,750.00"
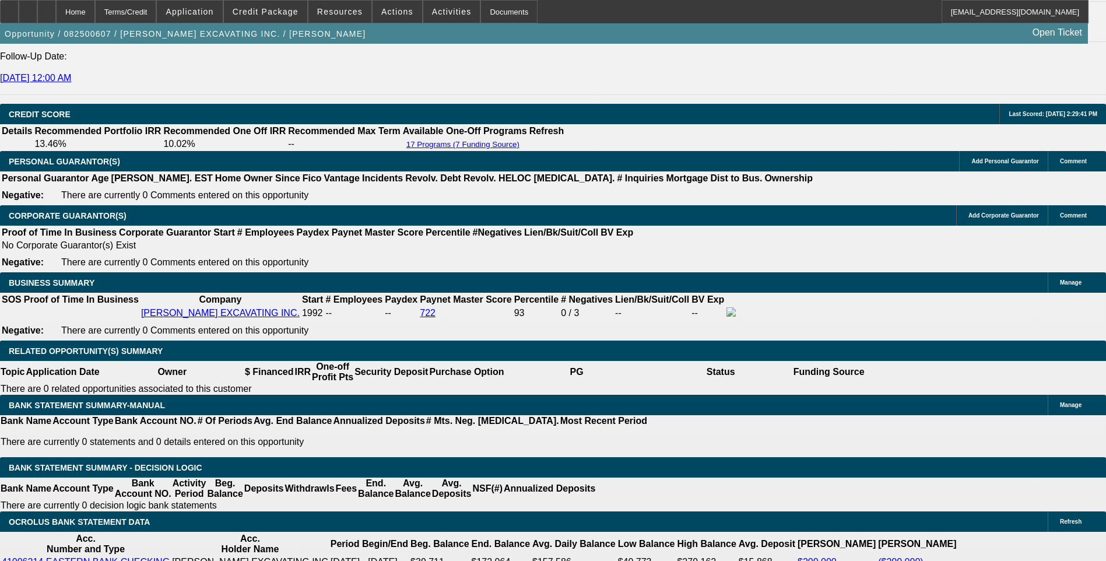
scroll to position [1630, 0]
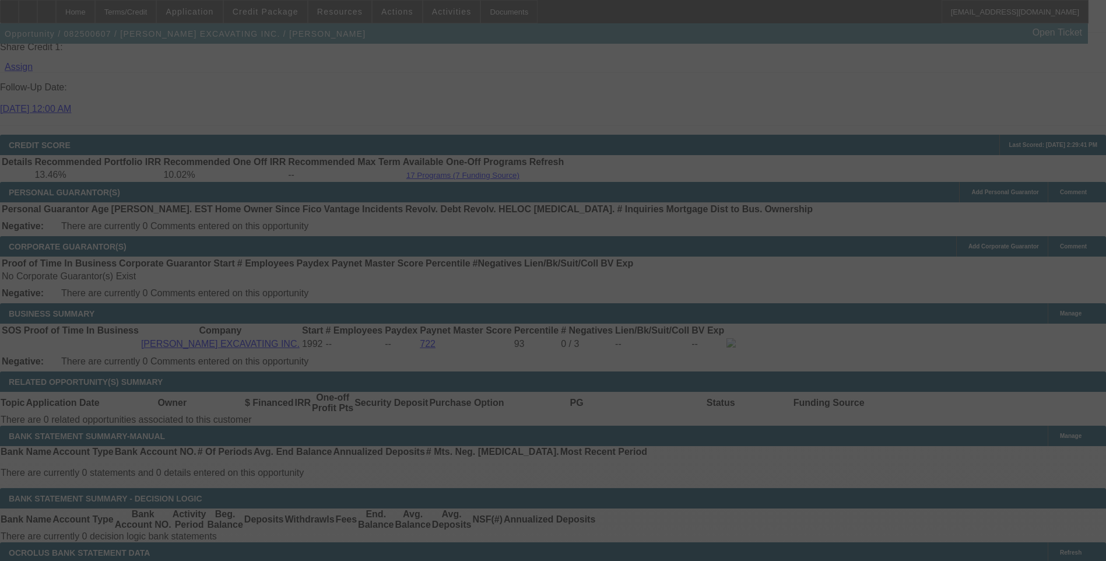
select select "0"
select select "6"
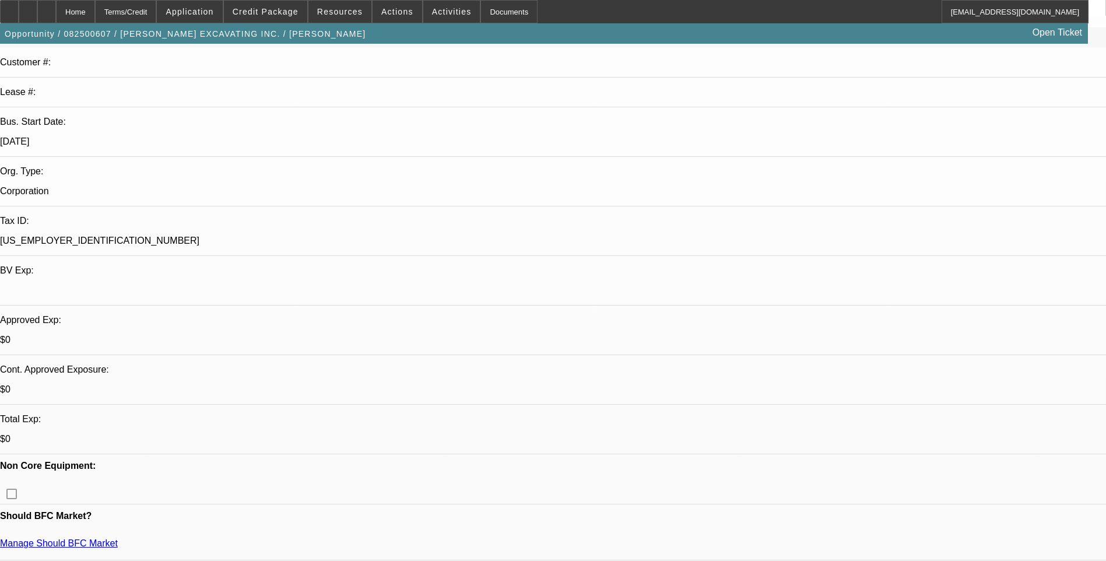
scroll to position [0, 0]
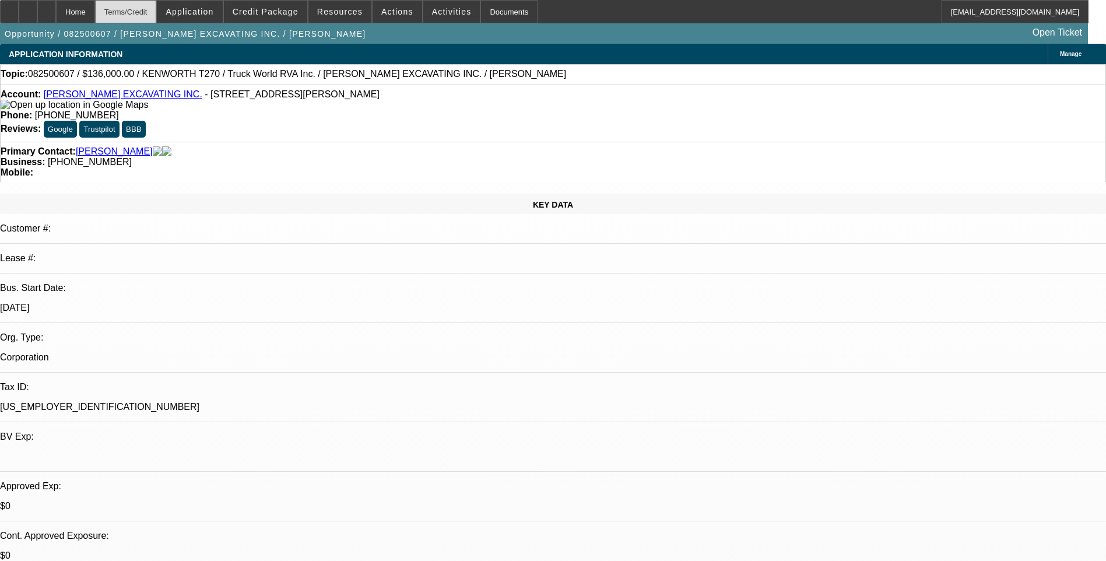
click at [157, 13] on div "Terms/Credit" at bounding box center [126, 11] width 62 height 23
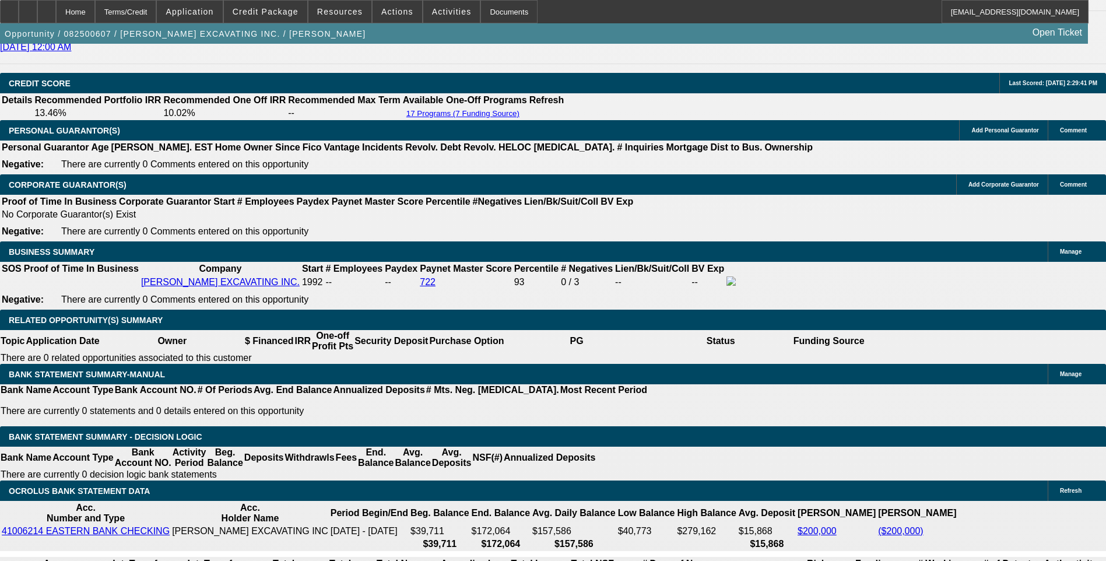
scroll to position [1866, 0]
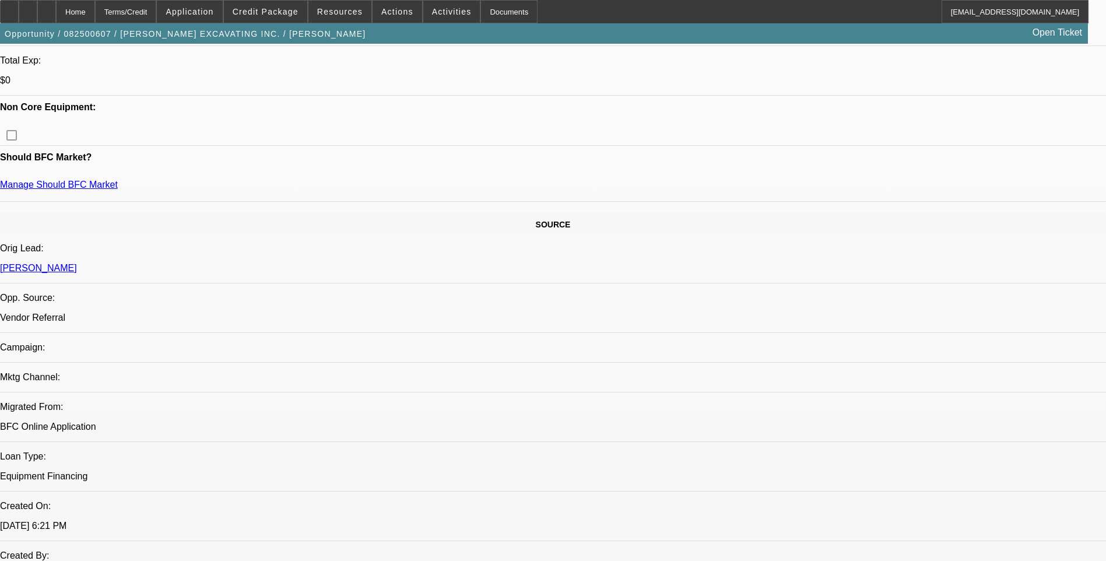
scroll to position [0, 0]
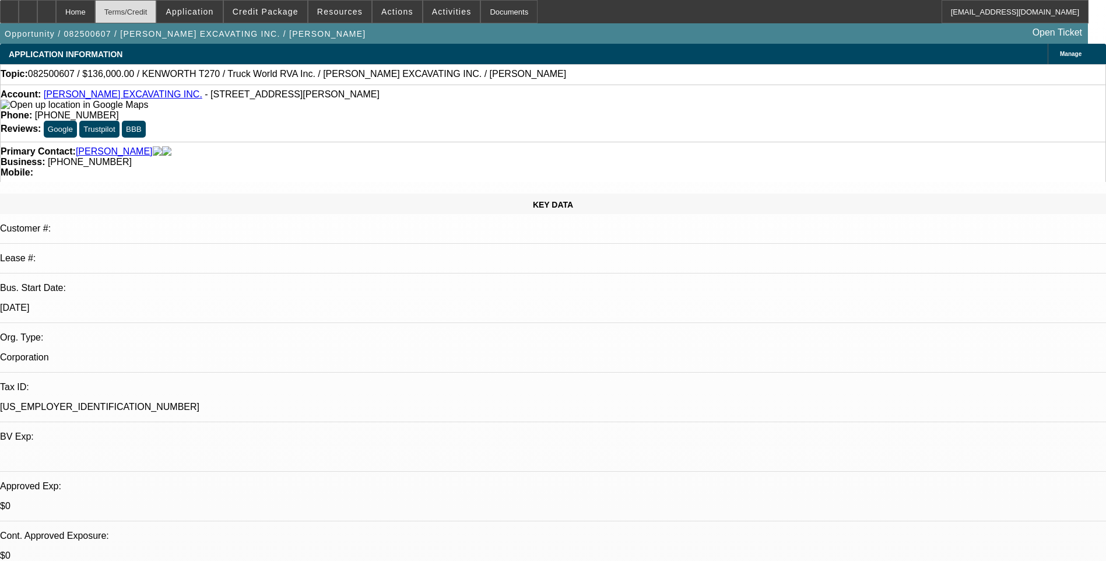
click at [152, 10] on div "Terms/Credit" at bounding box center [126, 11] width 62 height 23
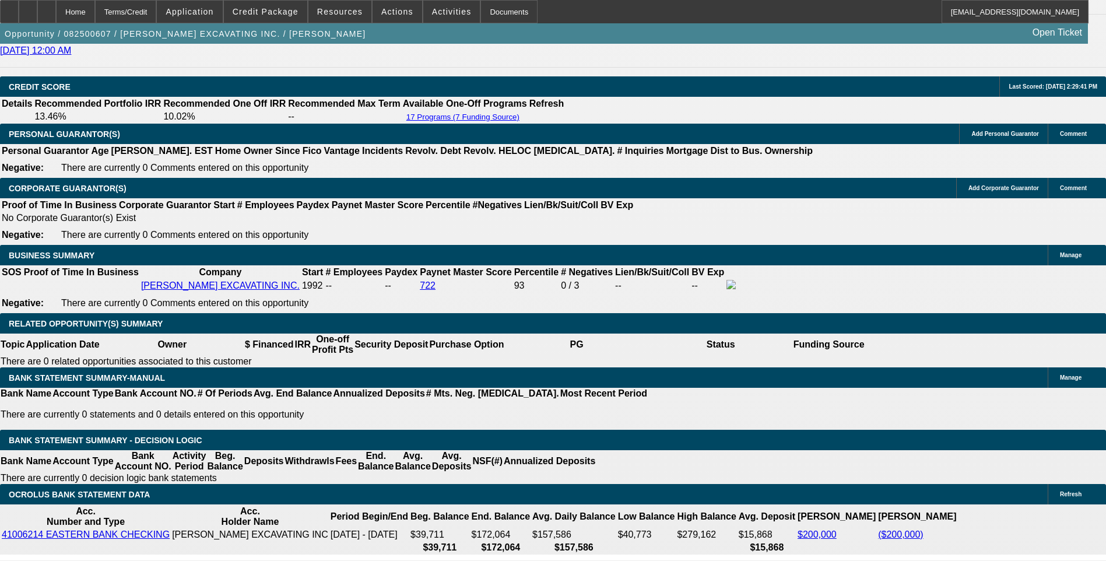
scroll to position [1746, 0]
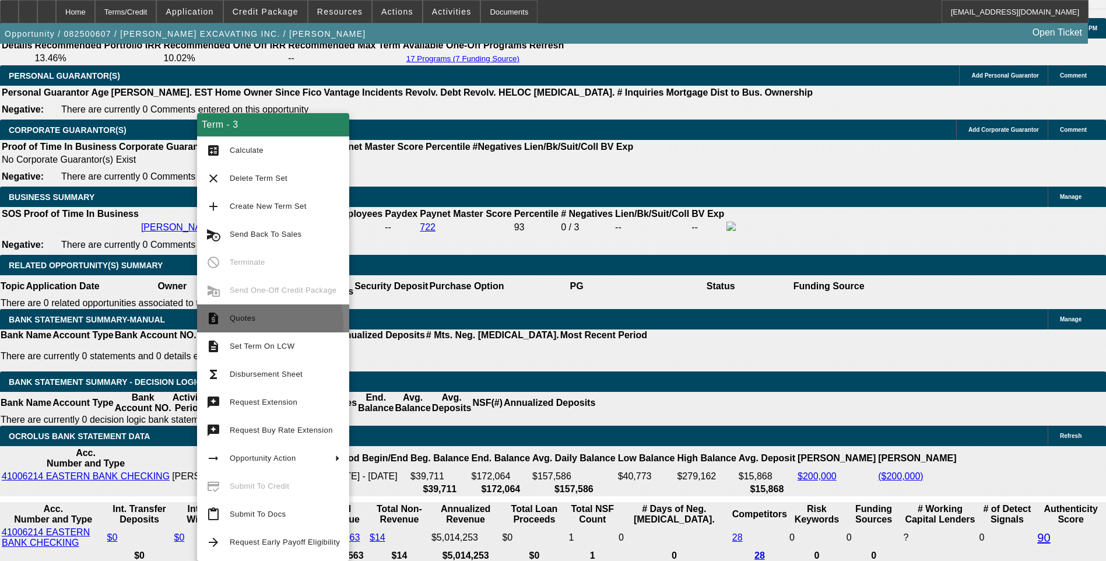
click at [245, 323] on span "Quotes" at bounding box center [285, 318] width 110 height 14
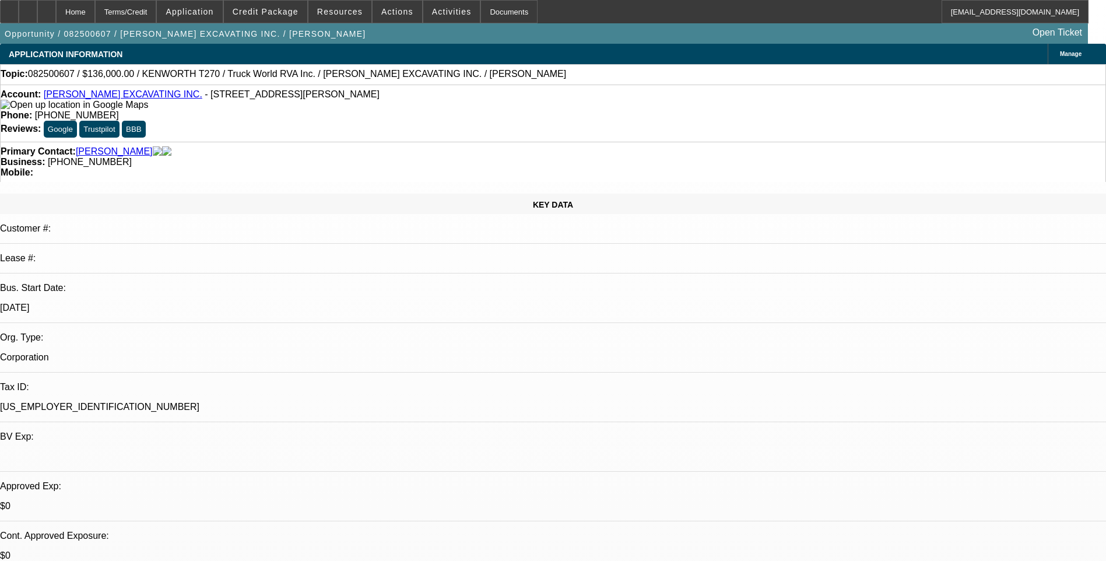
scroll to position [0, 0]
click at [56, 10] on div at bounding box center [46, 11] width 19 height 23
select select "0"
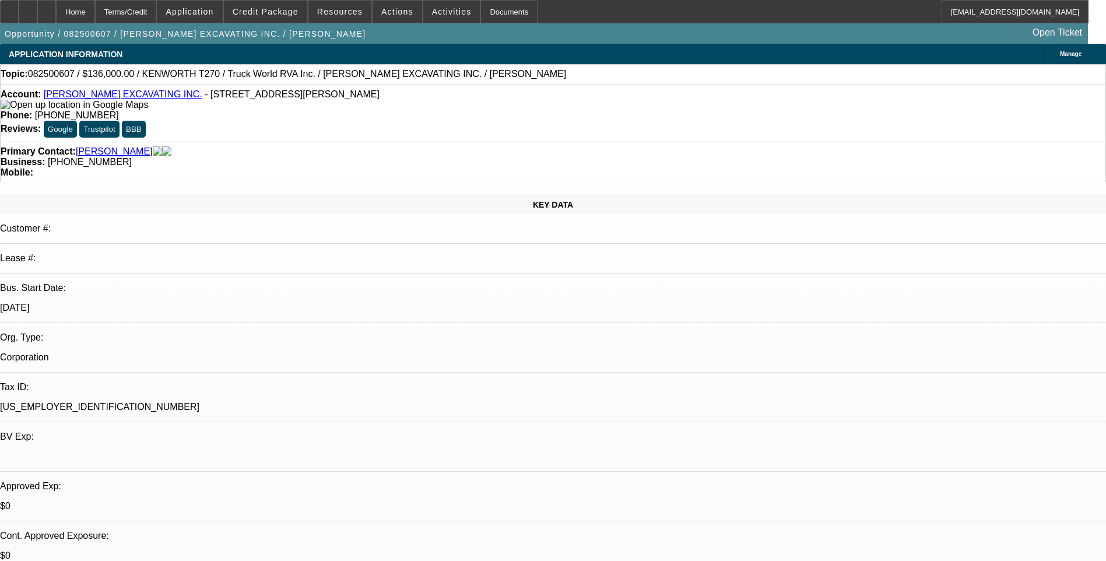
select select "0"
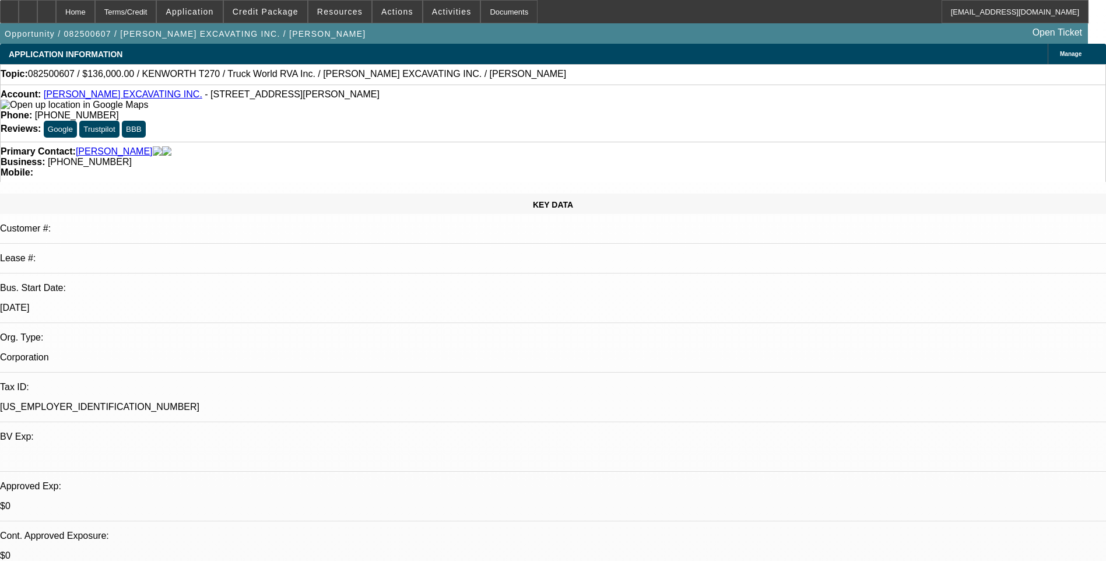
select select "0"
select select "1"
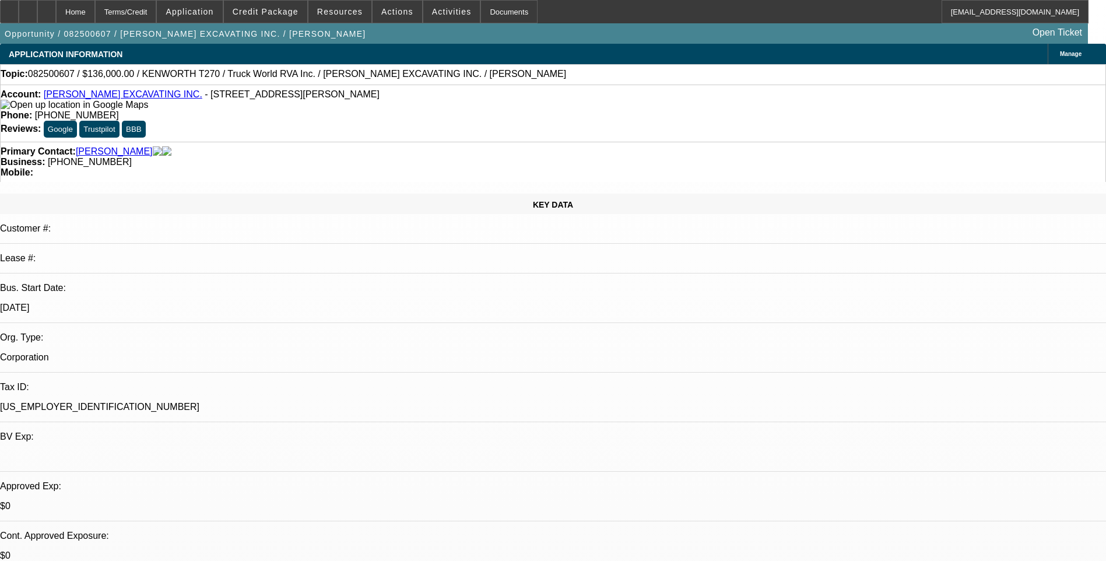
select select "6"
select select "1"
select select "6"
select select "1"
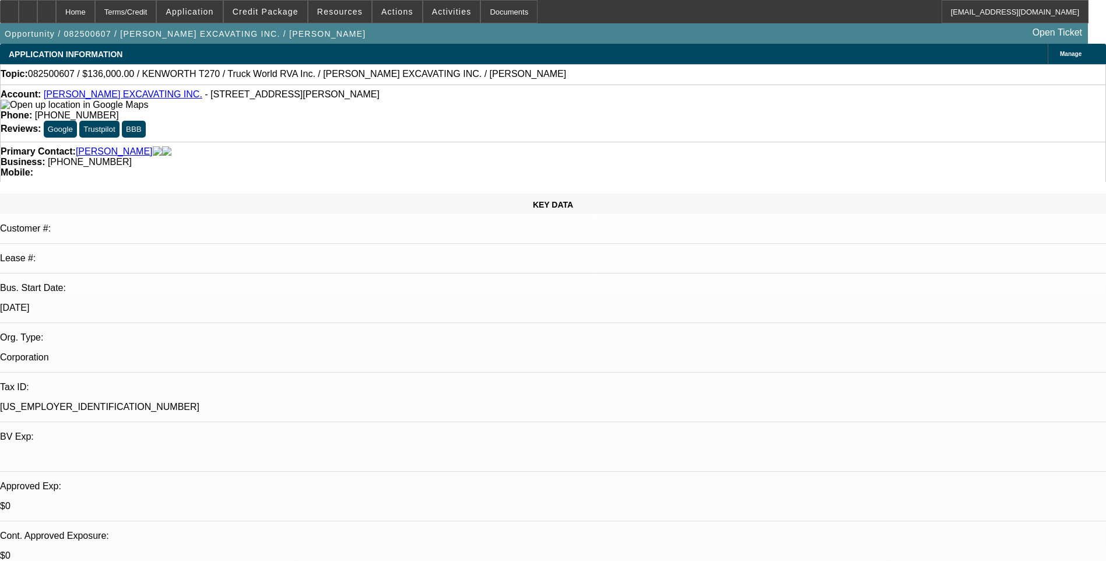
select select "1"
select select "6"
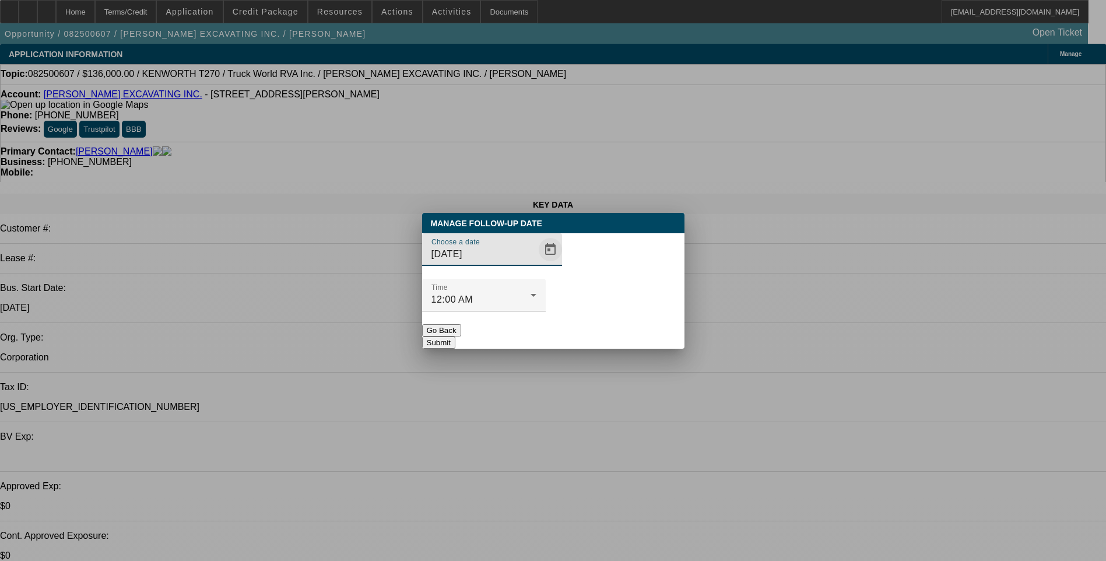
click at [537, 264] on span "Open calendar" at bounding box center [551, 250] width 28 height 28
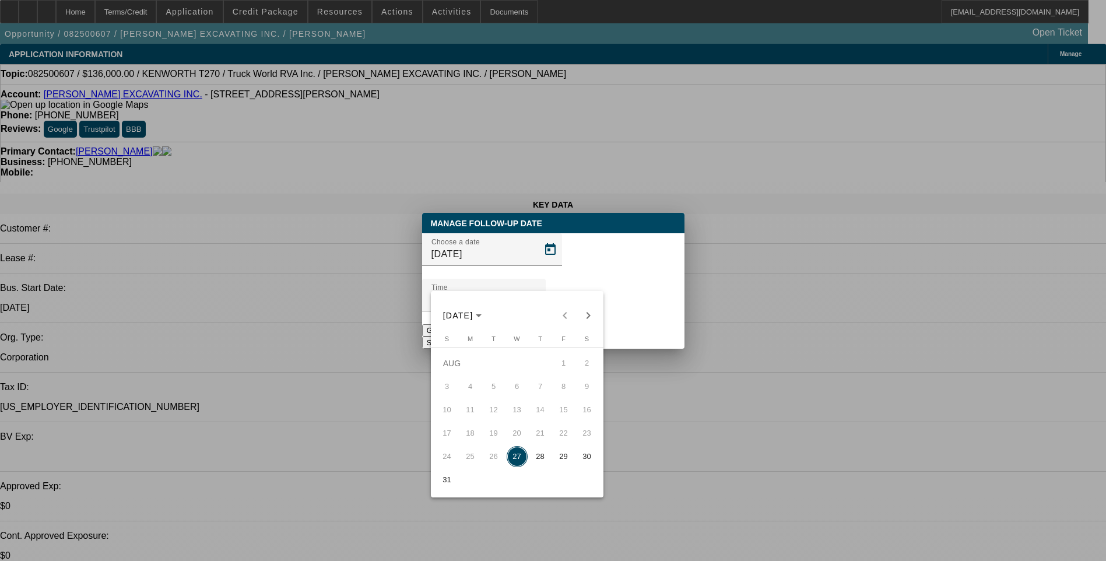
click at [539, 461] on span "28" at bounding box center [540, 456] width 21 height 21
type input "[DATE]"
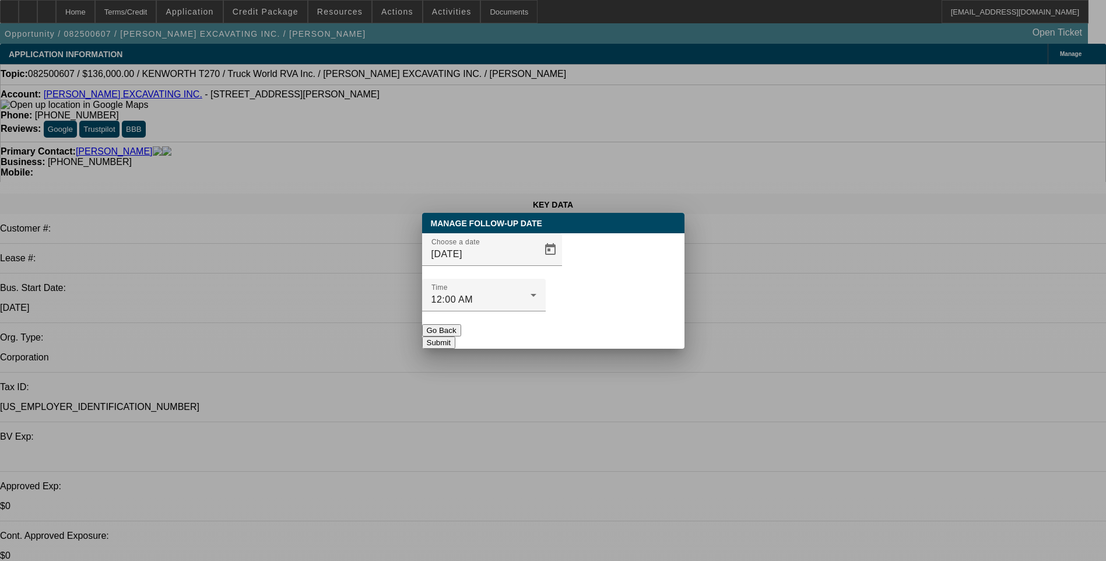
click at [456, 337] on button "Submit" at bounding box center [438, 343] width 33 height 12
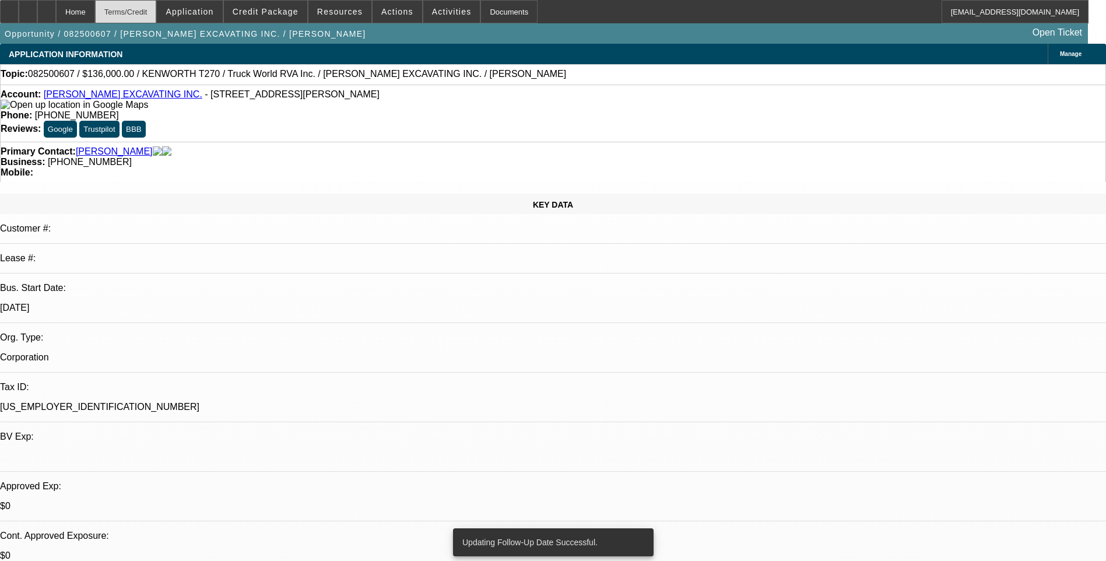
click at [140, 11] on div "Terms/Credit" at bounding box center [126, 11] width 62 height 23
